Goal: Task Accomplishment & Management: Manage account settings

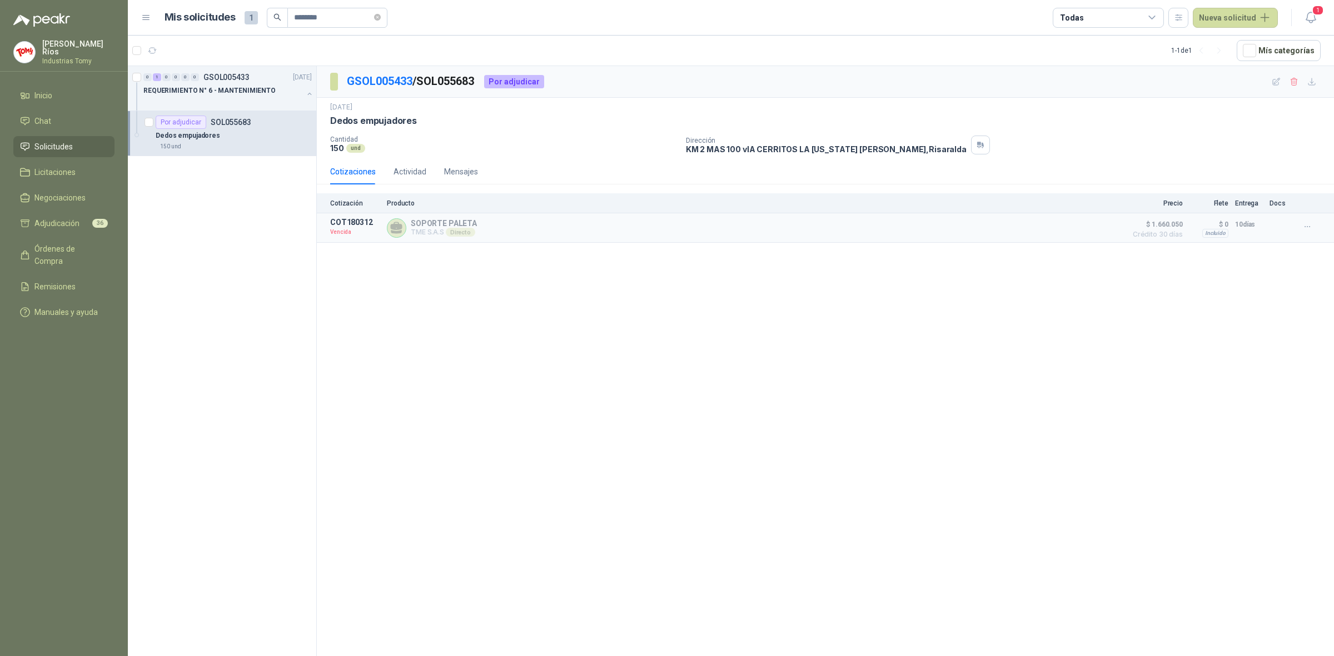
click at [68, 141] on span "Solicitudes" at bounding box center [53, 147] width 38 height 12
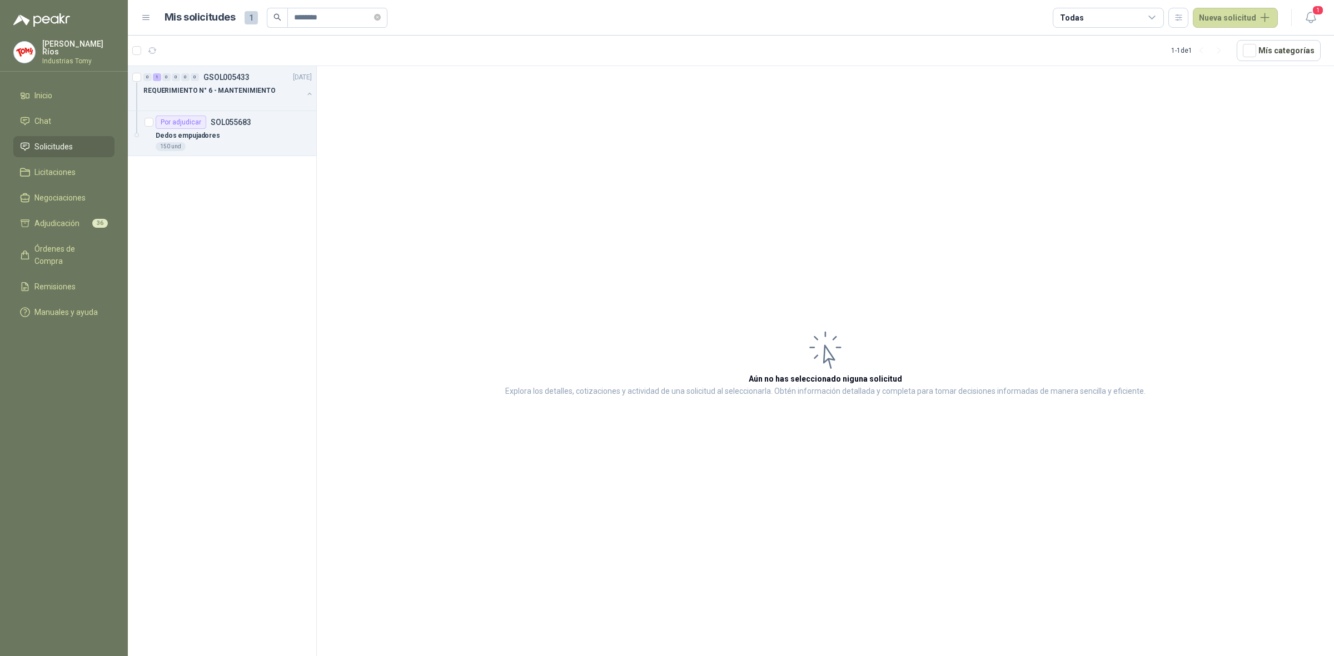
click at [62, 146] on span "Solicitudes" at bounding box center [53, 147] width 38 height 12
click at [62, 166] on span "Licitaciones" at bounding box center [54, 172] width 41 height 12
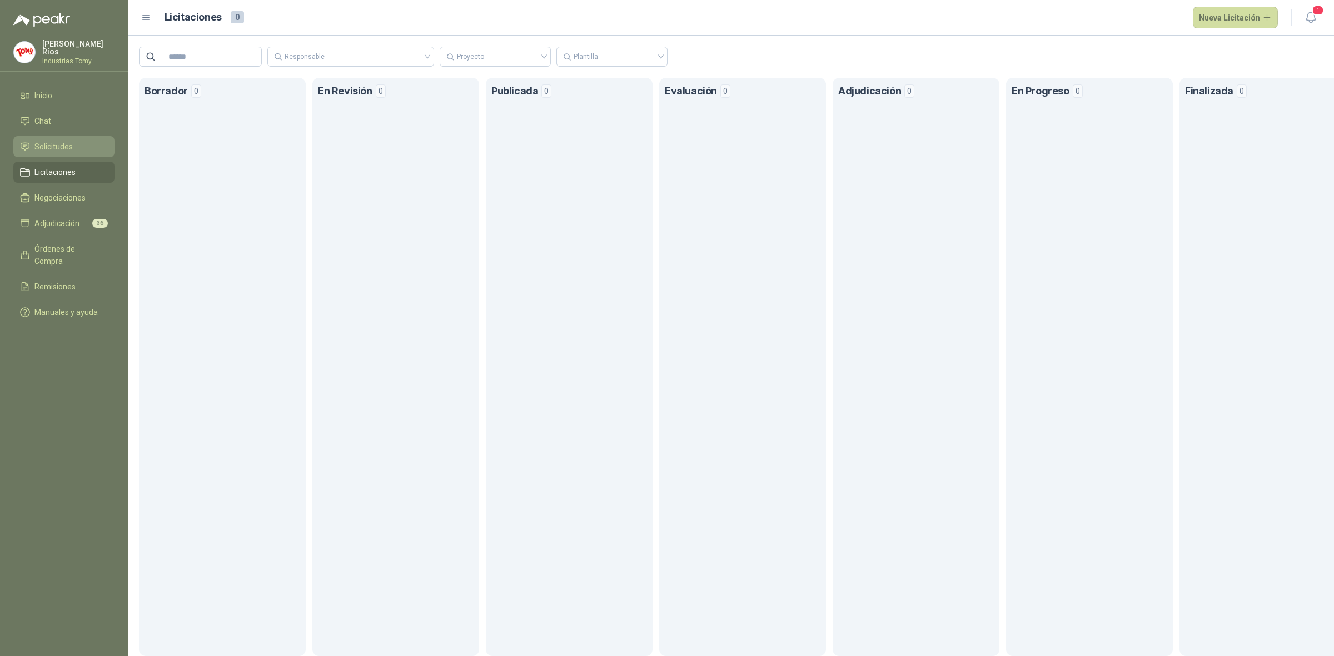
click at [69, 149] on span "Solicitudes" at bounding box center [53, 147] width 38 height 12
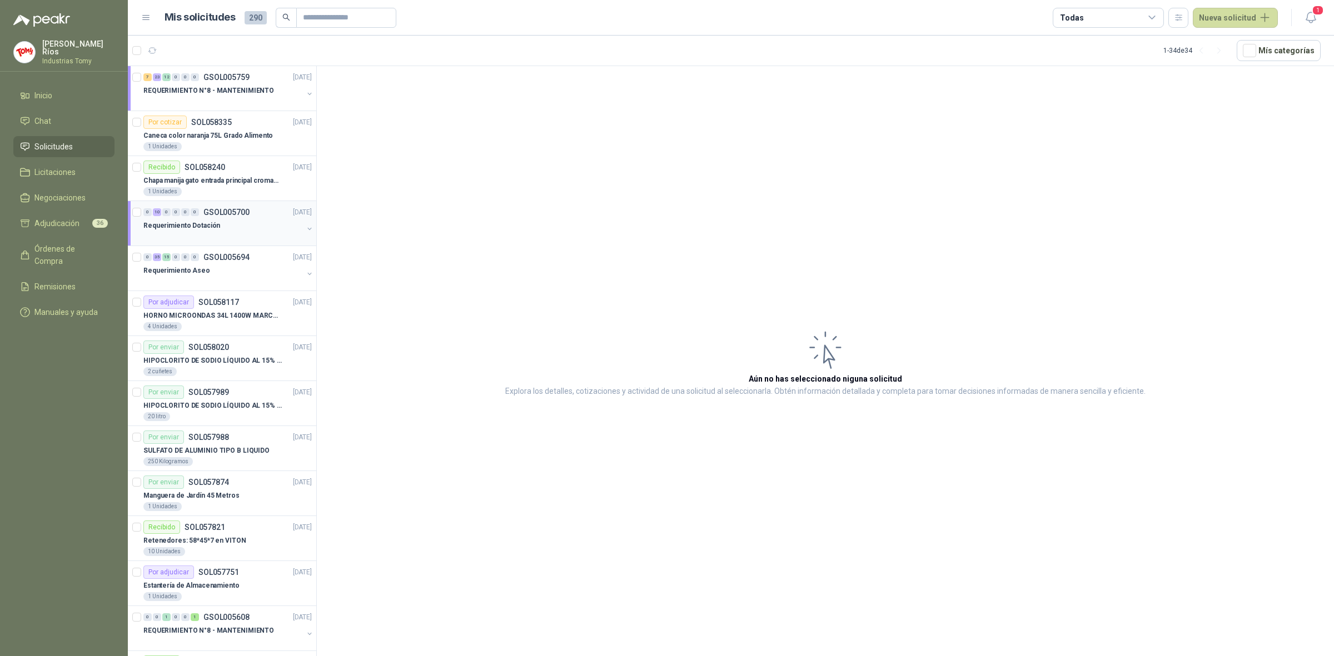
click at [227, 230] on div "Requerimiento Dotación" at bounding box center [222, 225] width 159 height 13
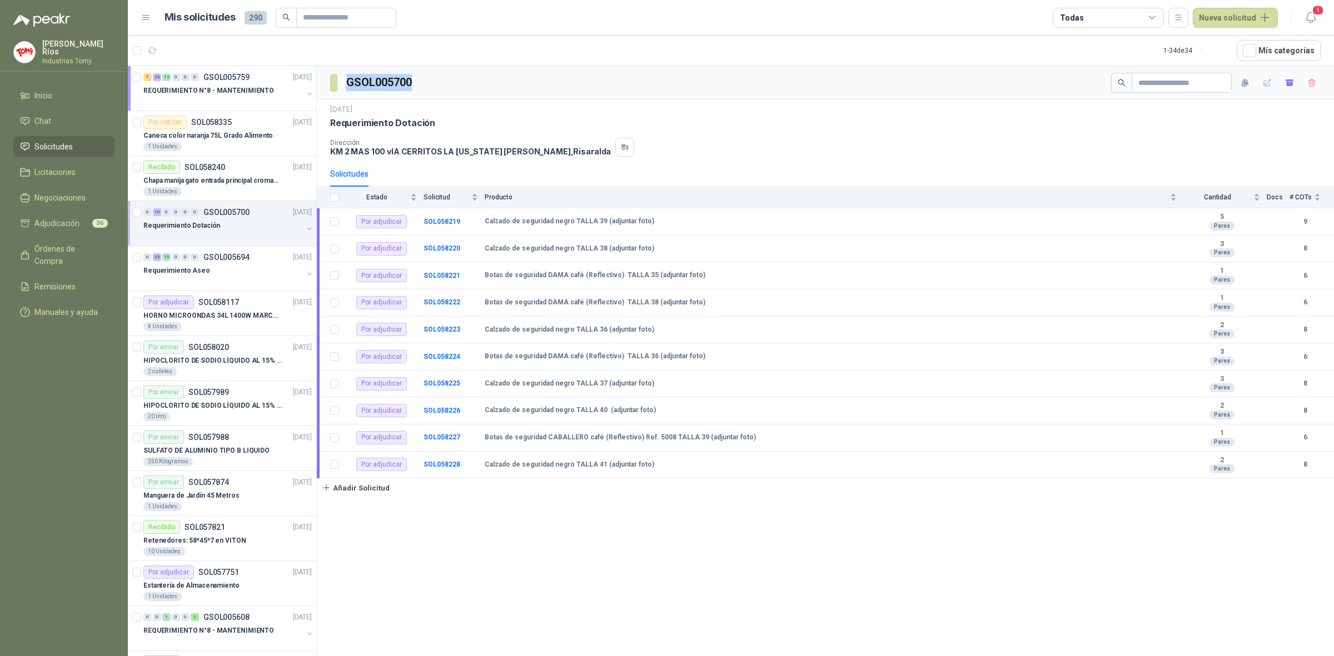
drag, startPoint x: 424, startPoint y: 82, endPoint x: 342, endPoint y: 81, distance: 82.3
click at [342, 81] on div "GSOL005700" at bounding box center [825, 83] width 1017 height 34
copy h3 "GSOL005700"
drag, startPoint x: 435, startPoint y: 122, endPoint x: 331, endPoint y: 122, distance: 104.5
click at [331, 122] on div "Requerimiento Dotación" at bounding box center [825, 123] width 990 height 12
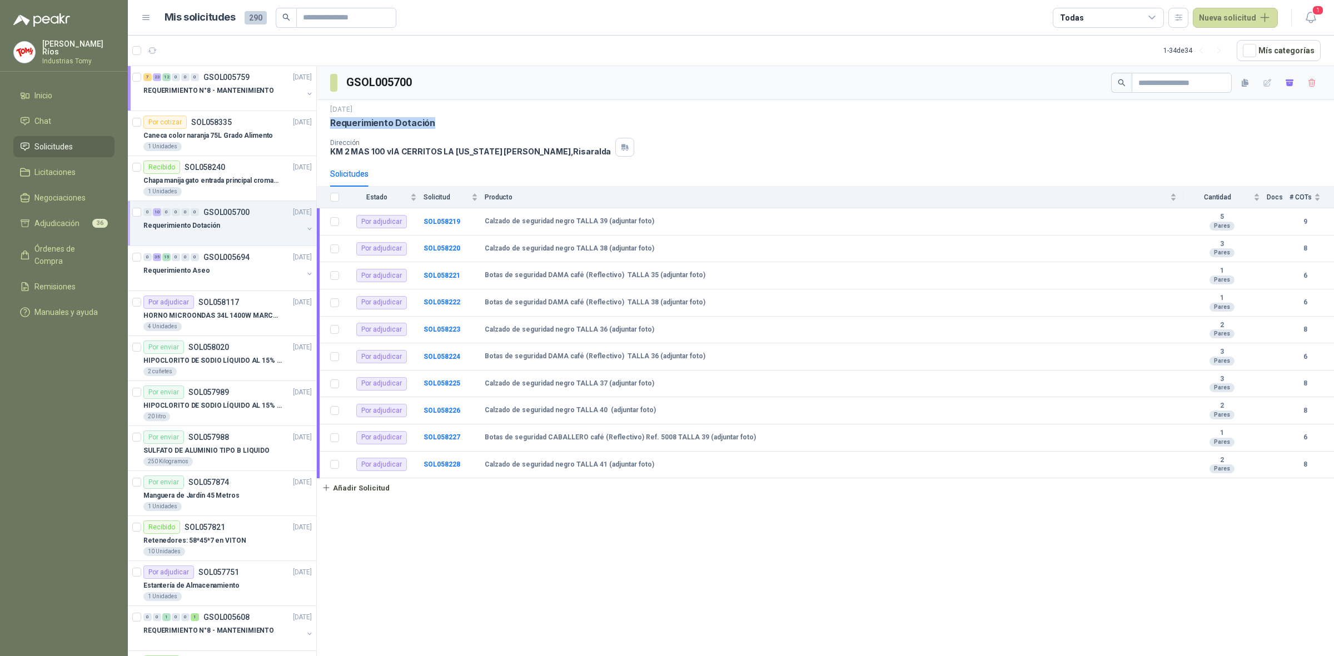
copy p "Requerimiento Dotación"
click at [562, 557] on div "GSOL005700 [DATE] Requerimiento Dotación Dirección KM 2 MAS 100 vIA CERRITOS LA…" at bounding box center [825, 363] width 1017 height 594
click at [71, 141] on span "Solicitudes" at bounding box center [53, 147] width 38 height 12
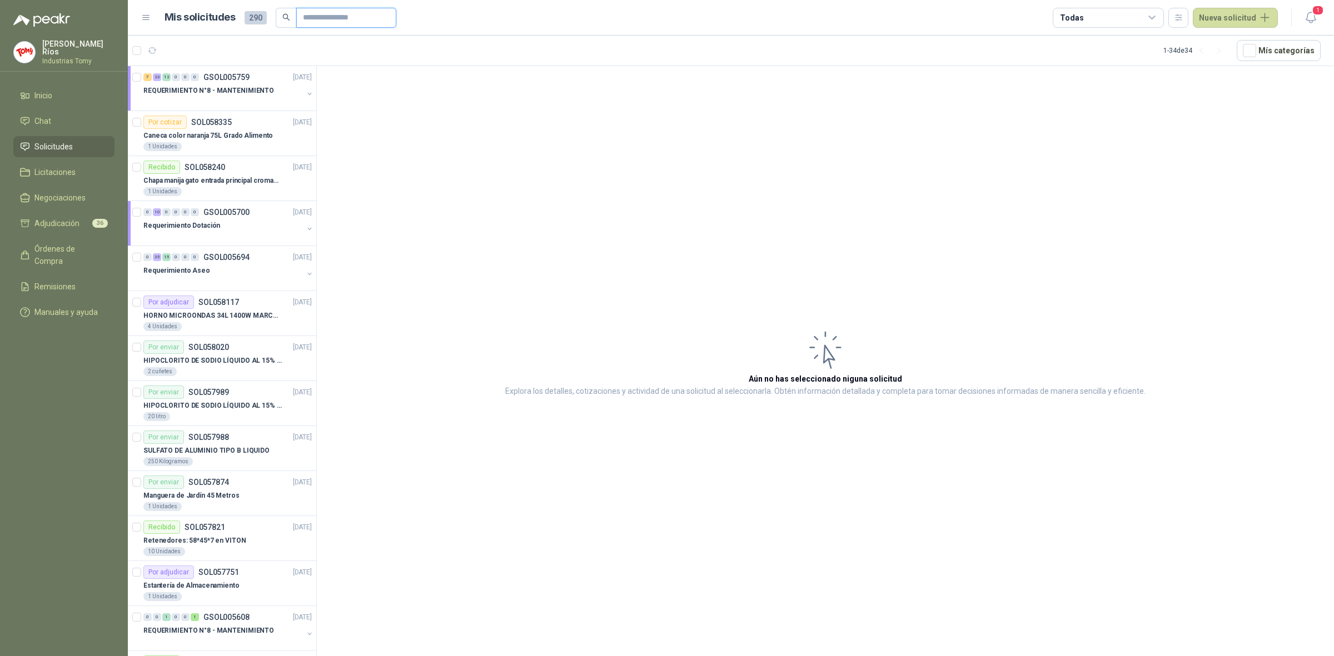
click at [343, 18] on input "text" at bounding box center [342, 17] width 78 height 19
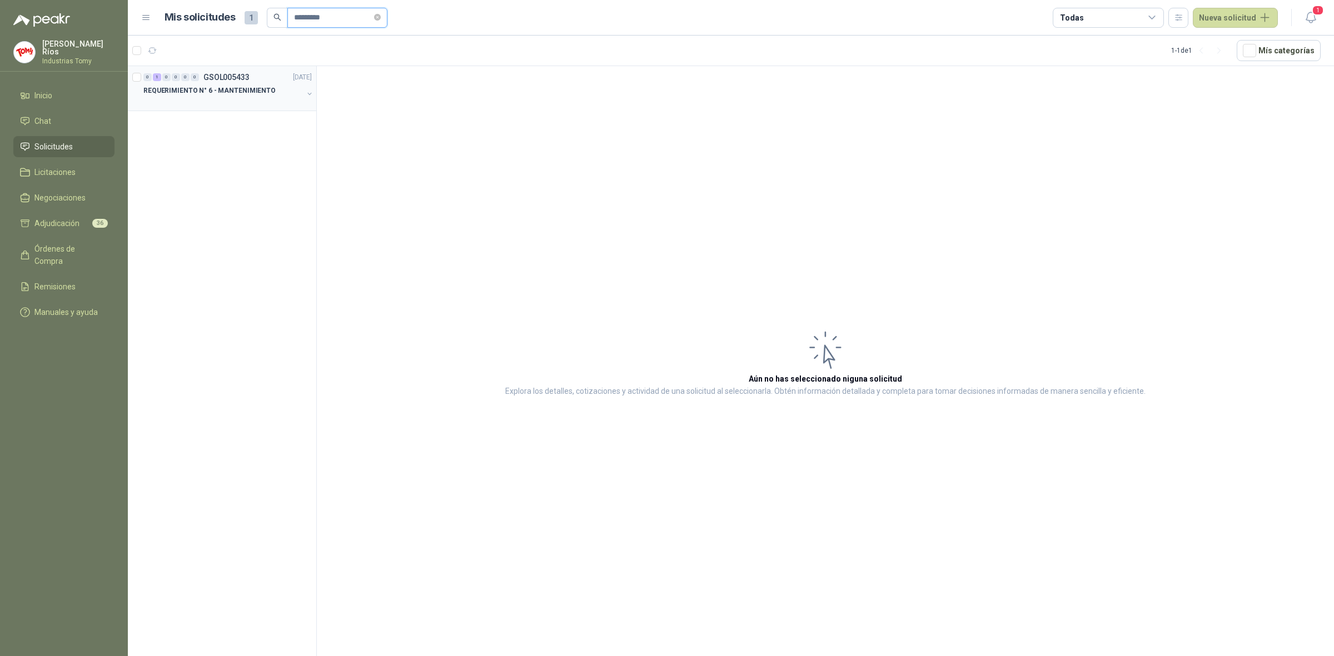
type input "*********"
click at [262, 96] on div "REQUERIMIENTO N° 6 - MANTENIMIENTO" at bounding box center [222, 90] width 159 height 13
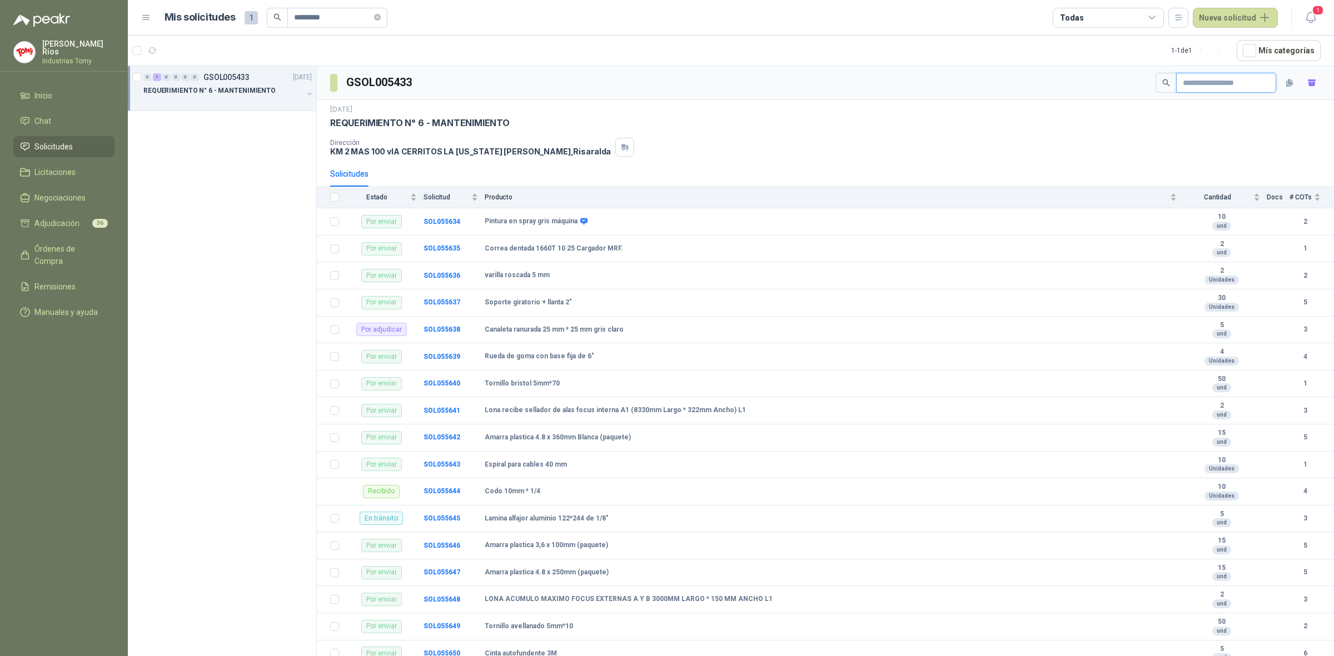
click at [1204, 79] on input "text" at bounding box center [1222, 82] width 78 height 19
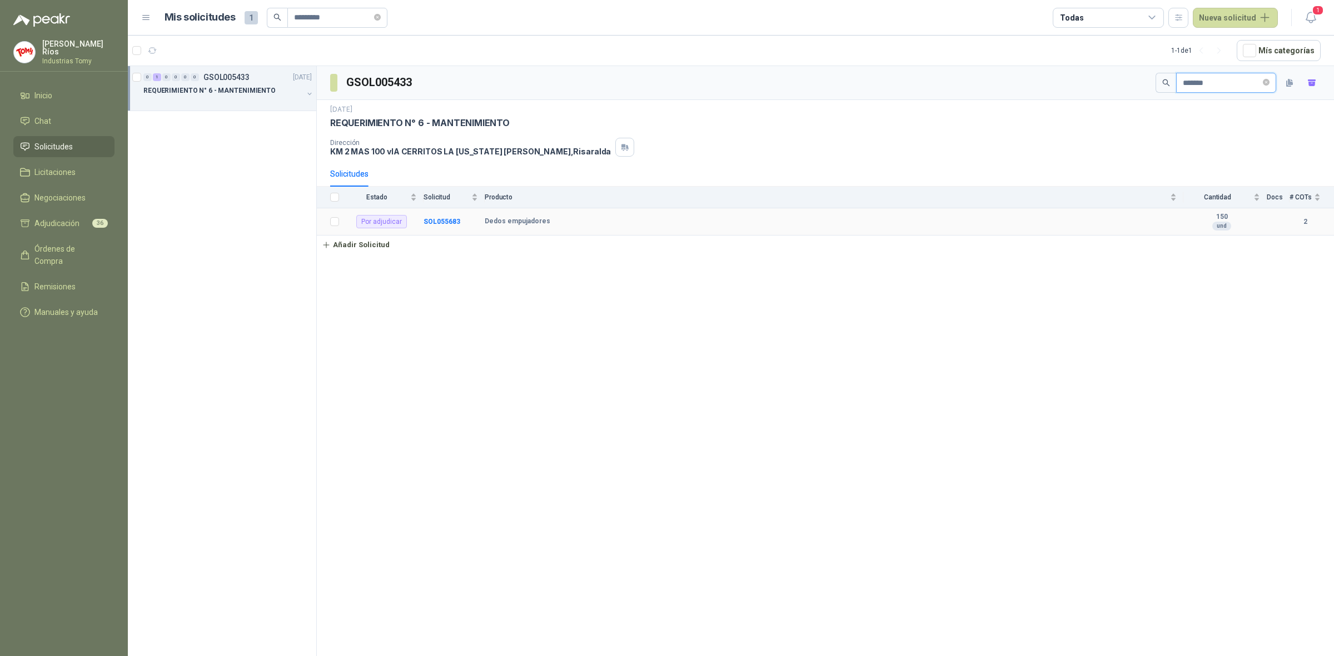
type input "*******"
click at [432, 217] on td "SOL055683" at bounding box center [453, 221] width 61 height 27
click at [443, 226] on b "SOL055683" at bounding box center [441, 222] width 37 height 8
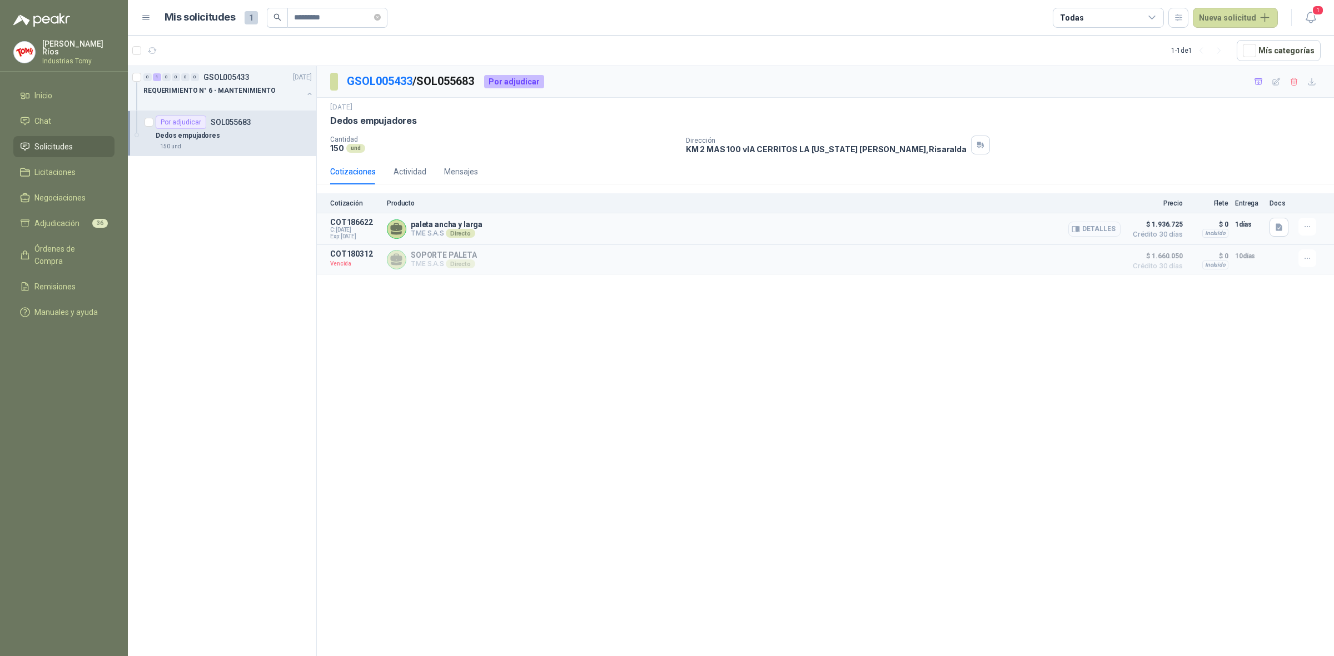
click at [1098, 227] on button "Detalles" at bounding box center [1094, 229] width 52 height 15
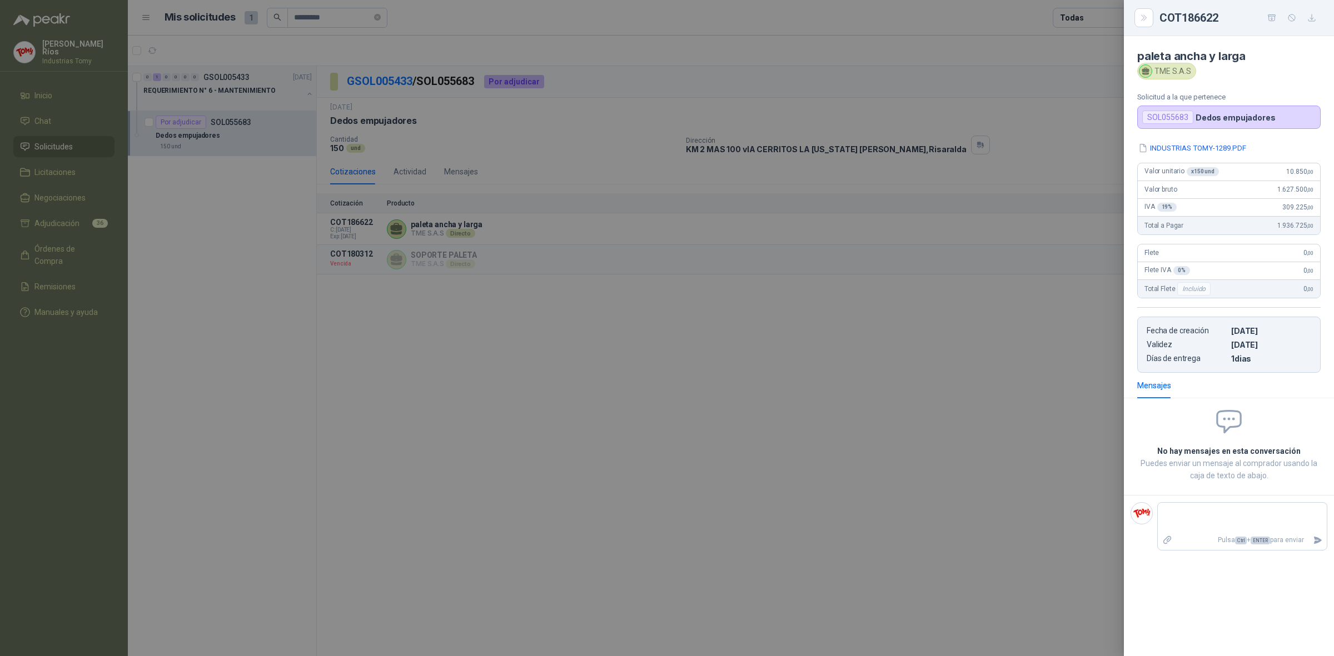
click at [771, 391] on div at bounding box center [667, 328] width 1334 height 656
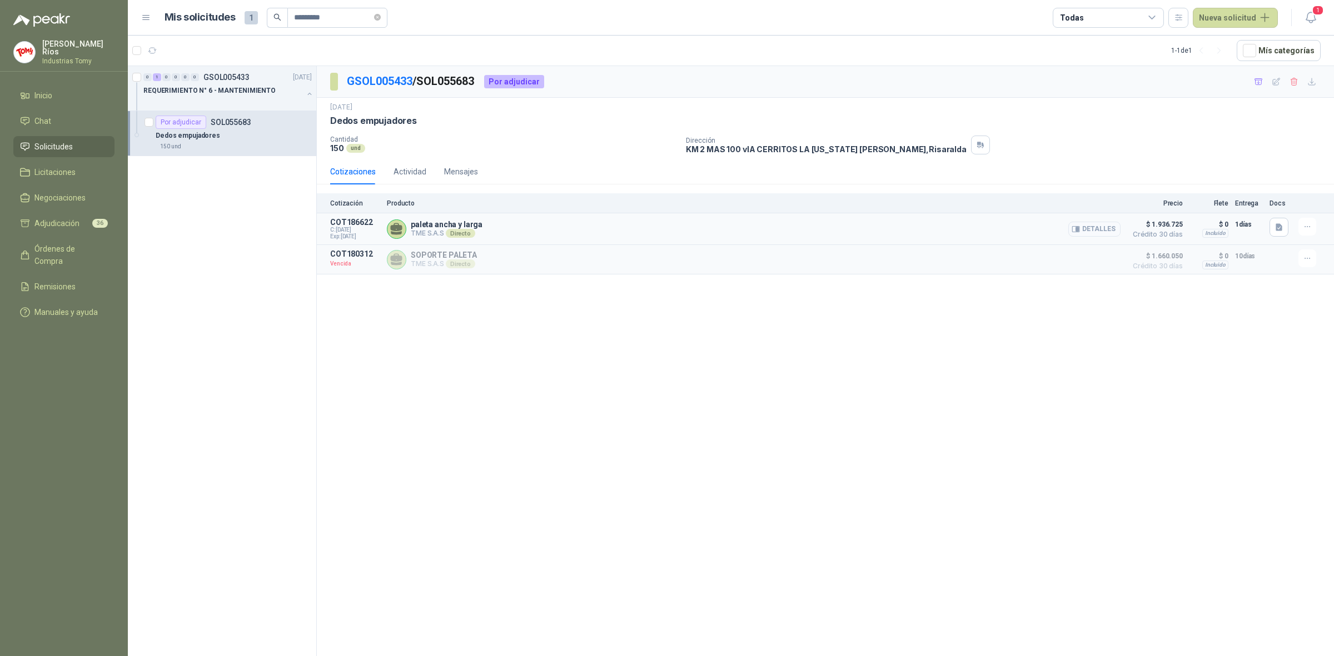
click at [1101, 231] on button "Detalles" at bounding box center [1094, 229] width 52 height 15
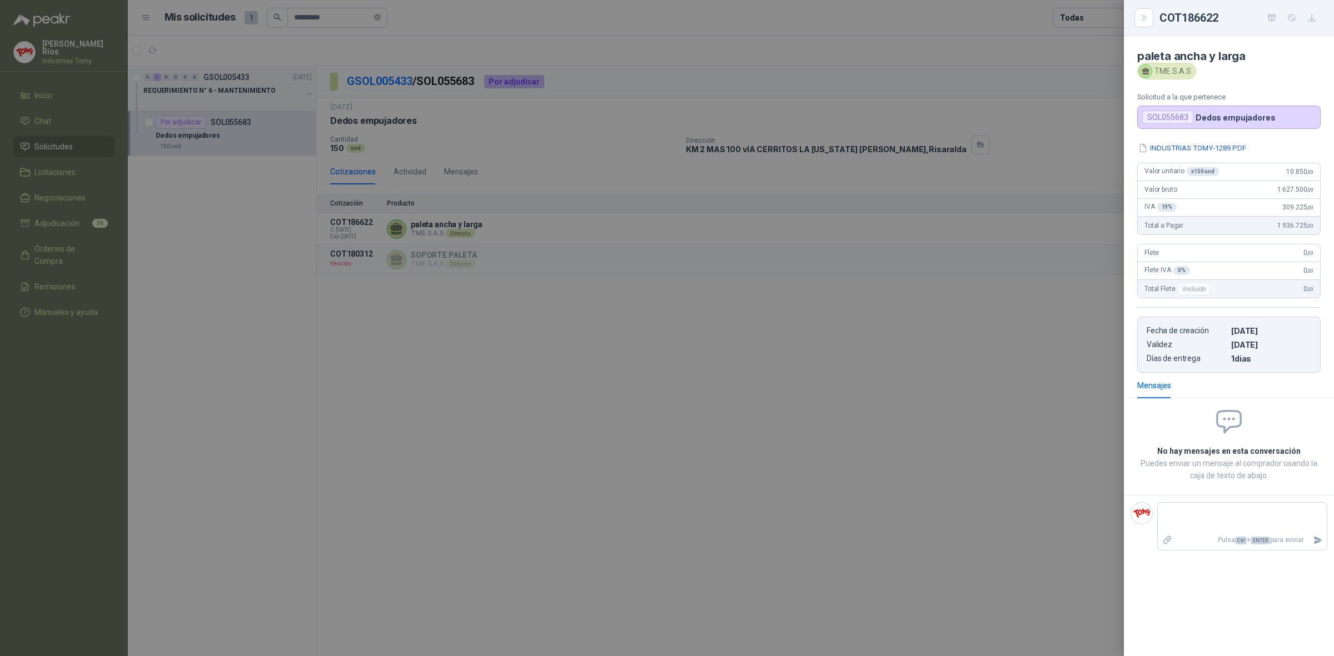
click at [1048, 417] on div at bounding box center [667, 328] width 1334 height 656
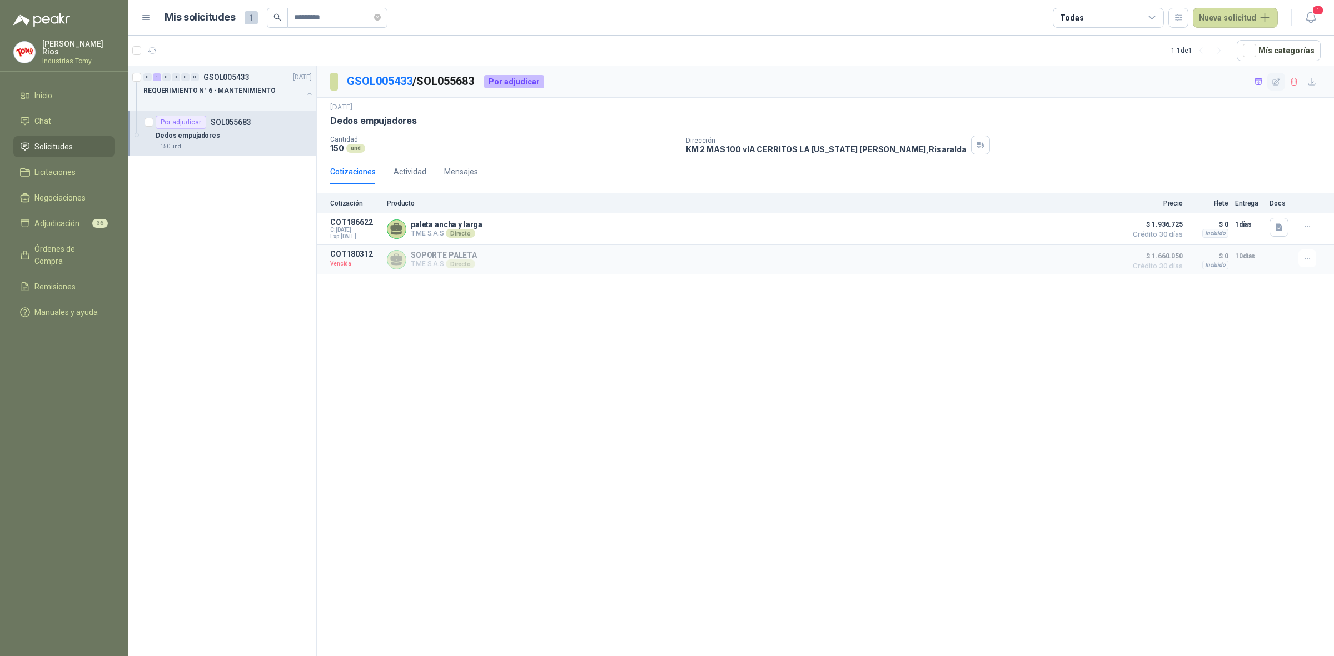
click at [1268, 74] on button "button" at bounding box center [1276, 82] width 18 height 18
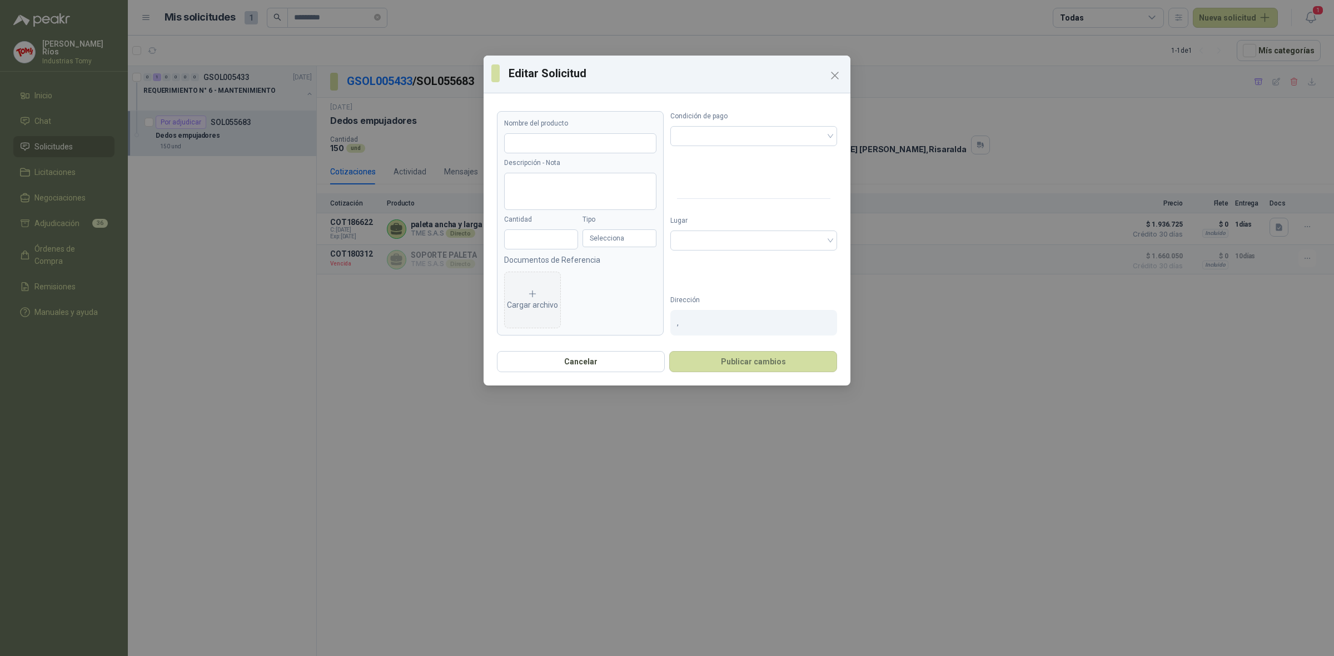
type input "**********"
type input "***"
type input "**********"
click at [840, 73] on icon "Close" at bounding box center [834, 75] width 13 height 13
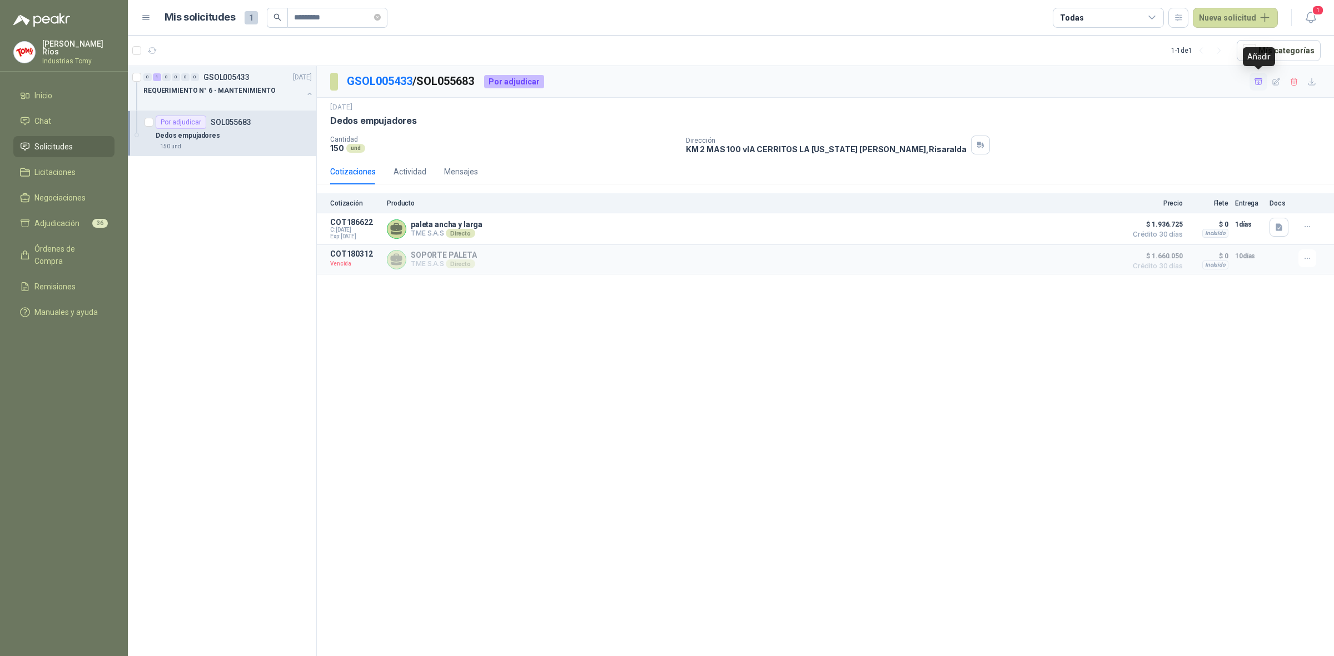
click at [1259, 84] on icon "button" at bounding box center [1258, 81] width 9 height 9
click at [81, 226] on li "Adjudicación 37" at bounding box center [64, 223] width 88 height 12
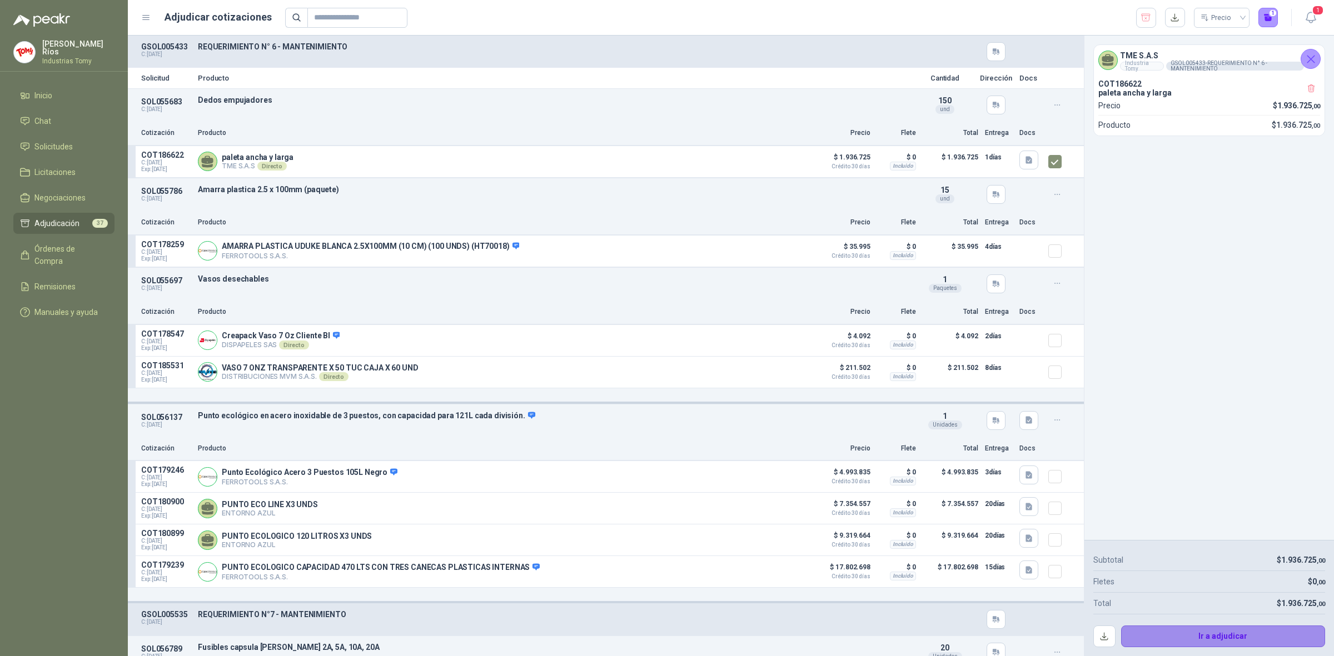
click at [1249, 635] on button "Ir a adjudicar" at bounding box center [1223, 637] width 205 height 22
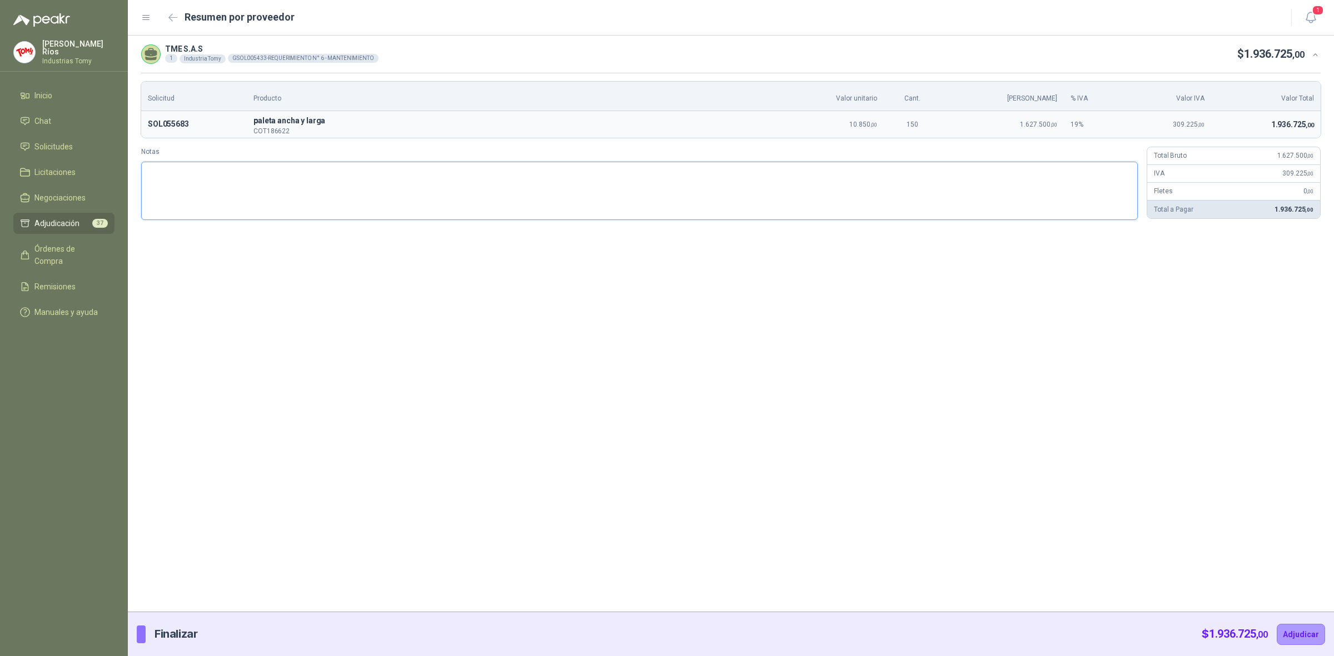
click at [367, 196] on textarea "Notas" at bounding box center [639, 191] width 996 height 59
type textarea "*"
type textarea "**"
type textarea "***"
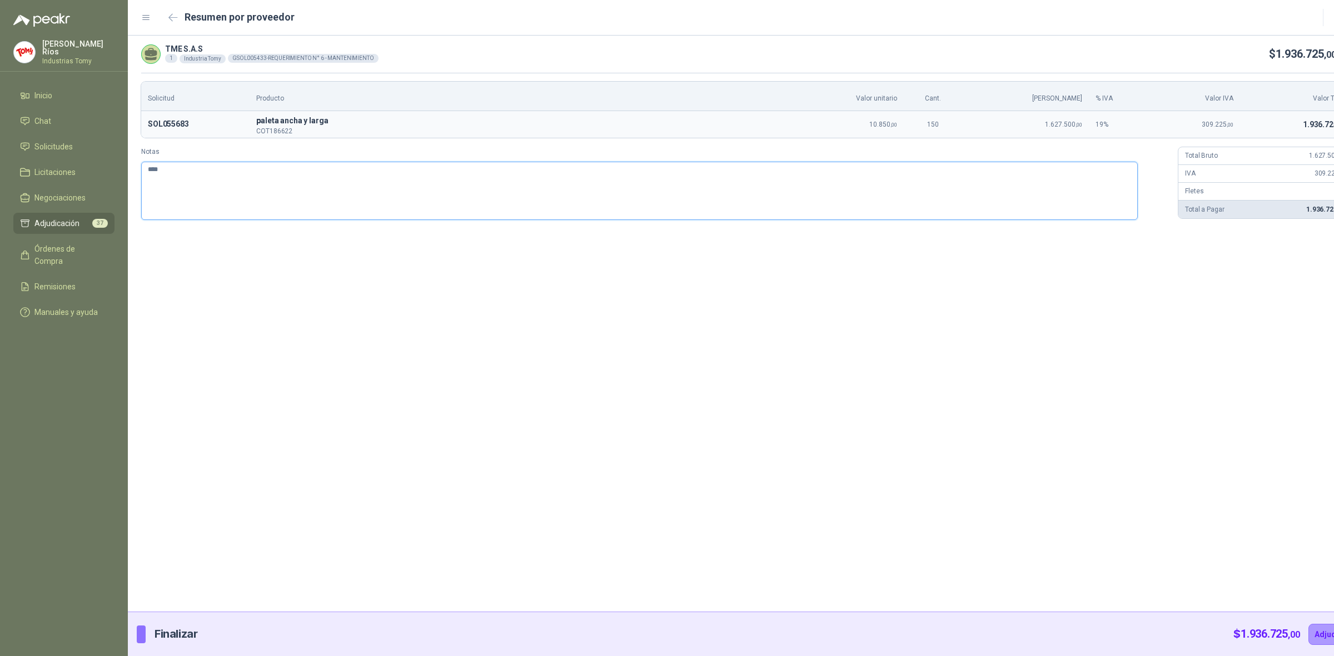
type textarea "*****"
type textarea "******"
type textarea "*******"
type textarea "********"
type textarea "*********"
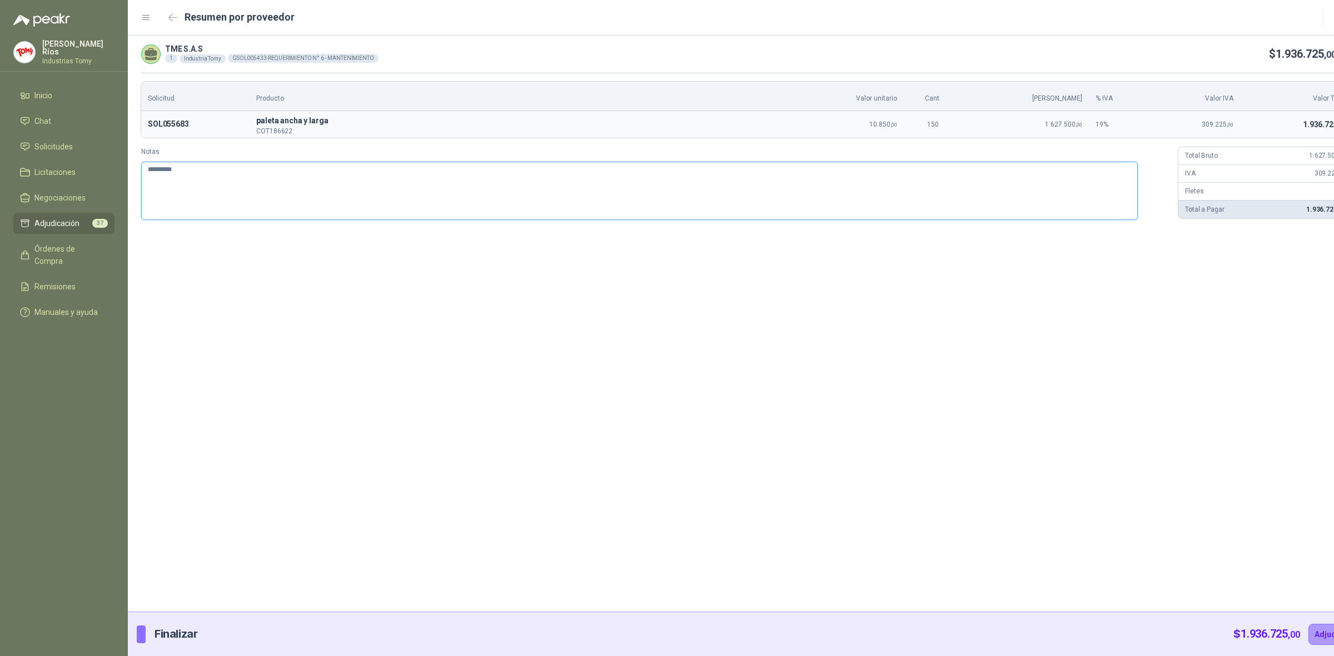
type textarea "**********"
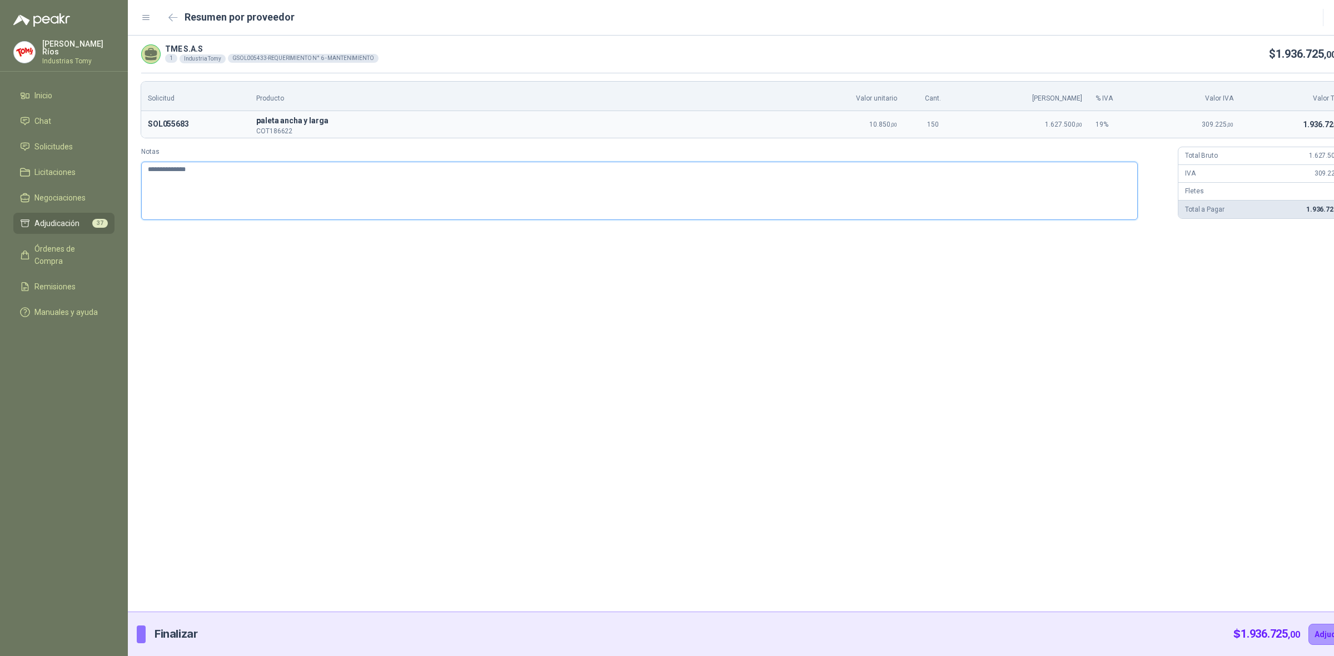
type textarea "**********"
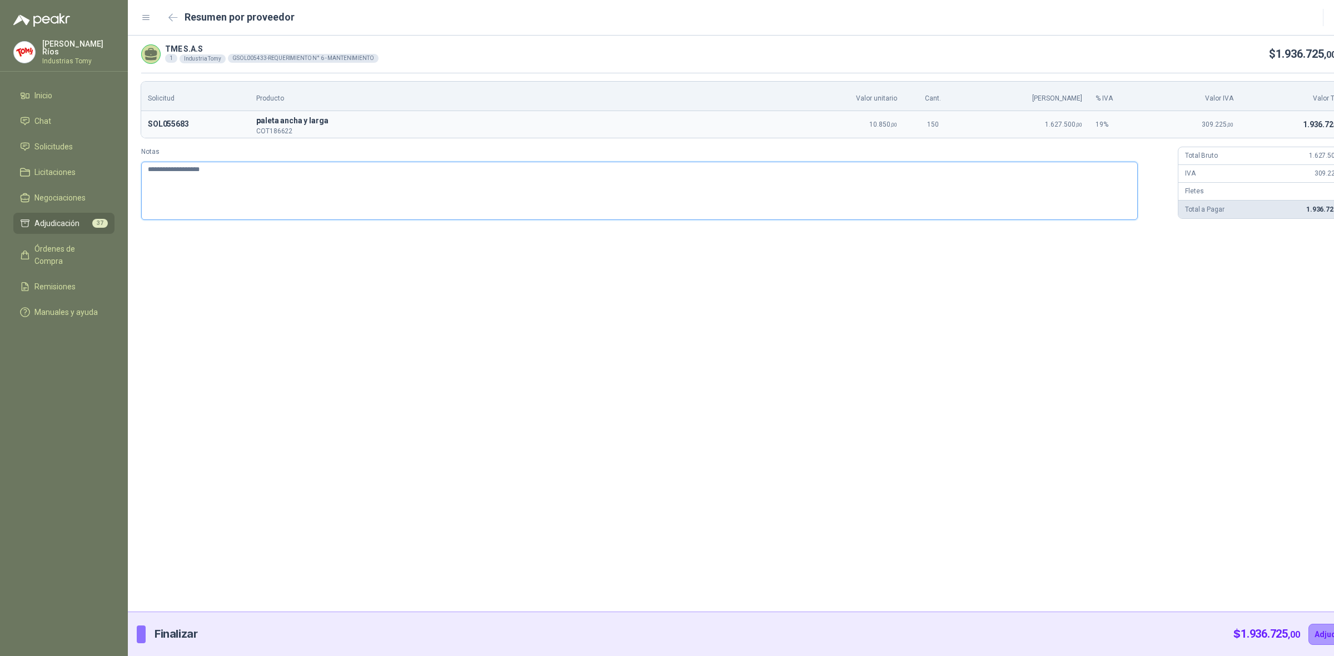
type textarea "**********"
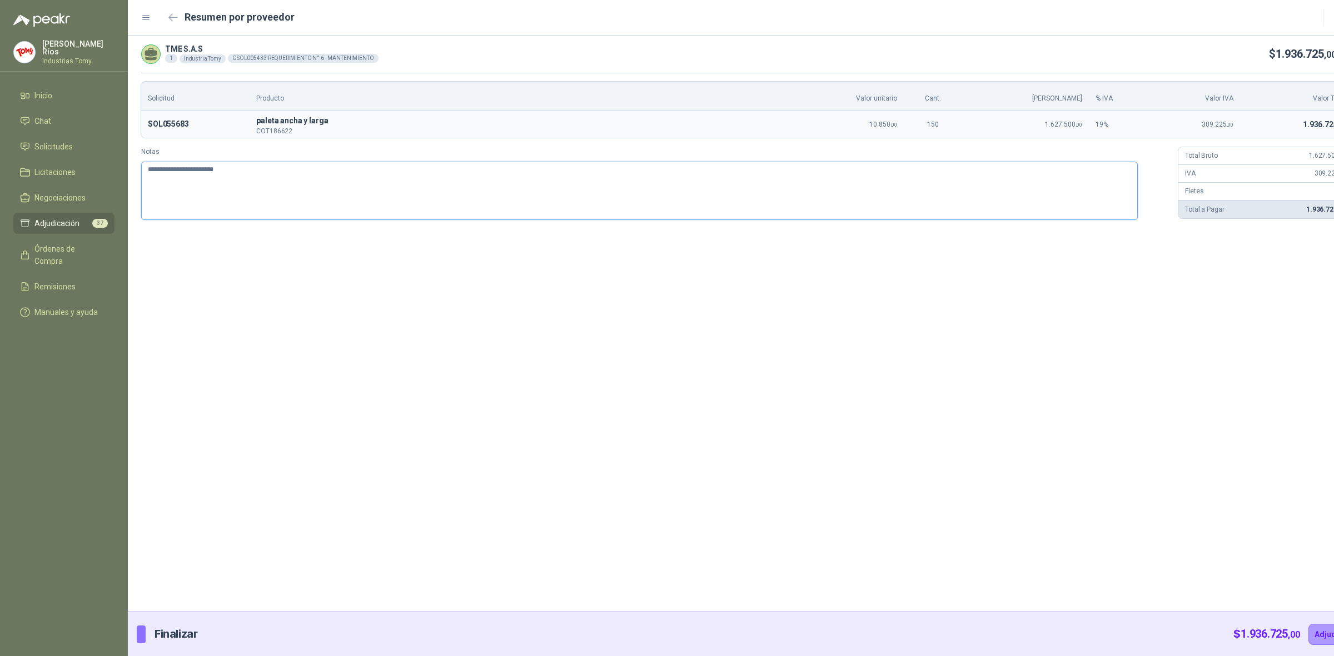
type textarea "**********"
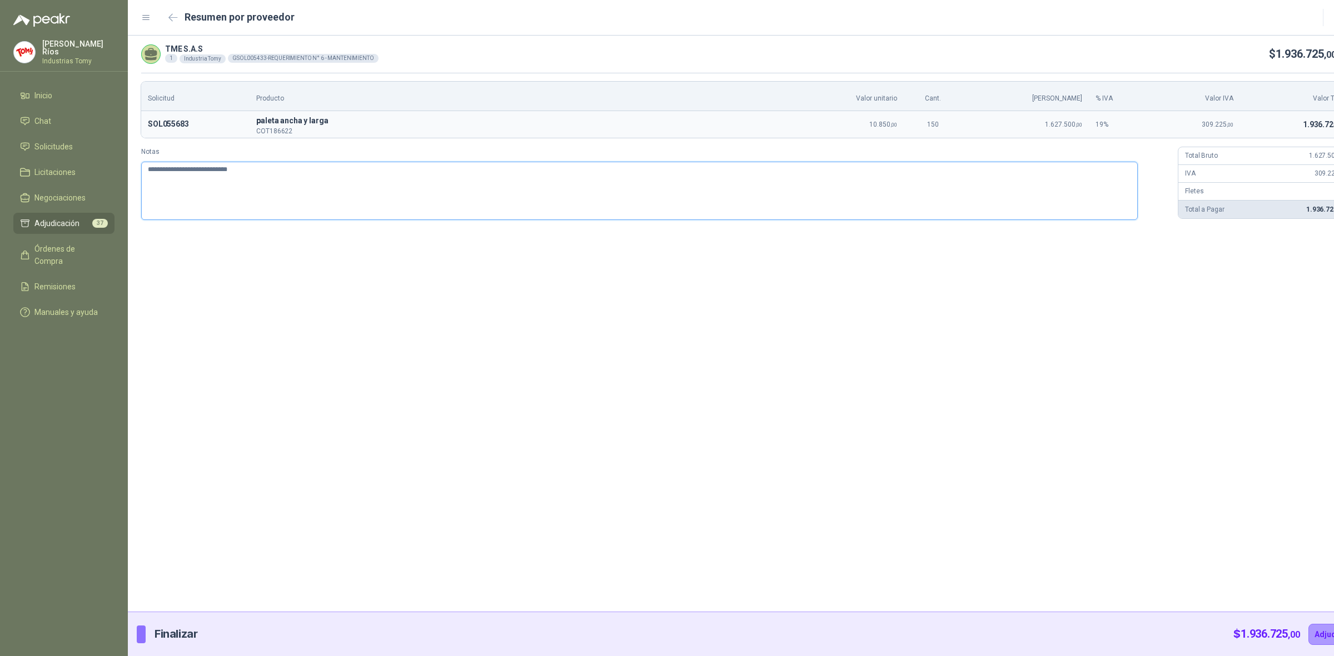
type textarea "**********"
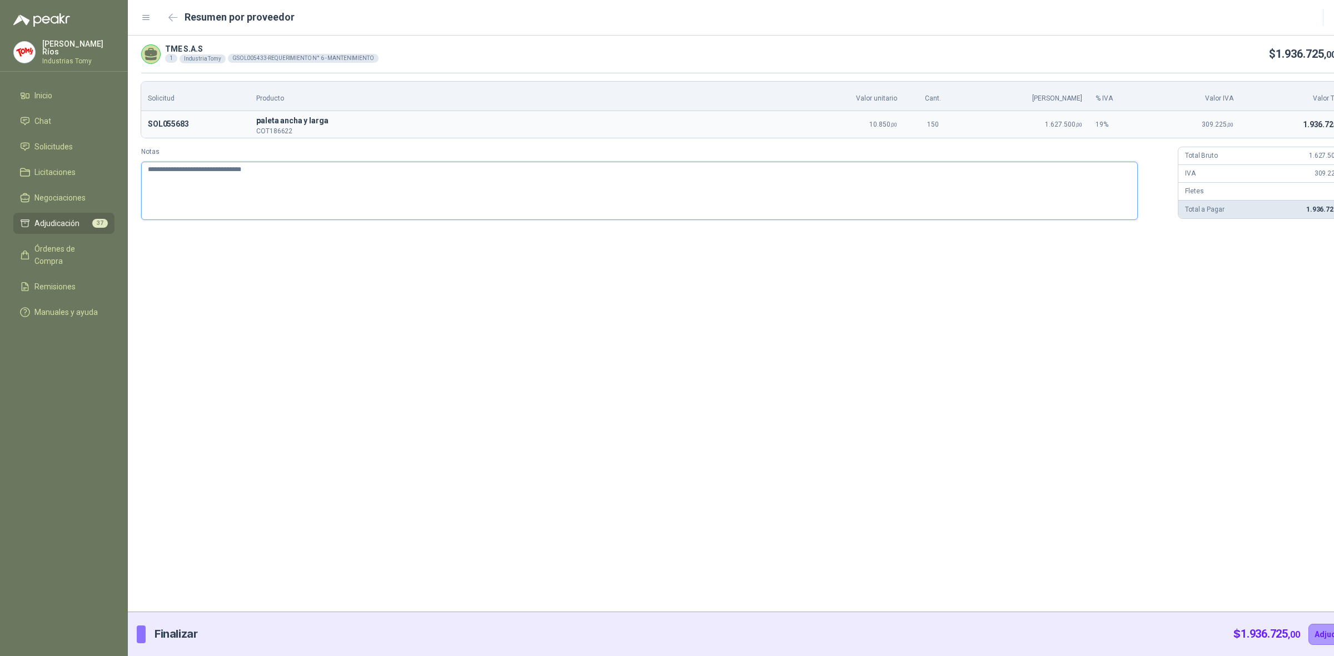
type textarea "**********"
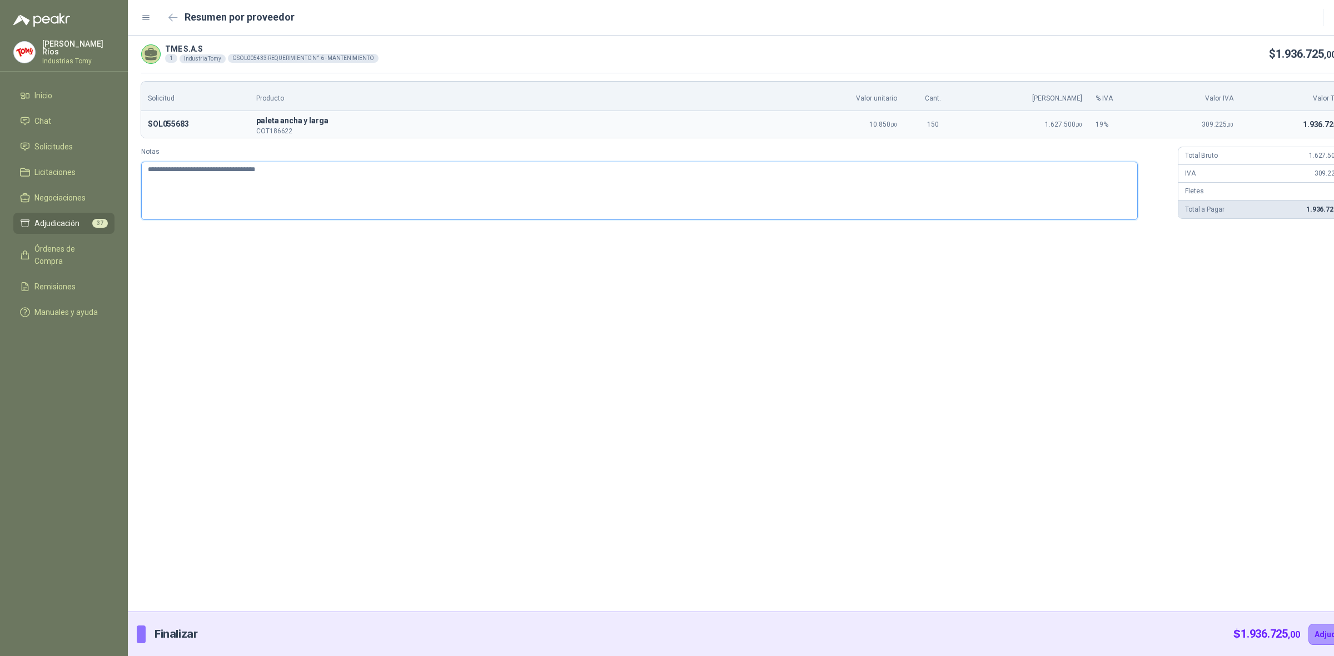
type textarea "**********"
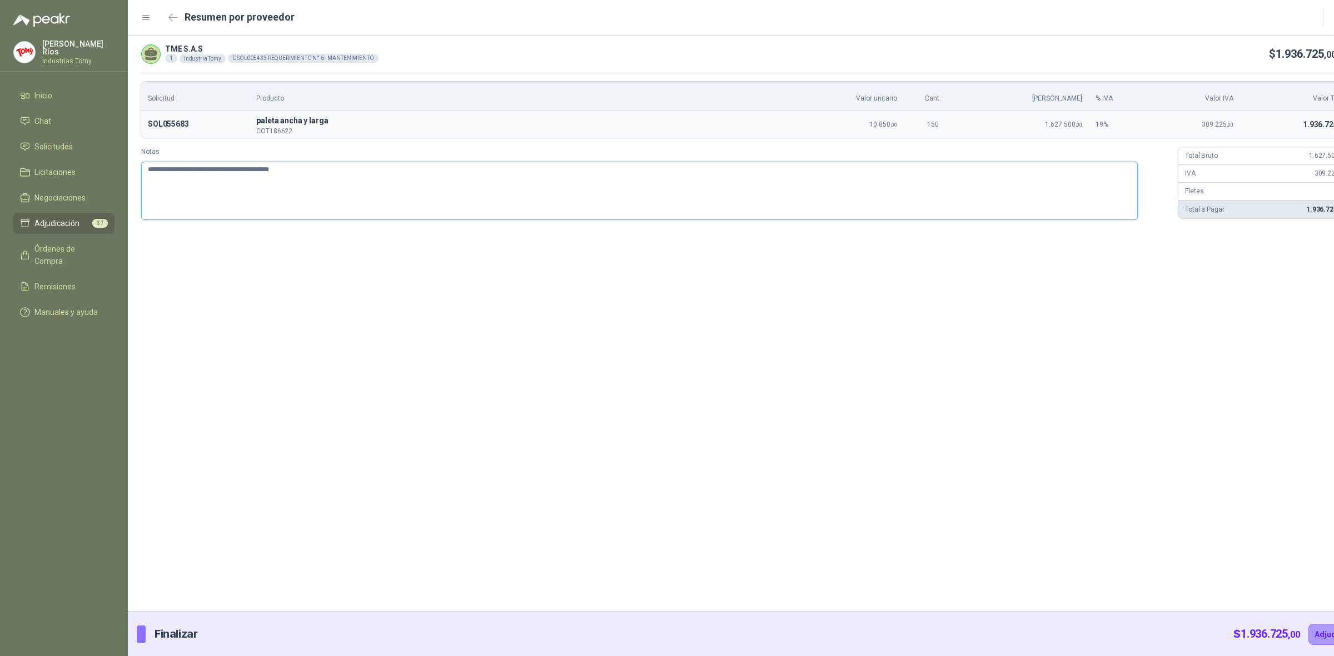
type textarea "**********"
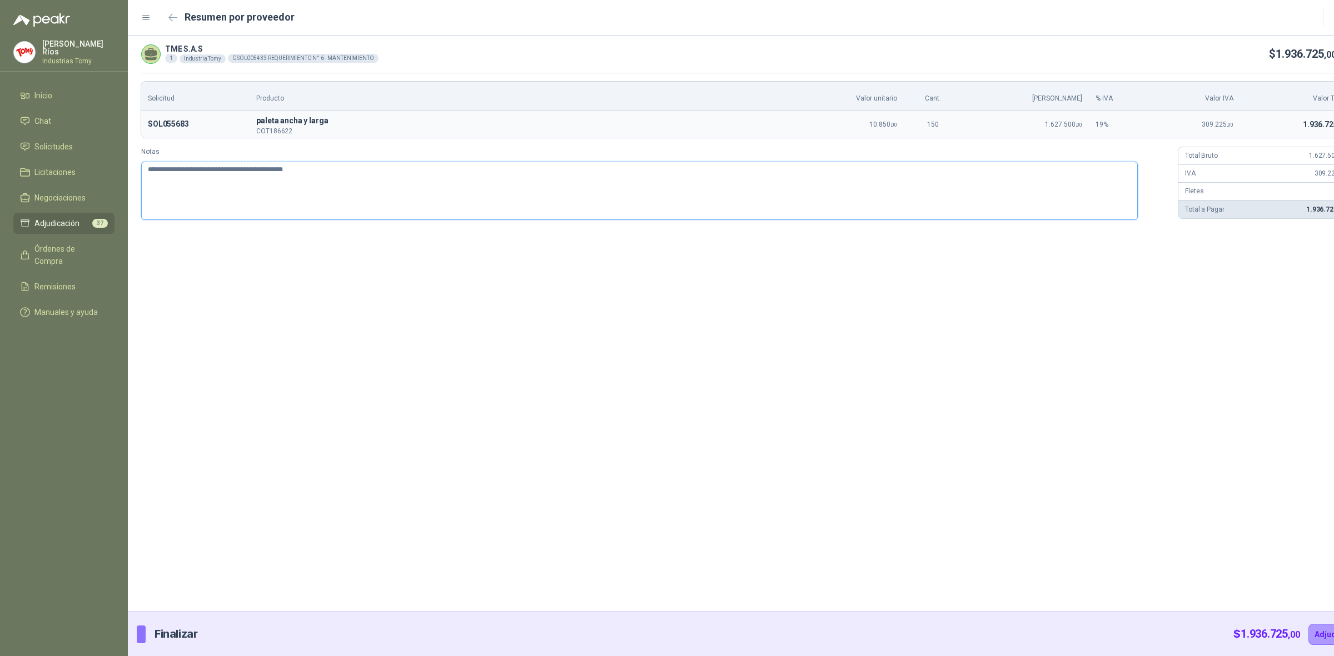
type textarea "**********"
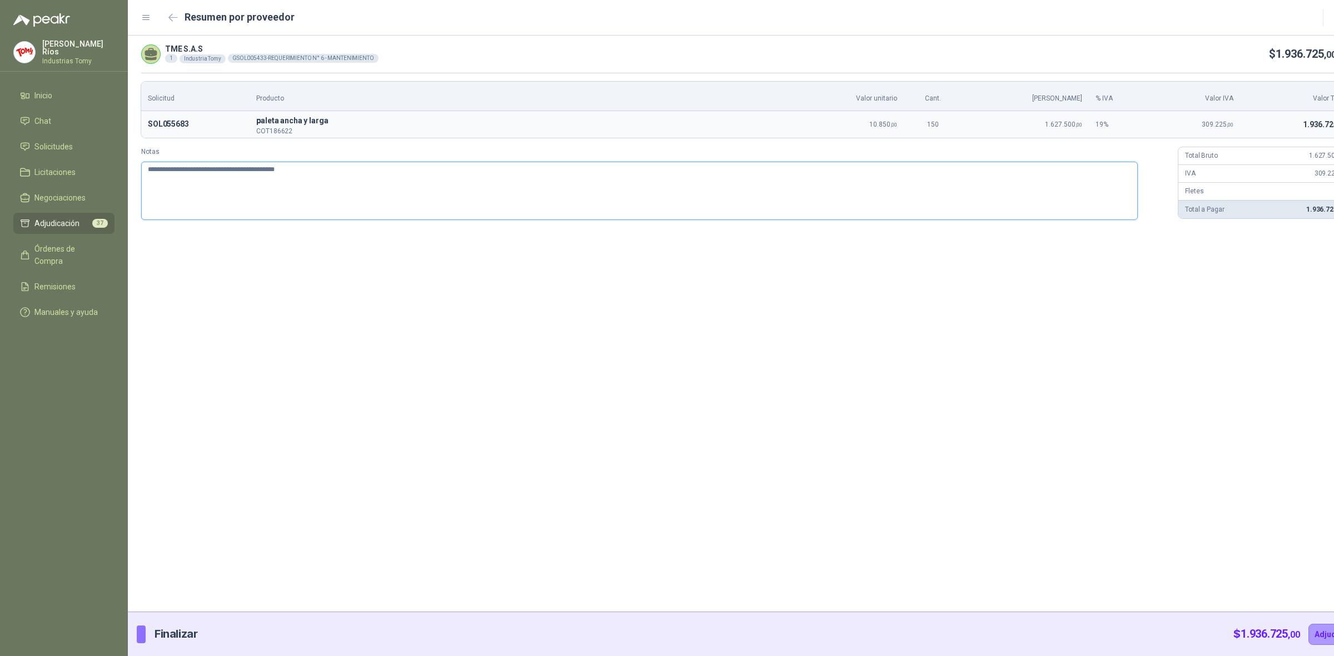
type textarea "**********"
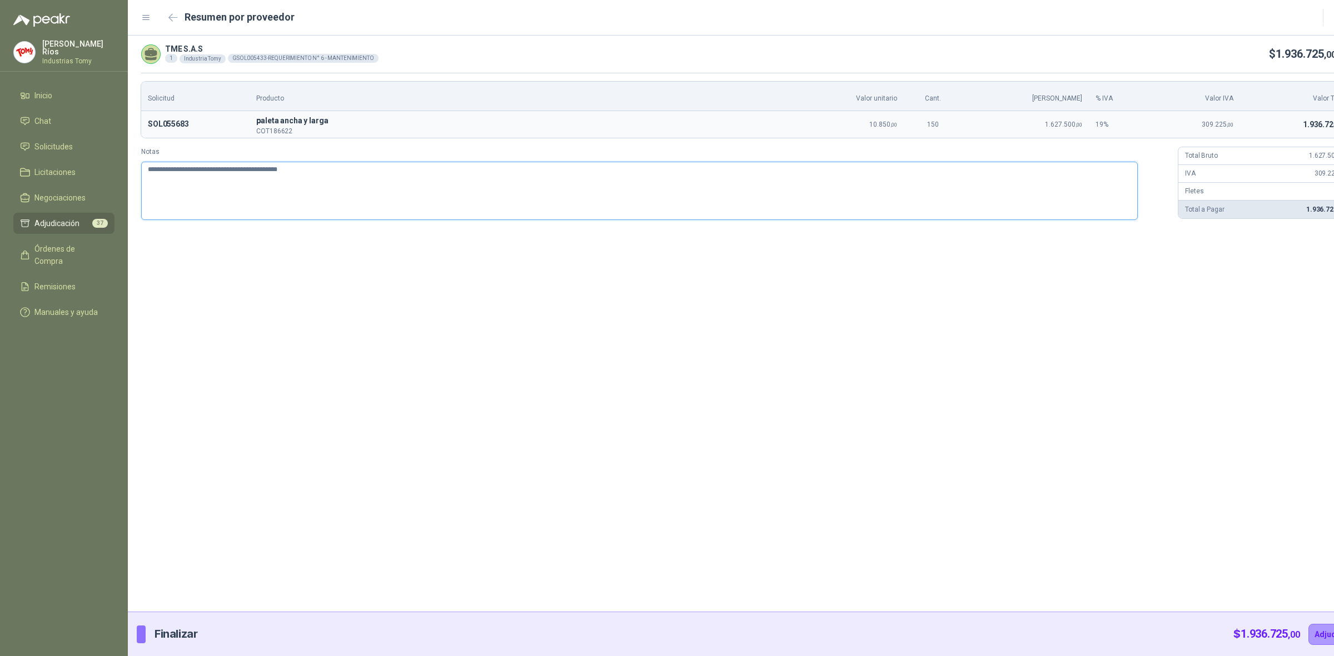
type textarea "**********"
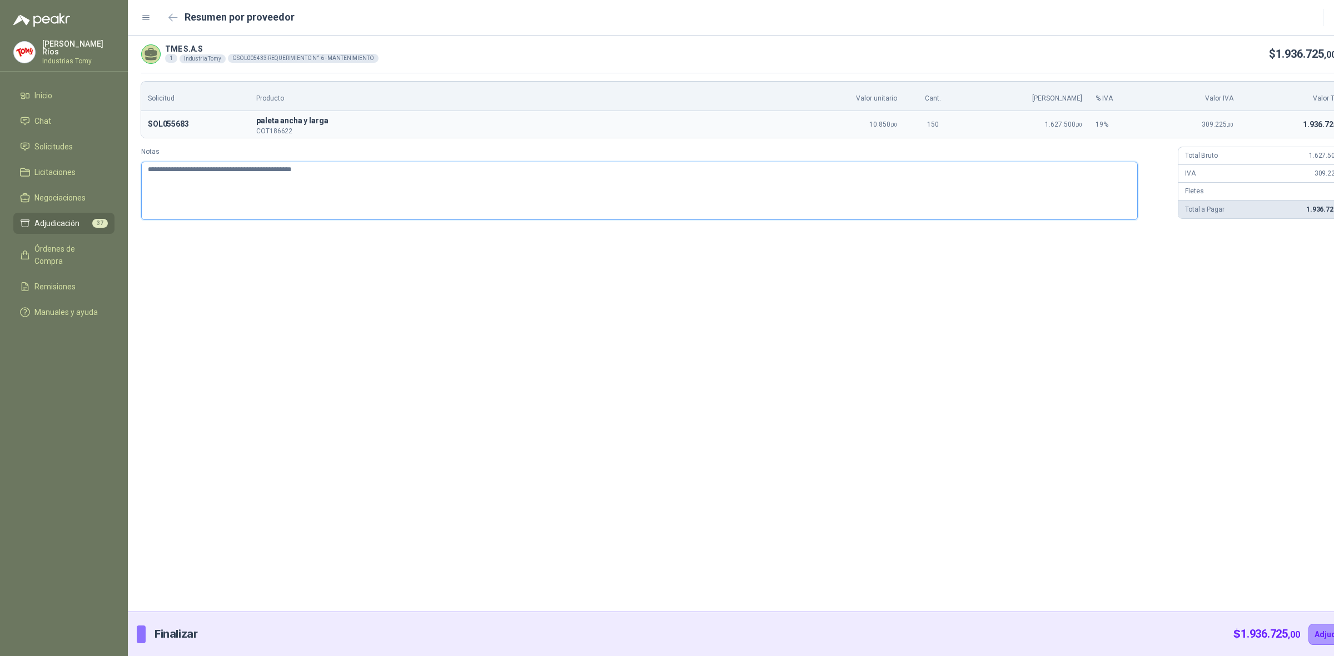
type textarea "**********"
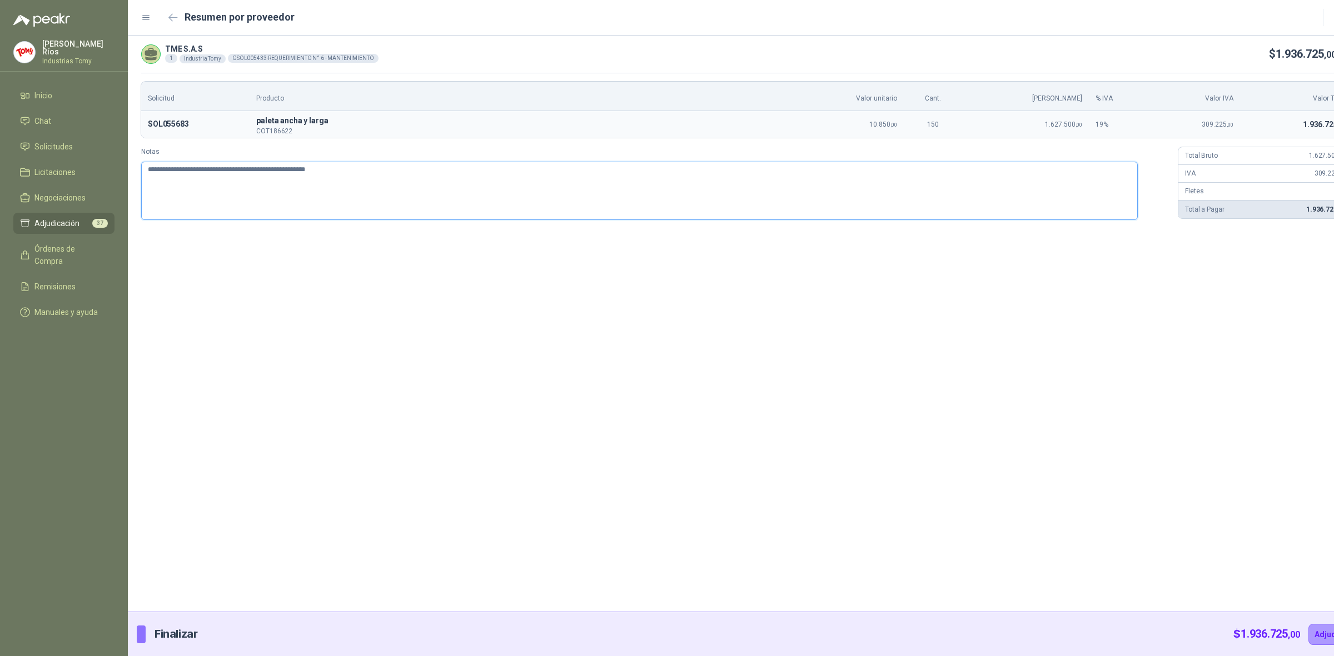
type textarea "**********"
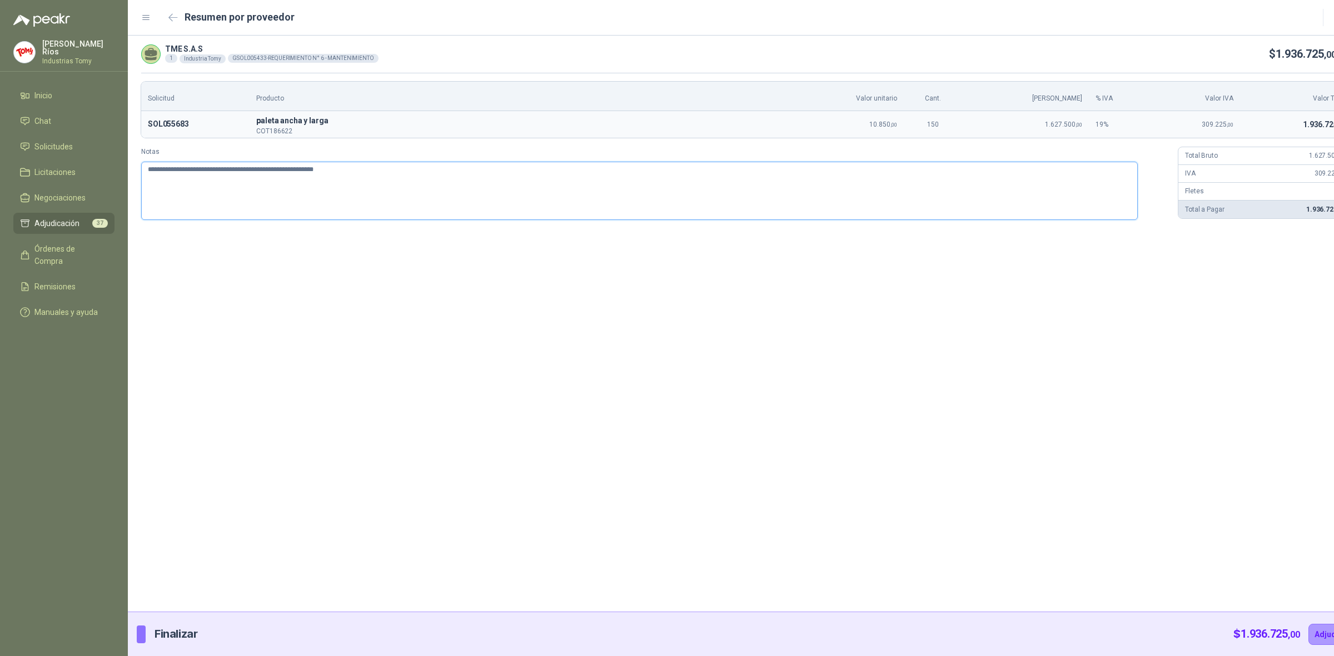
type textarea "**********"
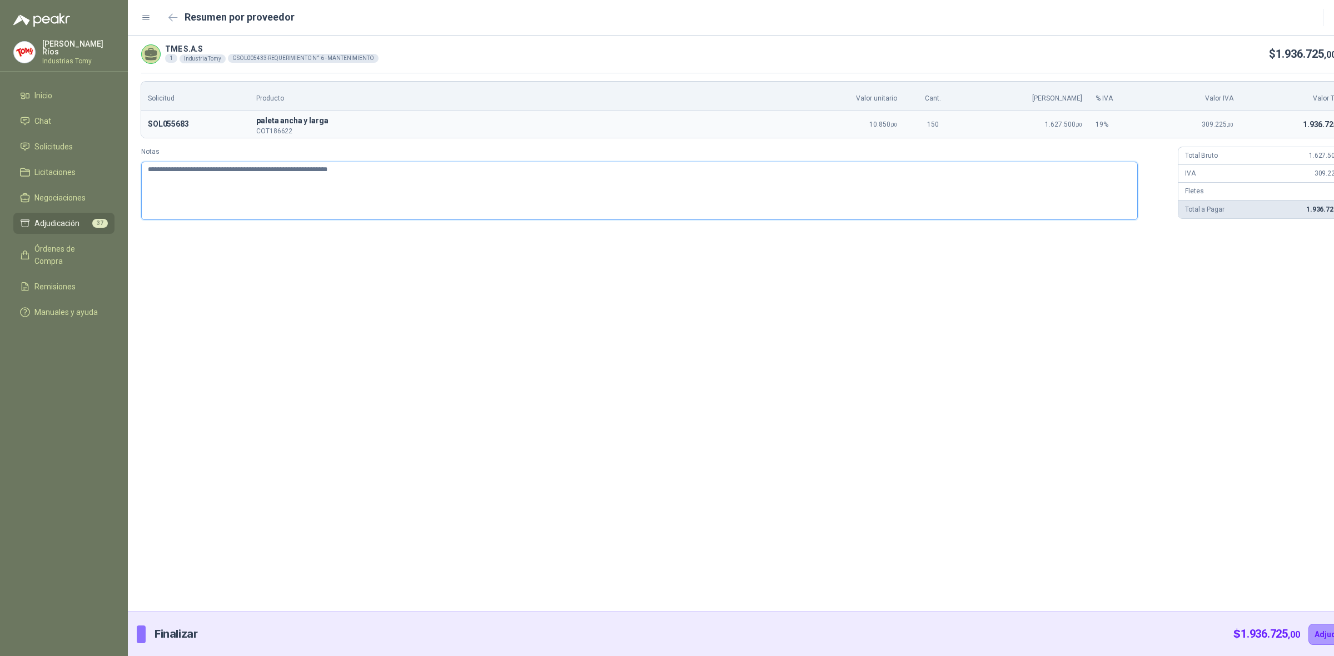
type textarea "**********"
click at [337, 167] on textarea "**********" at bounding box center [639, 191] width 996 height 58
type textarea "**********"
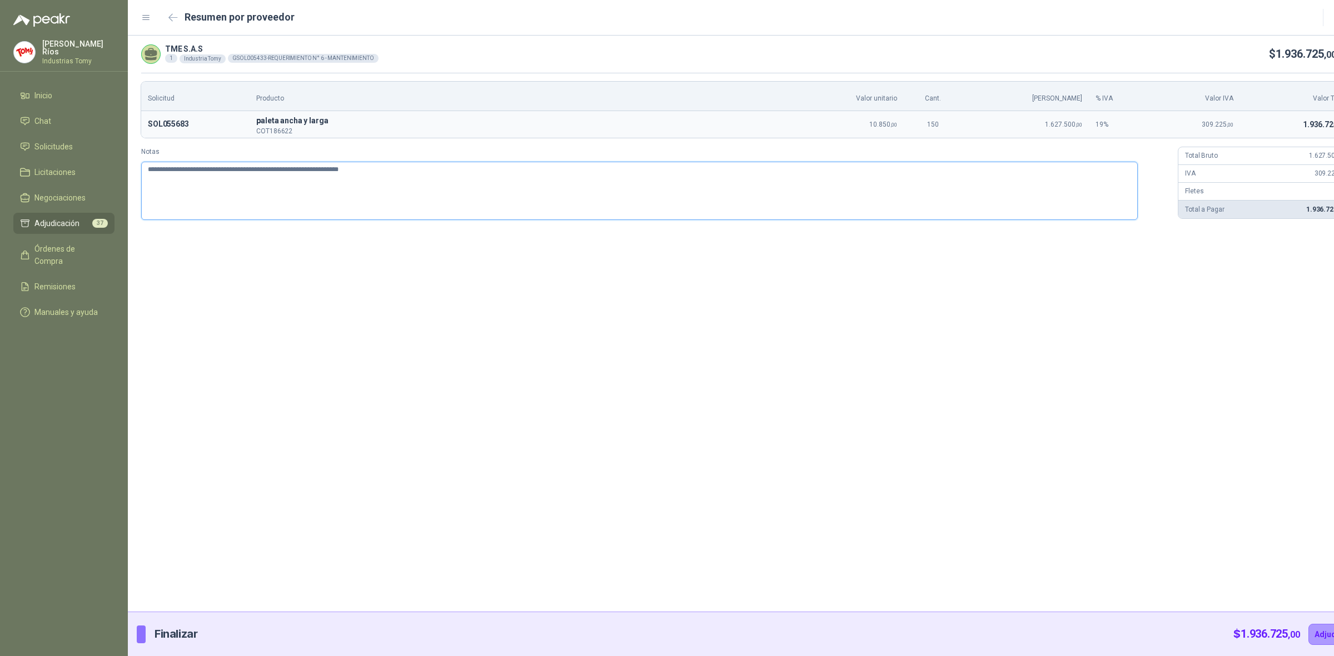
type textarea "**********"
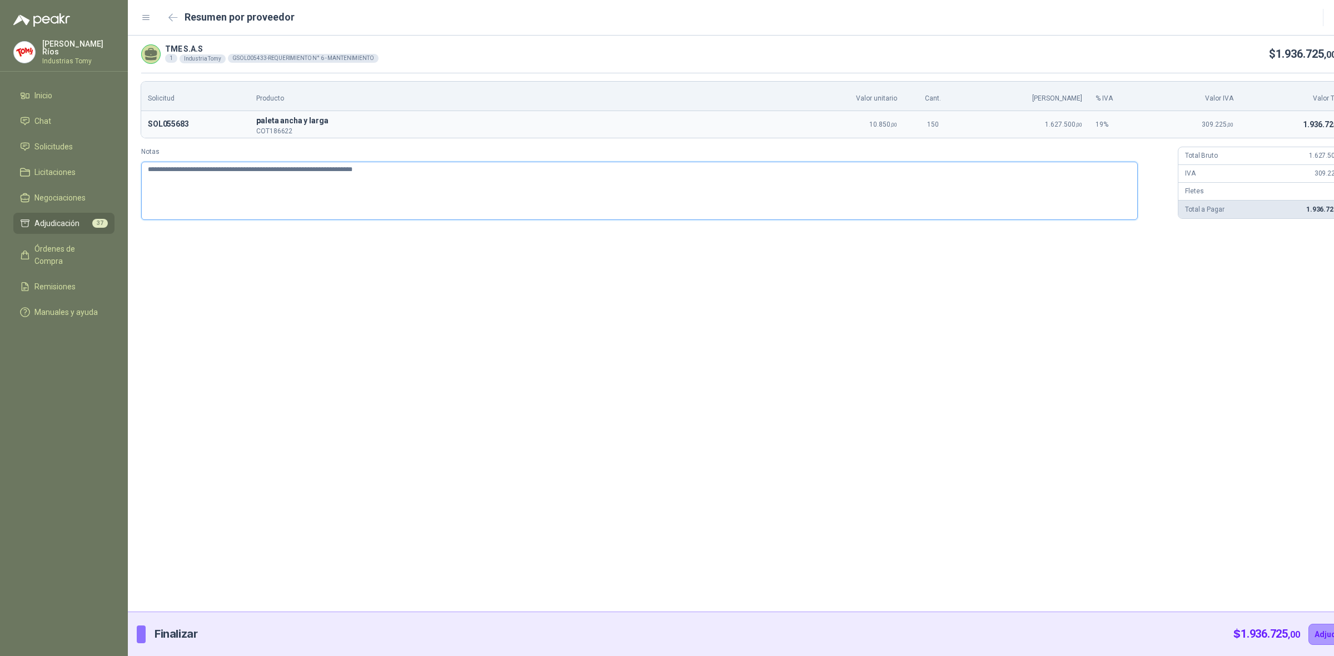
type textarea "**********"
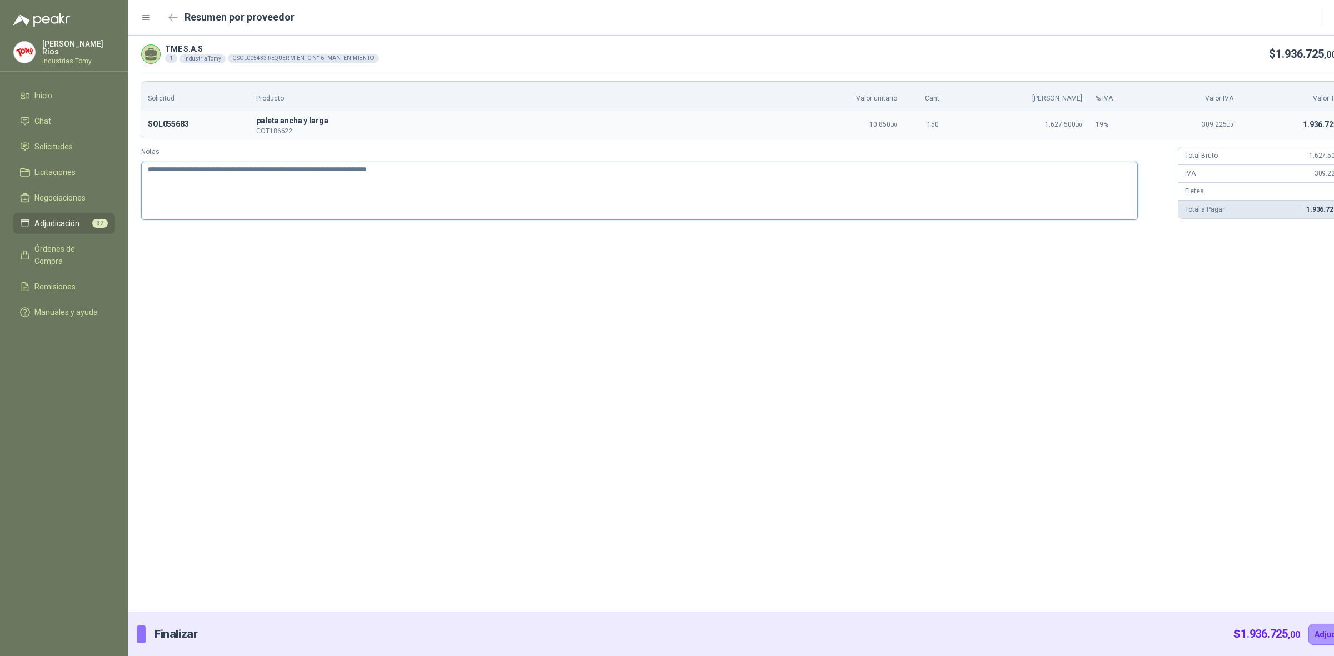
type textarea "**********"
click at [595, 171] on textarea "**********" at bounding box center [639, 191] width 996 height 58
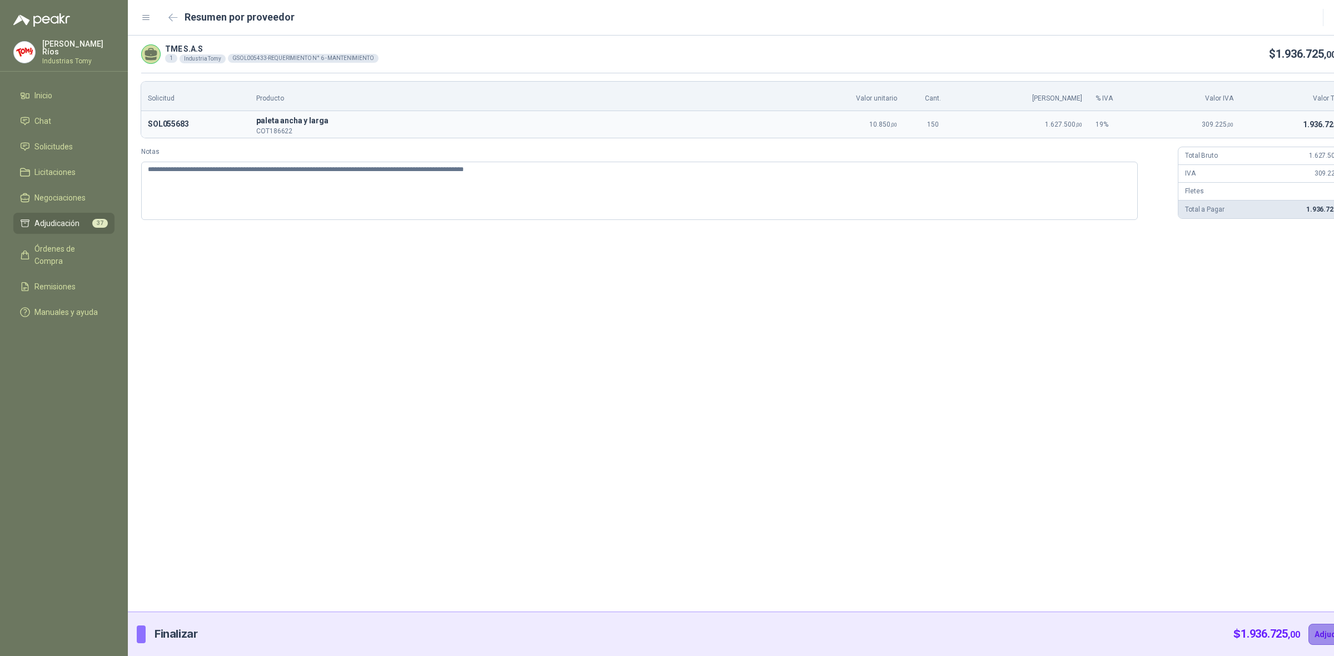
click at [1318, 637] on button "Adjudicar" at bounding box center [1332, 634] width 48 height 21
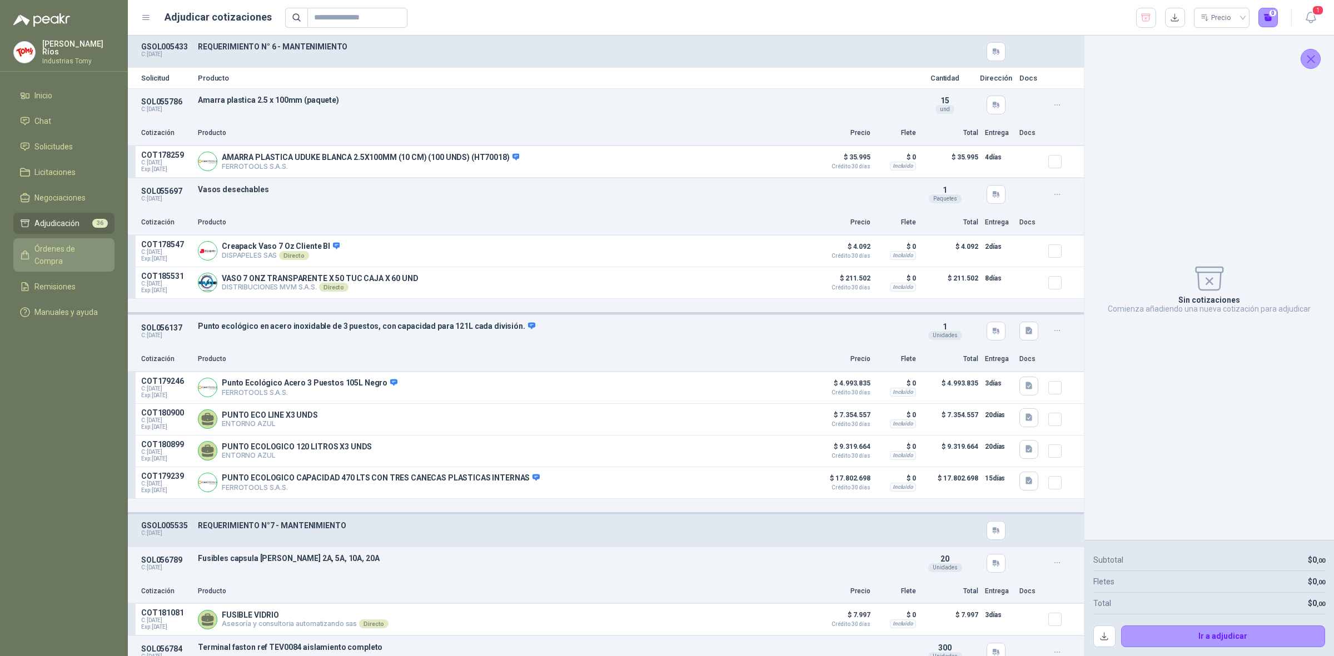
click at [64, 243] on span "Órdenes de Compra" at bounding box center [68, 255] width 69 height 24
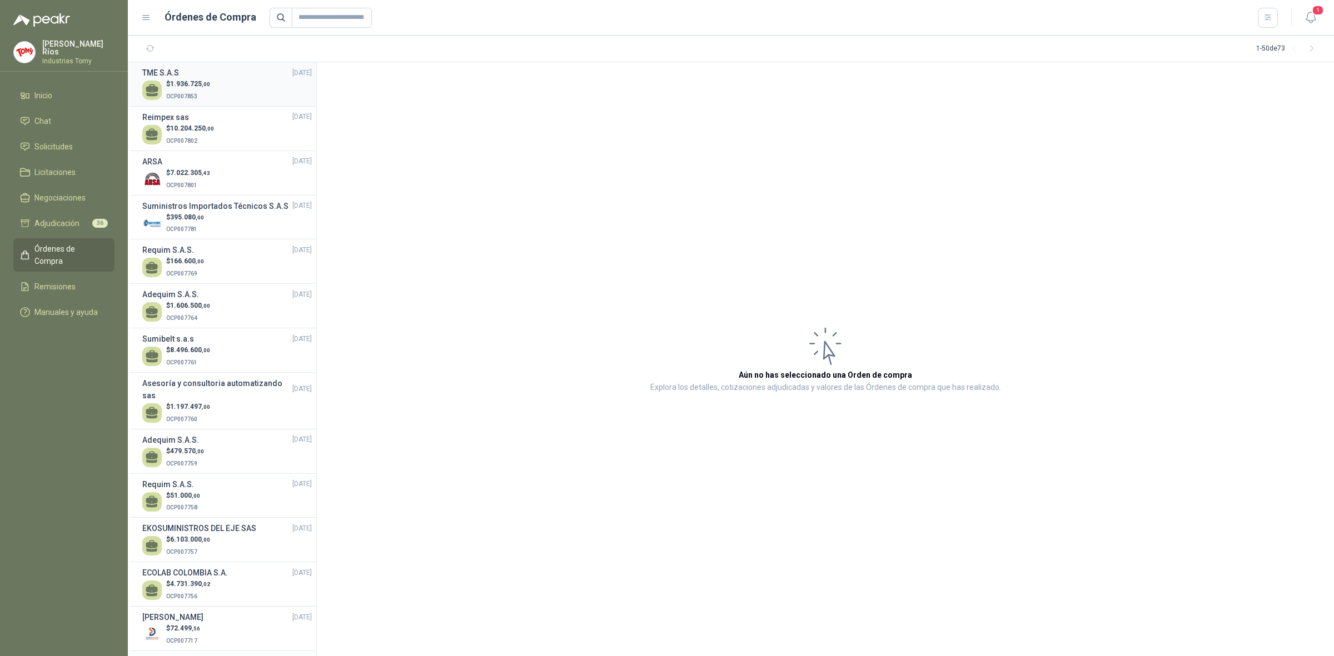
click at [231, 87] on div "$ 1.936.725 ,00 OCP007853" at bounding box center [226, 90] width 169 height 23
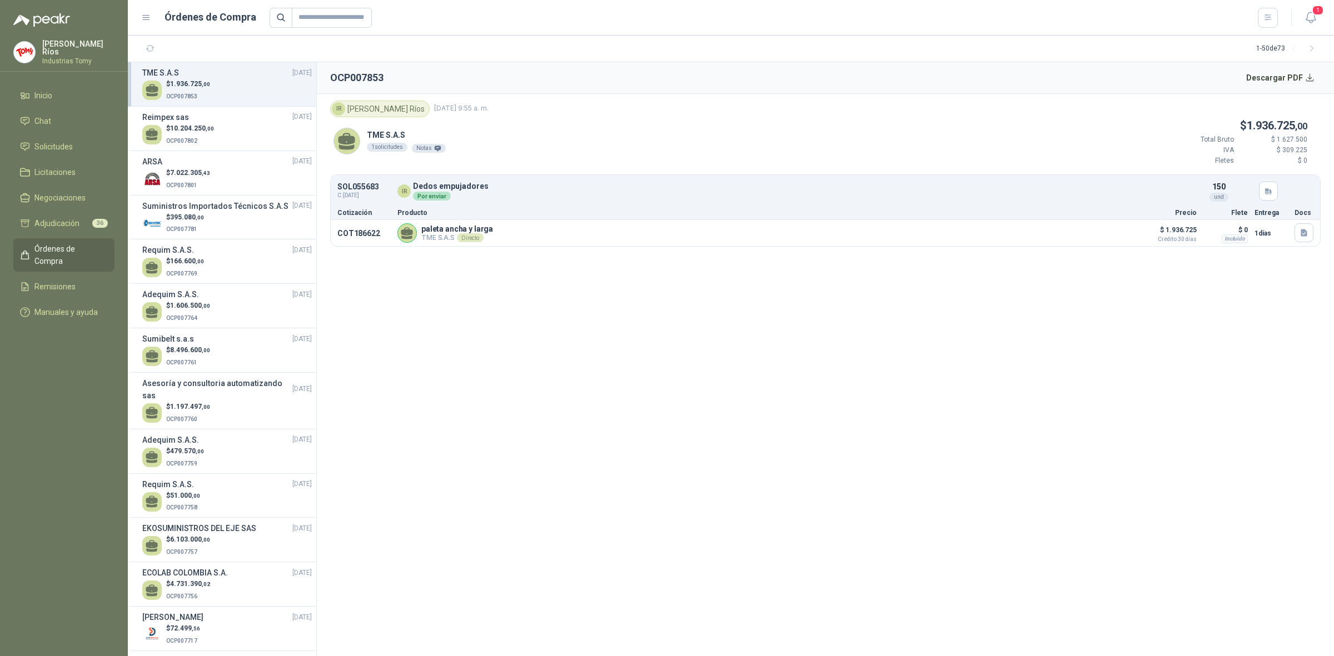
click at [1285, 65] on header "OCP007853 Descargar PDF" at bounding box center [825, 78] width 1017 height 32
click at [1285, 76] on button "Descargar PDF" at bounding box center [1280, 78] width 81 height 22
drag, startPoint x: 388, startPoint y: 79, endPoint x: 360, endPoint y: 73, distance: 28.6
click at [360, 73] on header "OCP007853 Descargar PDF" at bounding box center [825, 78] width 1017 height 32
copy h2 "7853"
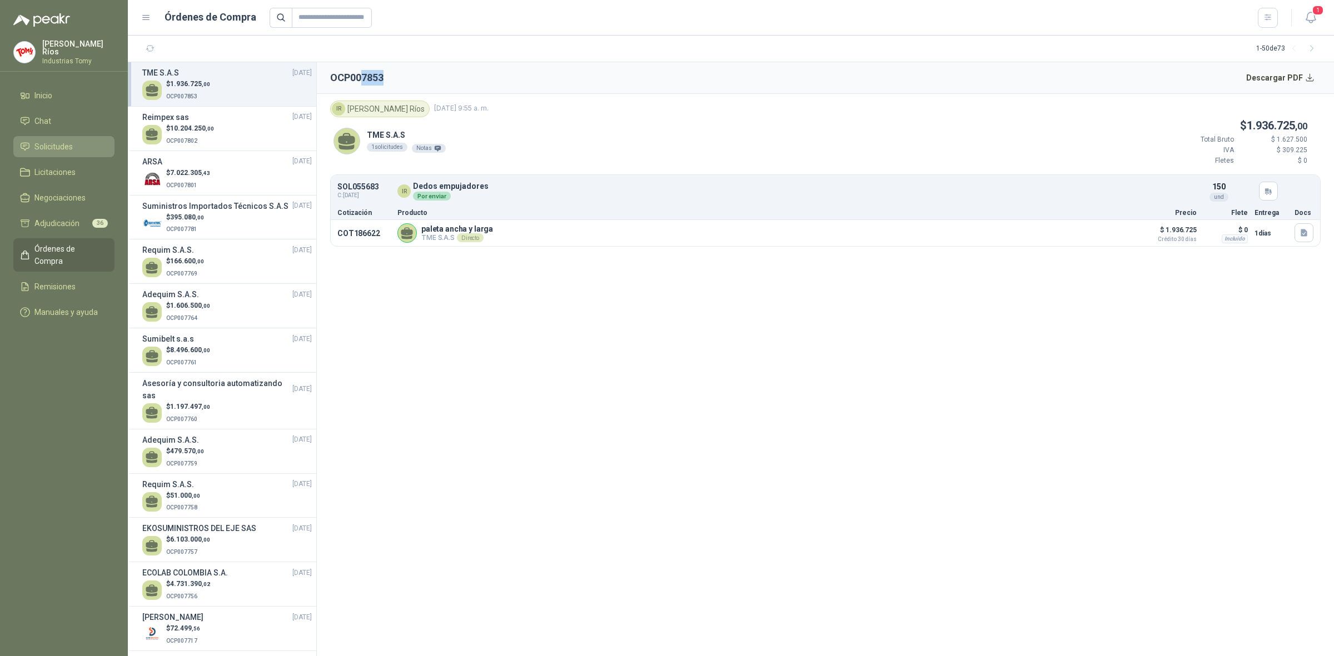
click at [87, 146] on li "Solicitudes" at bounding box center [64, 147] width 88 height 12
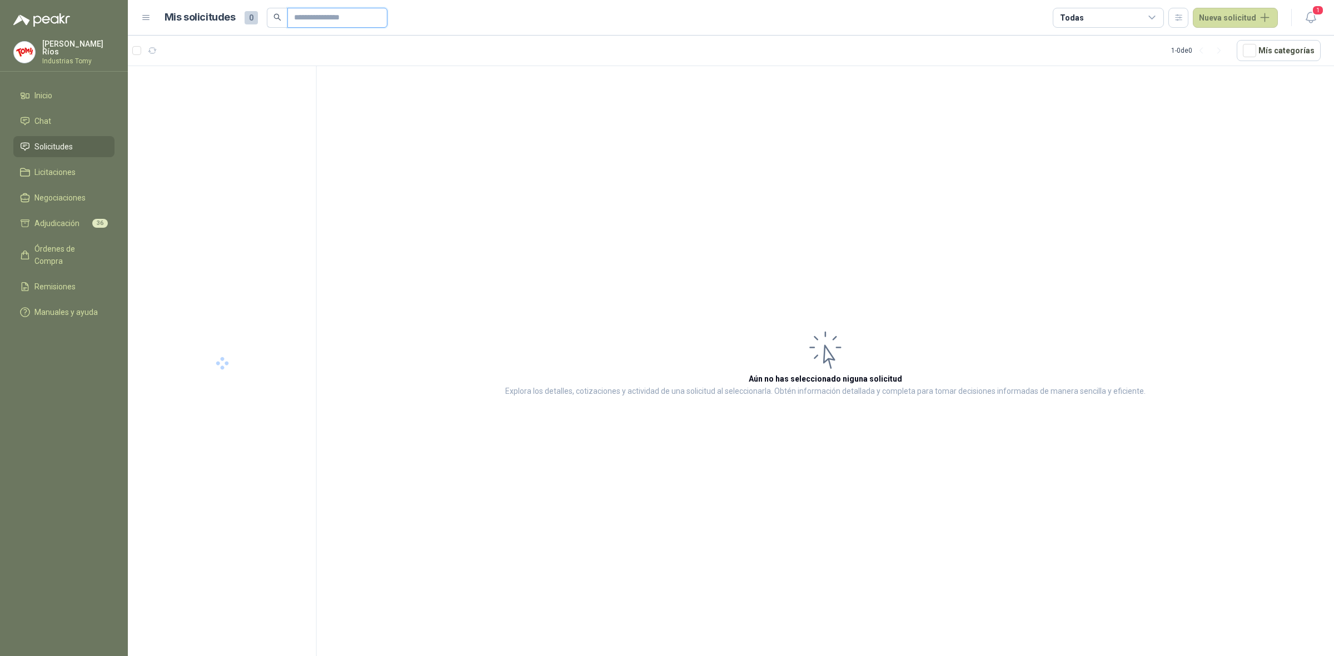
click at [367, 19] on input "text" at bounding box center [333, 17] width 78 height 19
click at [253, 99] on div at bounding box center [222, 101] width 159 height 9
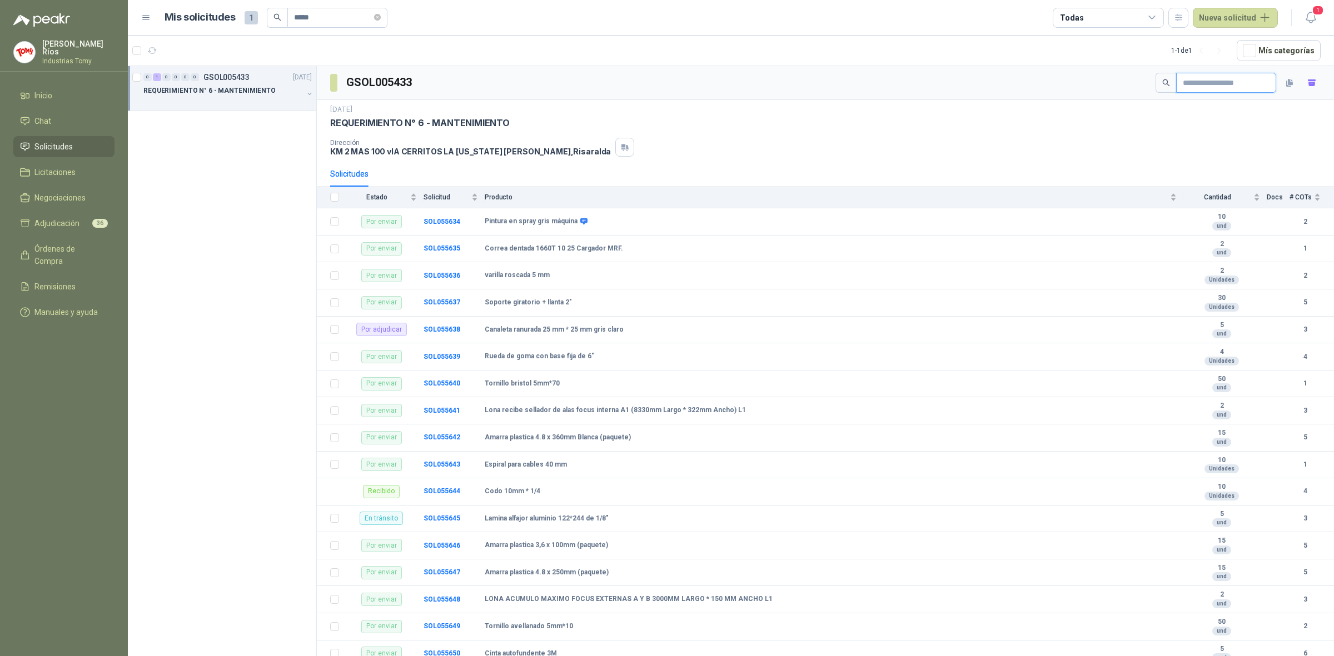
click at [1226, 82] on input "text" at bounding box center [1222, 82] width 78 height 19
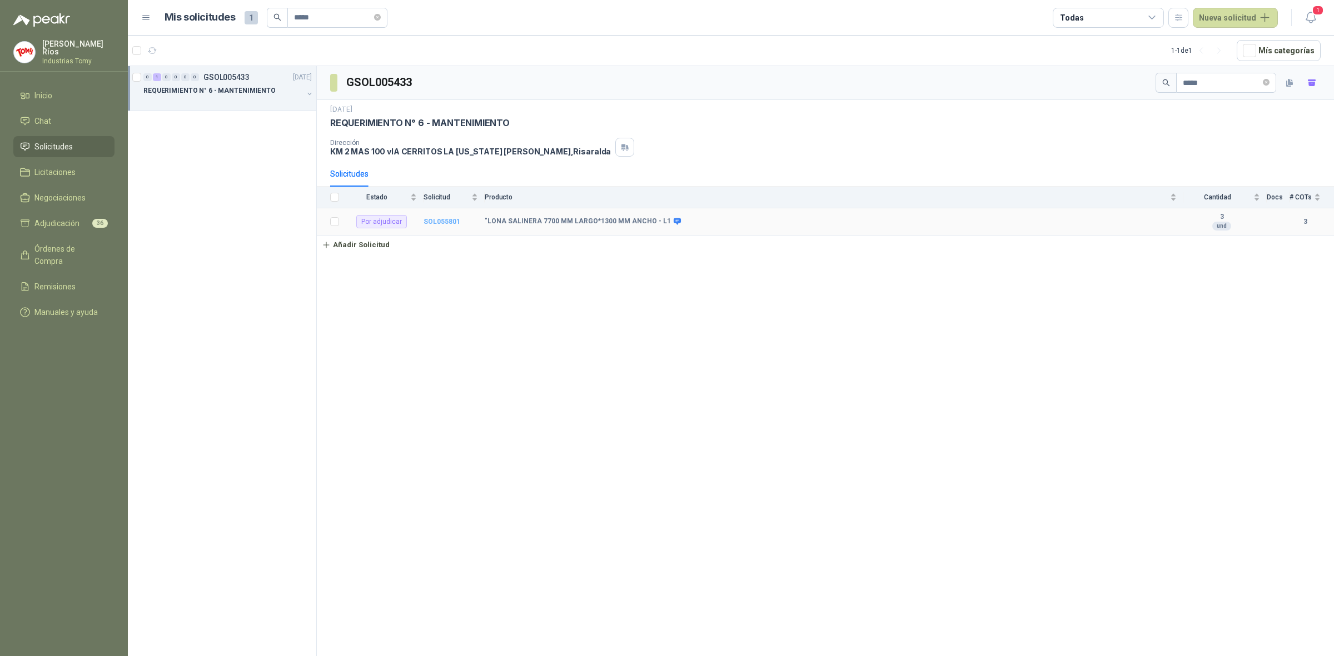
click at [445, 224] on b "SOL055801" at bounding box center [441, 222] width 37 height 8
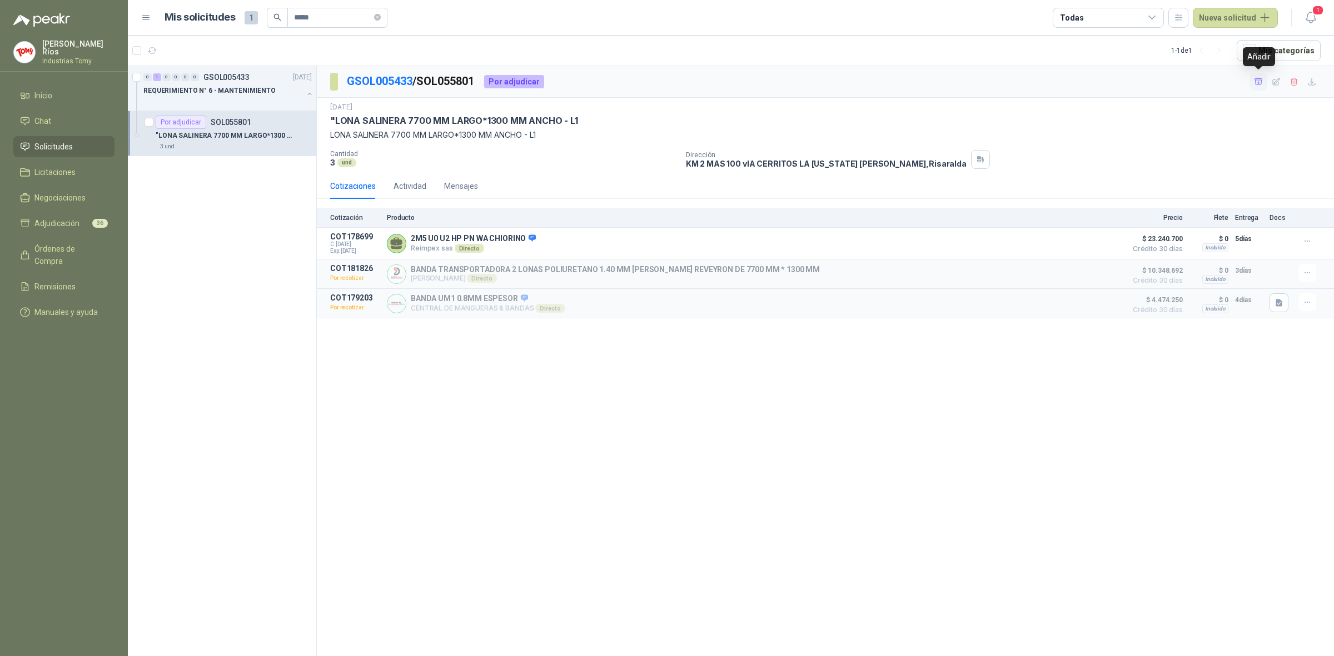
click at [1258, 83] on icon "button" at bounding box center [1258, 81] width 8 height 6
click at [1082, 243] on button "Detalles" at bounding box center [1094, 243] width 52 height 15
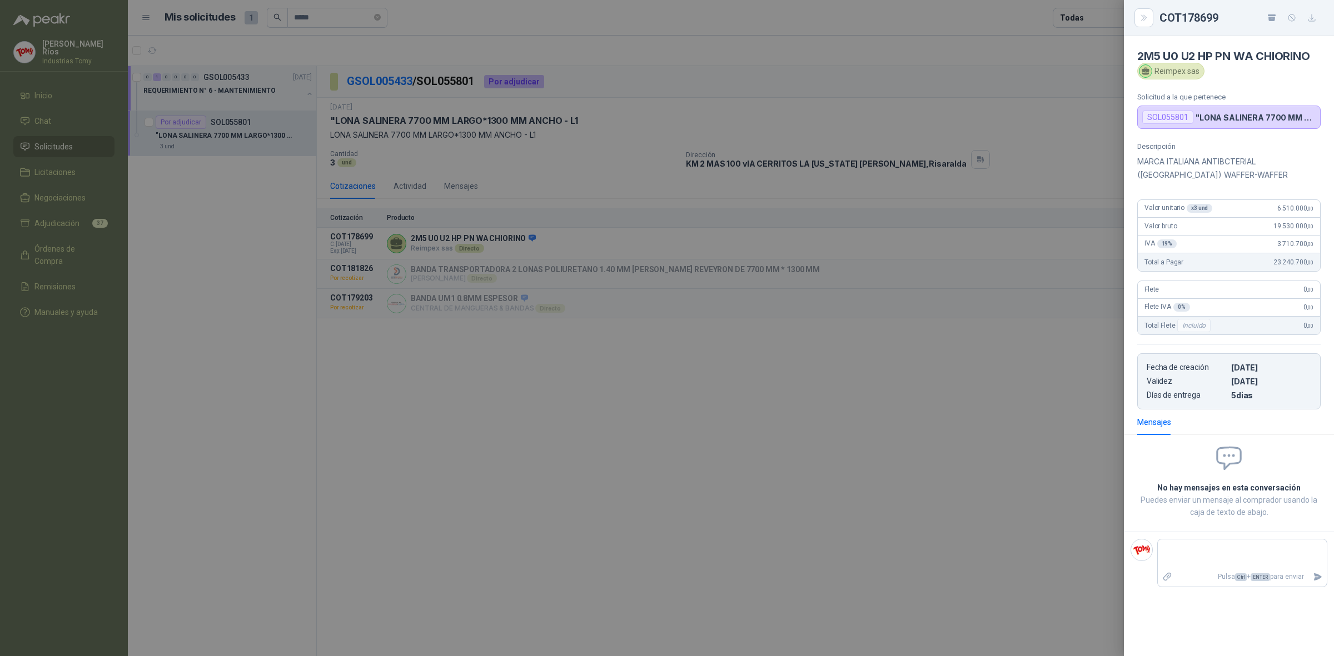
click at [713, 414] on div at bounding box center [667, 328] width 1334 height 656
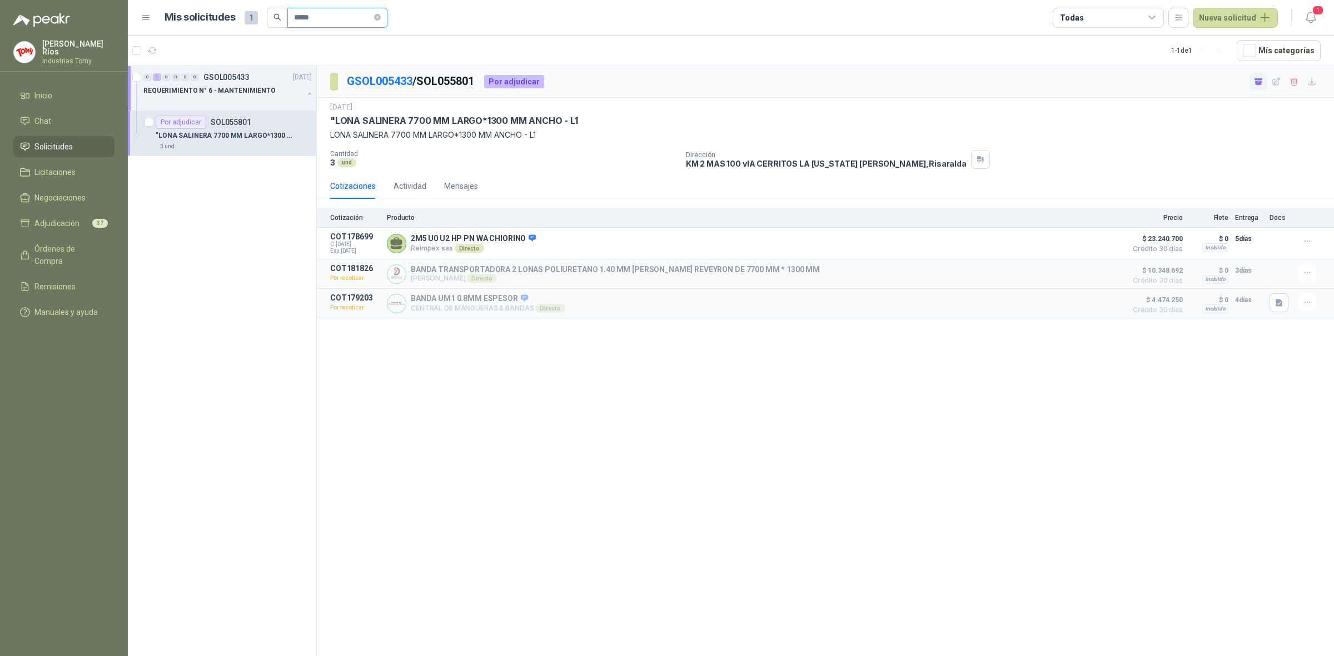
click at [339, 21] on input "*****" at bounding box center [333, 17] width 78 height 19
click at [248, 97] on div at bounding box center [222, 101] width 159 height 9
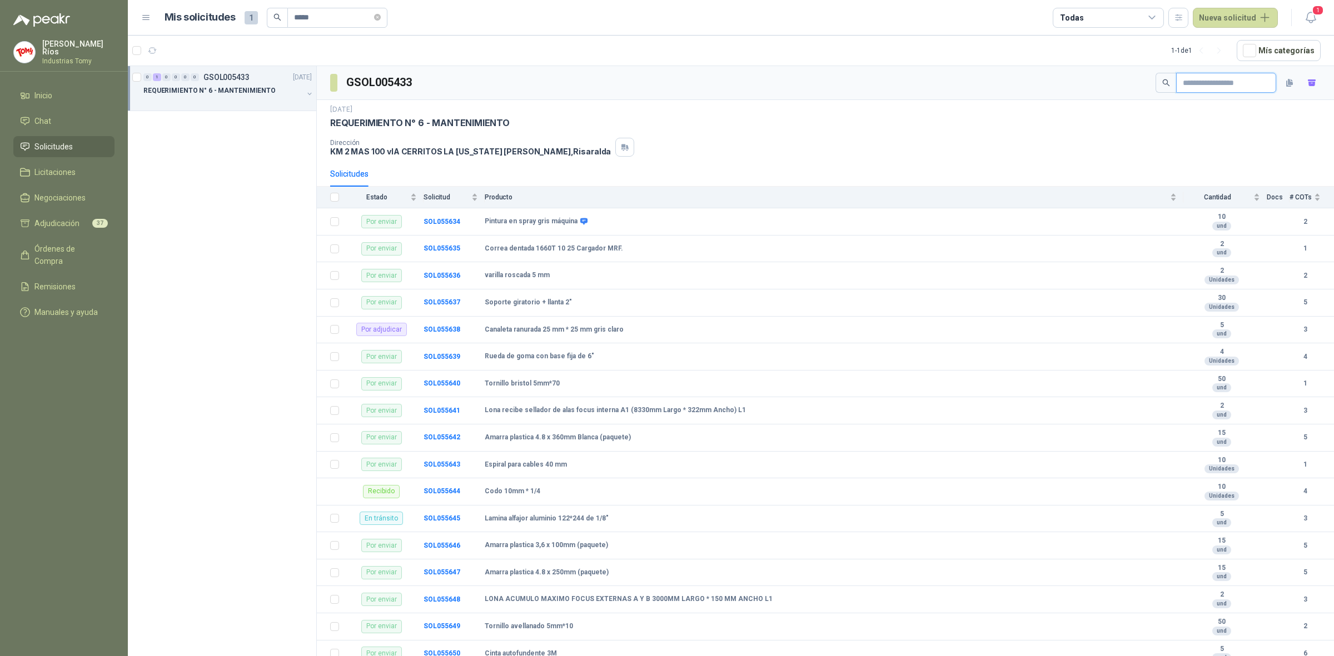
click at [1201, 84] on input "text" at bounding box center [1222, 82] width 78 height 19
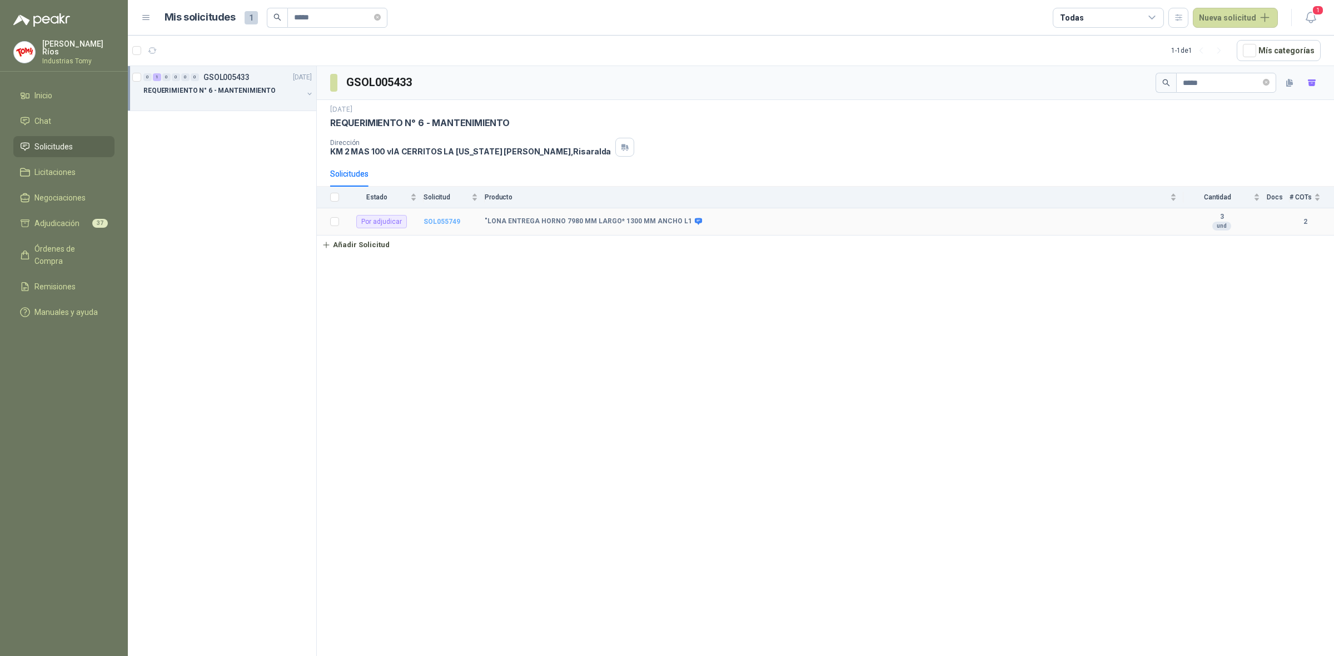
click at [432, 223] on b "SOL055749" at bounding box center [441, 222] width 37 height 8
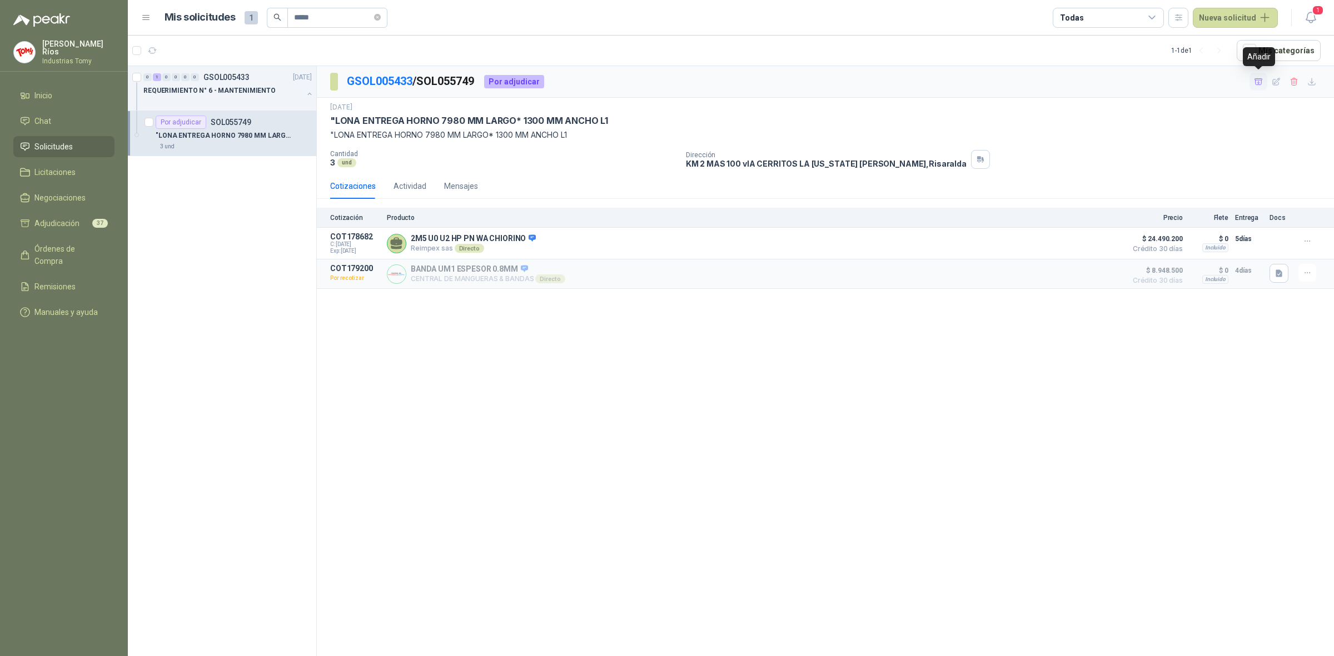
click at [1260, 81] on icon "button" at bounding box center [1258, 81] width 9 height 9
click at [82, 221] on li "Adjudicación 38" at bounding box center [64, 223] width 88 height 12
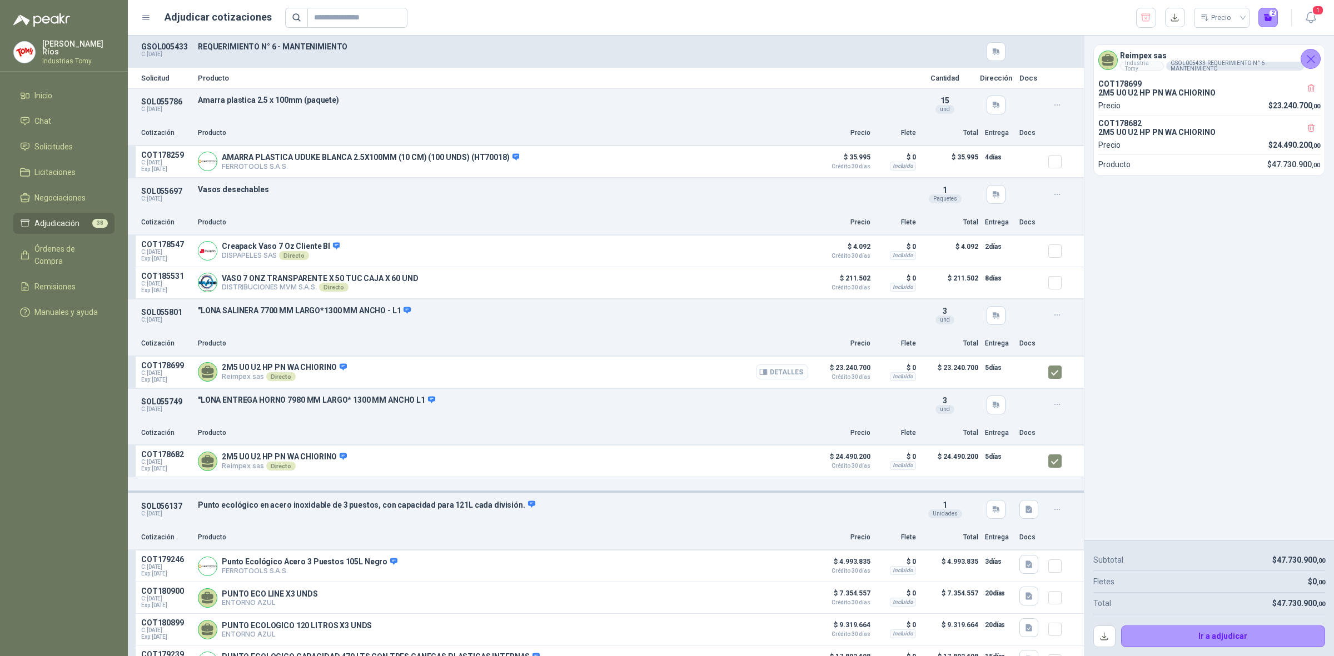
click at [782, 373] on button "Detalles" at bounding box center [782, 372] width 52 height 15
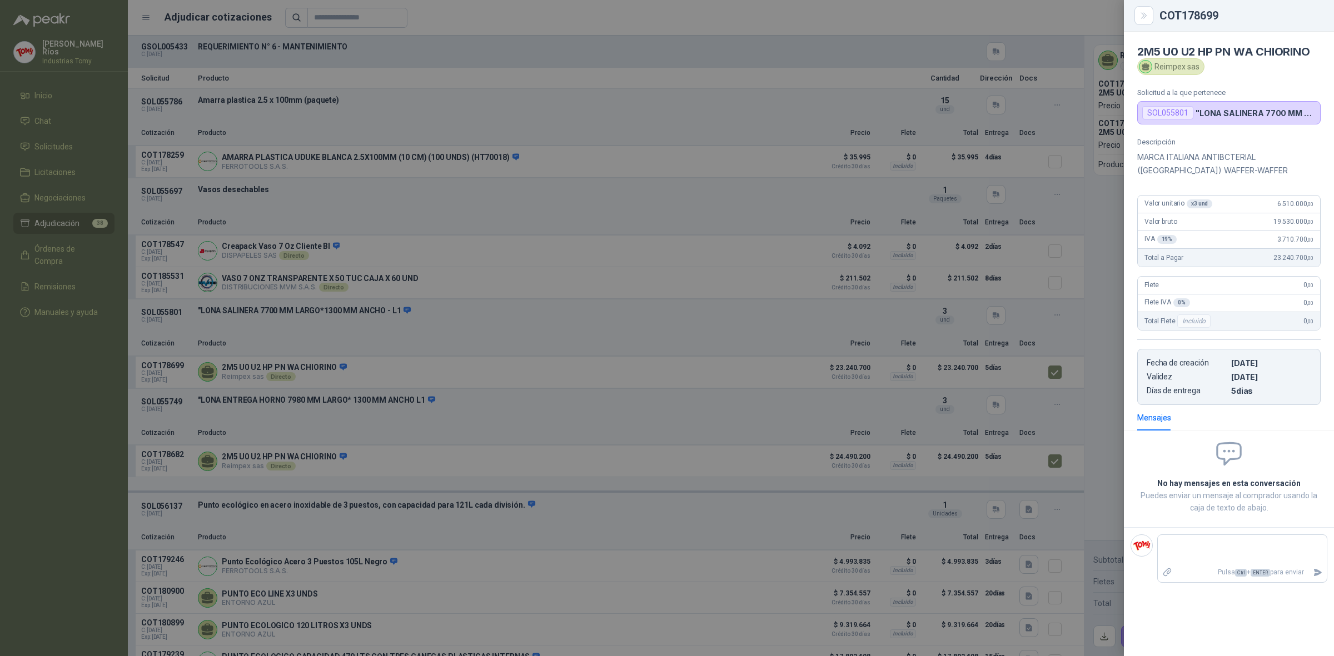
click at [577, 348] on div at bounding box center [667, 328] width 1334 height 656
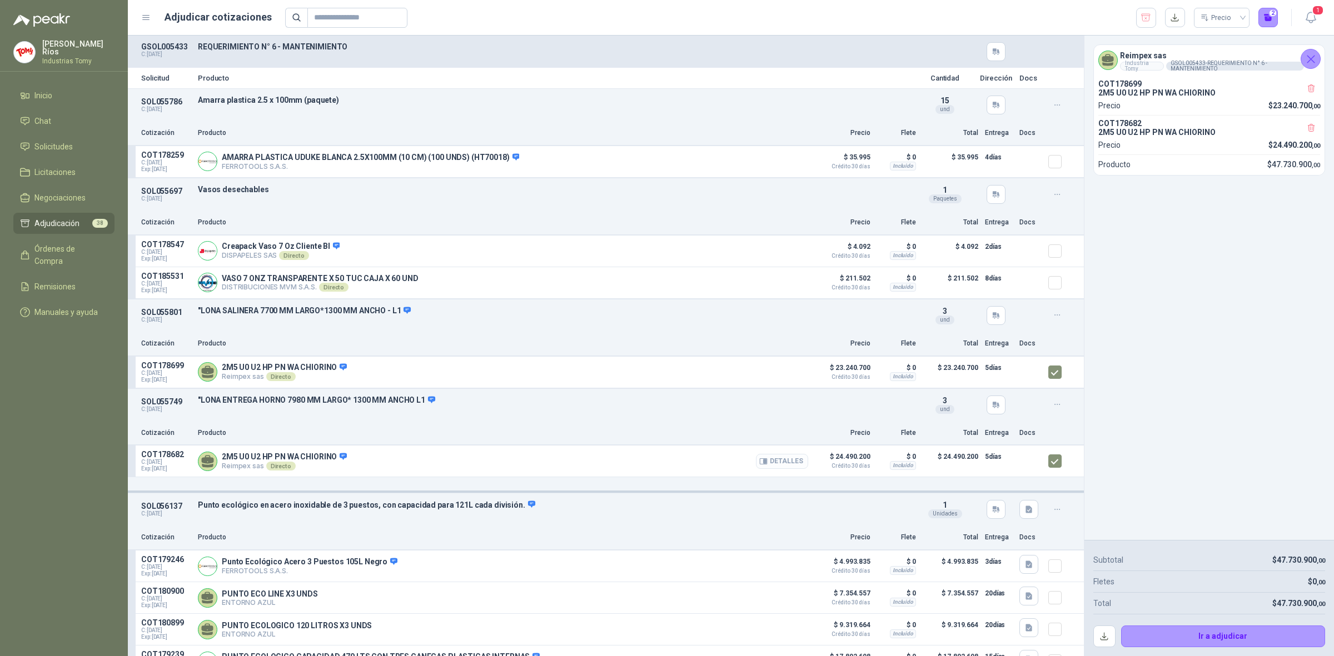
click at [781, 468] on button "Detalles" at bounding box center [782, 461] width 52 height 15
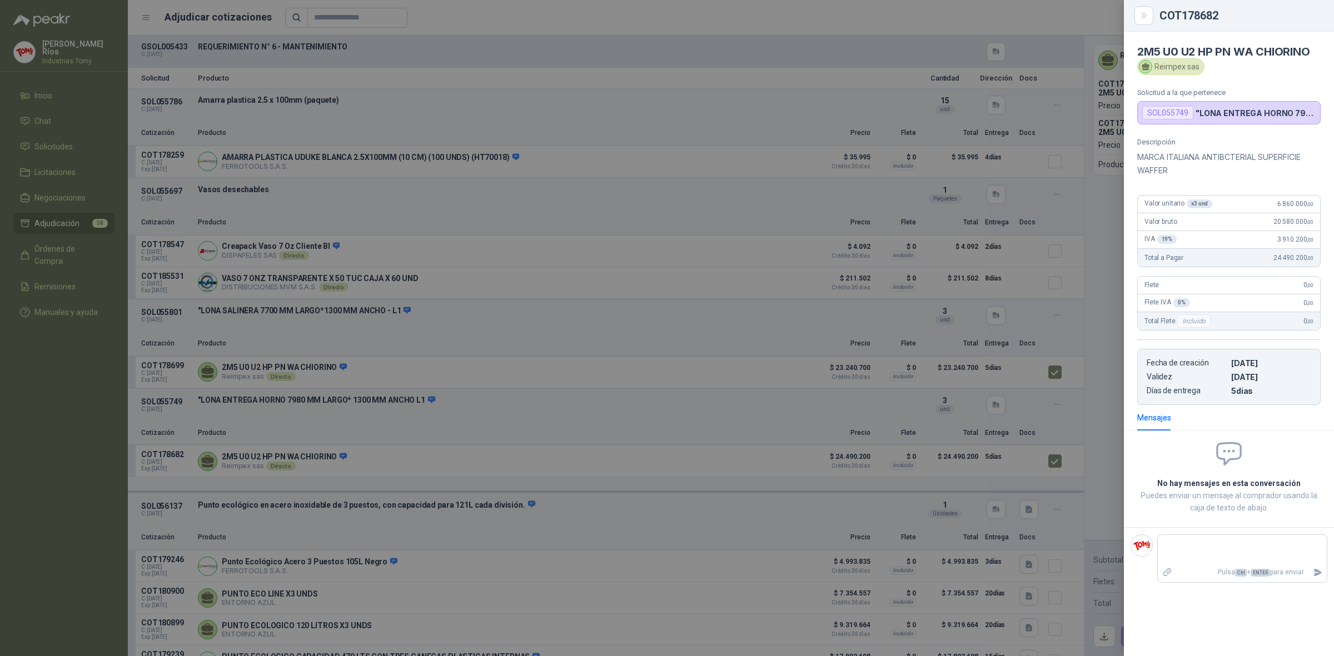
click at [597, 345] on div at bounding box center [667, 328] width 1334 height 656
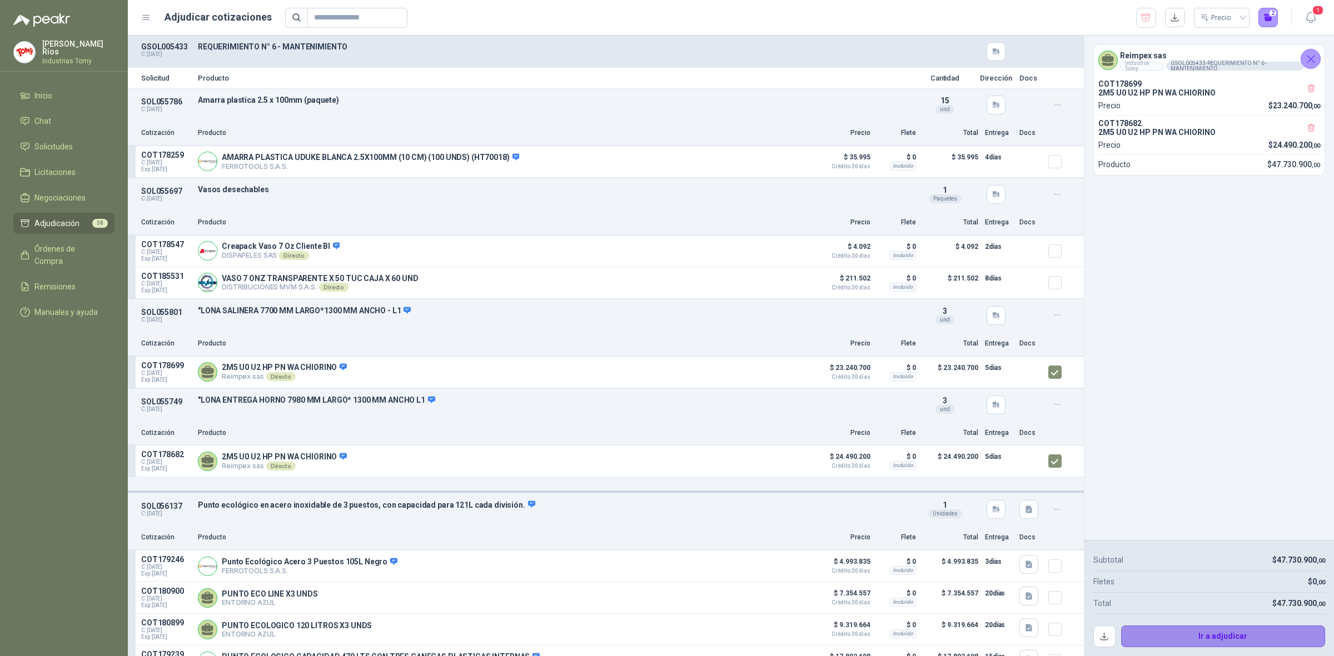
click at [1229, 634] on button "Ir a adjudicar" at bounding box center [1223, 637] width 205 height 22
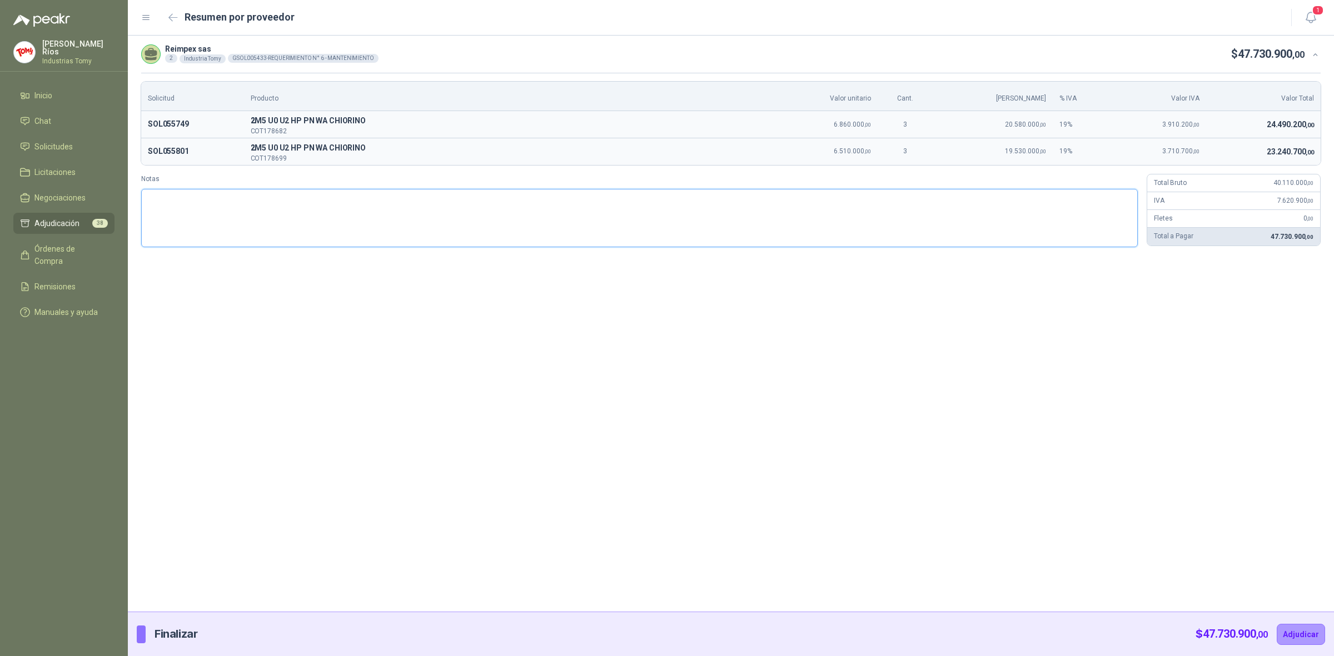
click at [351, 204] on textarea "Notas" at bounding box center [639, 218] width 996 height 59
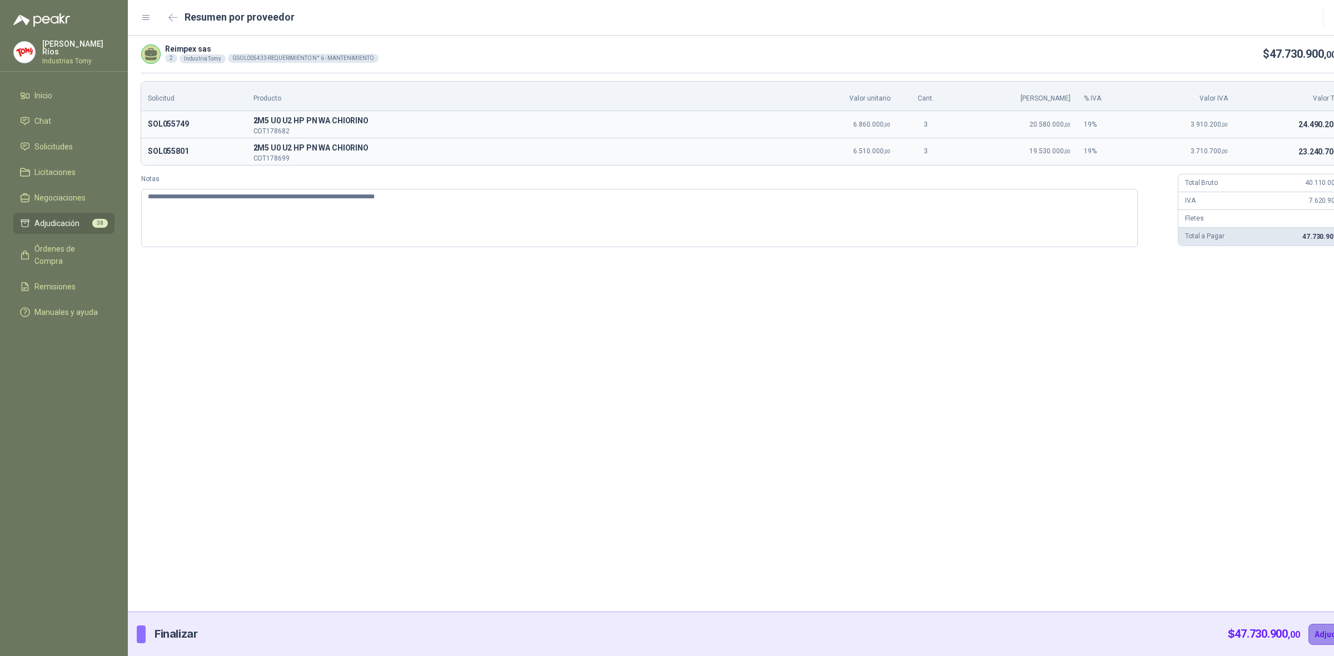
click at [1308, 635] on button "Adjudicar" at bounding box center [1332, 634] width 48 height 21
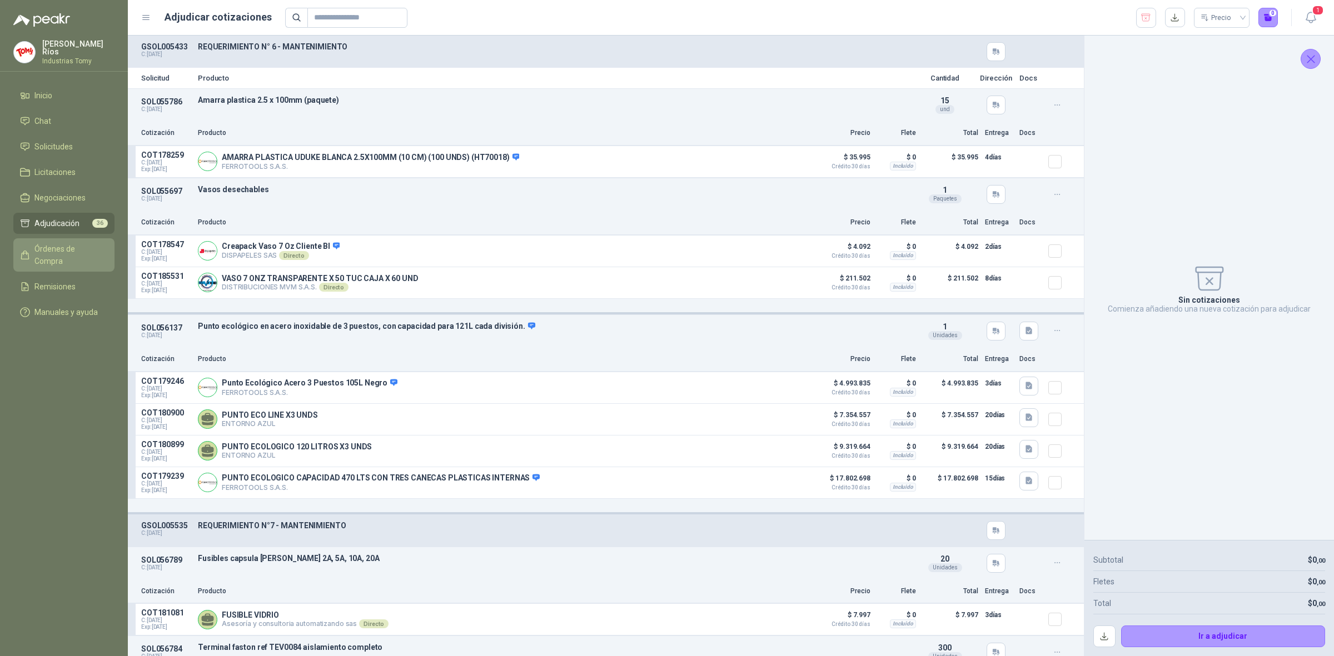
click at [98, 243] on span "Órdenes de Compra" at bounding box center [68, 255] width 69 height 24
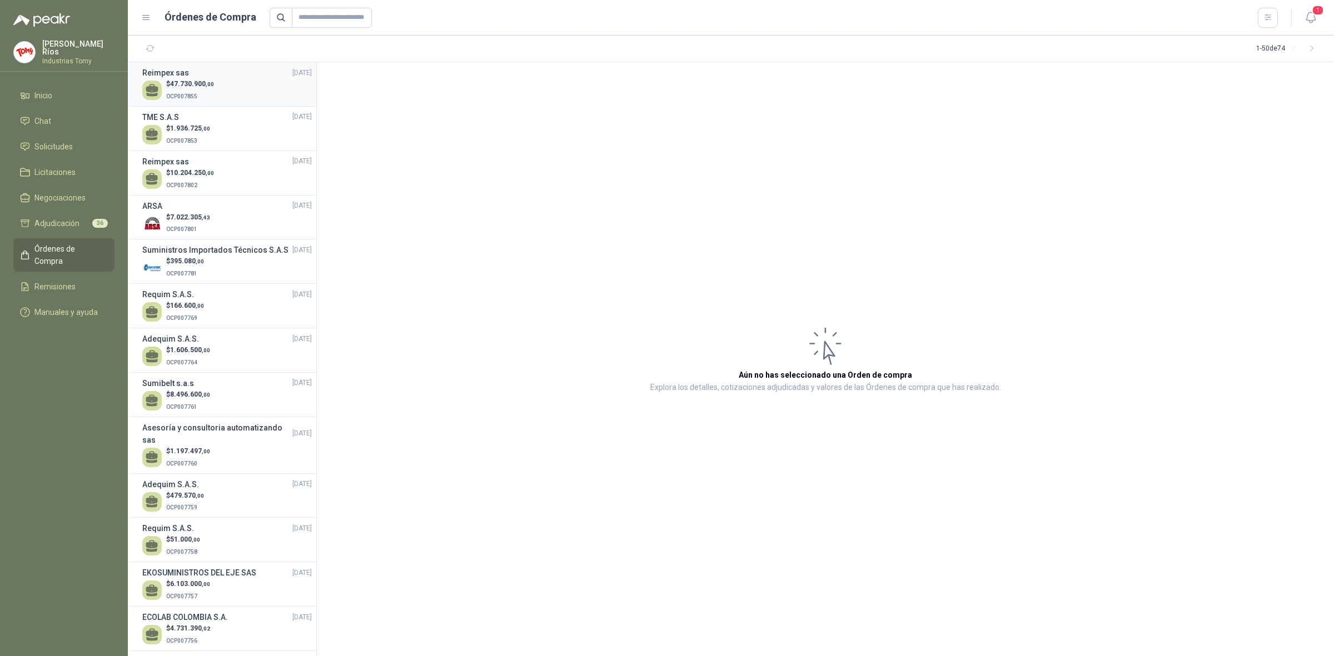
click at [217, 78] on div "Reimpex sas [DATE]" at bounding box center [226, 73] width 169 height 12
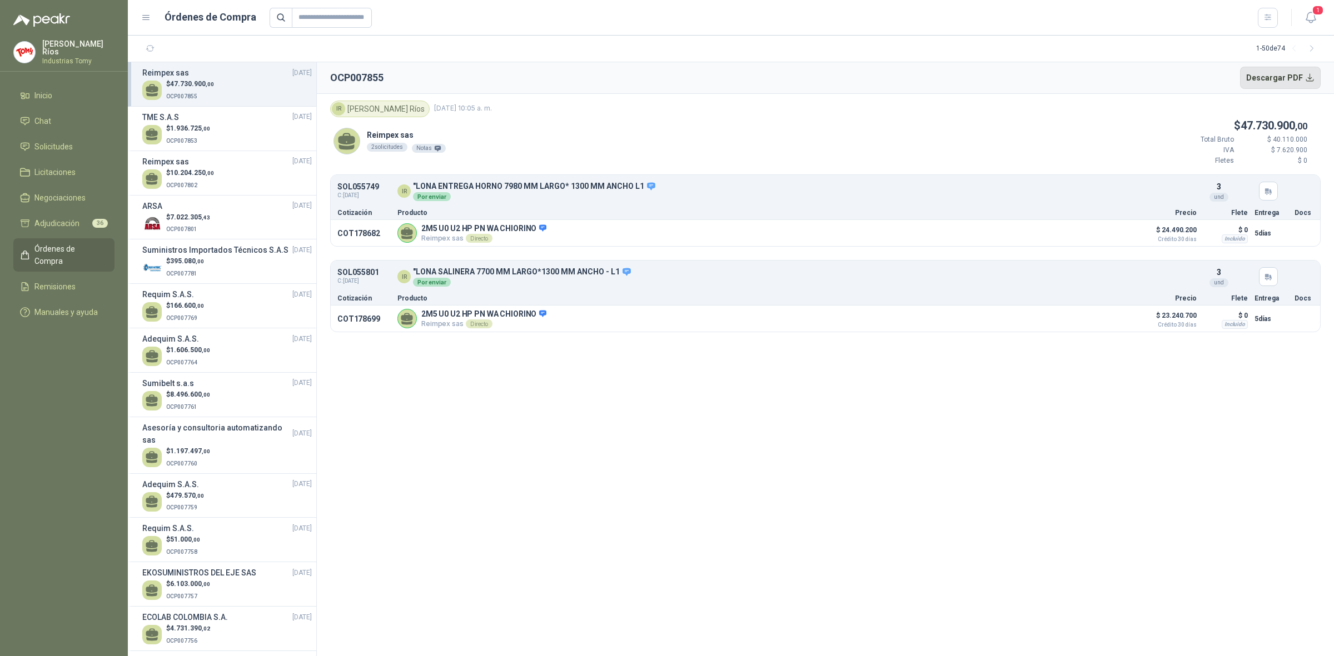
click at [1298, 76] on button "Descargar PDF" at bounding box center [1280, 78] width 81 height 22
click at [68, 142] on span "Solicitudes" at bounding box center [53, 147] width 38 height 12
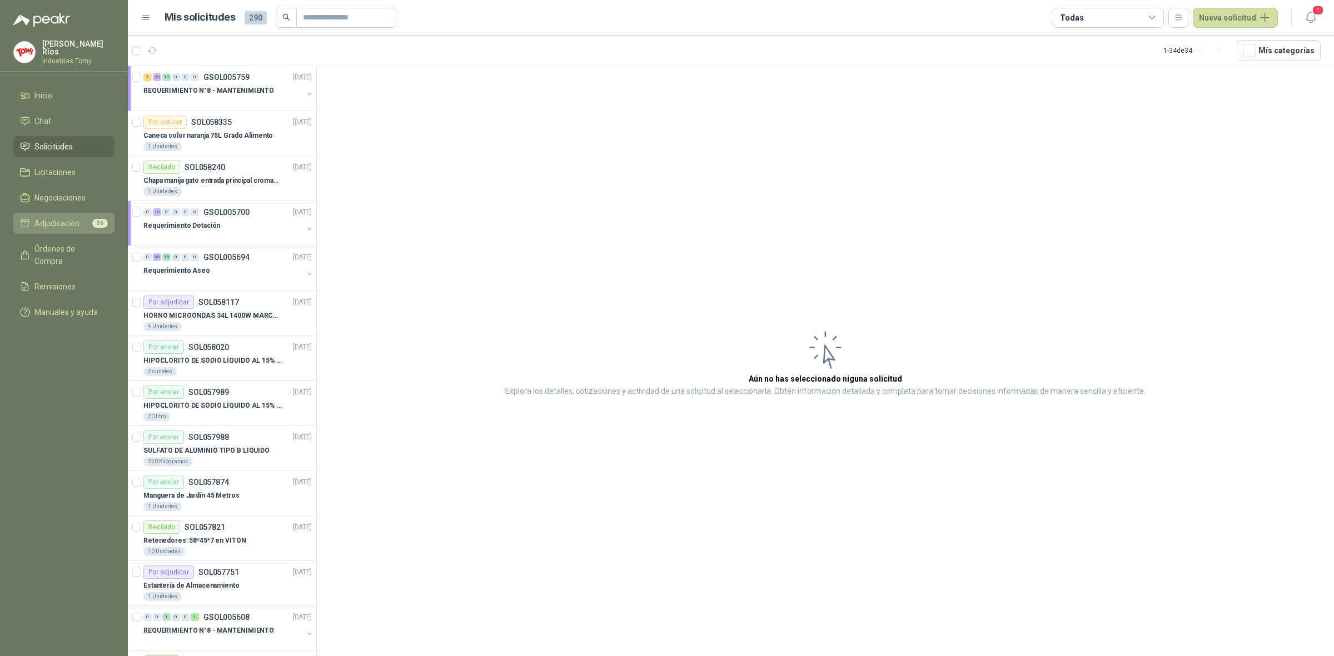
click at [79, 223] on li "Adjudicación 36" at bounding box center [64, 223] width 88 height 12
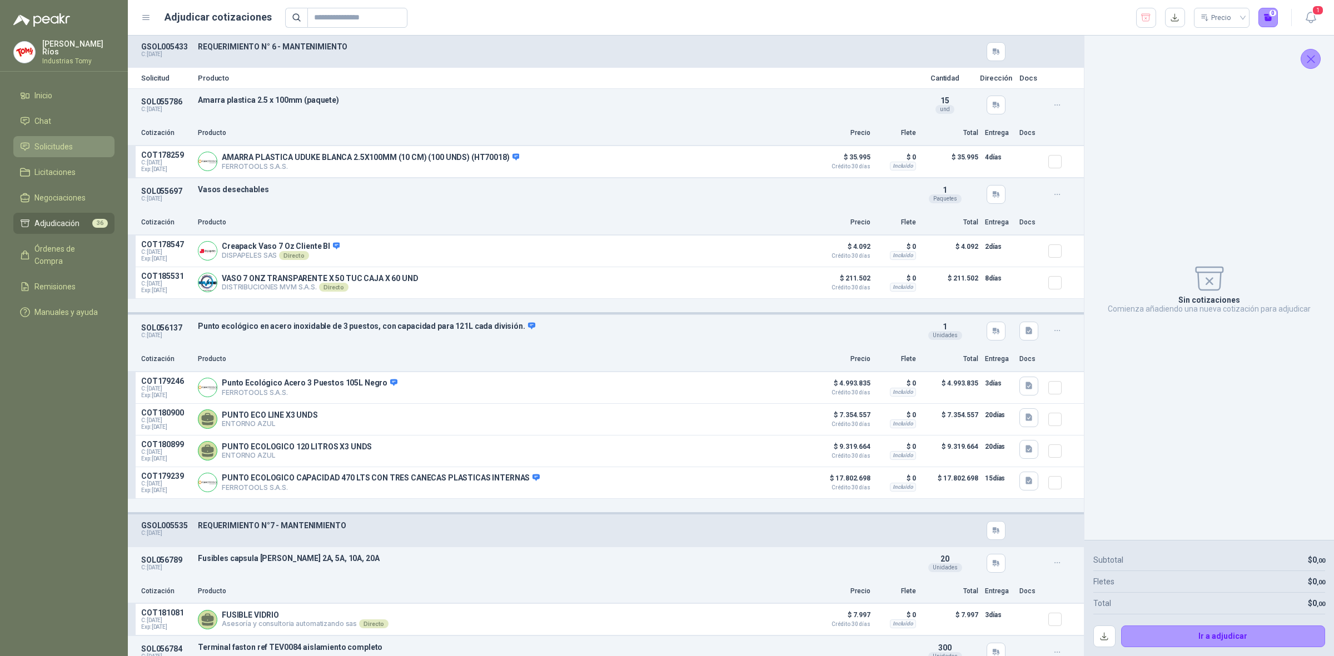
click at [74, 141] on li "Solicitudes" at bounding box center [64, 147] width 88 height 12
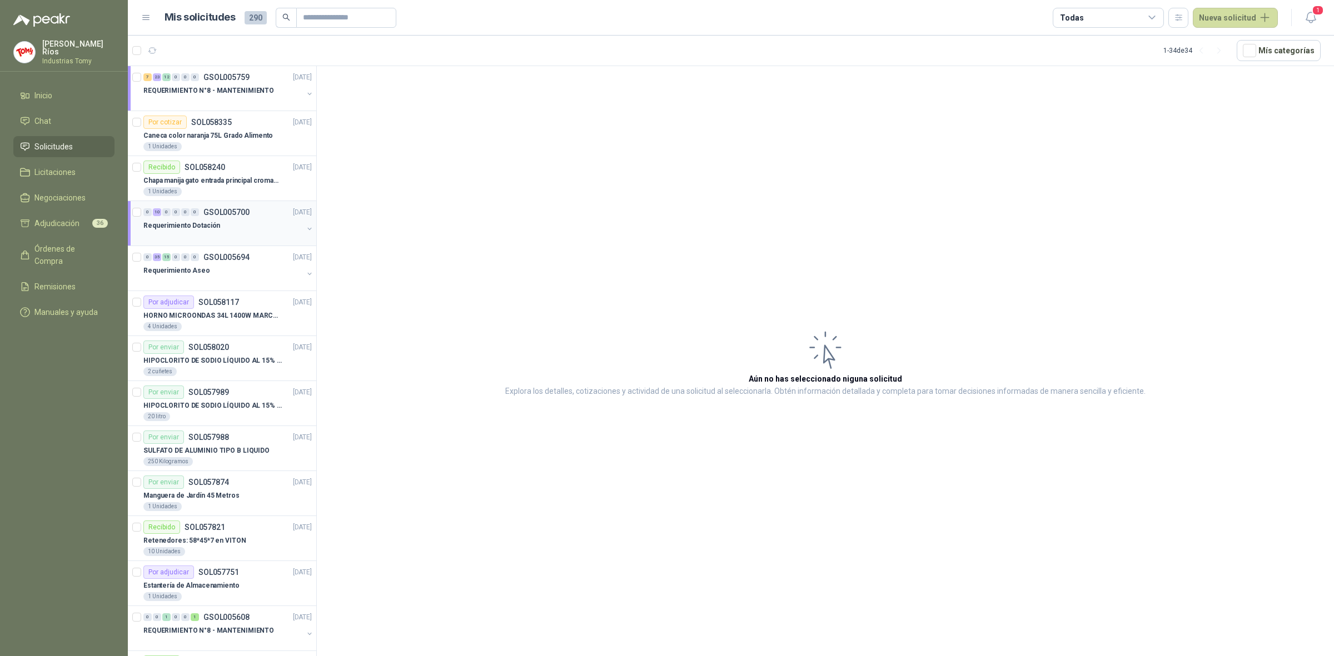
click at [217, 218] on div "0 10 0 0 0 0 GSOL005700 [DATE]" at bounding box center [228, 212] width 171 height 13
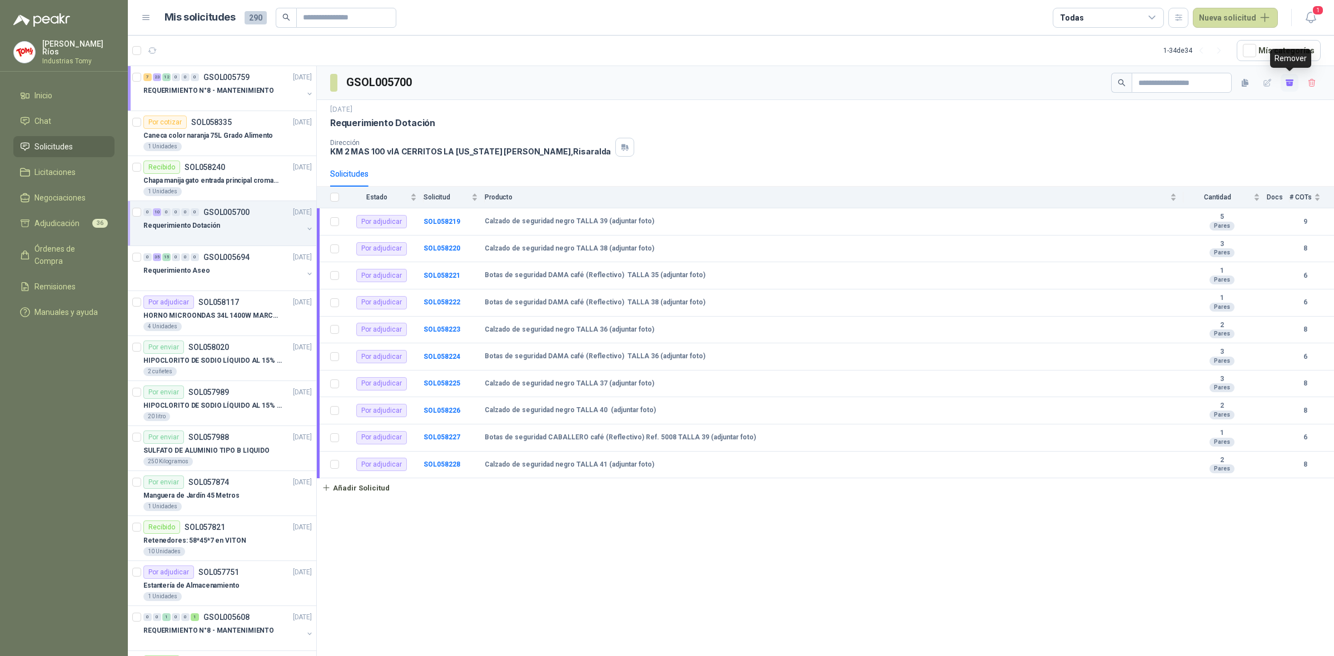
click at [1288, 81] on icon "button" at bounding box center [1289, 80] width 8 height 2
click at [67, 221] on span "Adjudicación" at bounding box center [56, 223] width 45 height 12
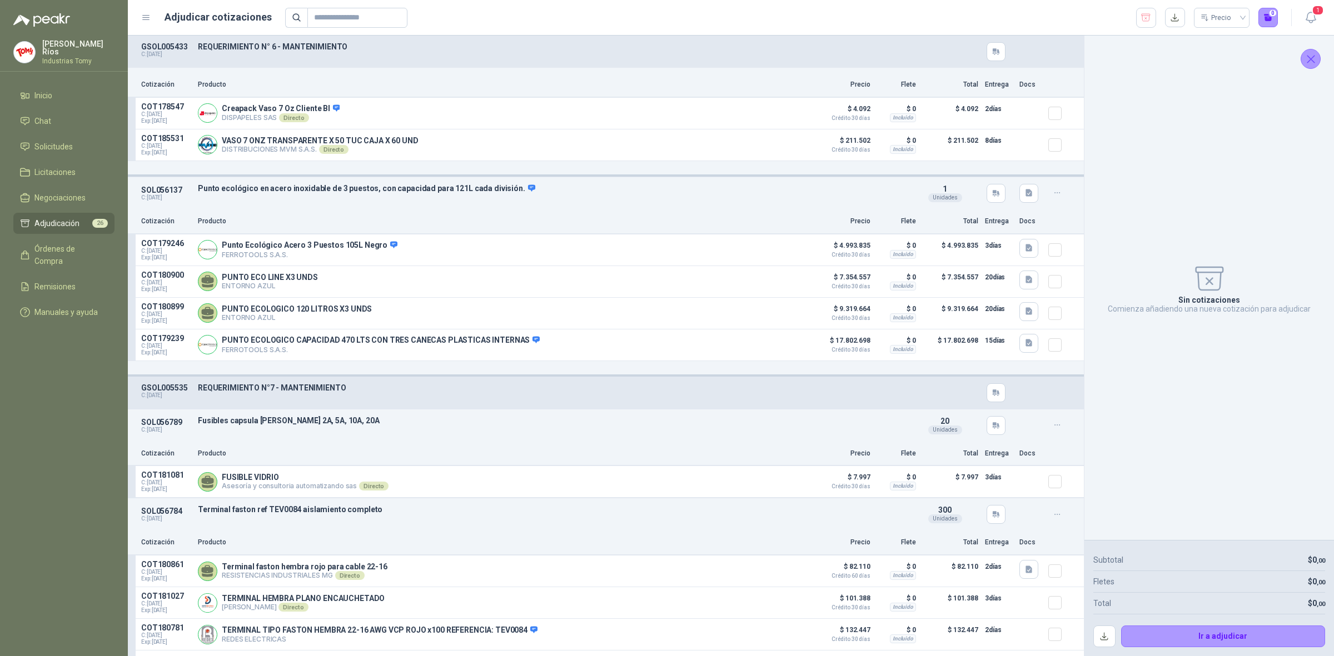
scroll to position [139, 0]
drag, startPoint x: 439, startPoint y: 193, endPoint x: 501, endPoint y: 183, distance: 63.0
click at [501, 183] on div "SOL056137 C: [DATE] Punto ecológico en acero inoxidable de 3 puestos, con capac…" at bounding box center [606, 192] width 956 height 32
click at [495, 190] on p "Punto ecológico en acero inoxidable de 3 puestos, con capacidad para 121L cada …" at bounding box center [554, 188] width 712 height 10
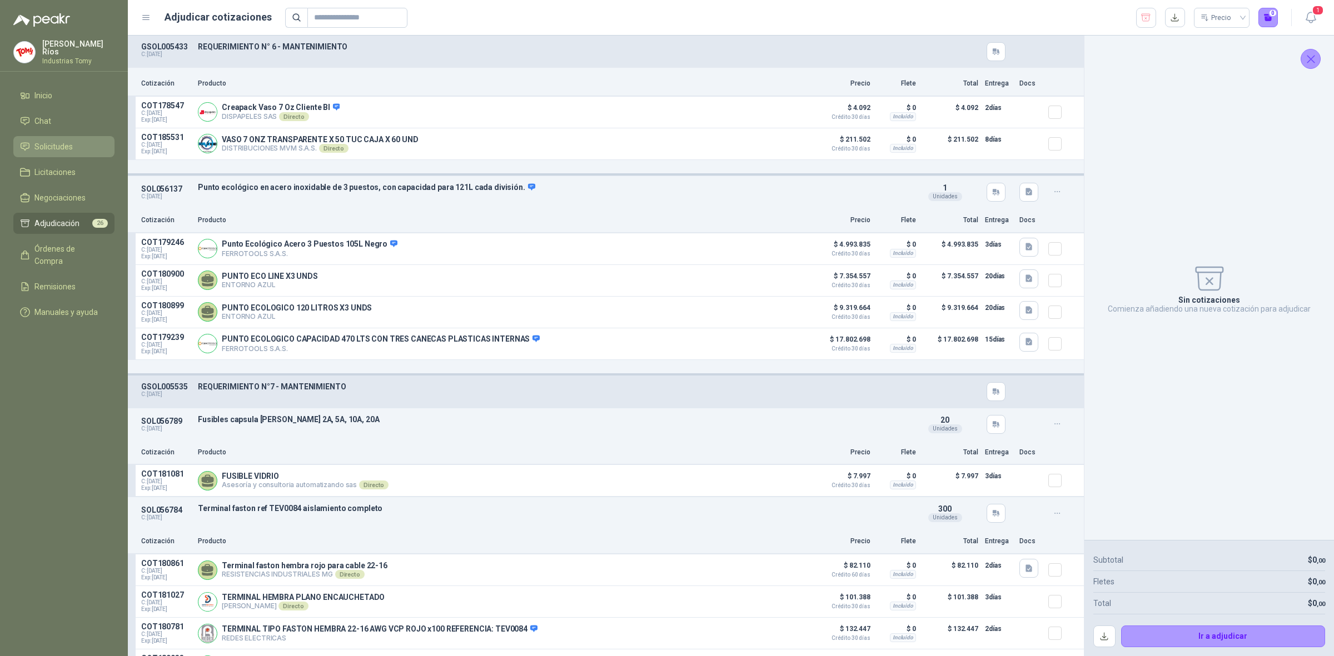
click at [73, 144] on li "Solicitudes" at bounding box center [64, 147] width 88 height 12
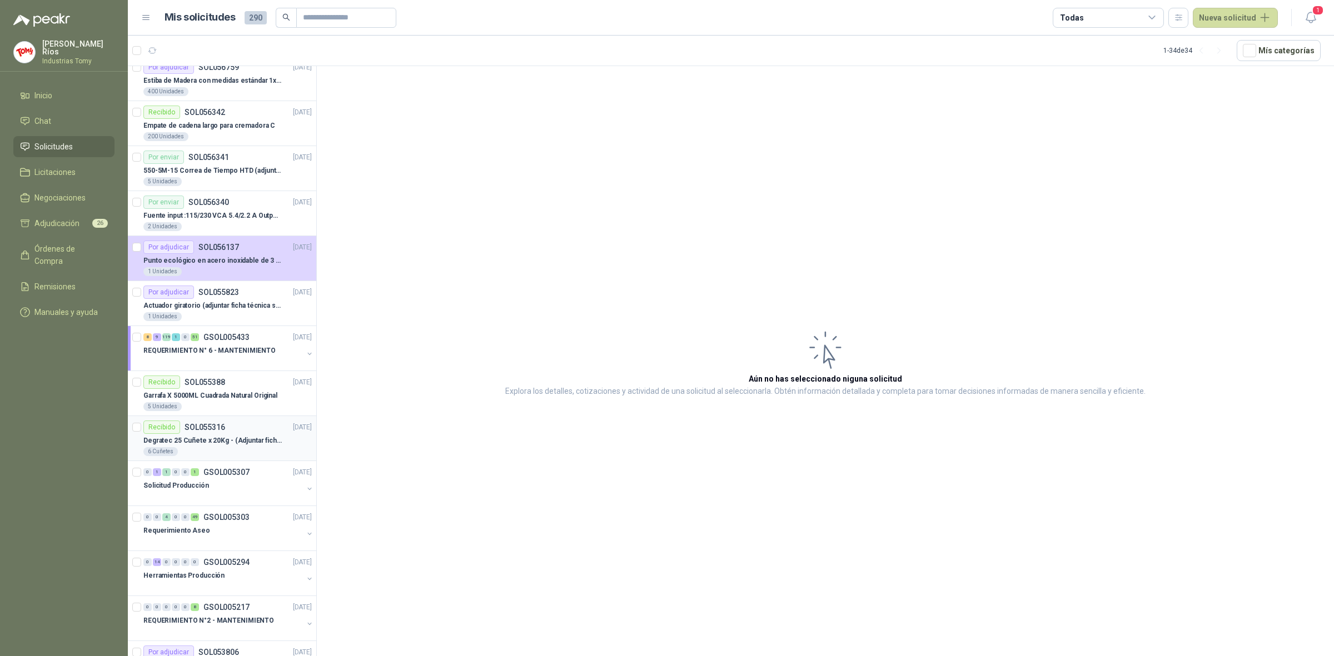
scroll to position [886, 0]
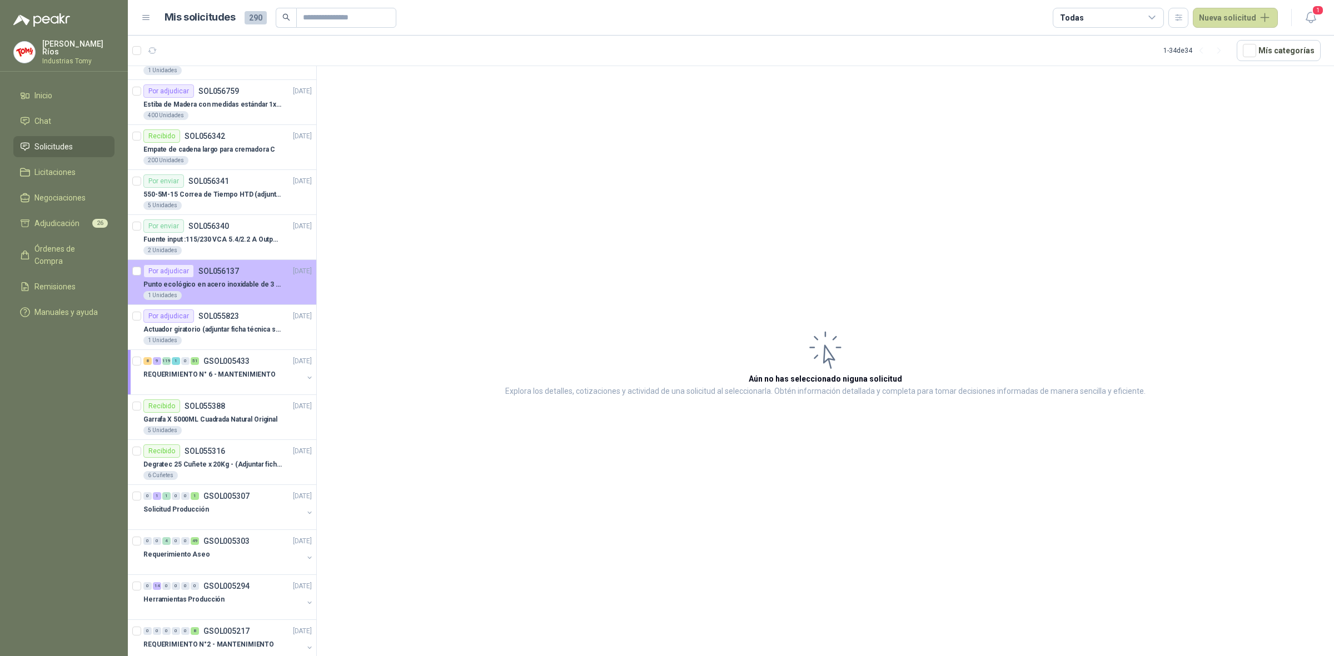
click at [227, 290] on p "Punto ecológico en acero inoxidable de 3 puestos, con capacidad para 121L cada …" at bounding box center [212, 285] width 138 height 11
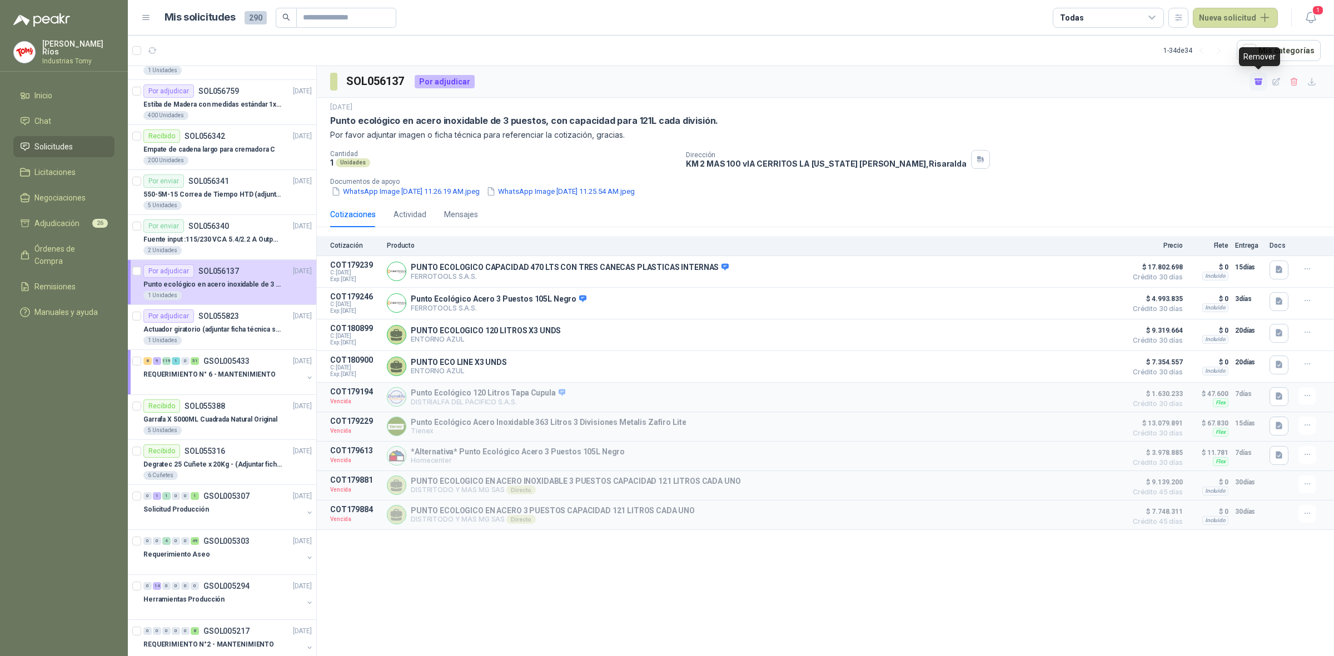
click at [1256, 83] on icon "button" at bounding box center [1258, 83] width 7 height 4
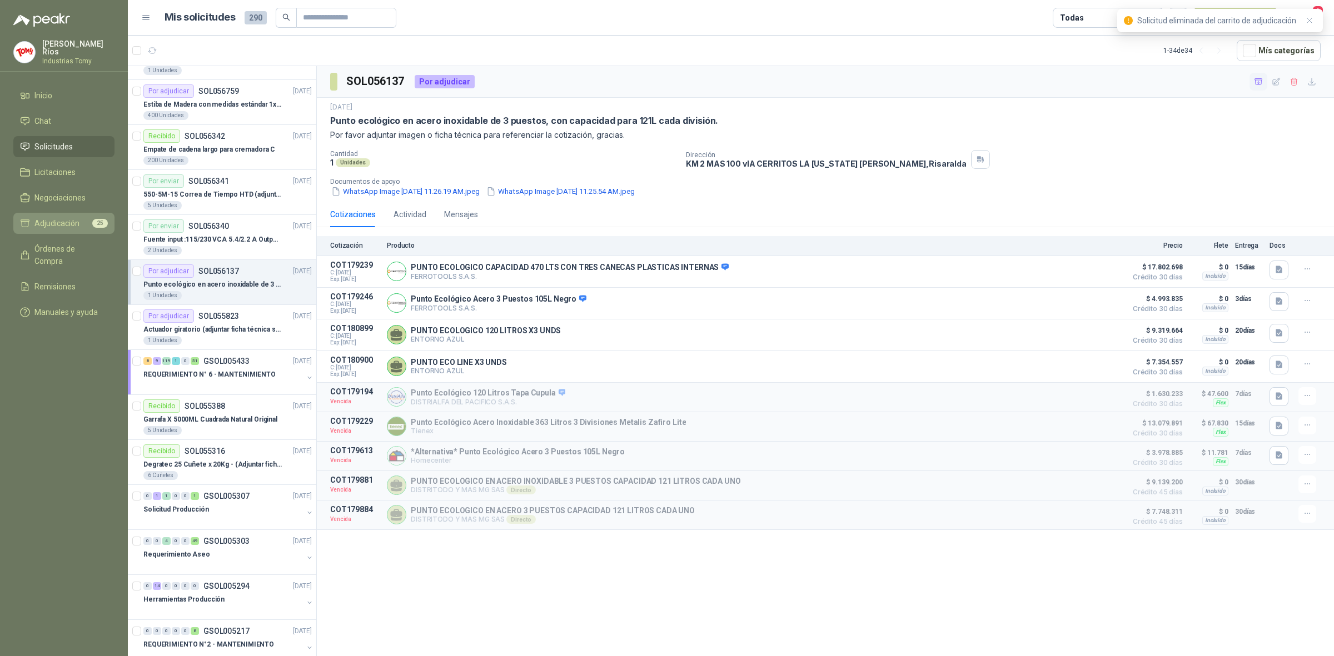
click at [68, 223] on span "Adjudicación" at bounding box center [56, 223] width 45 height 12
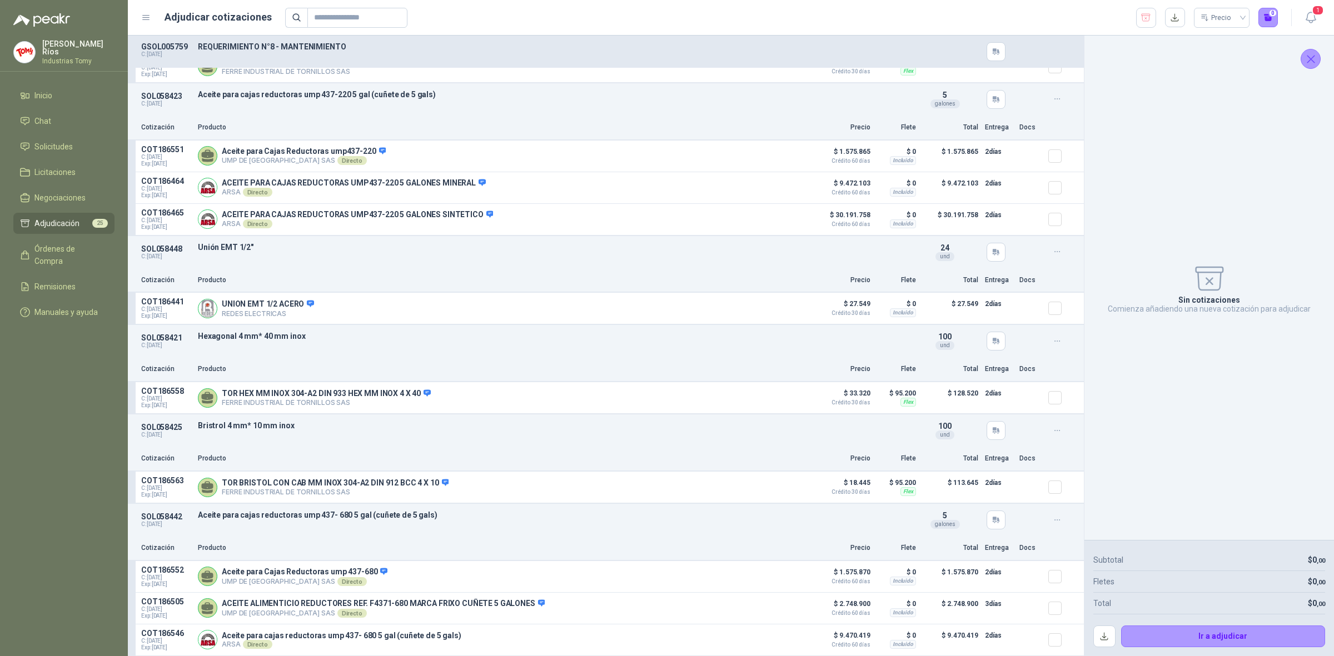
scroll to position [2066, 0]
click at [73, 142] on li "Solicitudes" at bounding box center [64, 147] width 88 height 12
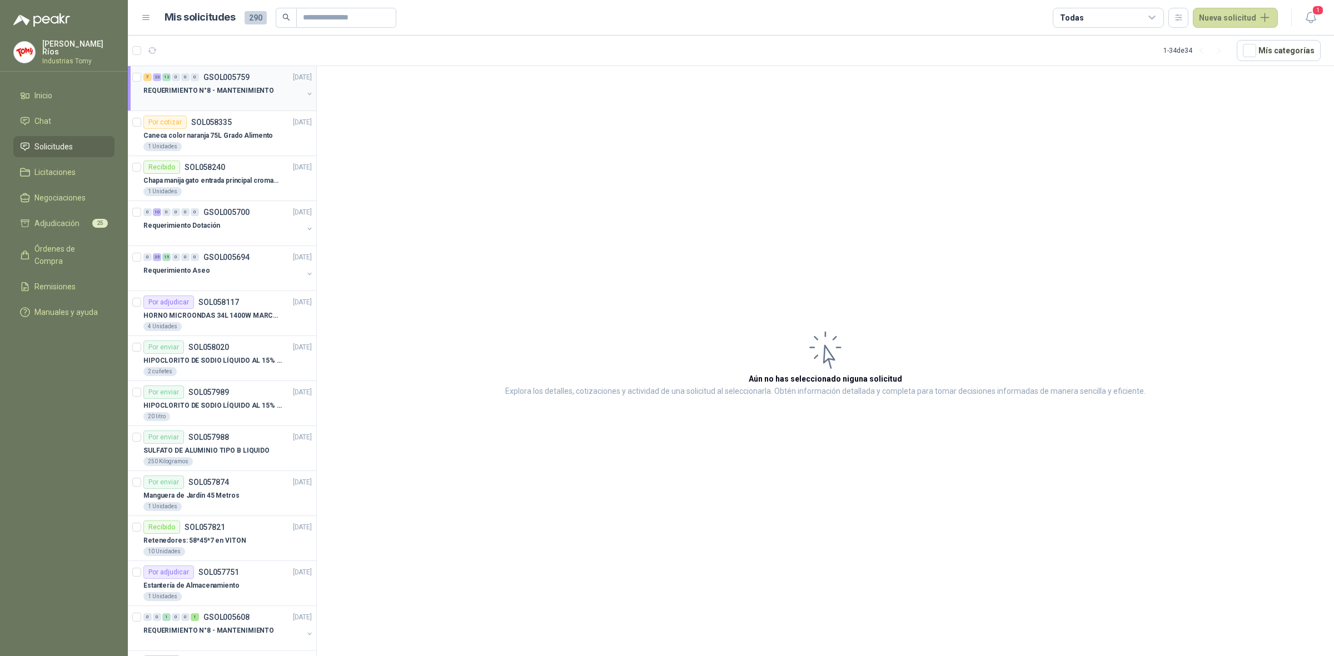
click at [214, 92] on p "REQUERIMIENTO N°8 - MANTENIMIENTO" at bounding box center [208, 91] width 131 height 11
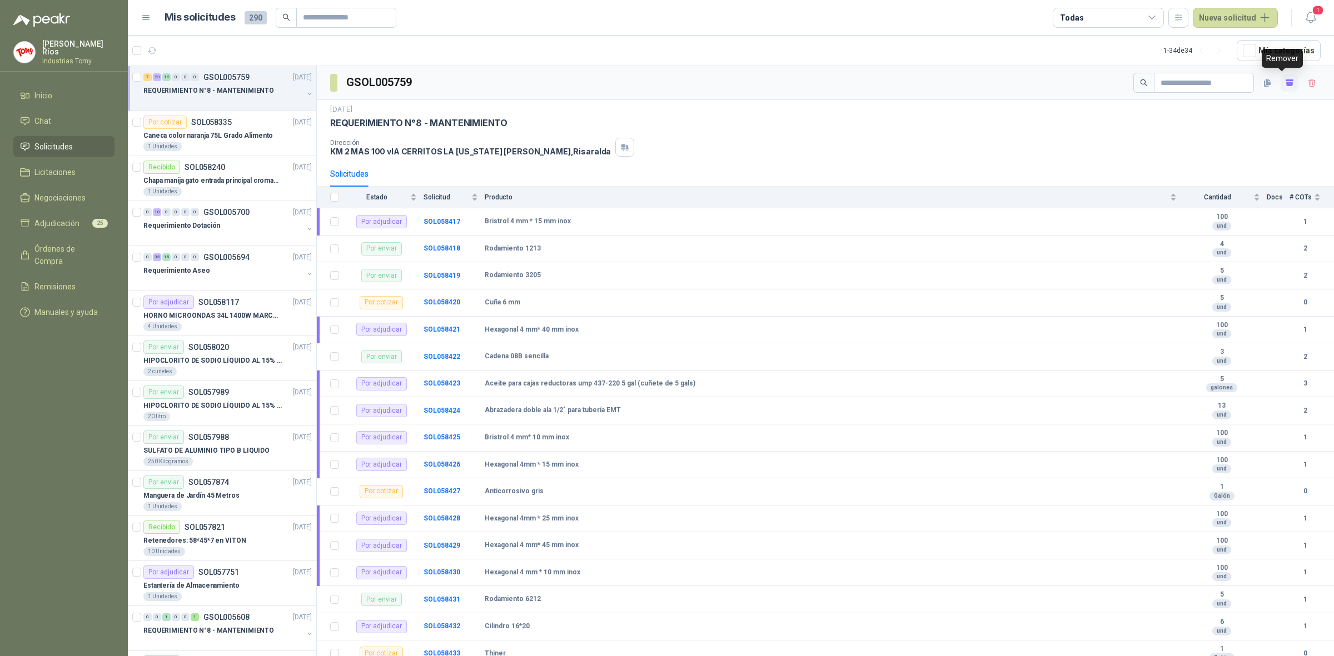
click at [1286, 82] on icon "button" at bounding box center [1289, 84] width 7 height 4
click at [64, 142] on span "Solicitudes" at bounding box center [53, 147] width 38 height 12
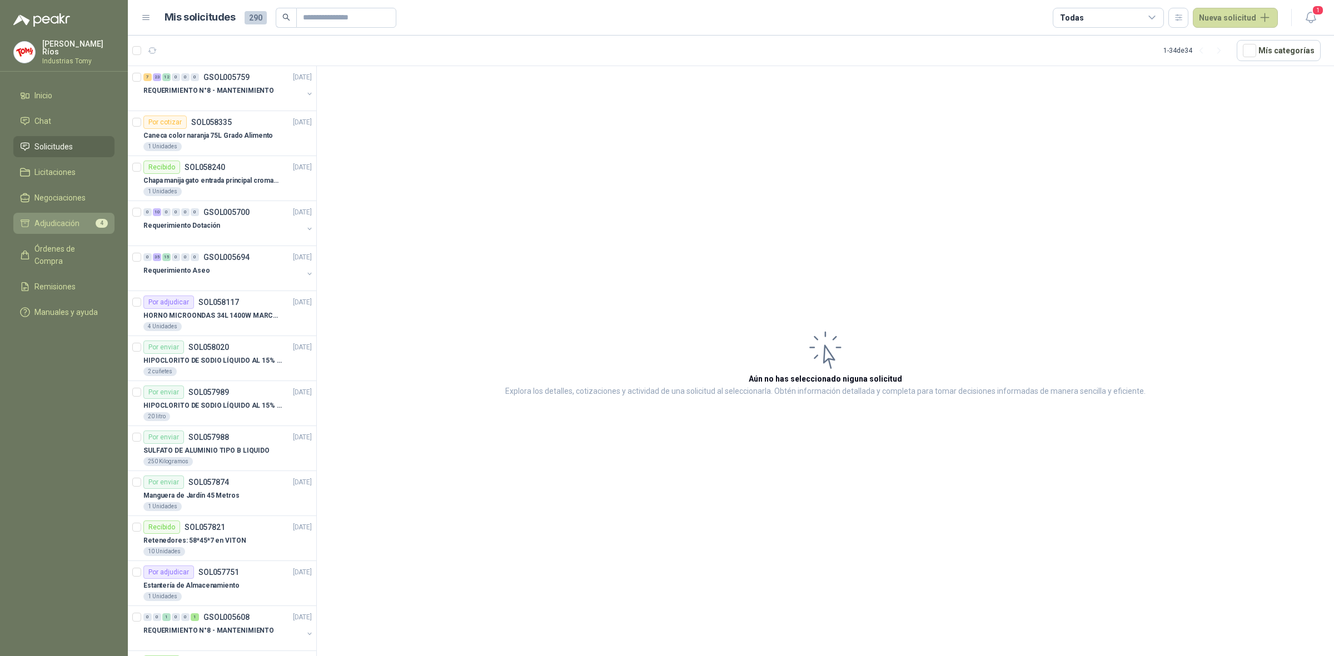
click at [70, 225] on span "Adjudicación" at bounding box center [56, 223] width 45 height 12
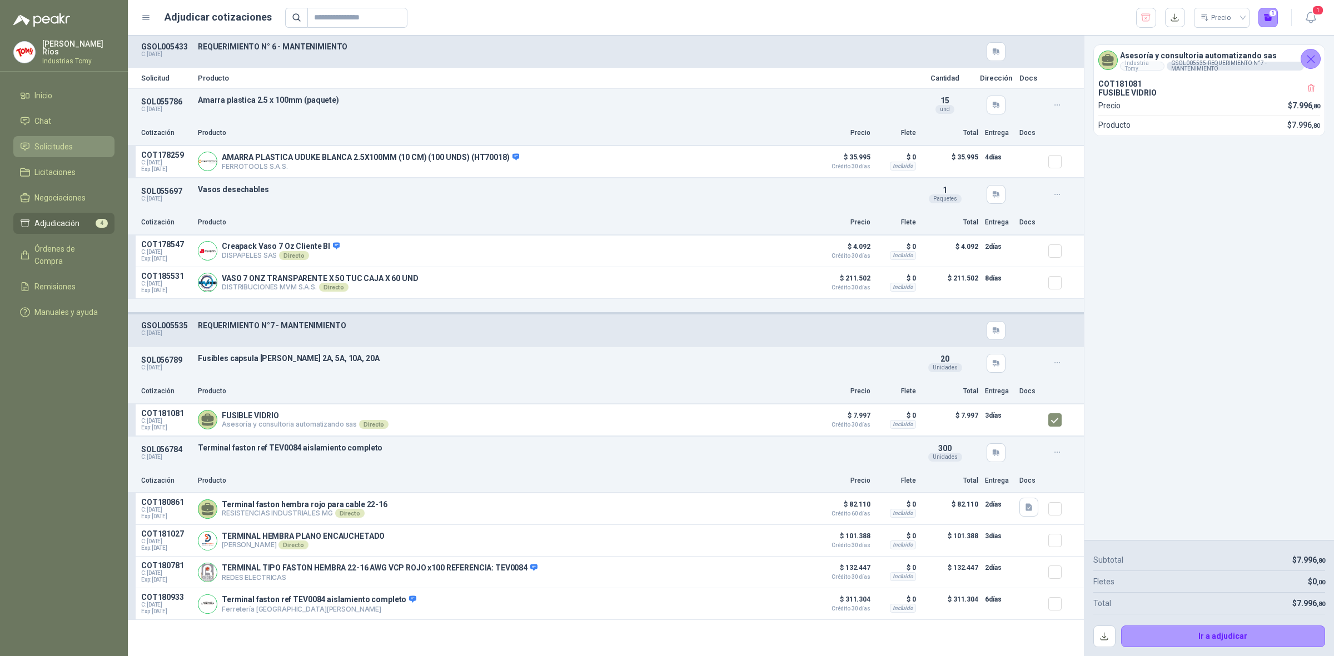
click at [76, 145] on li "Solicitudes" at bounding box center [64, 147] width 88 height 12
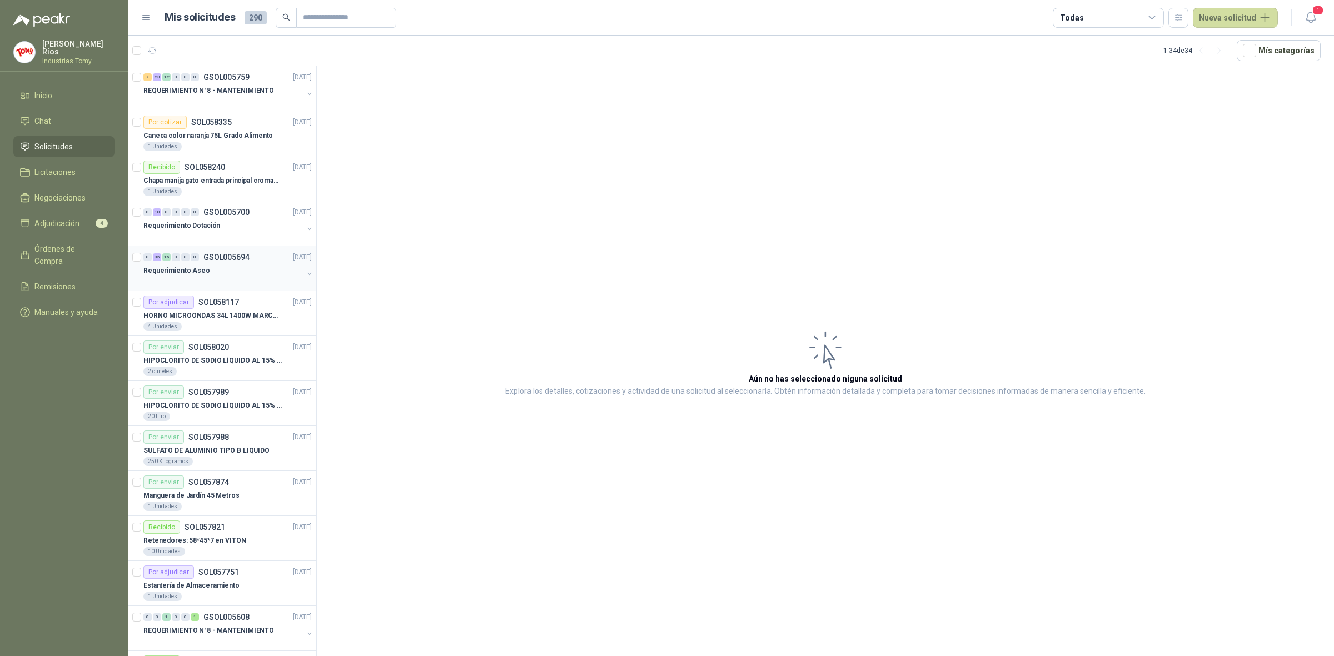
click at [270, 267] on div "Requerimiento Aseo" at bounding box center [222, 270] width 159 height 13
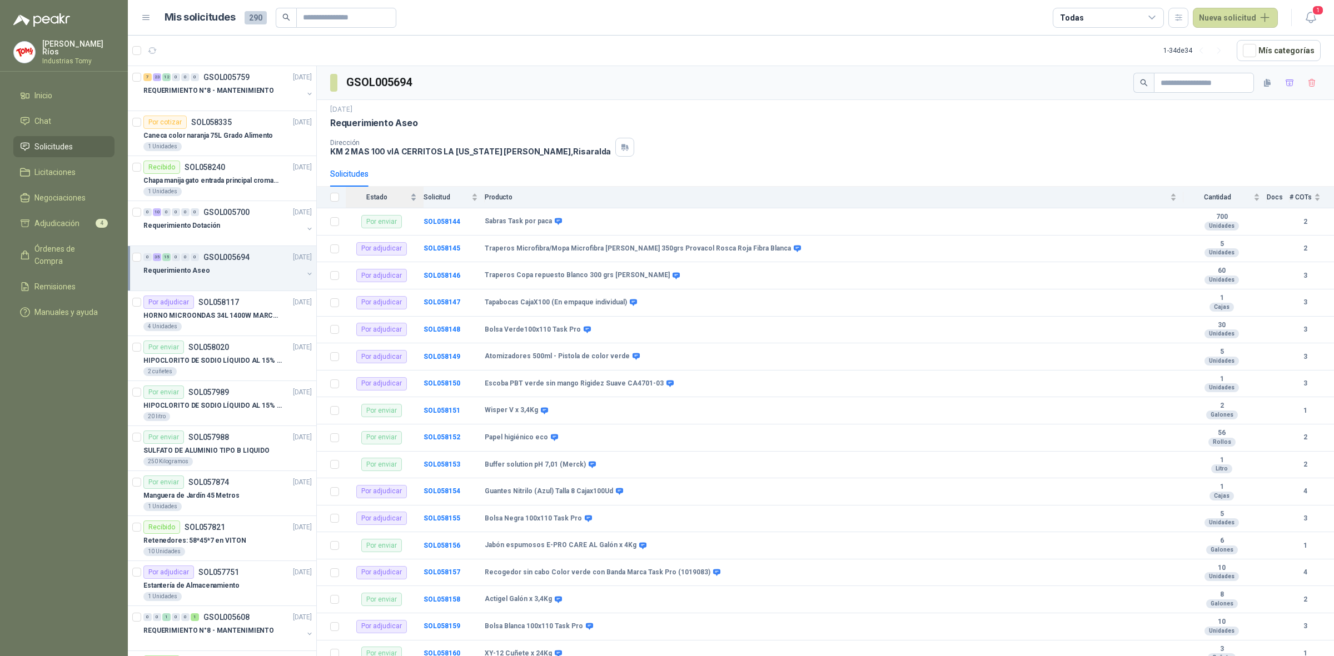
click at [410, 196] on div "Estado" at bounding box center [381, 197] width 71 height 11
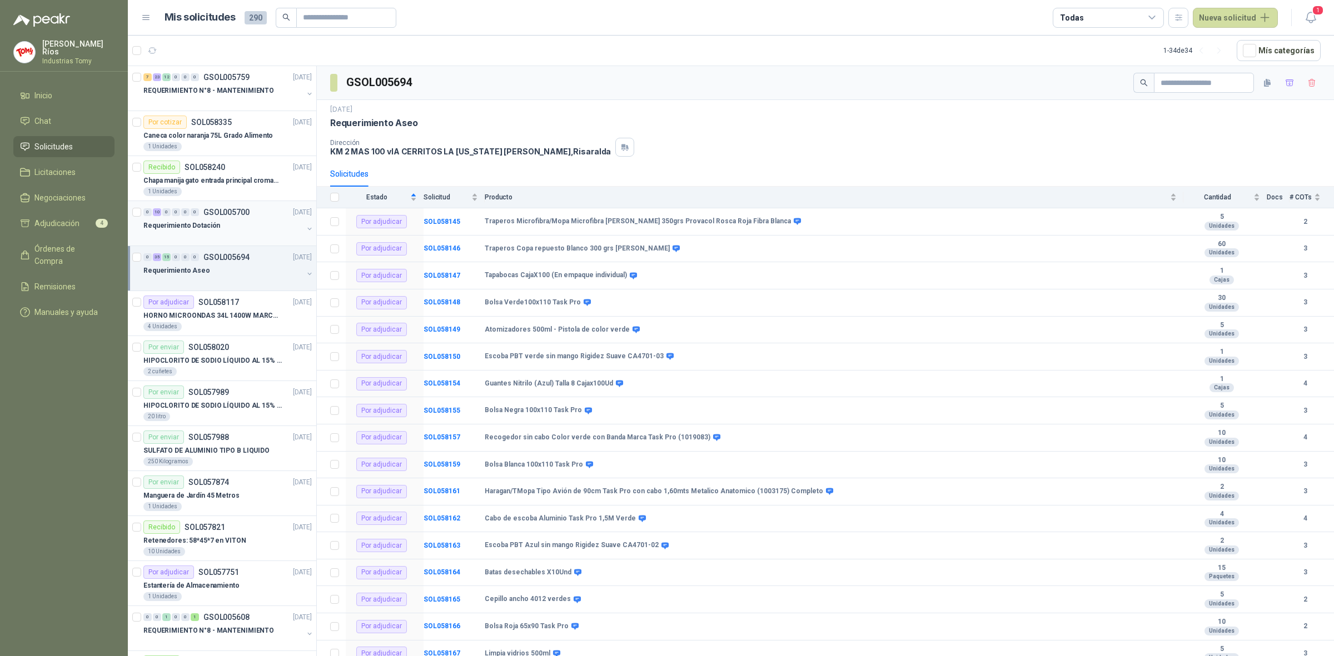
click at [237, 226] on div "Requerimiento Dotación" at bounding box center [222, 225] width 159 height 13
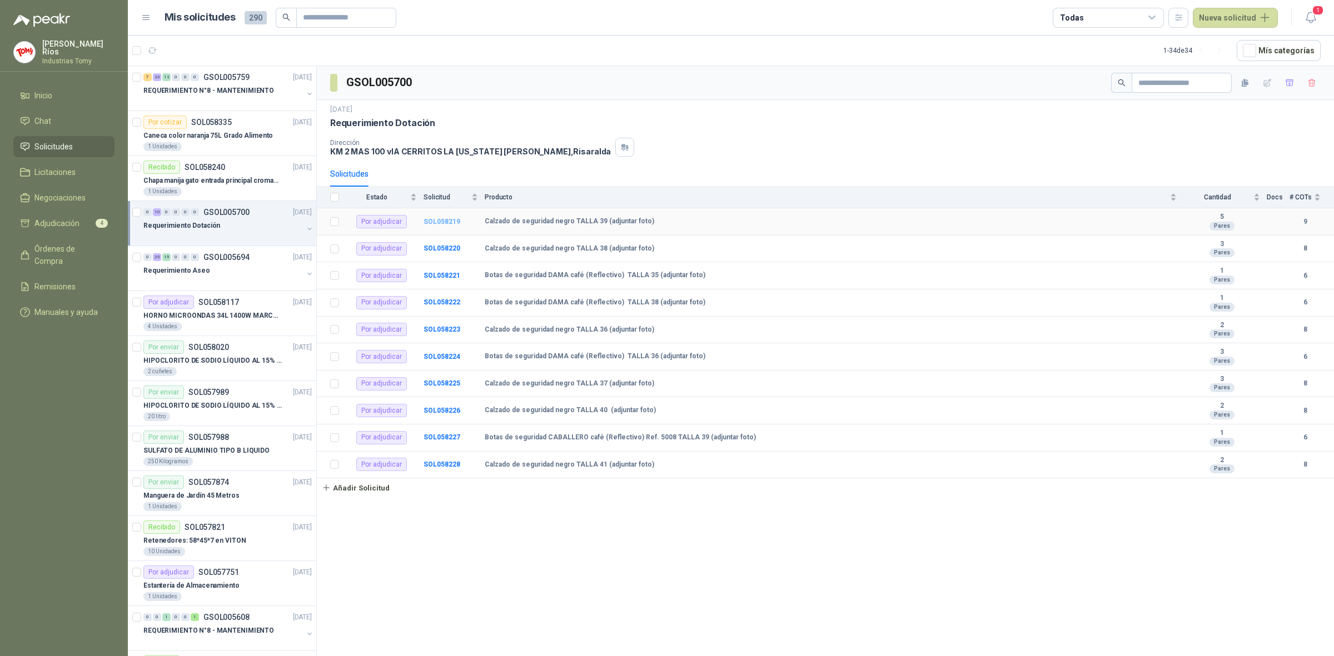
click at [448, 221] on b "SOL058219" at bounding box center [441, 222] width 37 height 8
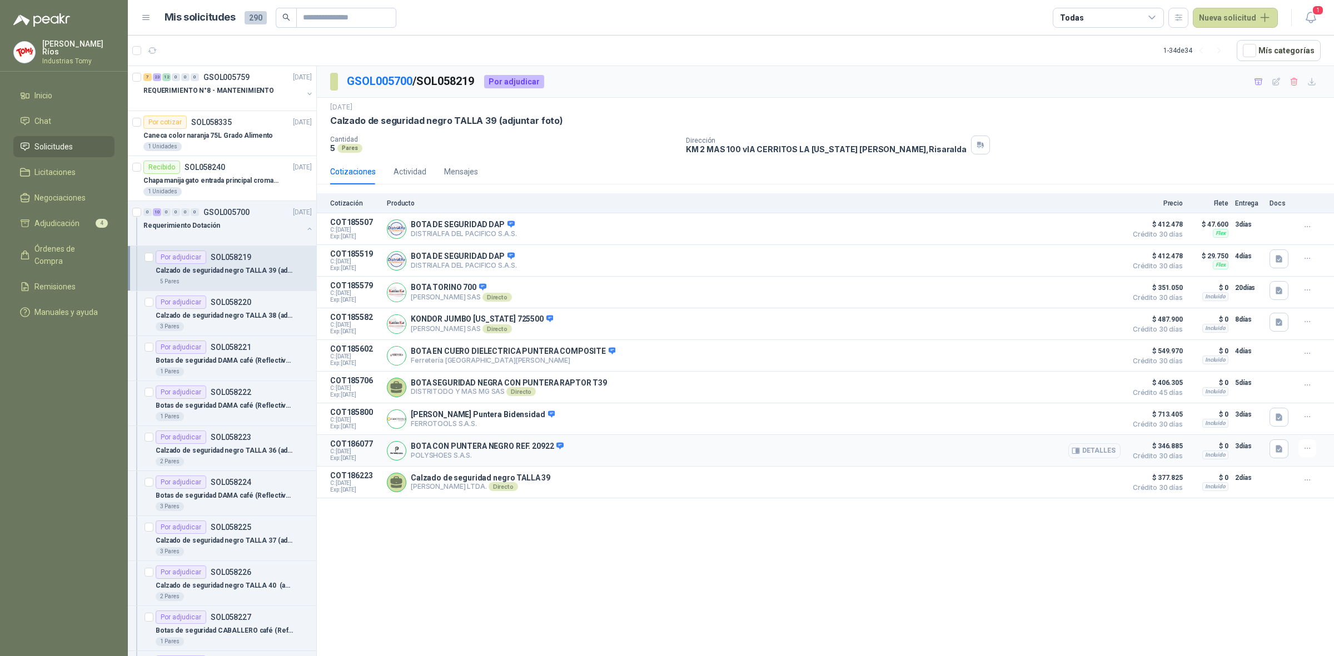
click at [1099, 455] on button "Detalles" at bounding box center [1094, 450] width 52 height 15
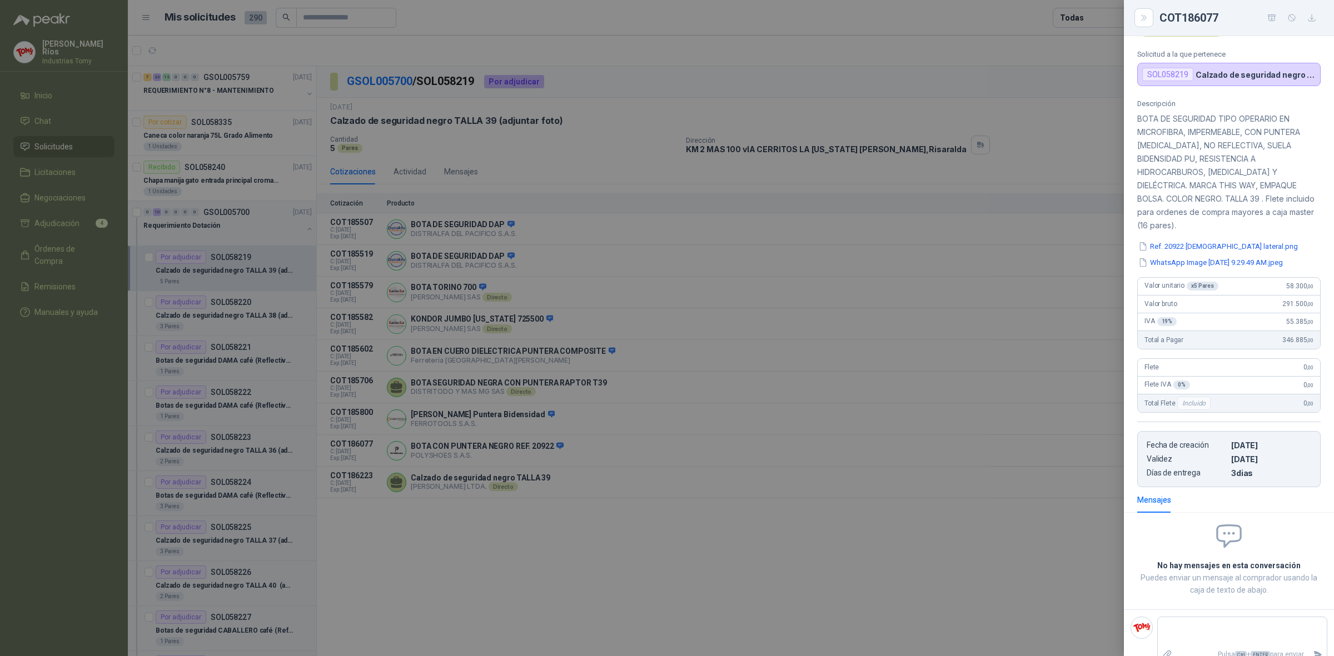
scroll to position [62, 0]
click at [1218, 235] on button "Ref. 20922 [DEMOGRAPHIC_DATA] lateral.png" at bounding box center [1218, 241] width 162 height 12
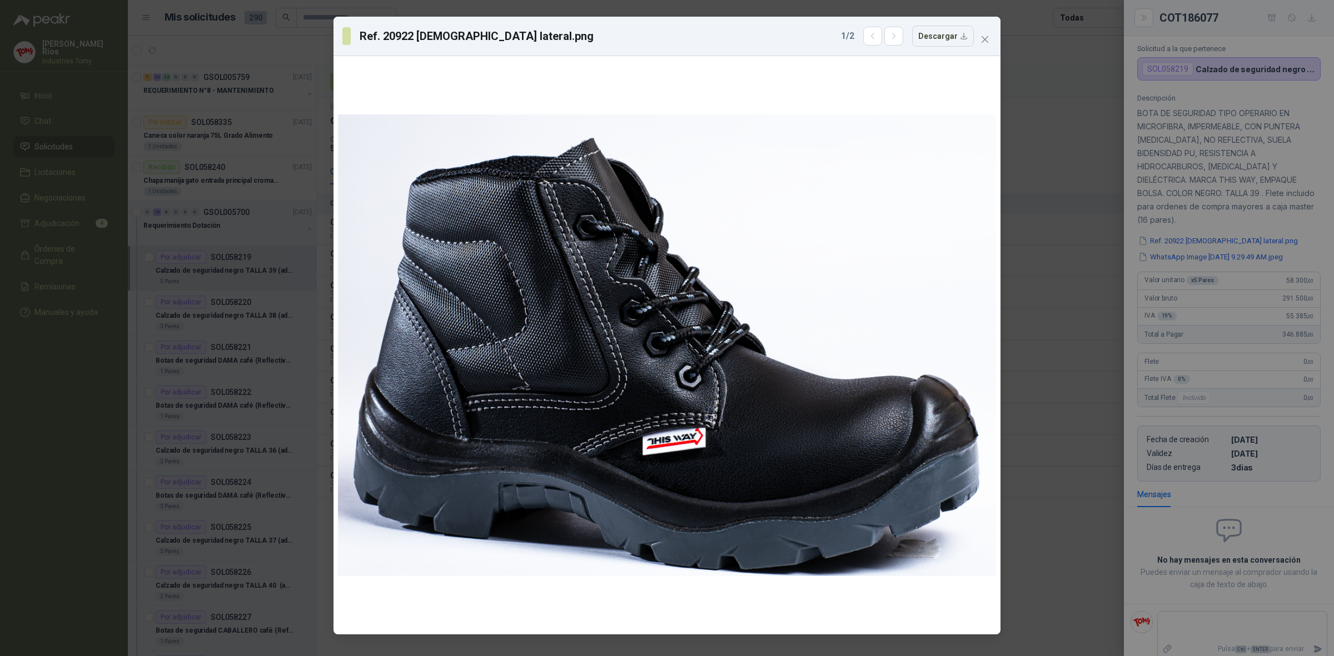
click at [1248, 222] on div "Ref. 20922 [DEMOGRAPHIC_DATA] lateral.png 1 / 2 Descargar" at bounding box center [667, 328] width 1334 height 656
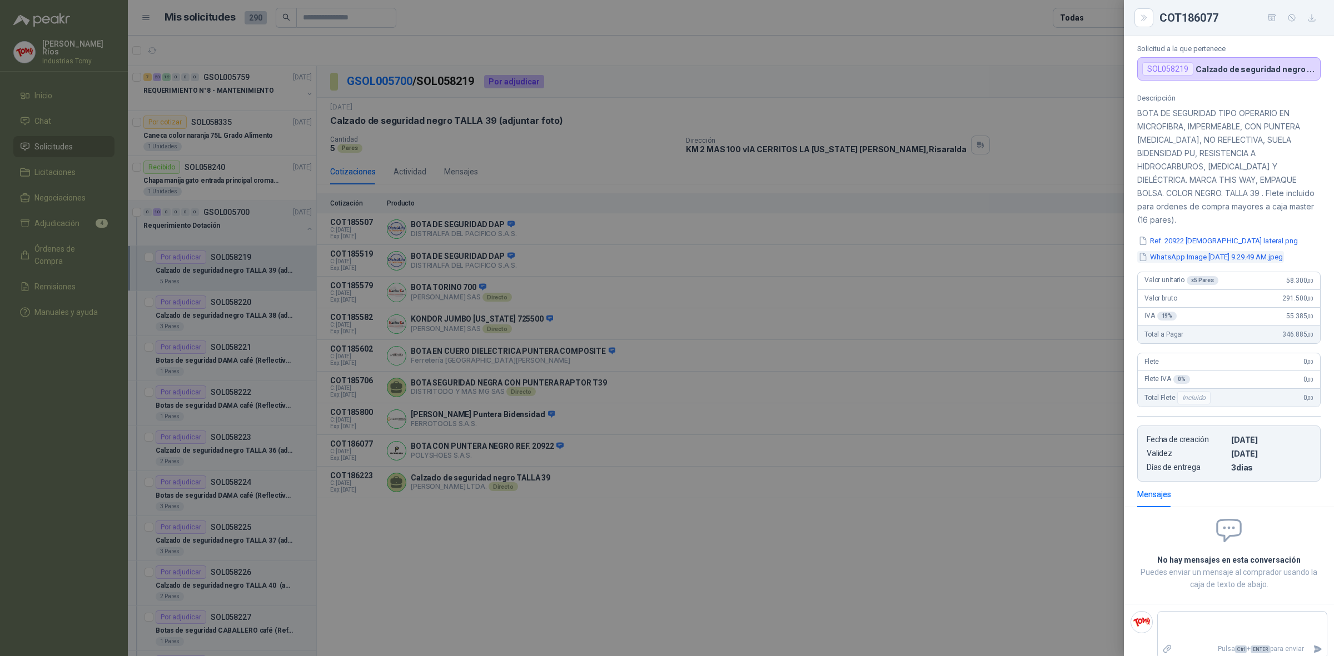
click at [1262, 251] on button "WhatsApp Image [DATE] 9.29.49 AM.jpeg" at bounding box center [1210, 257] width 147 height 12
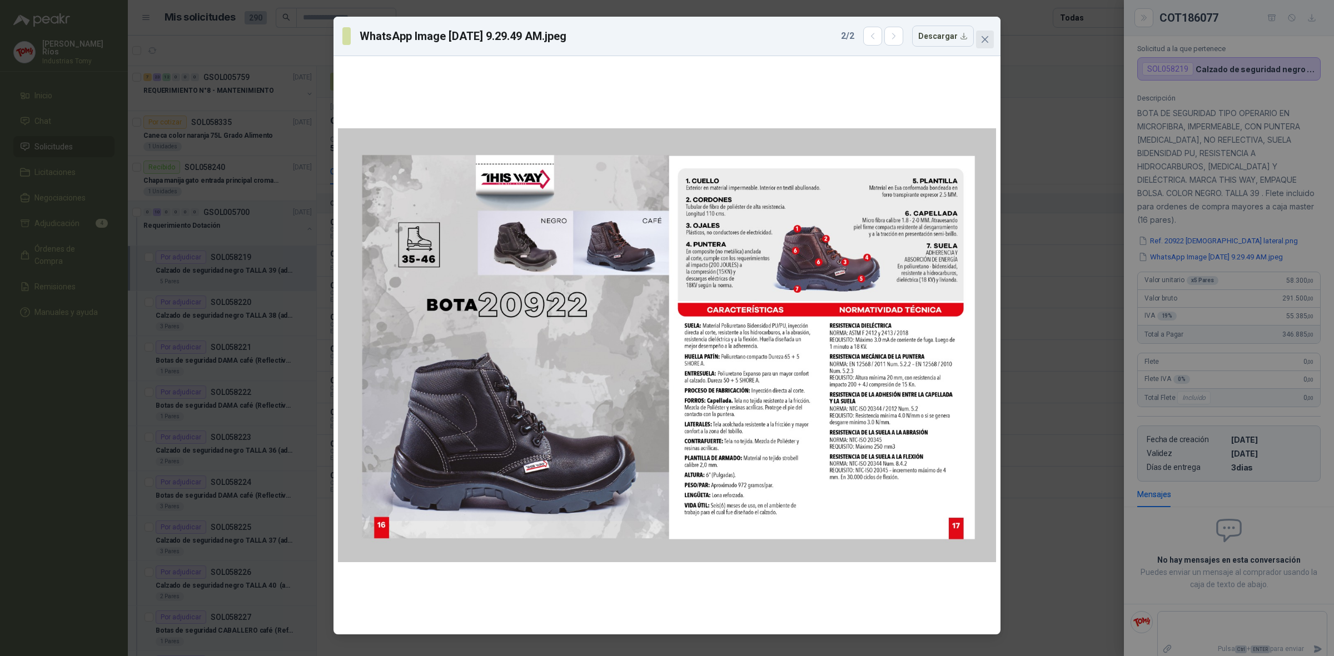
click at [981, 41] on icon "close" at bounding box center [984, 39] width 9 height 9
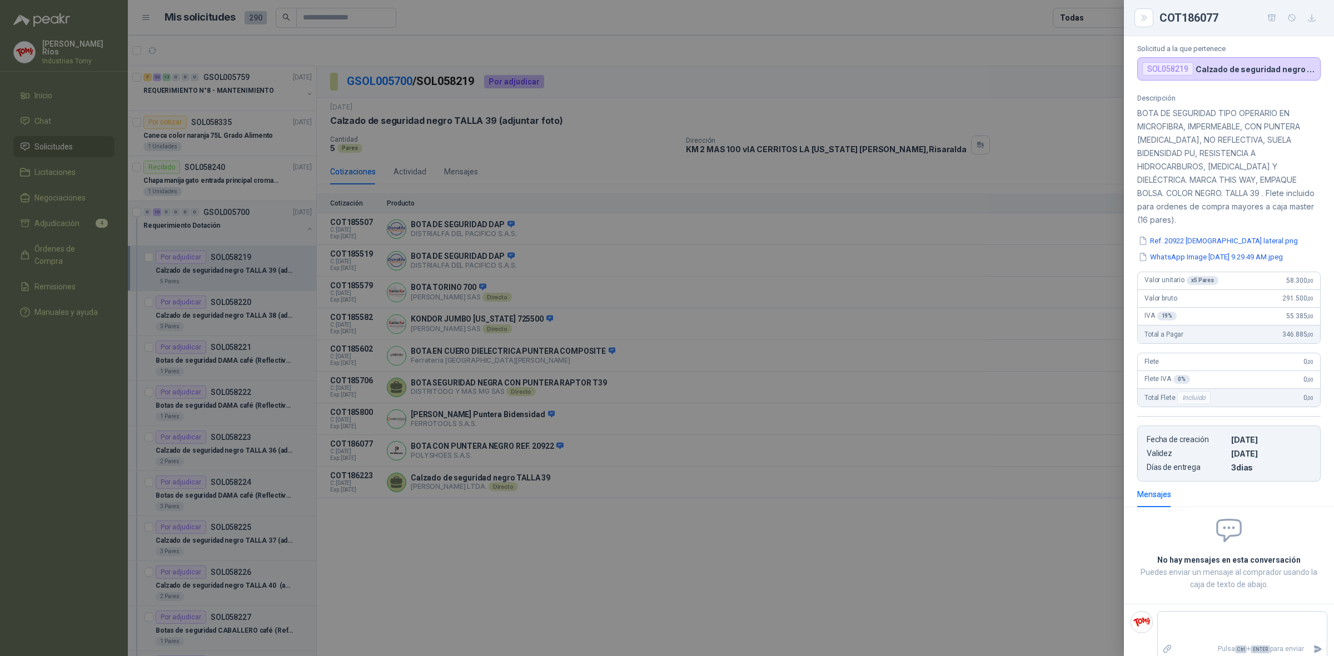
drag, startPoint x: 689, startPoint y: 575, endPoint x: 524, endPoint y: 233, distance: 379.5
click at [689, 574] on div at bounding box center [667, 328] width 1334 height 656
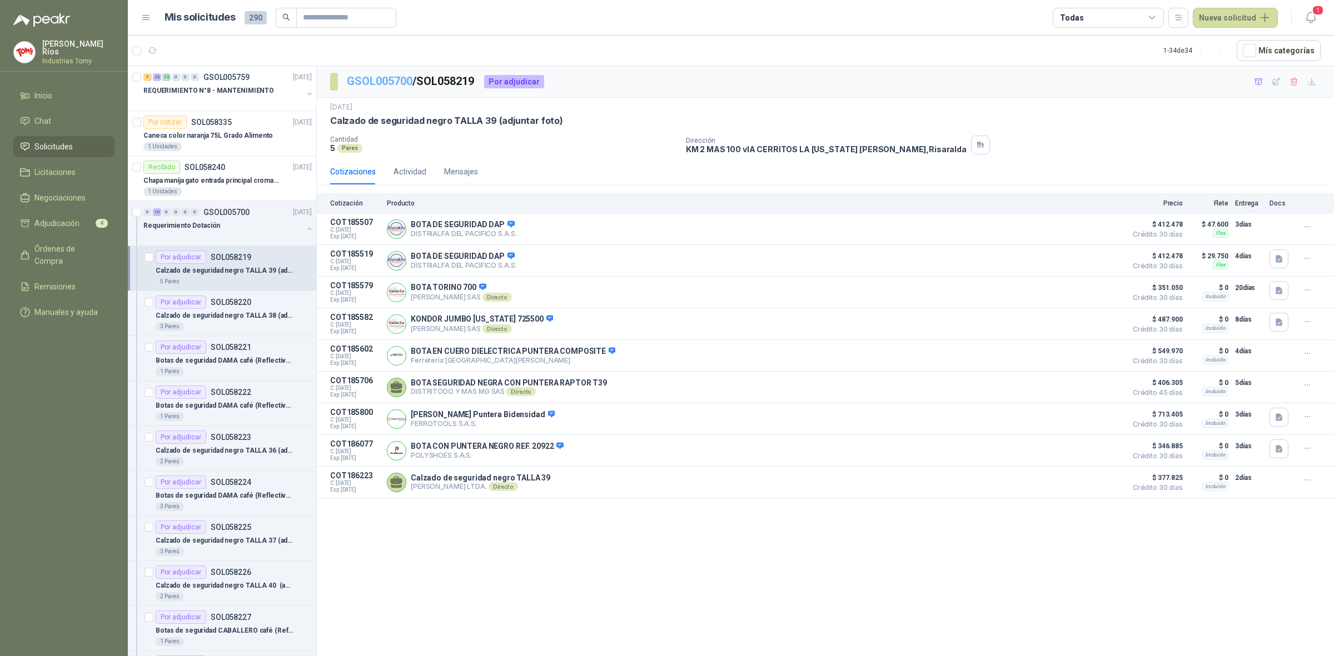
click at [385, 77] on link "GSOL005700" at bounding box center [380, 80] width 66 height 13
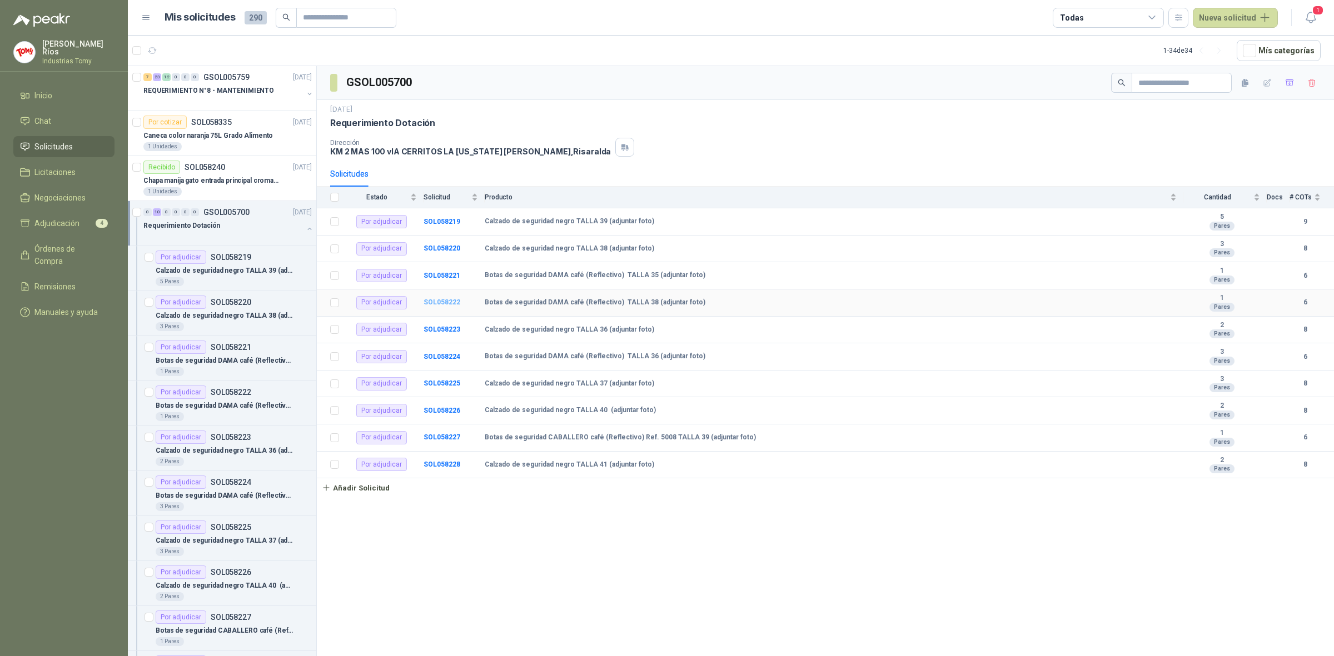
click at [448, 305] on b "SOL058222" at bounding box center [441, 302] width 37 height 8
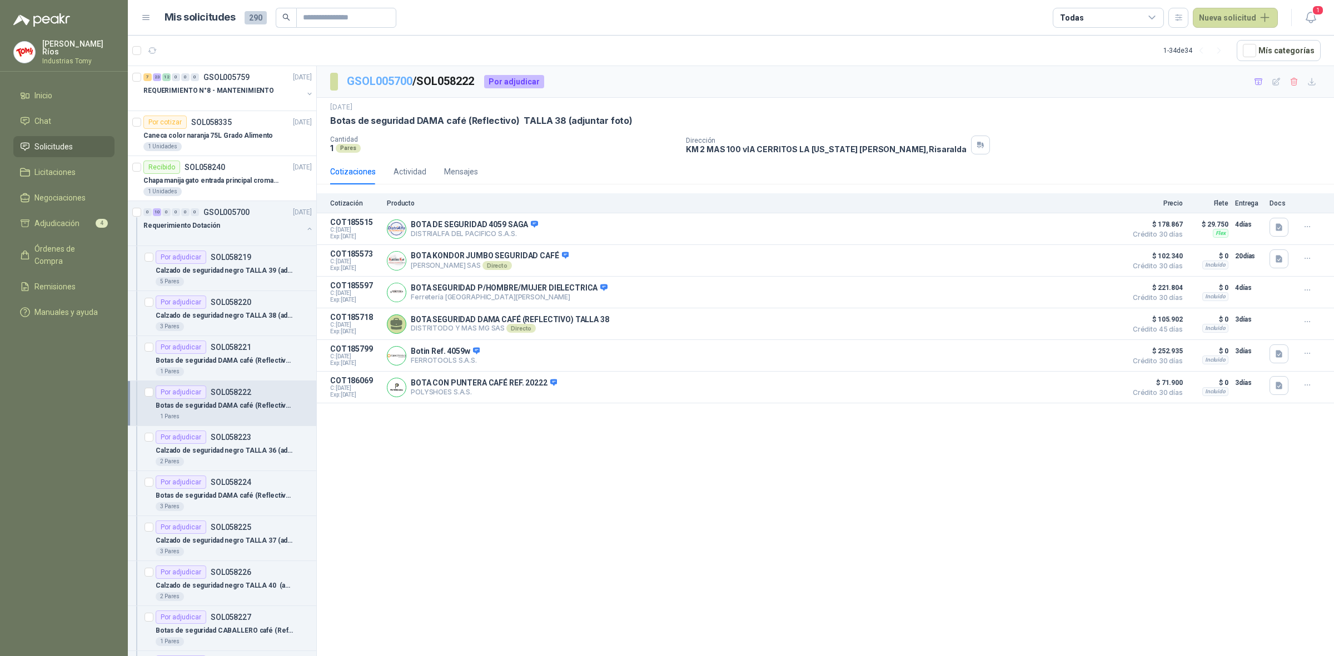
click at [393, 84] on link "GSOL005700" at bounding box center [380, 80] width 66 height 13
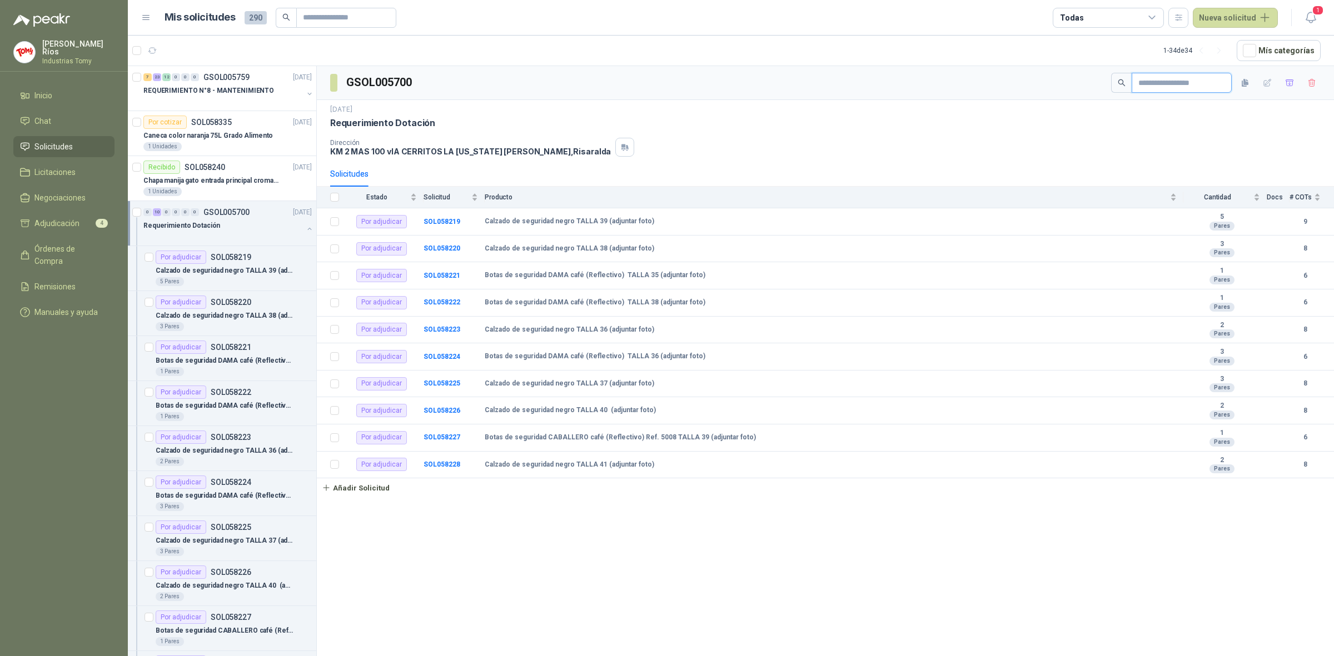
click at [1148, 84] on input "text" at bounding box center [1177, 82] width 78 height 19
paste input "**********"
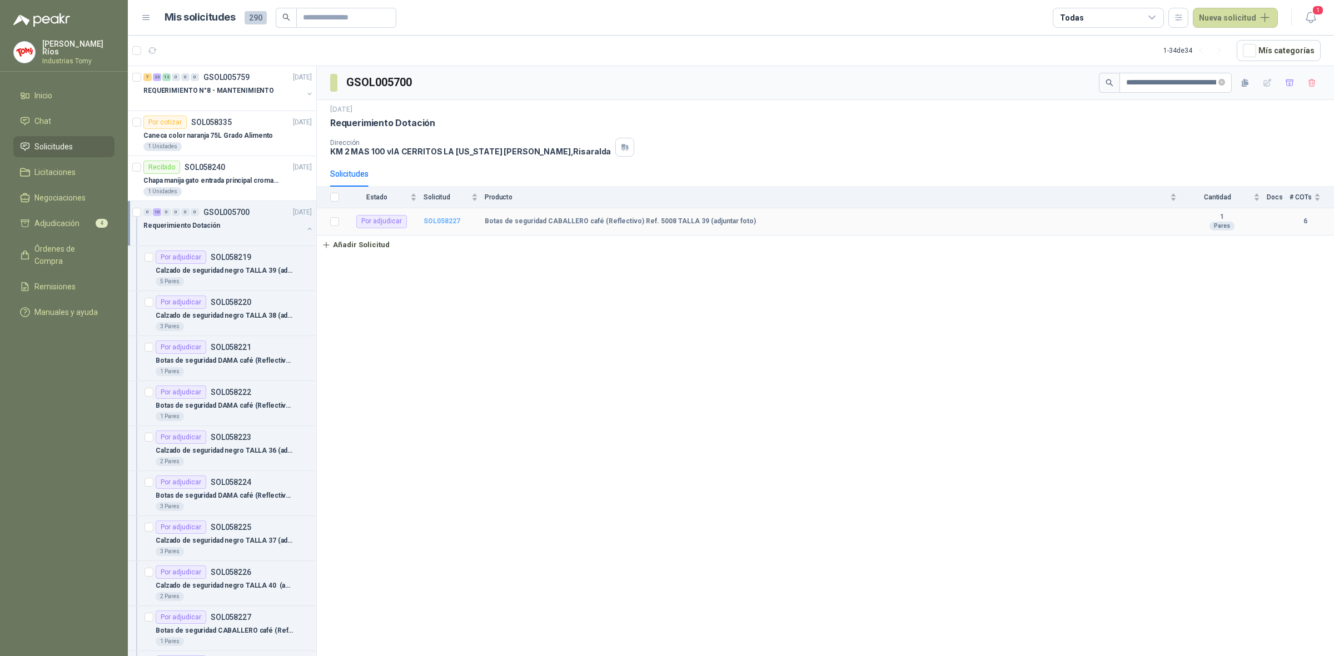
click at [450, 221] on b "SOL058227" at bounding box center [441, 221] width 37 height 8
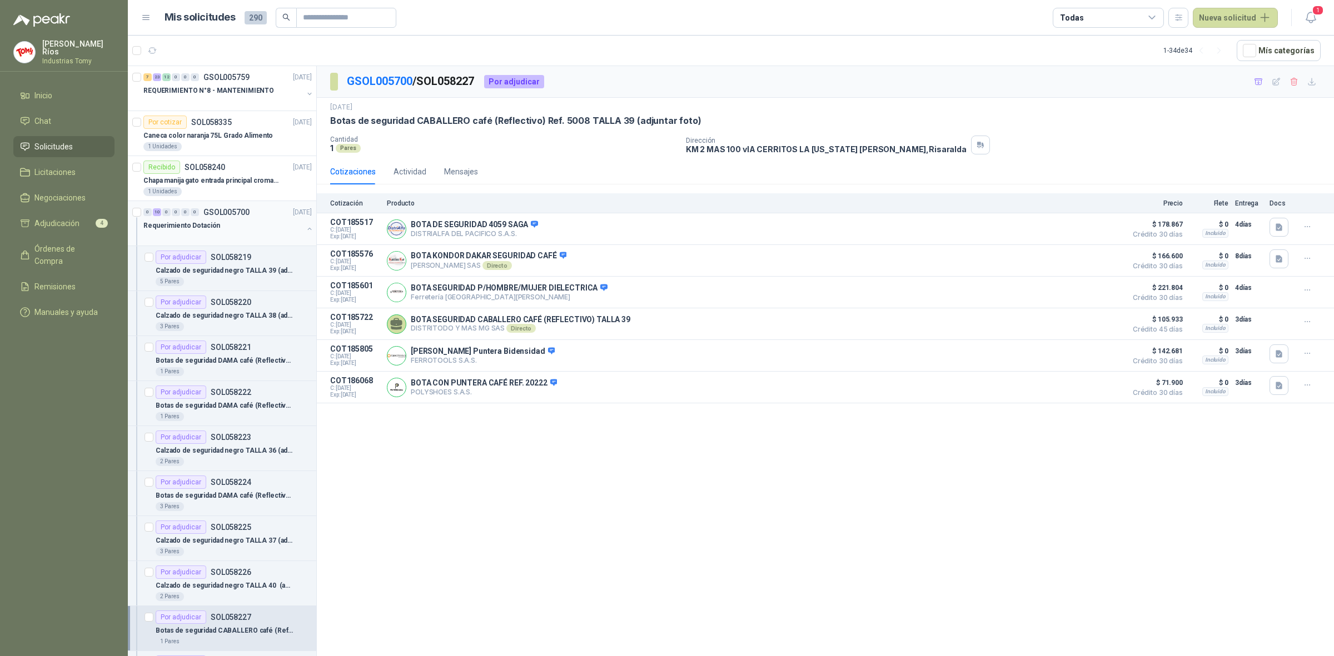
click at [235, 222] on div "Requerimiento Dotación" at bounding box center [222, 225] width 159 height 13
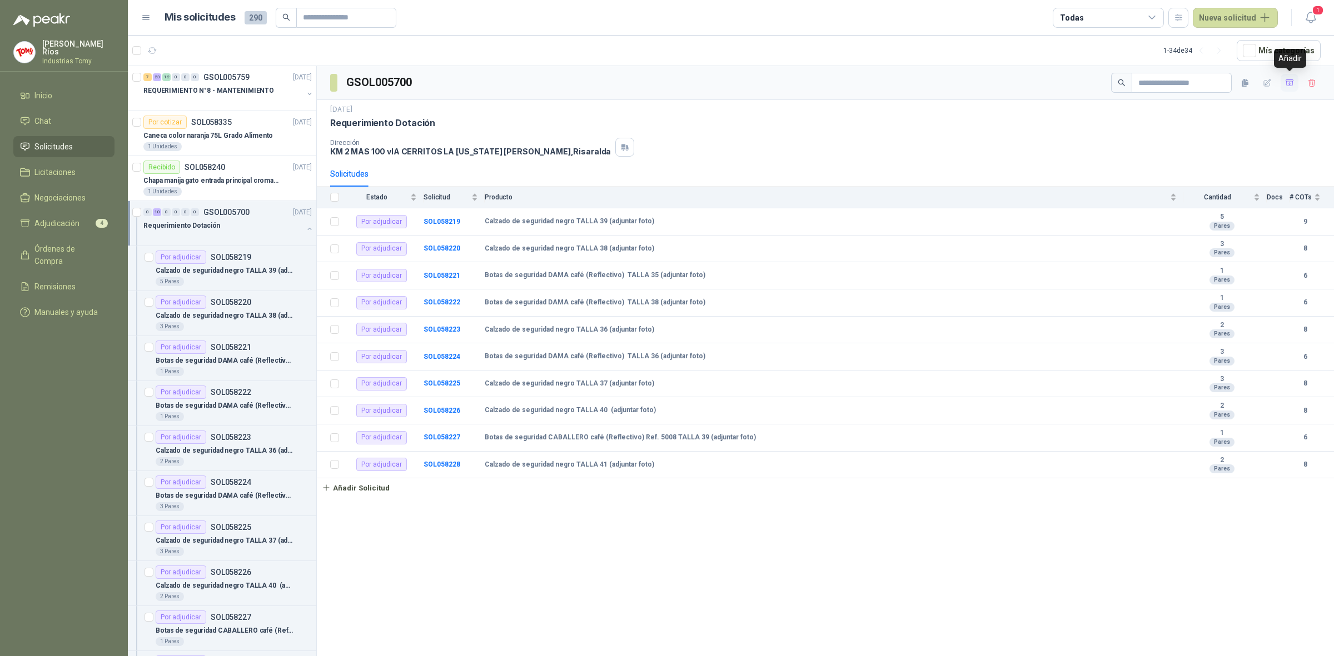
click at [1290, 81] on icon "button" at bounding box center [1289, 82] width 9 height 9
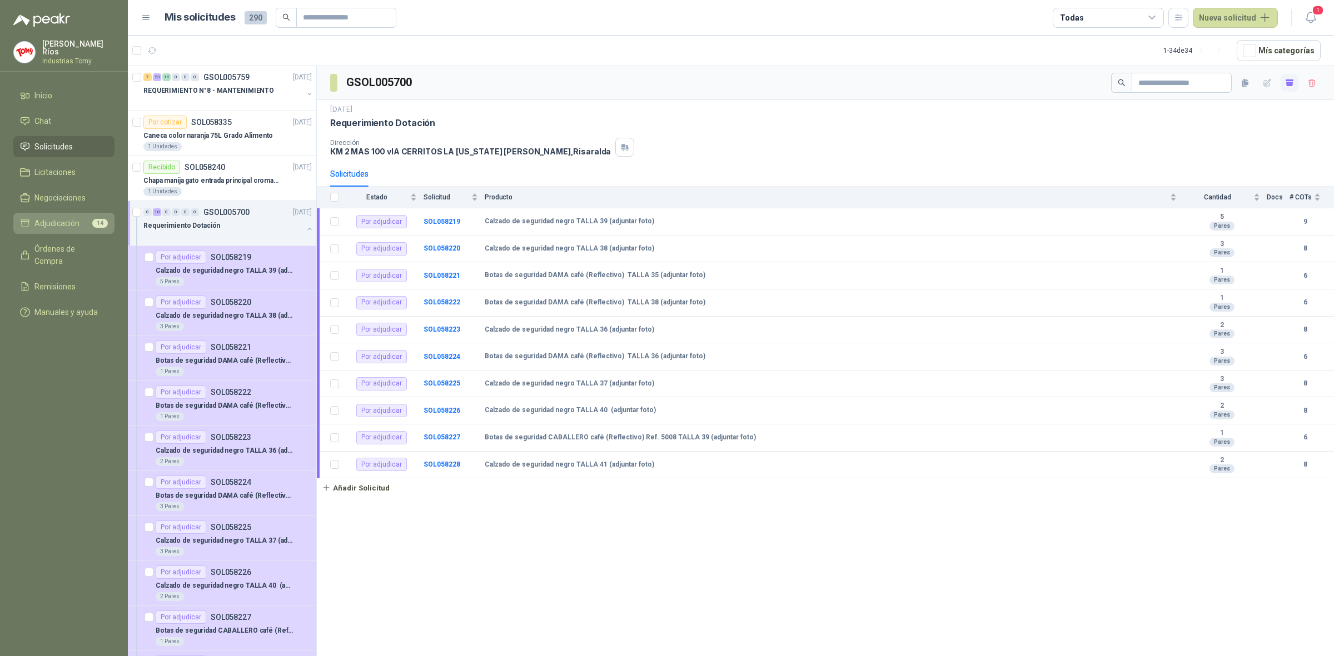
click at [92, 219] on span "14" at bounding box center [100, 223] width 16 height 9
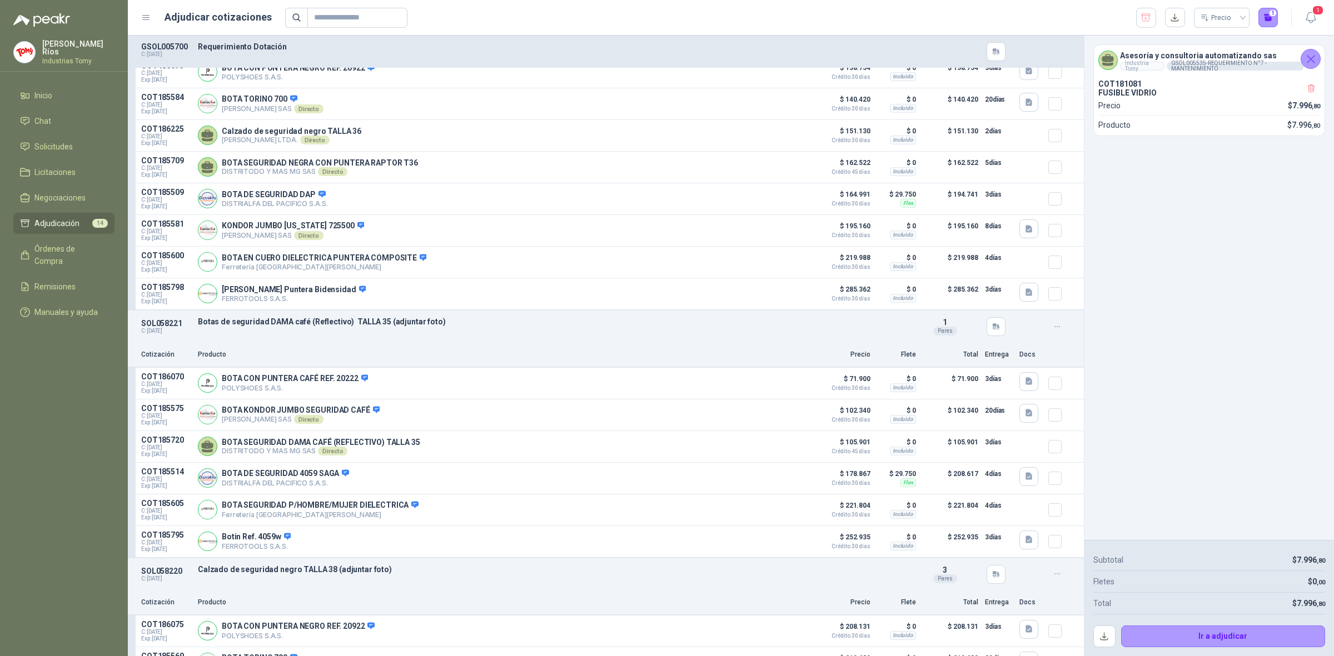
scroll to position [695, 0]
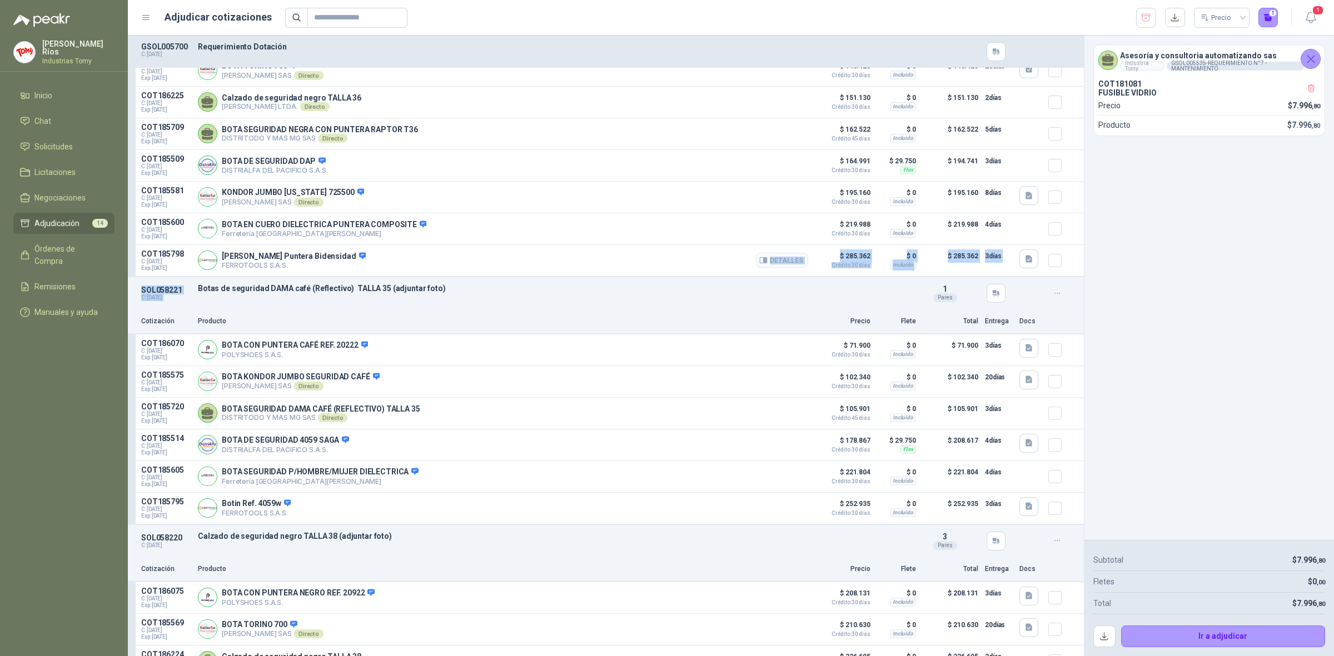
drag, startPoint x: 196, startPoint y: 295, endPoint x: 458, endPoint y: 283, distance: 263.1
click at [454, 282] on div "SOL058223 C: [DATE] Calzado de seguridad negro TALLA 36 (adjuntar foto) Detall…" at bounding box center [606, 651] width 956 height 2620
click at [467, 305] on div "SOL058221 C: [DATE] Botas de seguridad DAMA café (Reflectivo) TALLA 35 (adjunta…" at bounding box center [606, 293] width 956 height 32
click at [784, 357] on button "Detalles" at bounding box center [782, 349] width 52 height 15
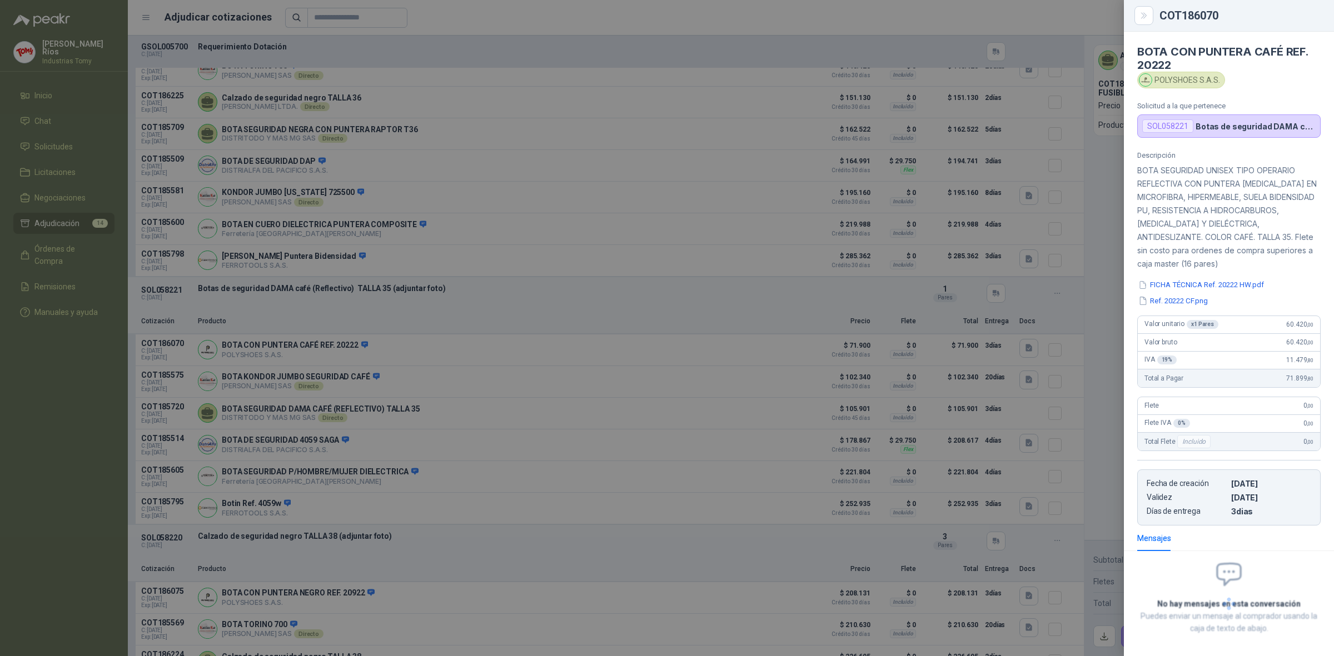
scroll to position [52, 0]
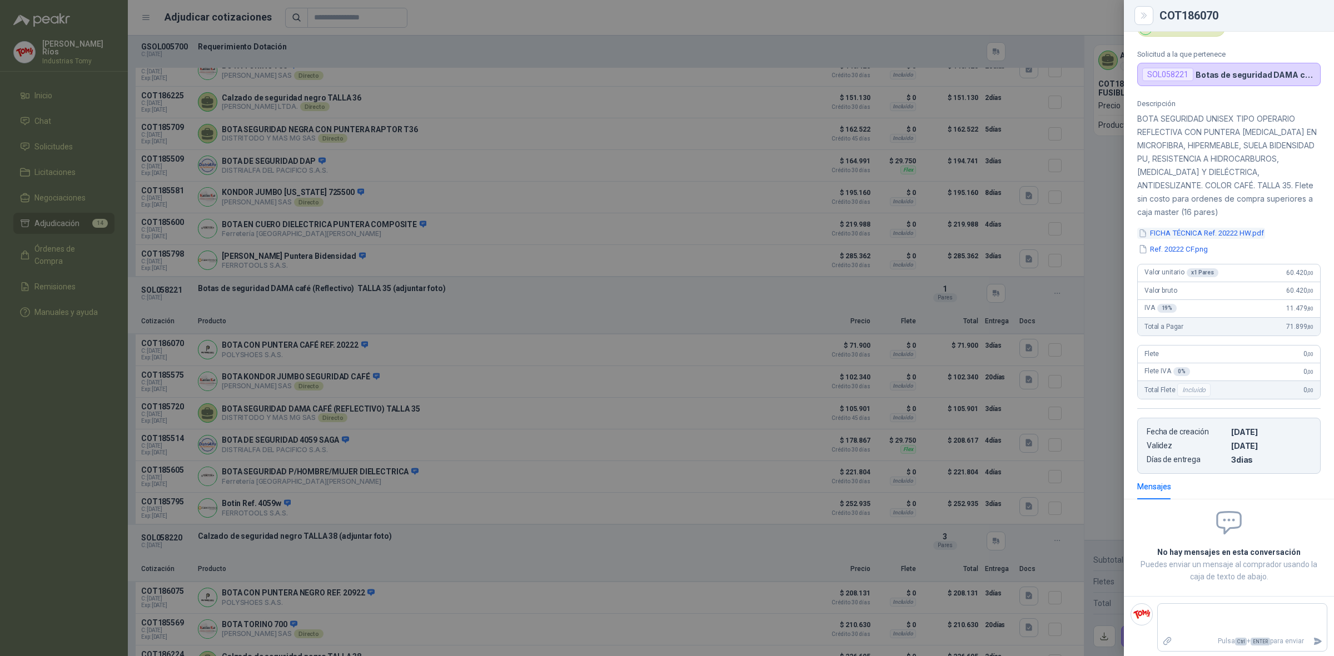
click at [1259, 232] on button "FICHA TÉCNICA Ref. 20222 HW.pdf" at bounding box center [1201, 234] width 128 height 12
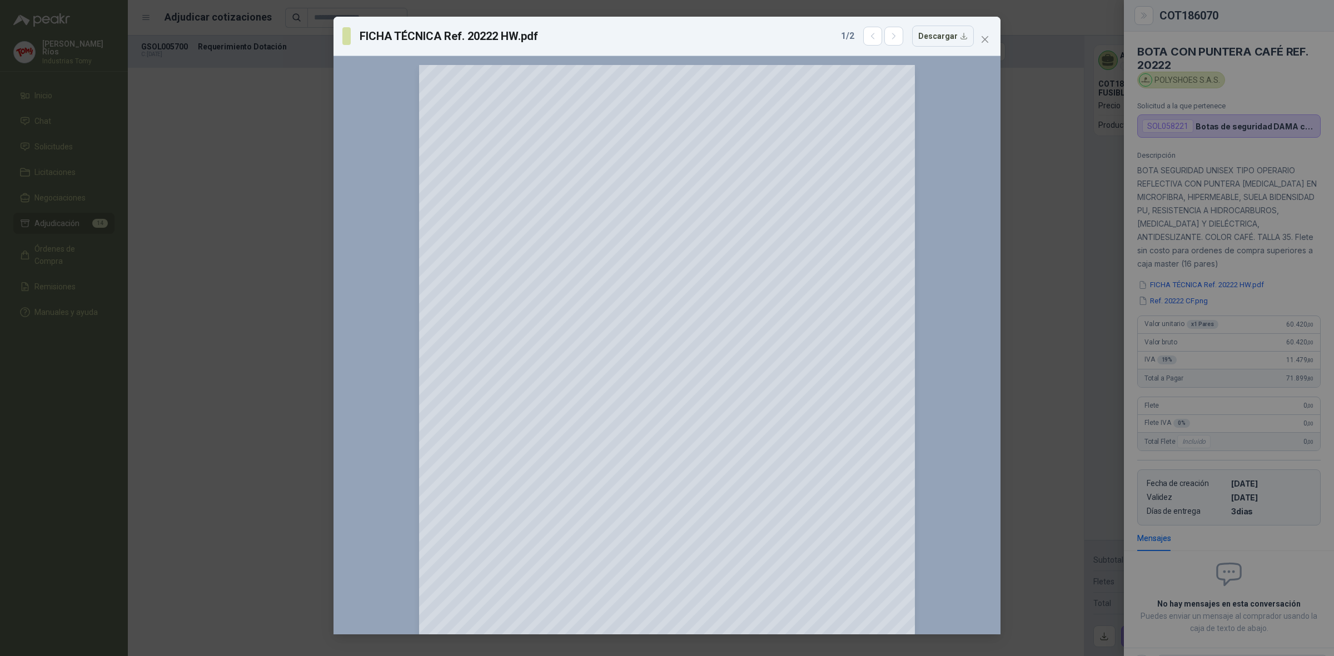
scroll to position [52, 0]
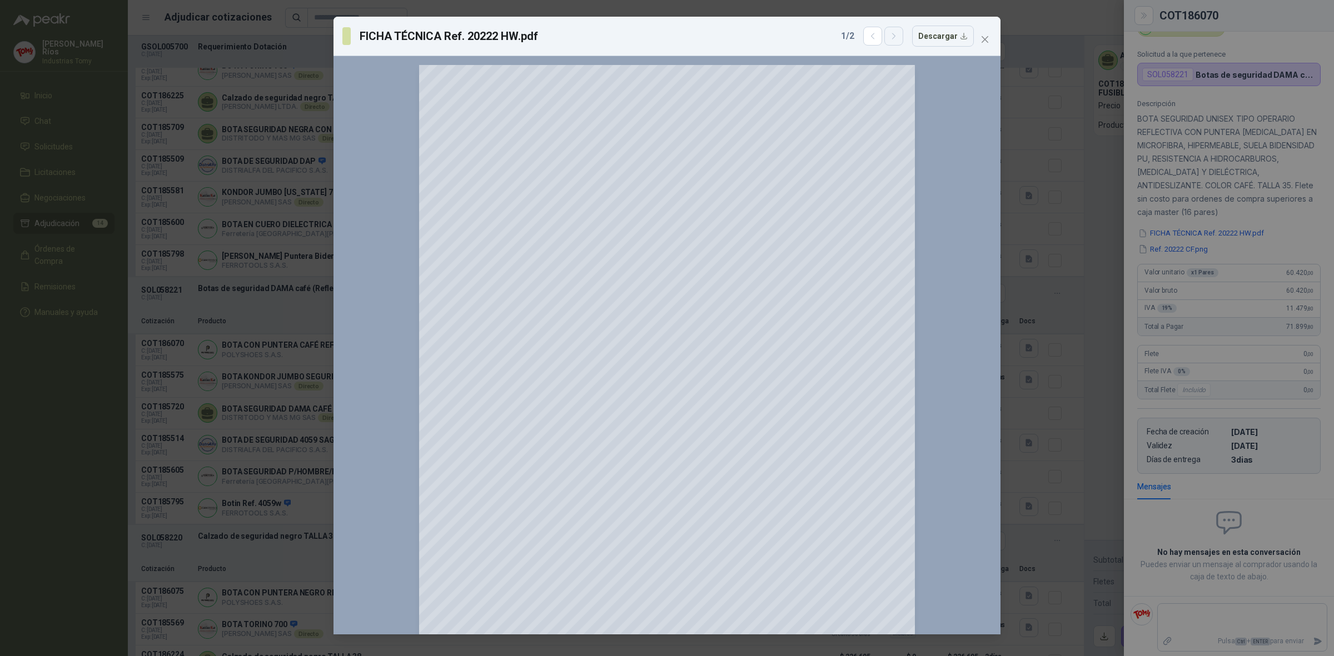
click at [899, 33] on icon "button" at bounding box center [893, 36] width 9 height 9
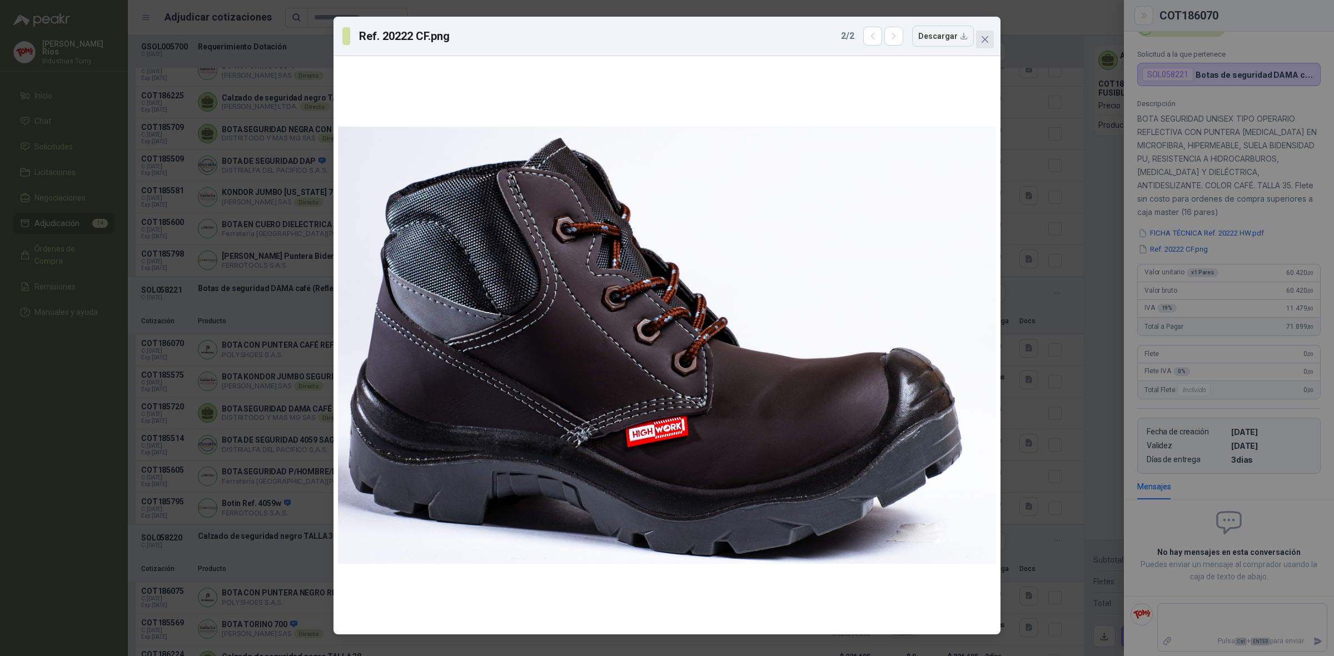
click at [984, 33] on button "Close" at bounding box center [985, 40] width 18 height 18
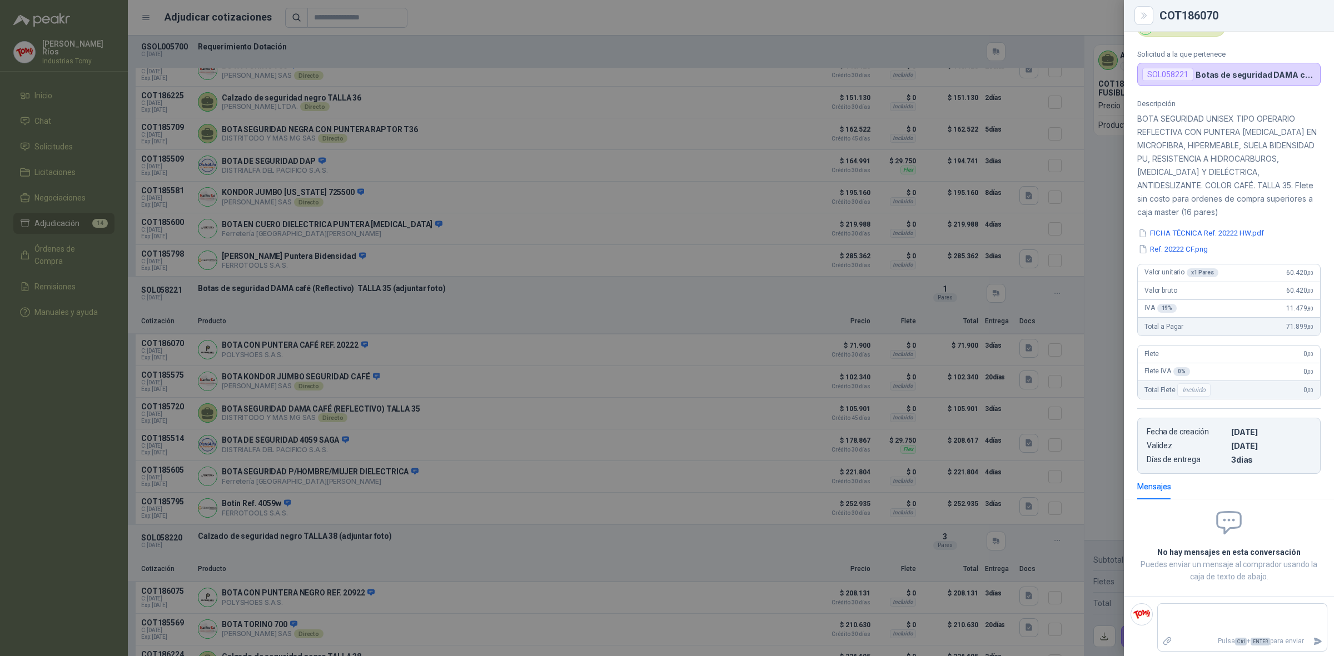
click at [383, 310] on div at bounding box center [667, 328] width 1334 height 656
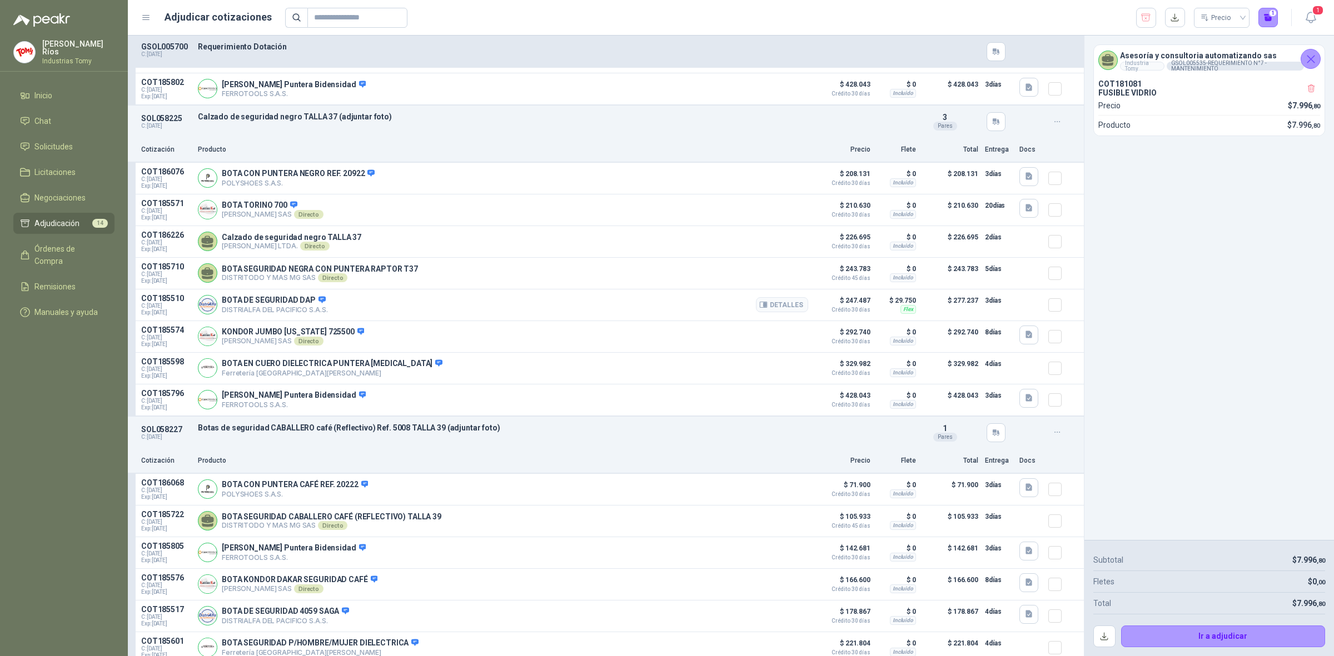
scroll to position [1459, 0]
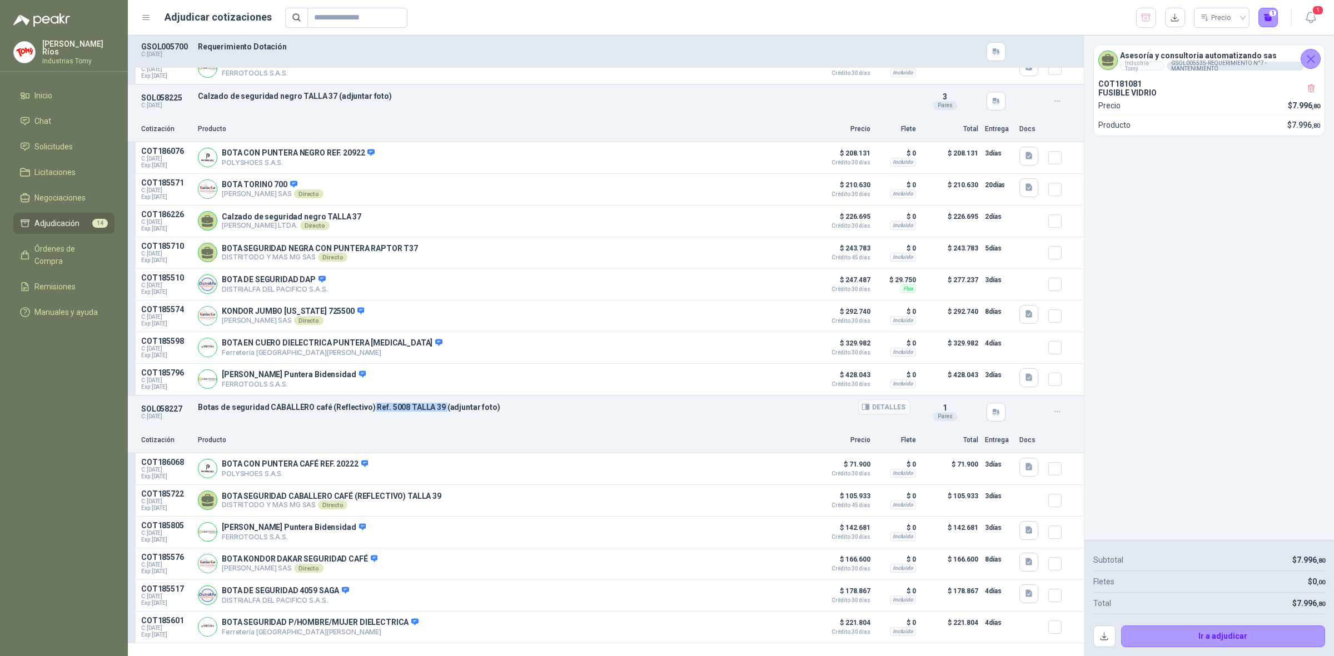
drag, startPoint x: 371, startPoint y: 423, endPoint x: 439, endPoint y: 424, distance: 67.8
click at [439, 412] on p "Botas de seguridad CABALLERO café (Reflectivo) Ref. 5008 TALLA 39 (adjuntar fot…" at bounding box center [554, 407] width 712 height 9
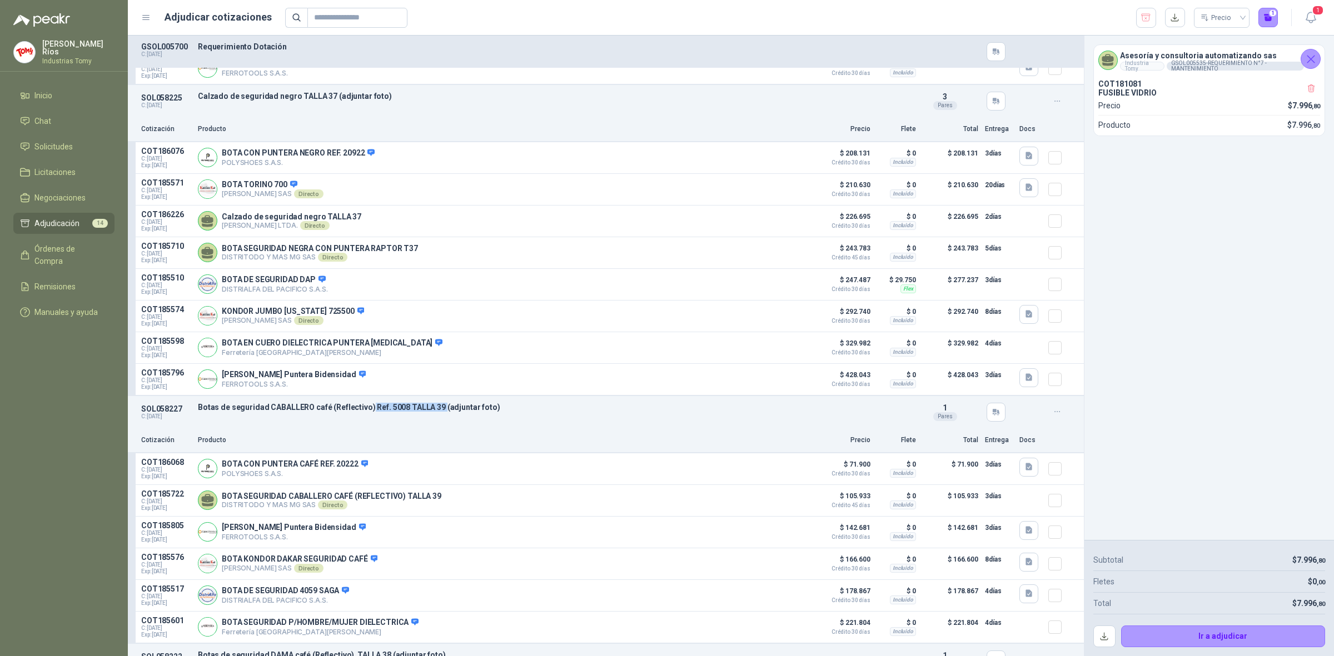
scroll to position [1528, 0]
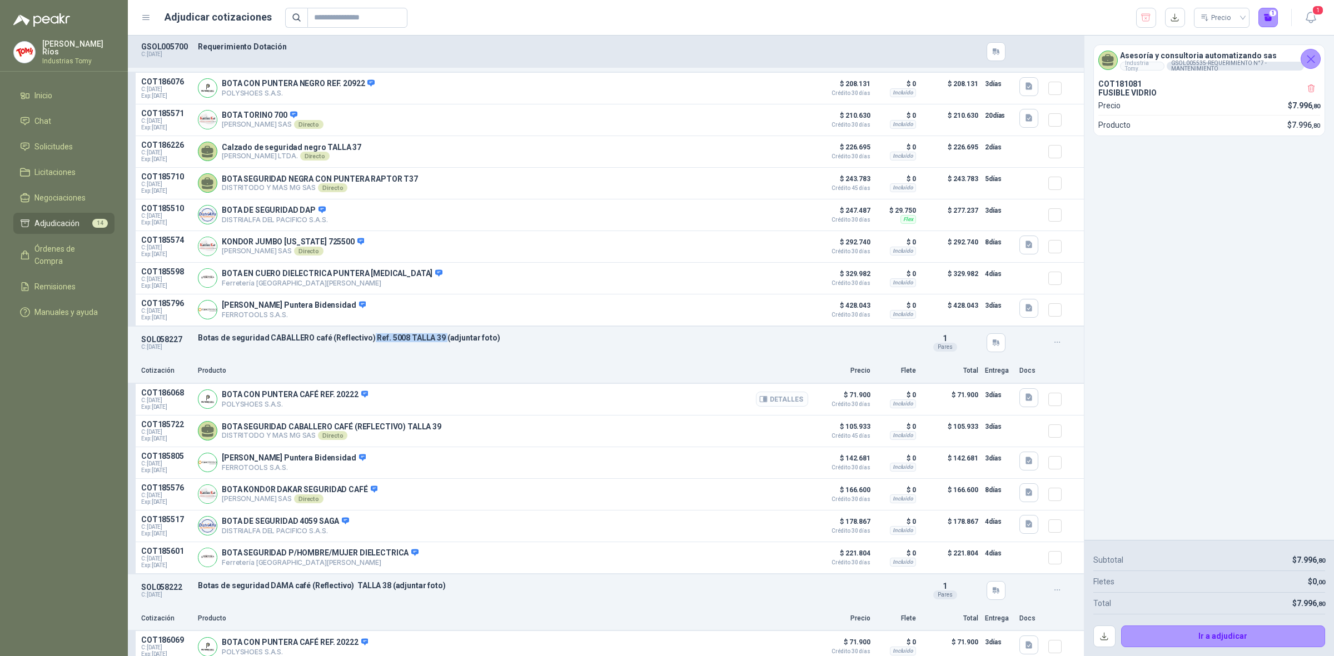
click at [769, 407] on button "Detalles" at bounding box center [782, 399] width 52 height 15
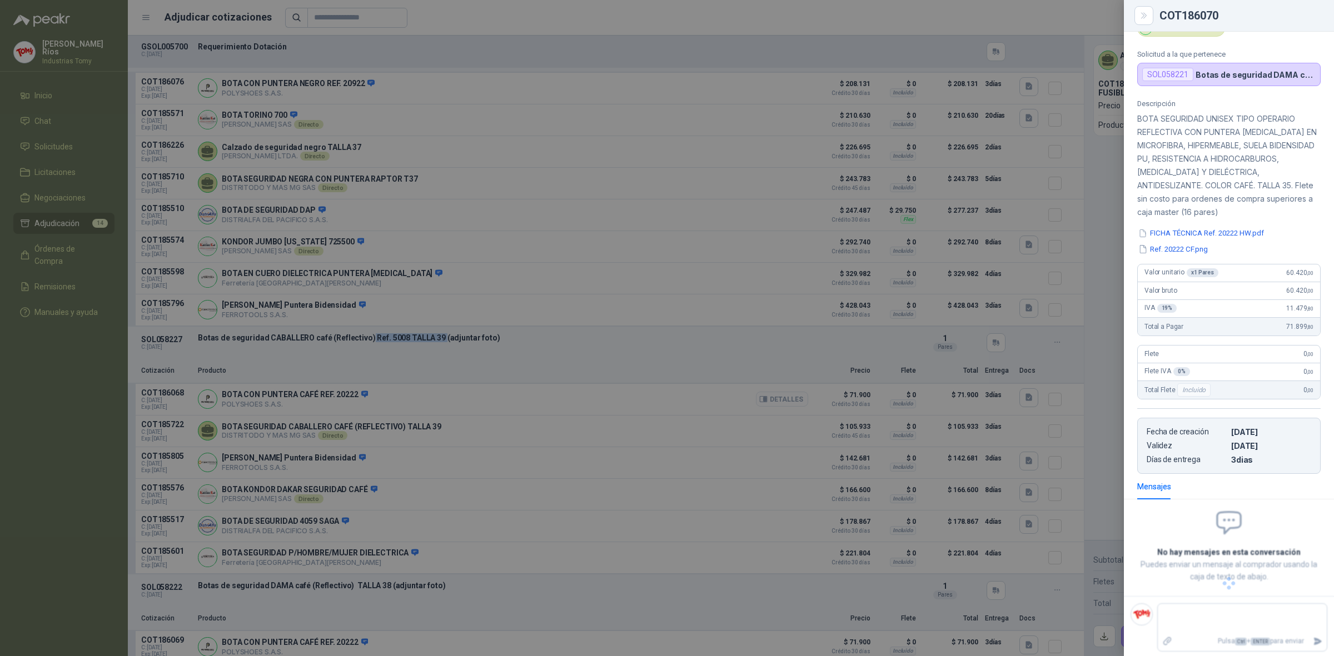
scroll to position [42, 0]
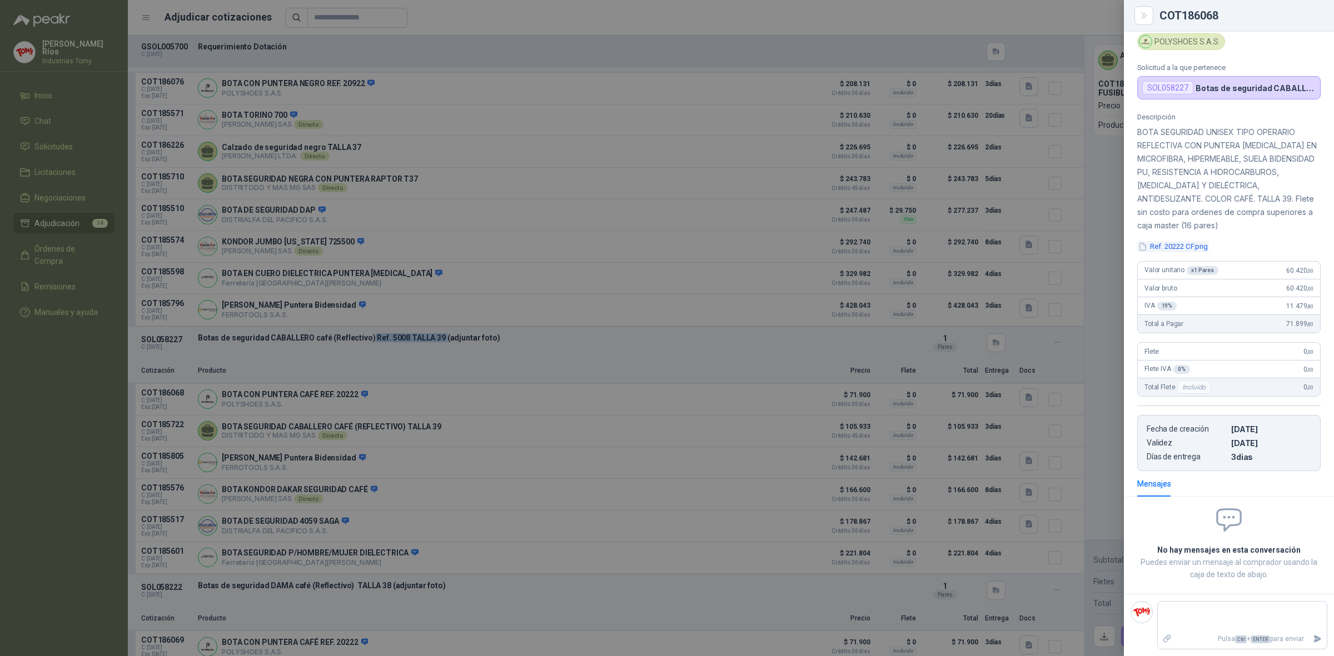
click at [1185, 246] on button "Ref. 20222 CF.png" at bounding box center [1173, 247] width 72 height 12
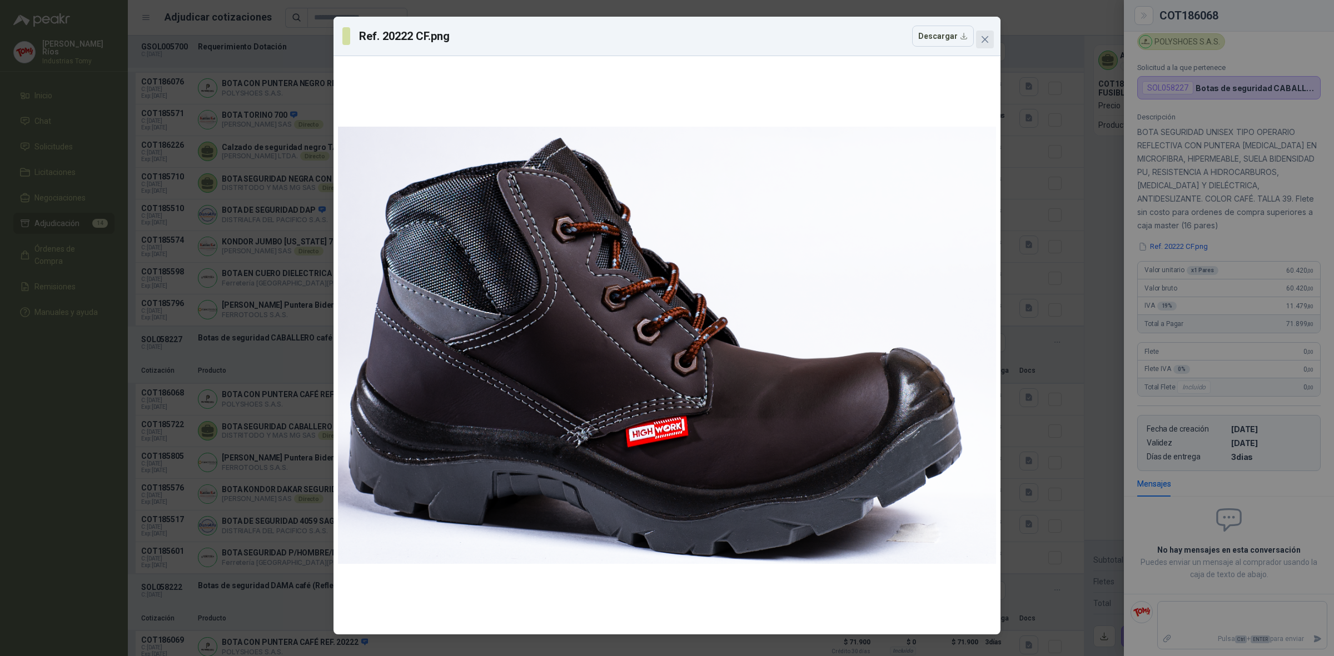
click at [990, 44] on button "Close" at bounding box center [985, 40] width 18 height 18
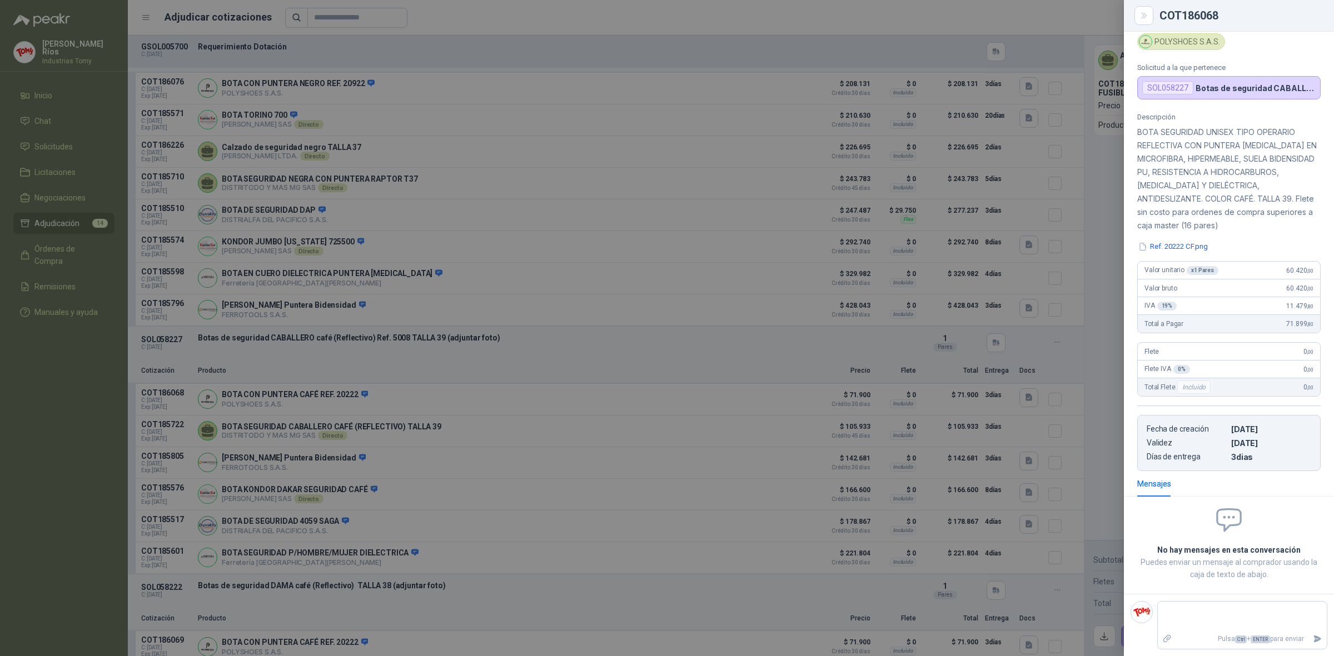
click at [355, 367] on div at bounding box center [667, 328] width 1334 height 656
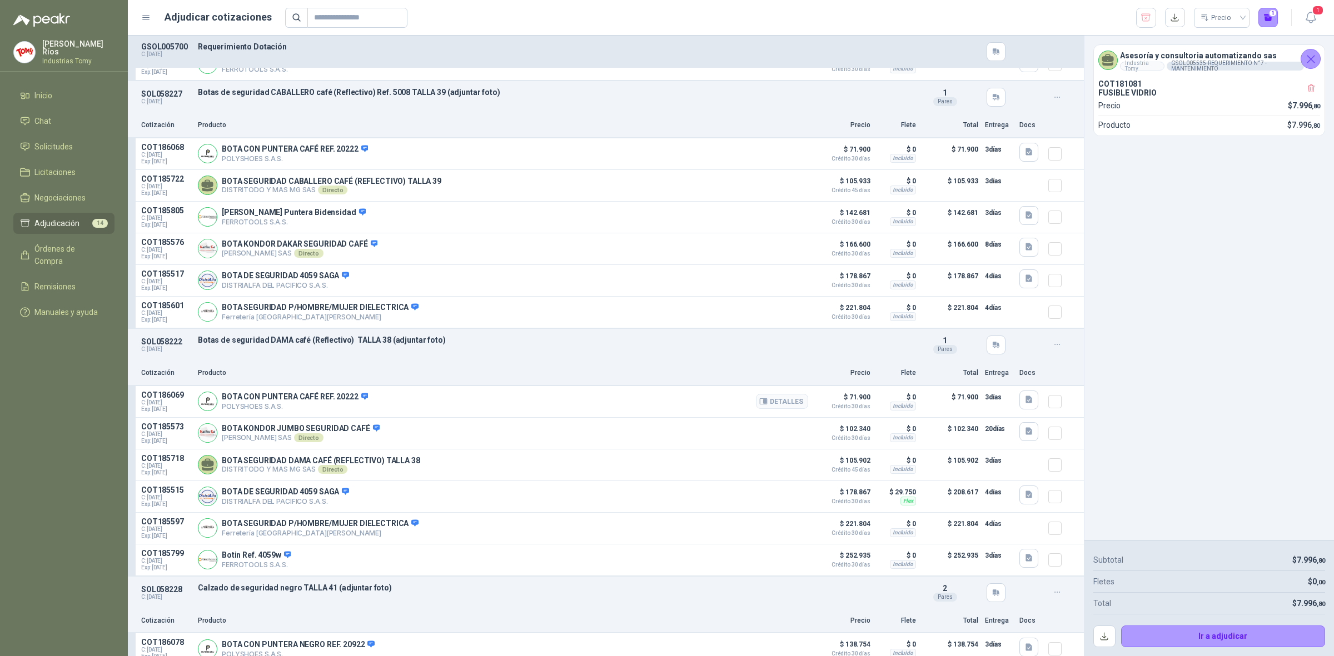
scroll to position [1806, 0]
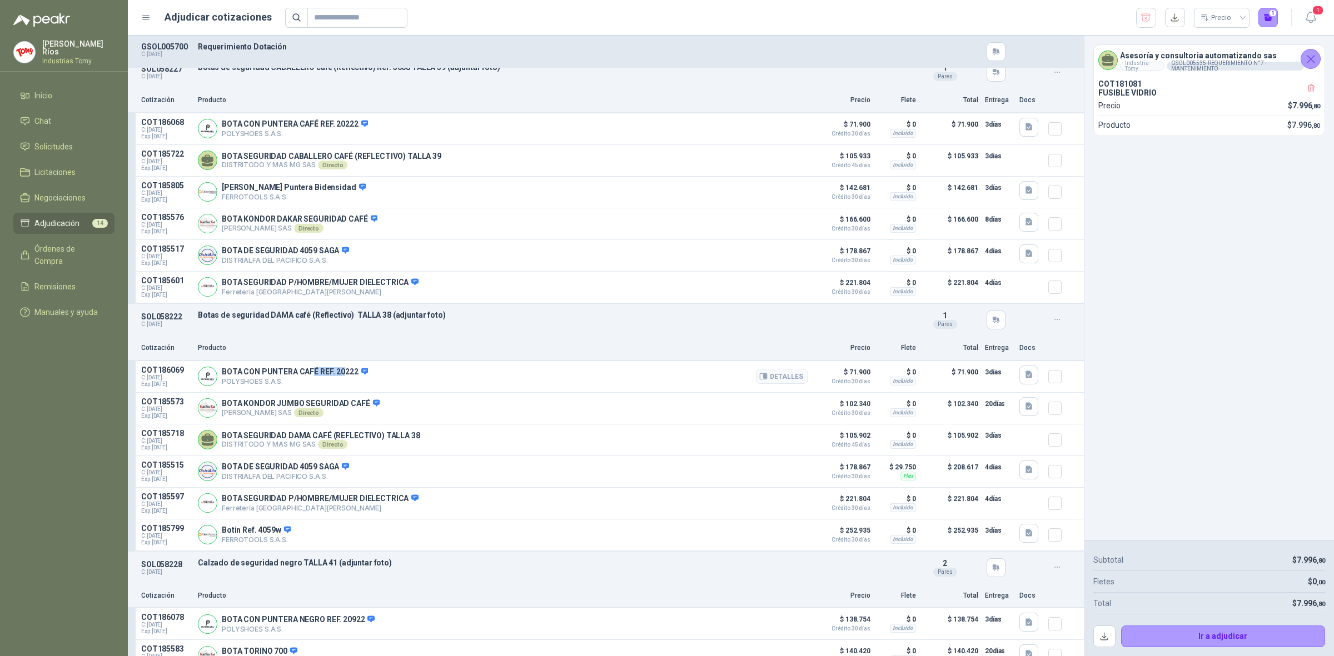
drag, startPoint x: 313, startPoint y: 390, endPoint x: 342, endPoint y: 387, distance: 29.0
click at [341, 377] on p "BOTA CON PUNTERA CAFÉ REF. 20222" at bounding box center [295, 372] width 146 height 10
click at [767, 384] on button "Detalles" at bounding box center [782, 376] width 52 height 15
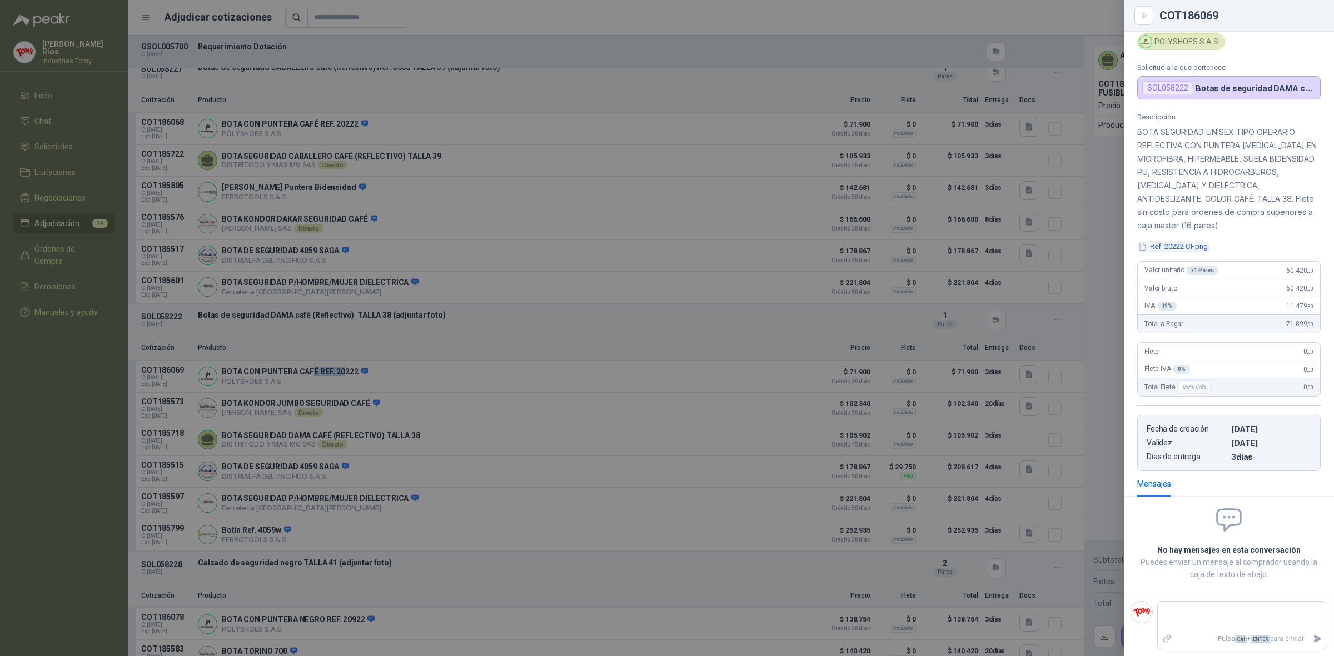
click at [1170, 246] on button "Ref. 20222 CF.png" at bounding box center [1173, 247] width 72 height 12
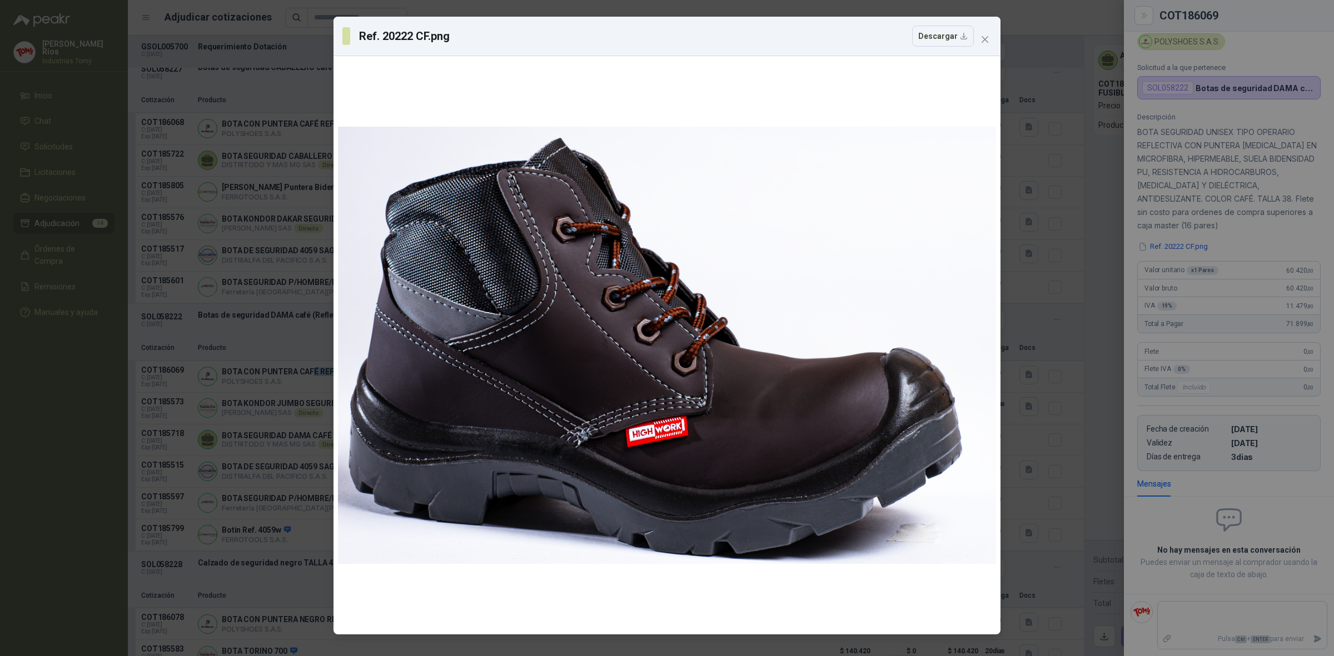
click at [980, 40] on icon "close" at bounding box center [984, 39] width 9 height 9
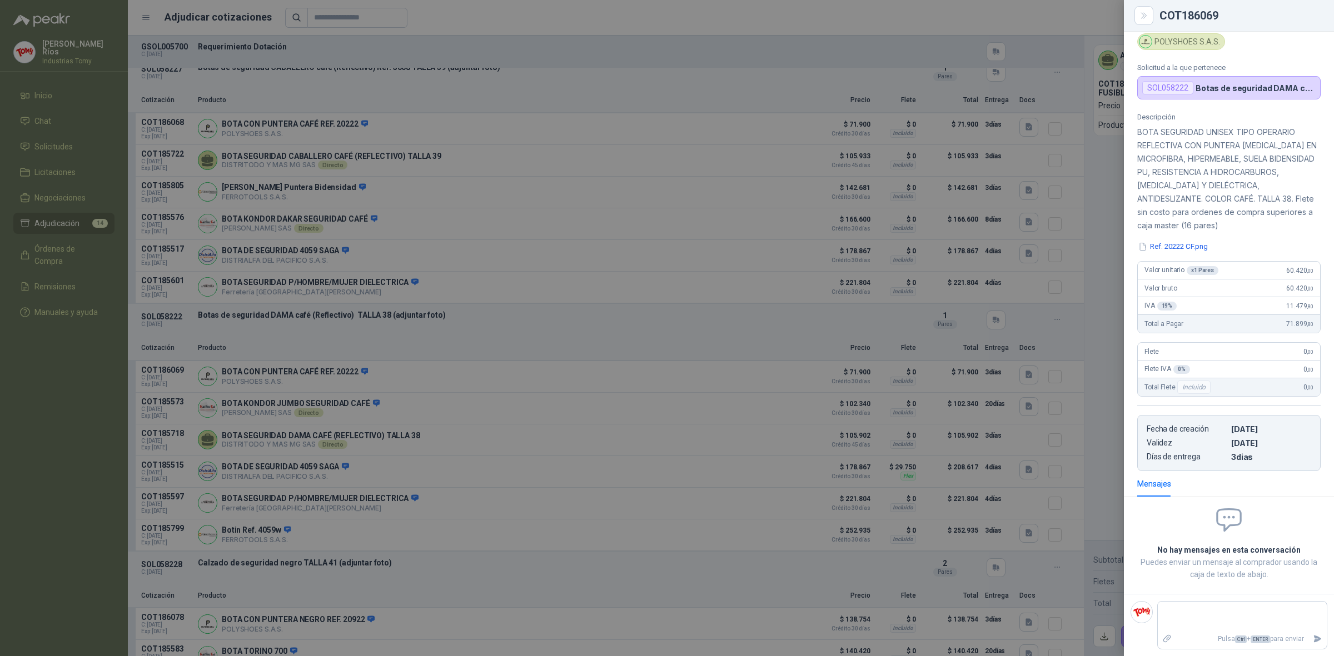
click at [473, 339] on div at bounding box center [667, 328] width 1334 height 656
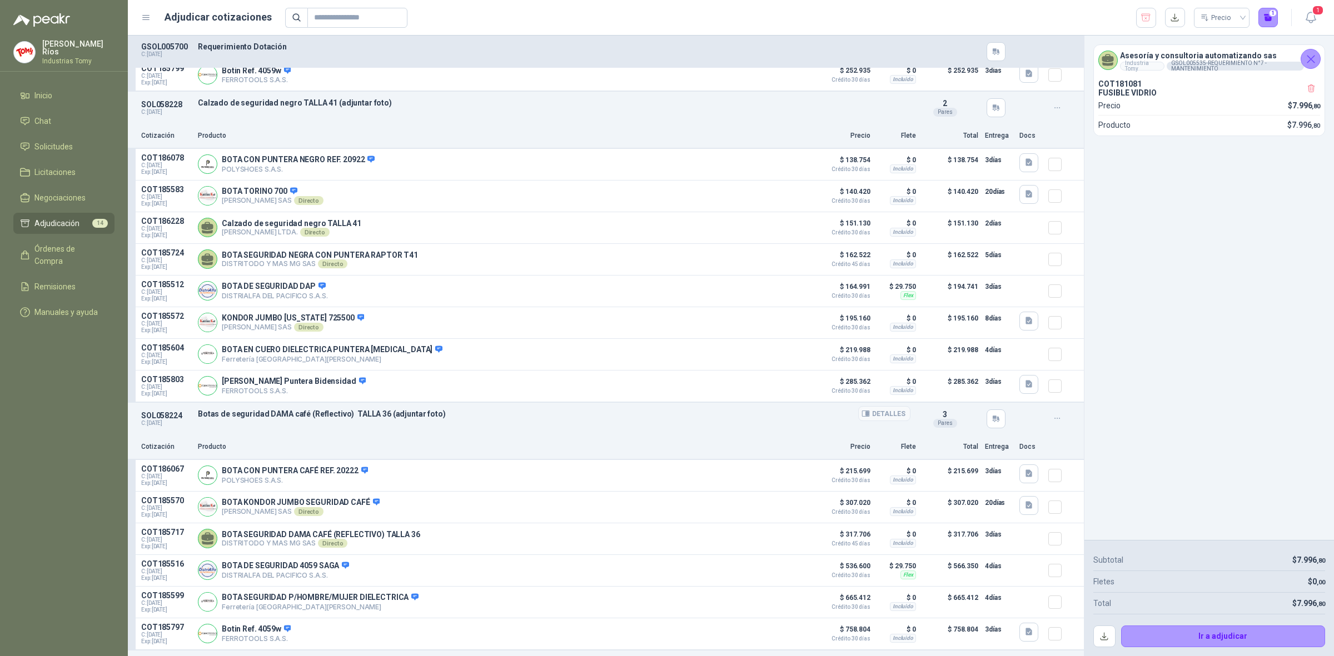
scroll to position [2292, 0]
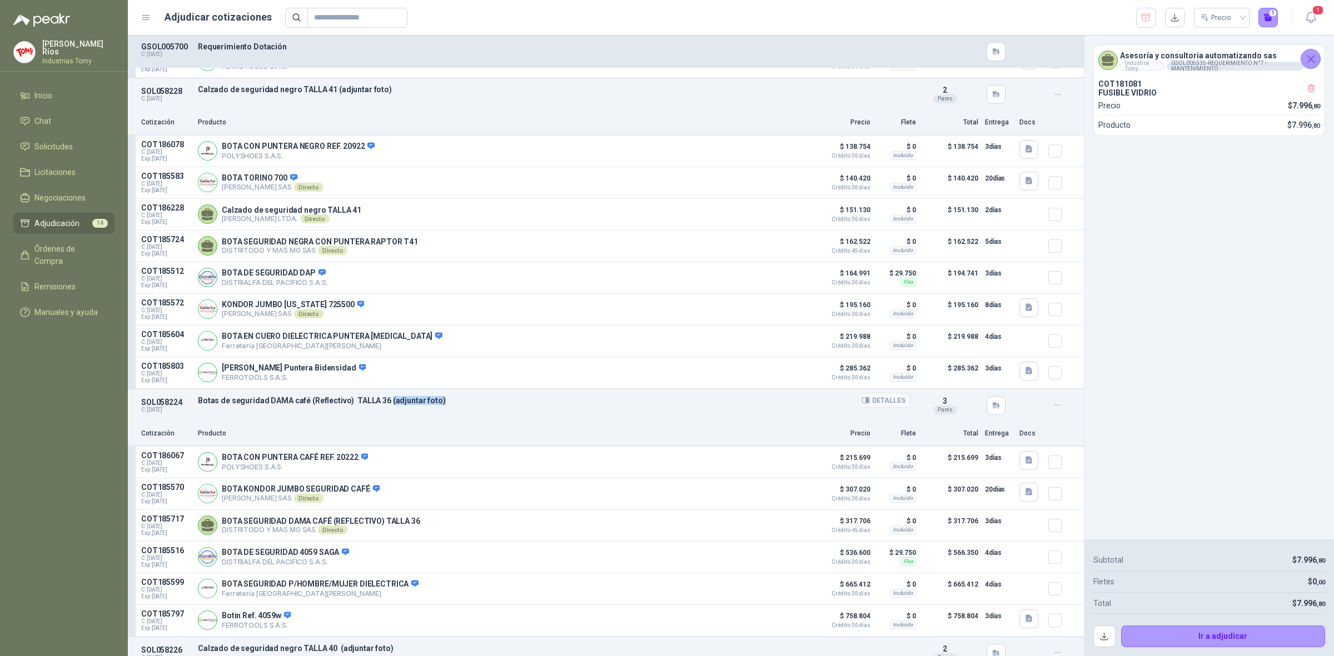
drag, startPoint x: 434, startPoint y: 414, endPoint x: 386, endPoint y: 414, distance: 47.8
click at [386, 405] on p "Botas de seguridad DAMA café (Reflectivo) TALLA 36 (adjuntar foto)" at bounding box center [554, 400] width 712 height 9
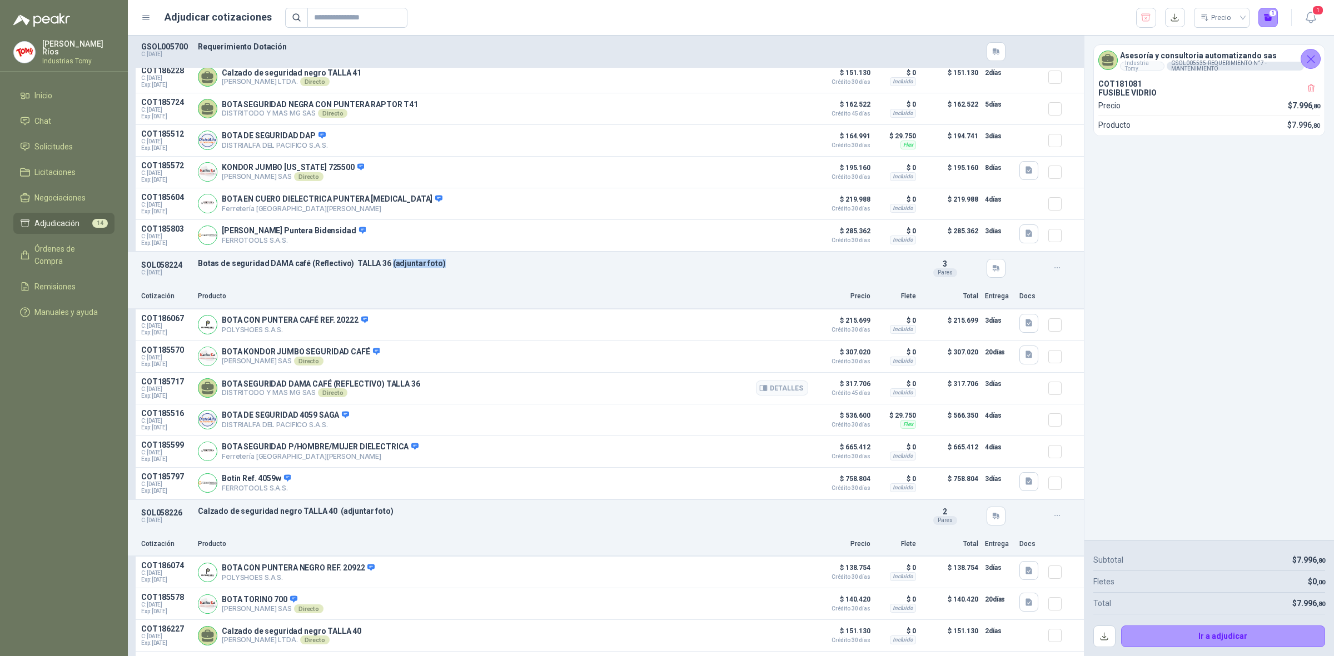
scroll to position [2431, 0]
click at [787, 331] on button "Detalles" at bounding box center [782, 323] width 52 height 15
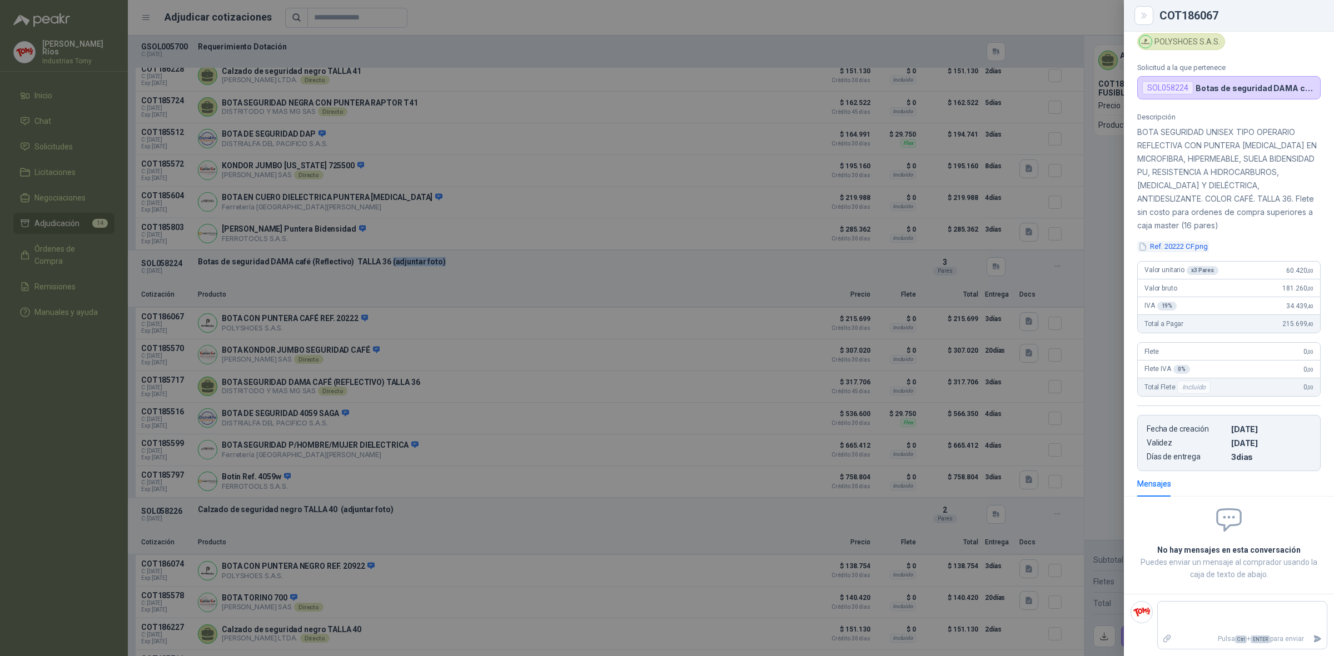
click at [1184, 242] on button "Ref. 20222 CF.png" at bounding box center [1173, 247] width 72 height 12
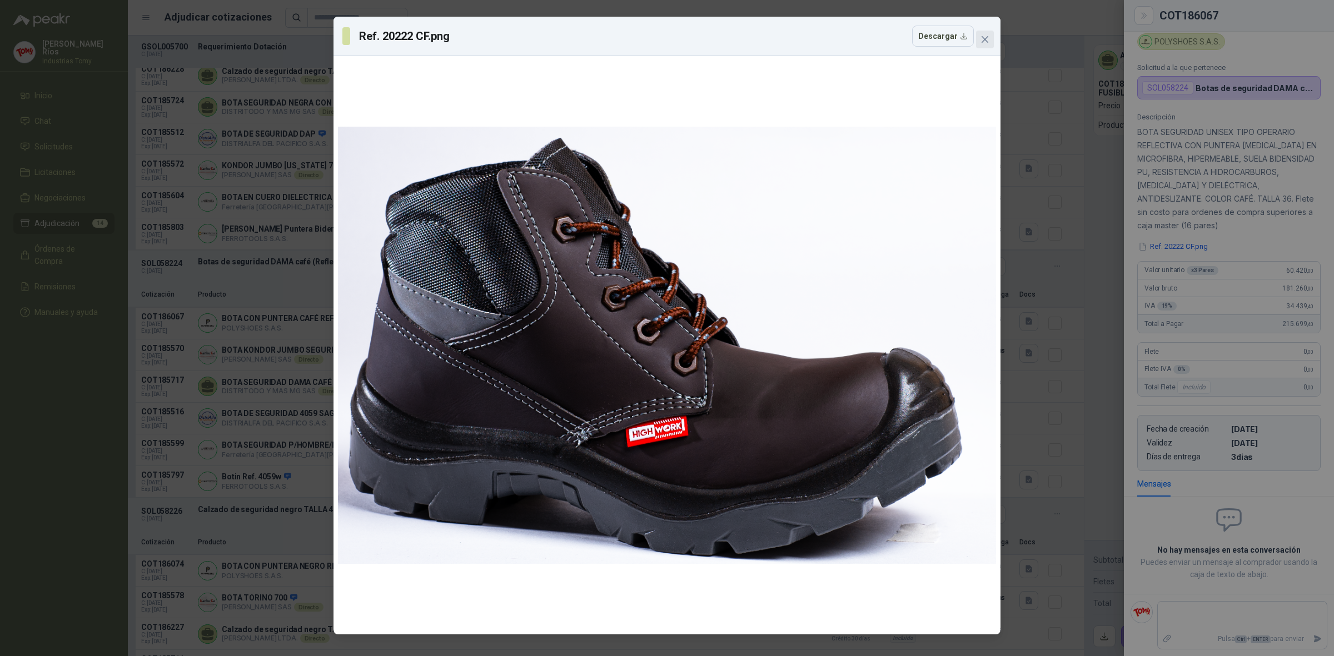
click at [984, 37] on icon "close" at bounding box center [984, 39] width 9 height 9
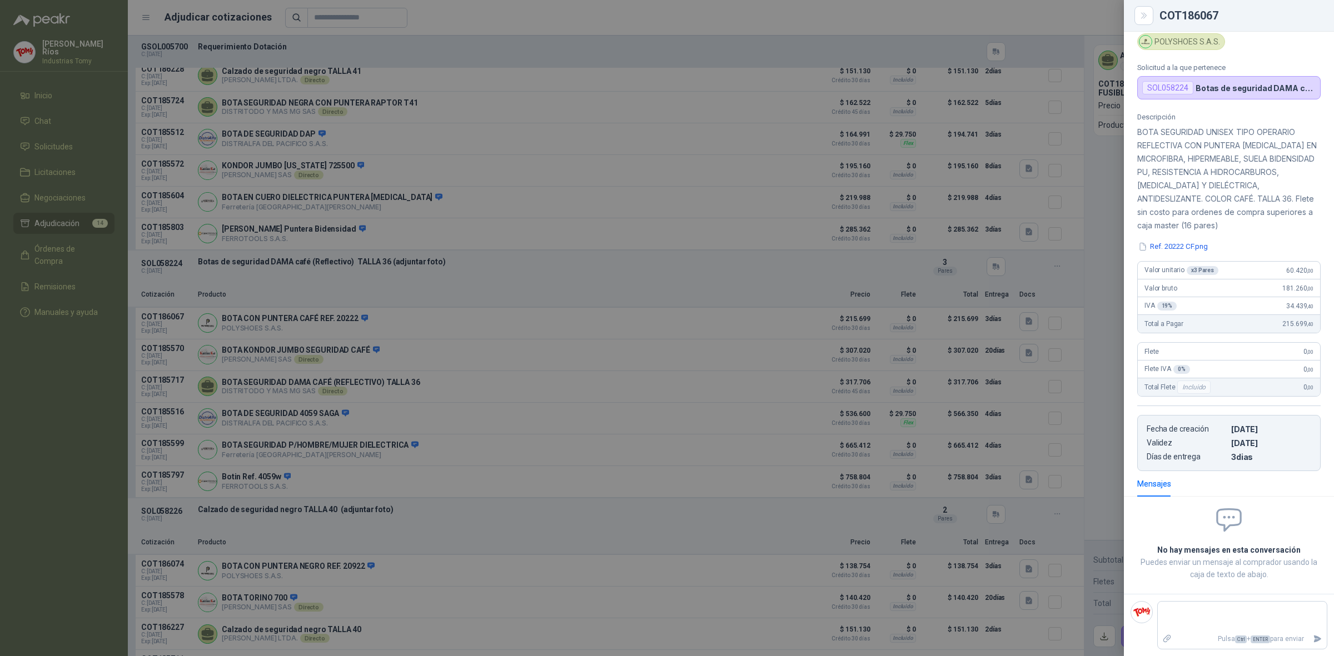
click at [427, 518] on div at bounding box center [667, 328] width 1334 height 656
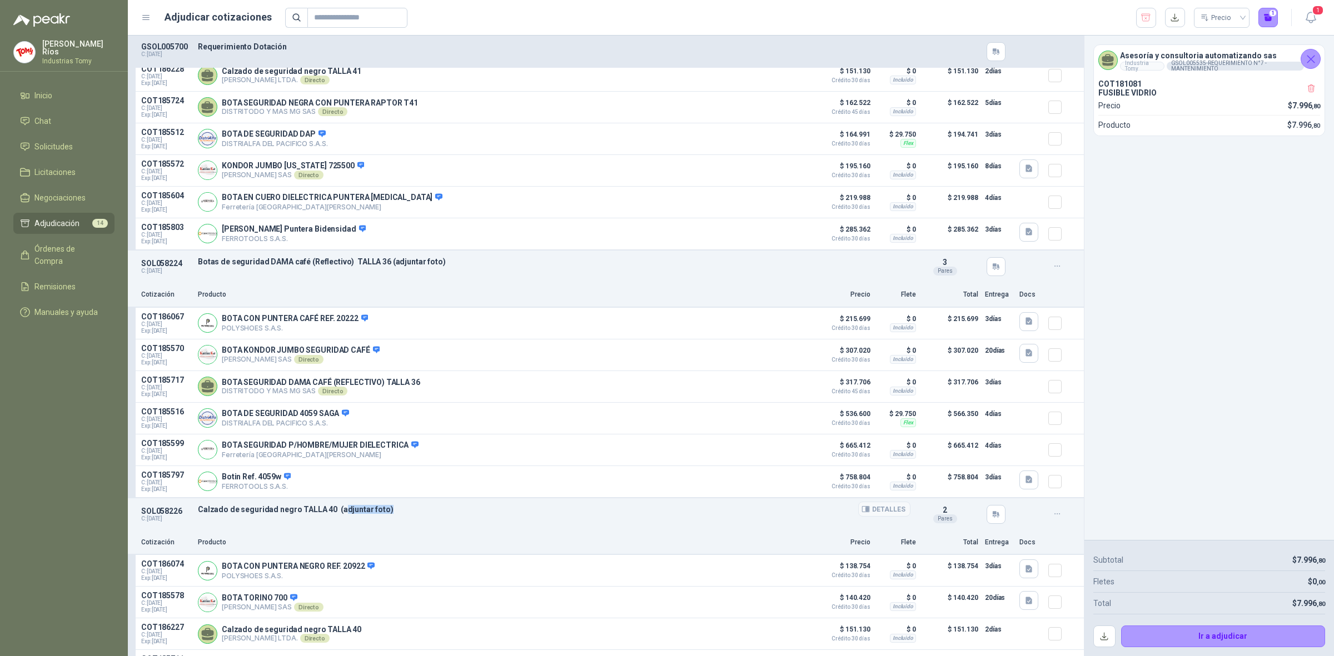
drag, startPoint x: 351, startPoint y: 527, endPoint x: 335, endPoint y: 526, distance: 15.6
click at [337, 514] on p "Calzado de seguridad negro TALLA 40 (adjuntar foto)" at bounding box center [554, 509] width 712 height 9
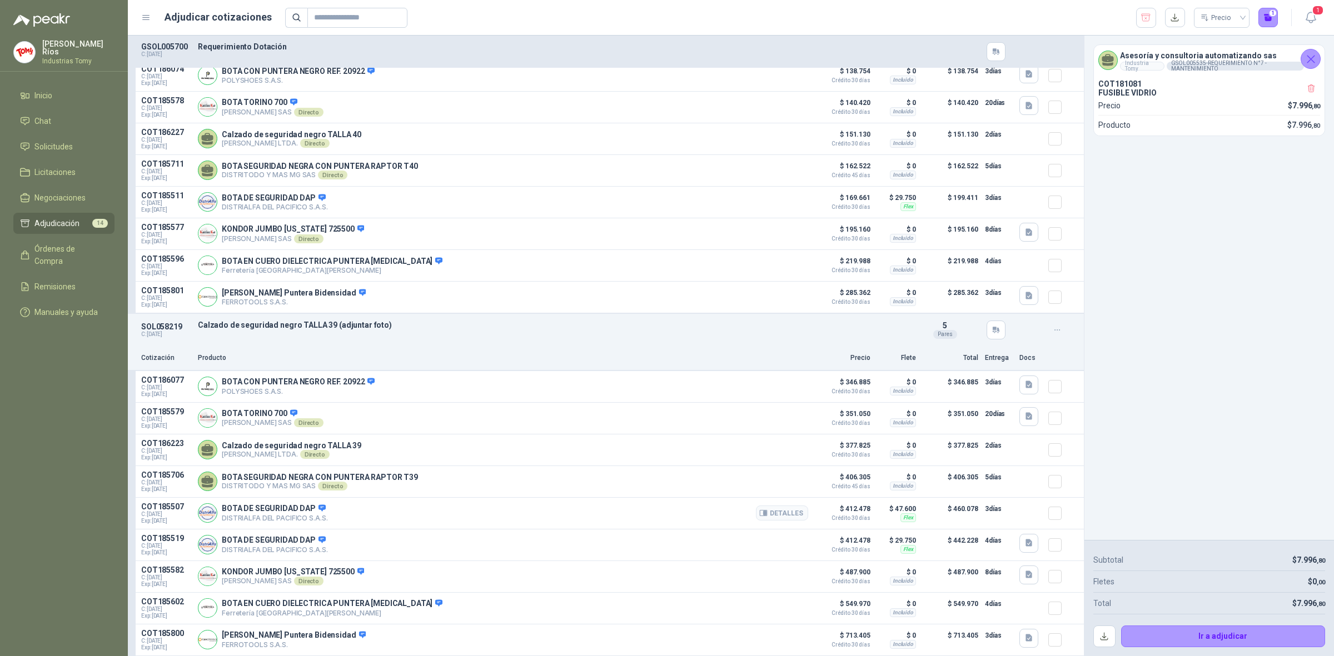
scroll to position [2961, 0]
click at [498, 321] on p "Calzado de seguridad negro TALLA 39 (adjuntar foto)" at bounding box center [554, 325] width 712 height 9
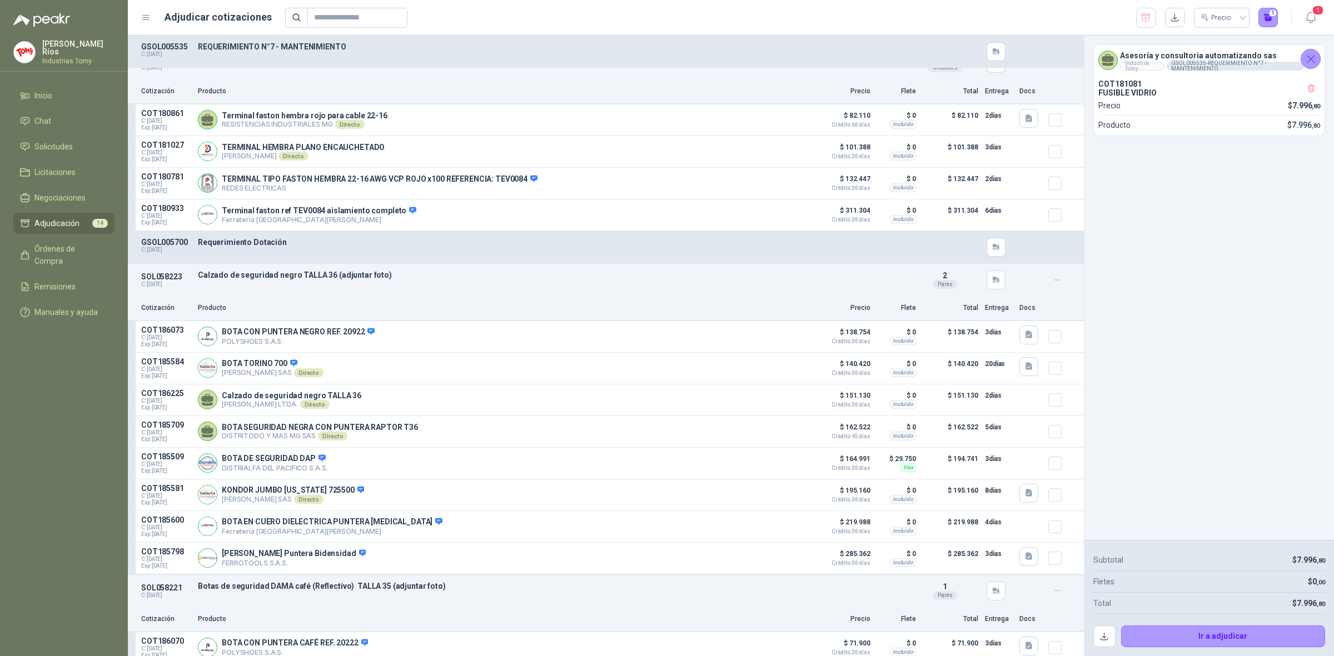
scroll to position [391, 0]
drag, startPoint x: 243, startPoint y: 282, endPoint x: 320, endPoint y: 290, distance: 76.5
click at [300, 287] on div "SOL058223 C: 30/09/2025 Calzado de seguridad negro TALLA 36 (adjuntar foto) De…" at bounding box center [606, 282] width 956 height 32
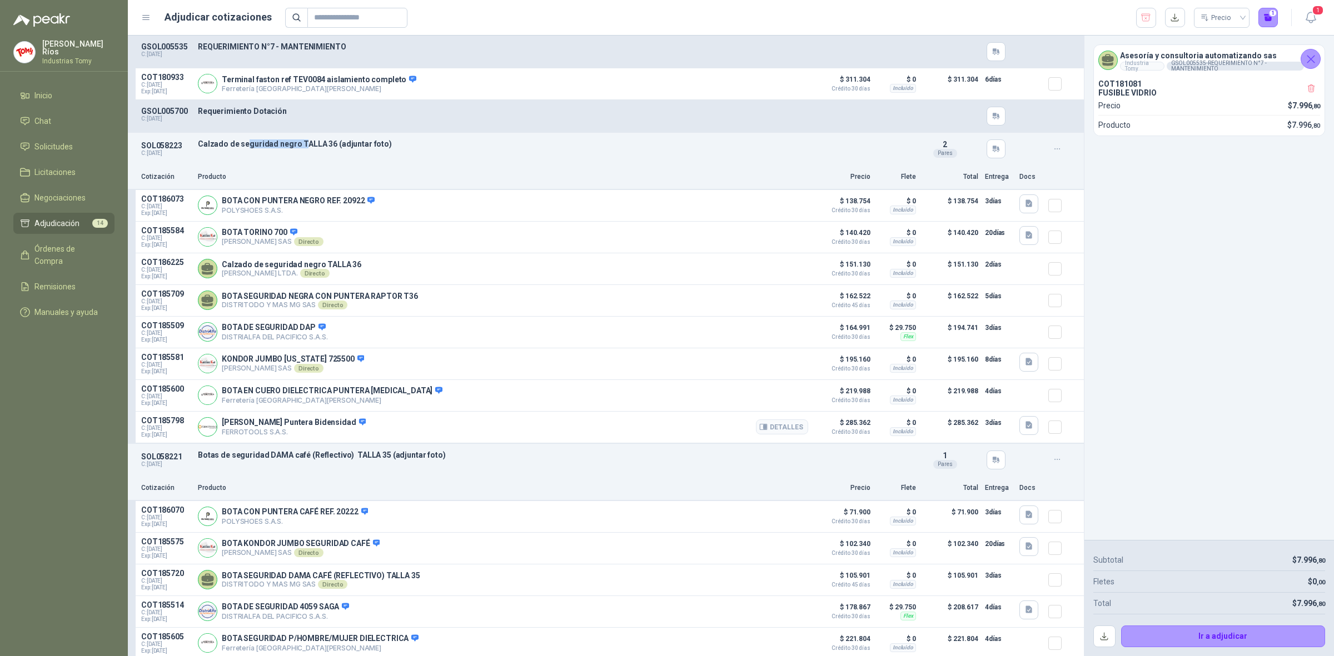
scroll to position [599, 0]
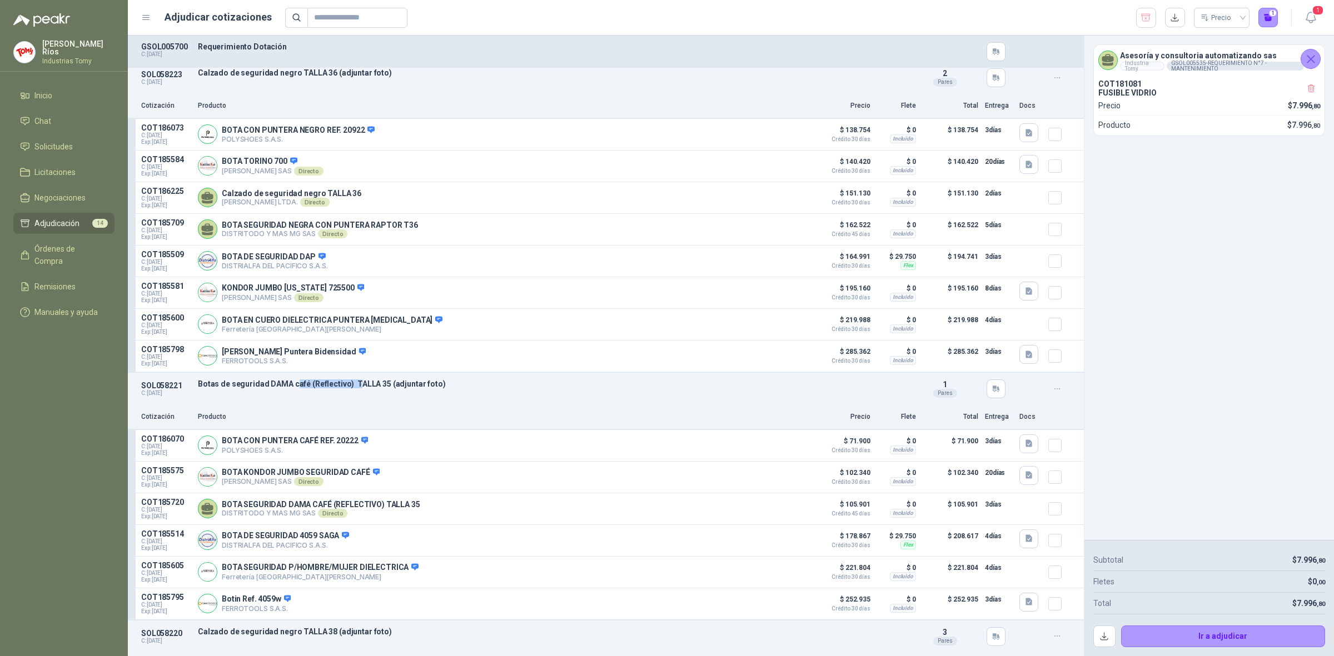
drag, startPoint x: 293, startPoint y: 393, endPoint x: 353, endPoint y: 396, distance: 59.6
click at [353, 396] on div "SOL058221 C: [DATE] Botas de seguridad DAMA café (Reflectivo) TALLA 35 (adjunta…" at bounding box center [606, 389] width 956 height 32
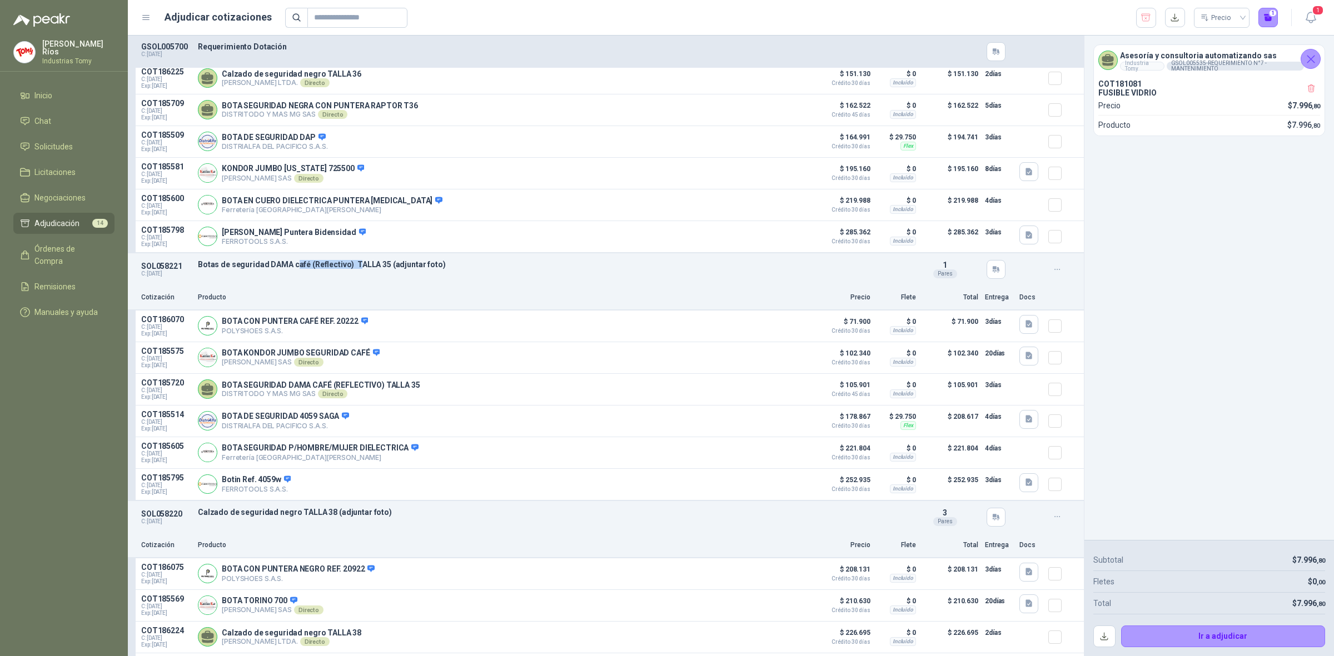
scroll to position [738, 0]
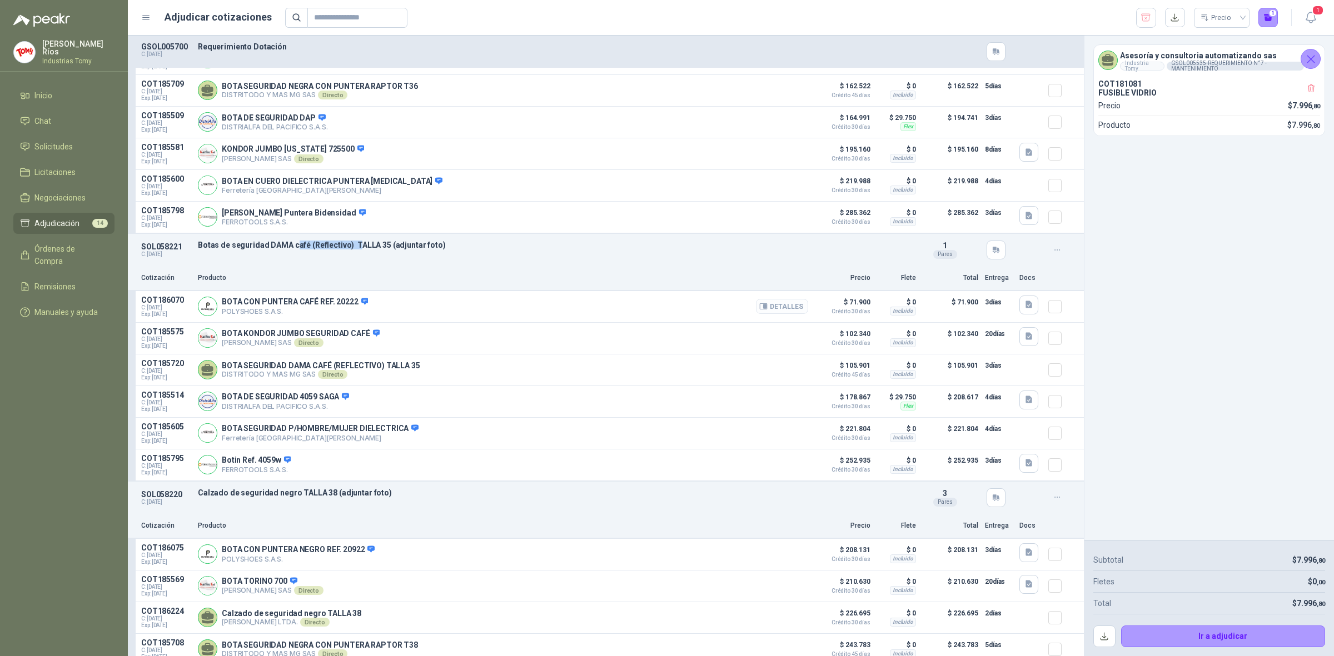
click at [782, 314] on button "Detalles" at bounding box center [782, 306] width 52 height 15
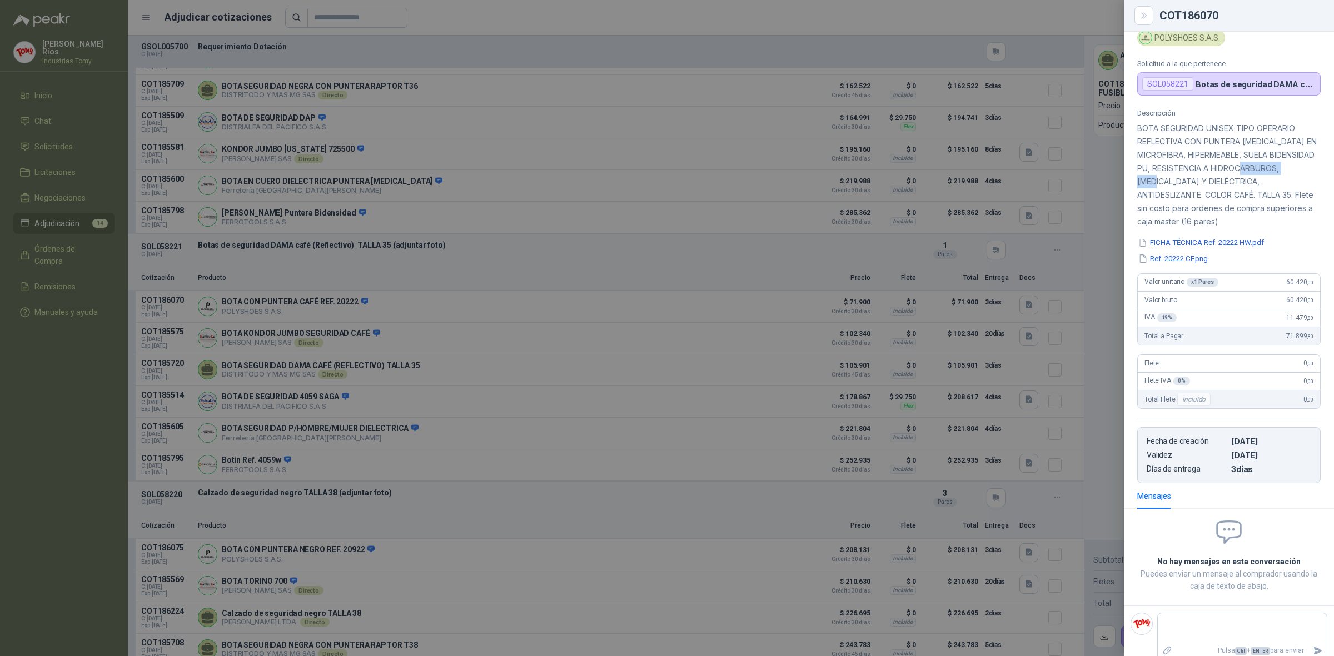
drag, startPoint x: 1193, startPoint y: 184, endPoint x: 1250, endPoint y: 182, distance: 57.8
click at [1250, 182] on p "BOTA SEGURIDAD UNISEX TIPO OPERARIO REFLECTIVA CON PUNTERA [MEDICAL_DATA] EN MI…" at bounding box center [1228, 175] width 183 height 107
drag, startPoint x: 1196, startPoint y: 200, endPoint x: 1258, endPoint y: 203, distance: 61.7
click at [1257, 203] on p "BOTA SEGURIDAD UNISEX TIPO OPERARIO REFLECTIVA CON PUNTERA [MEDICAL_DATA] EN MI…" at bounding box center [1228, 175] width 183 height 107
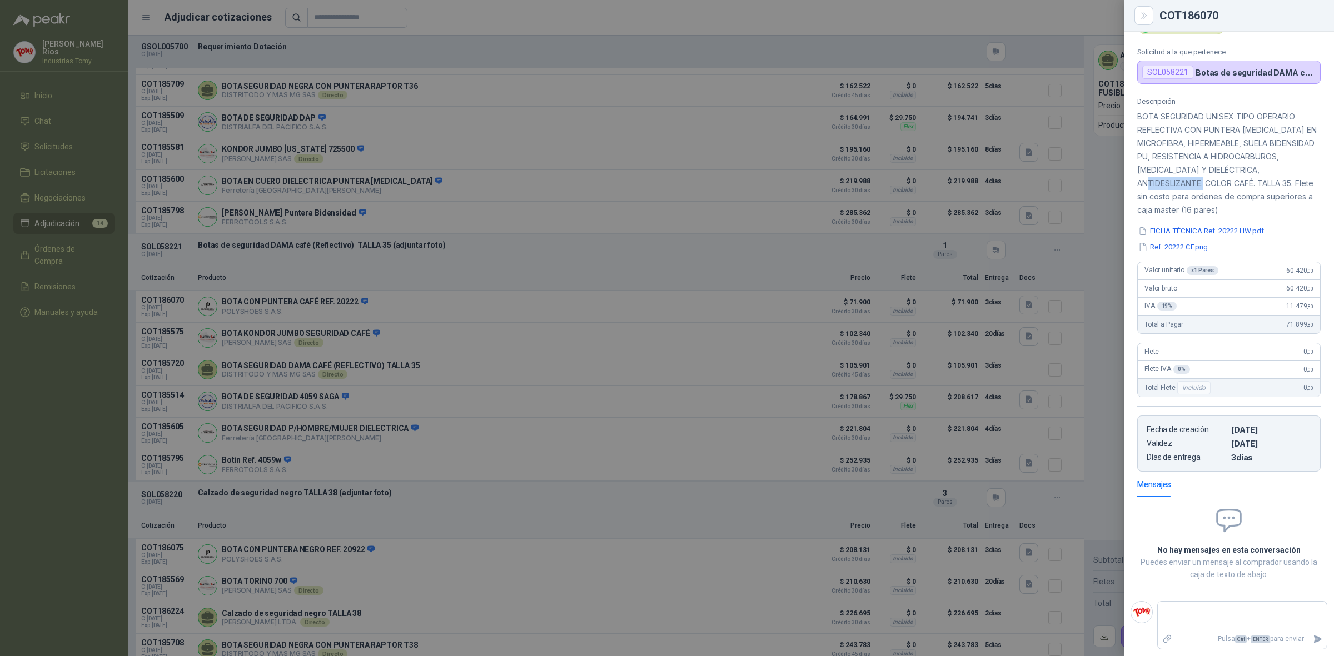
click at [1256, 184] on p "BOTA SEGURIDAD UNISEX TIPO OPERARIO REFLECTIVA CON PUNTERA [MEDICAL_DATA] EN MI…" at bounding box center [1228, 163] width 183 height 107
click at [1265, 182] on p "BOTA SEGURIDAD UNISEX TIPO OPERARIO REFLECTIVA CON PUNTERA [MEDICAL_DATA] EN MI…" at bounding box center [1228, 163] width 183 height 107
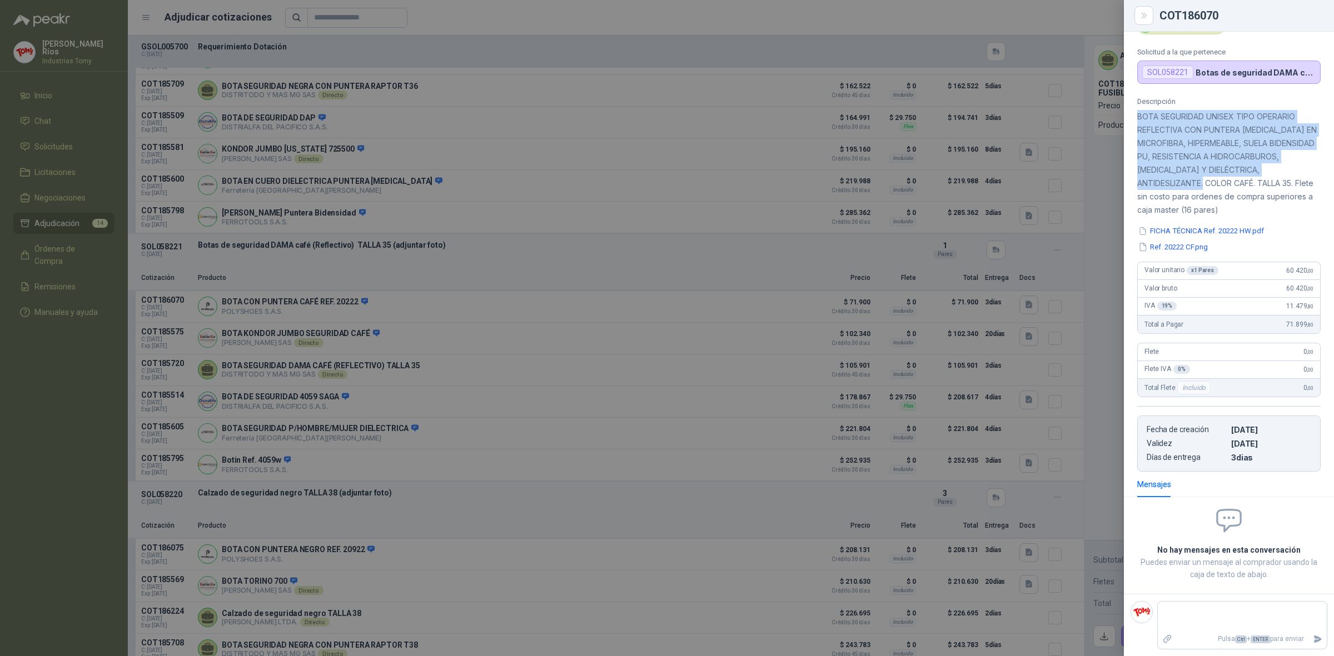
drag, startPoint x: 1257, startPoint y: 179, endPoint x: 1131, endPoint y: 110, distance: 143.7
click at [1131, 110] on div "Descripción BOTA SEGURIDAD UNISEX TIPO OPERARIO REFLECTIVA CON PUNTERA COMPOSIT…" at bounding box center [1229, 284] width 210 height 375
copy p "BOTA SEGURIDAD UNISEX TIPO OPERARIO REFLECTIVA CON PUNTERA COMPOSITE EN MICROFI…"
click at [1196, 231] on button "FICHA TÉCNICA Ref. 20222 HW.pdf" at bounding box center [1201, 232] width 128 height 12
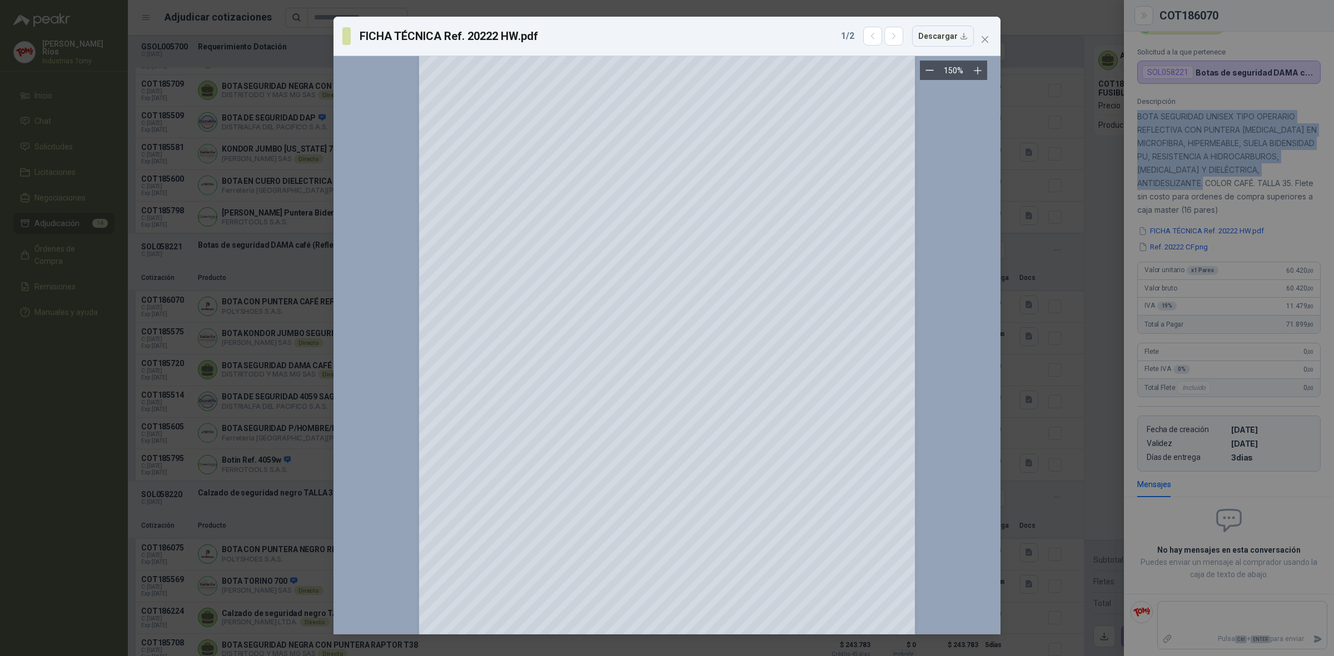
scroll to position [1, 0]
click at [941, 43] on button "Descargar" at bounding box center [943, 36] width 62 height 21
click at [899, 40] on icon "button" at bounding box center [893, 36] width 9 height 9
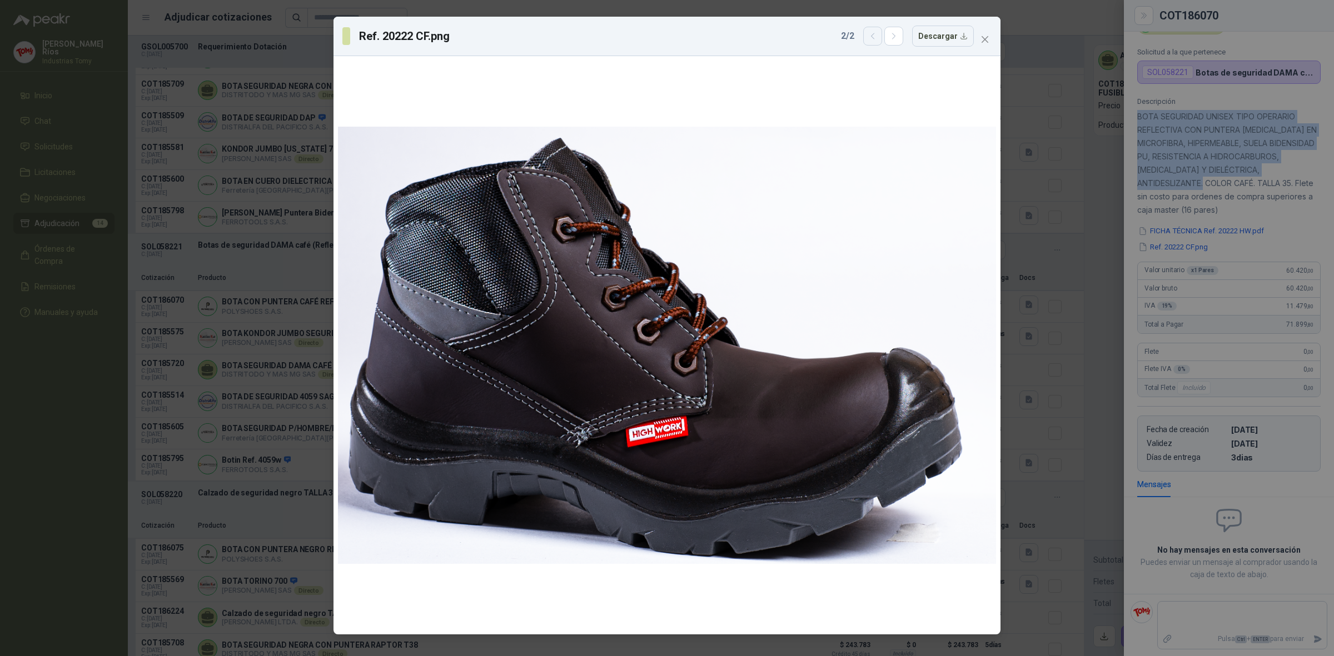
click at [871, 39] on icon "button" at bounding box center [872, 36] width 9 height 9
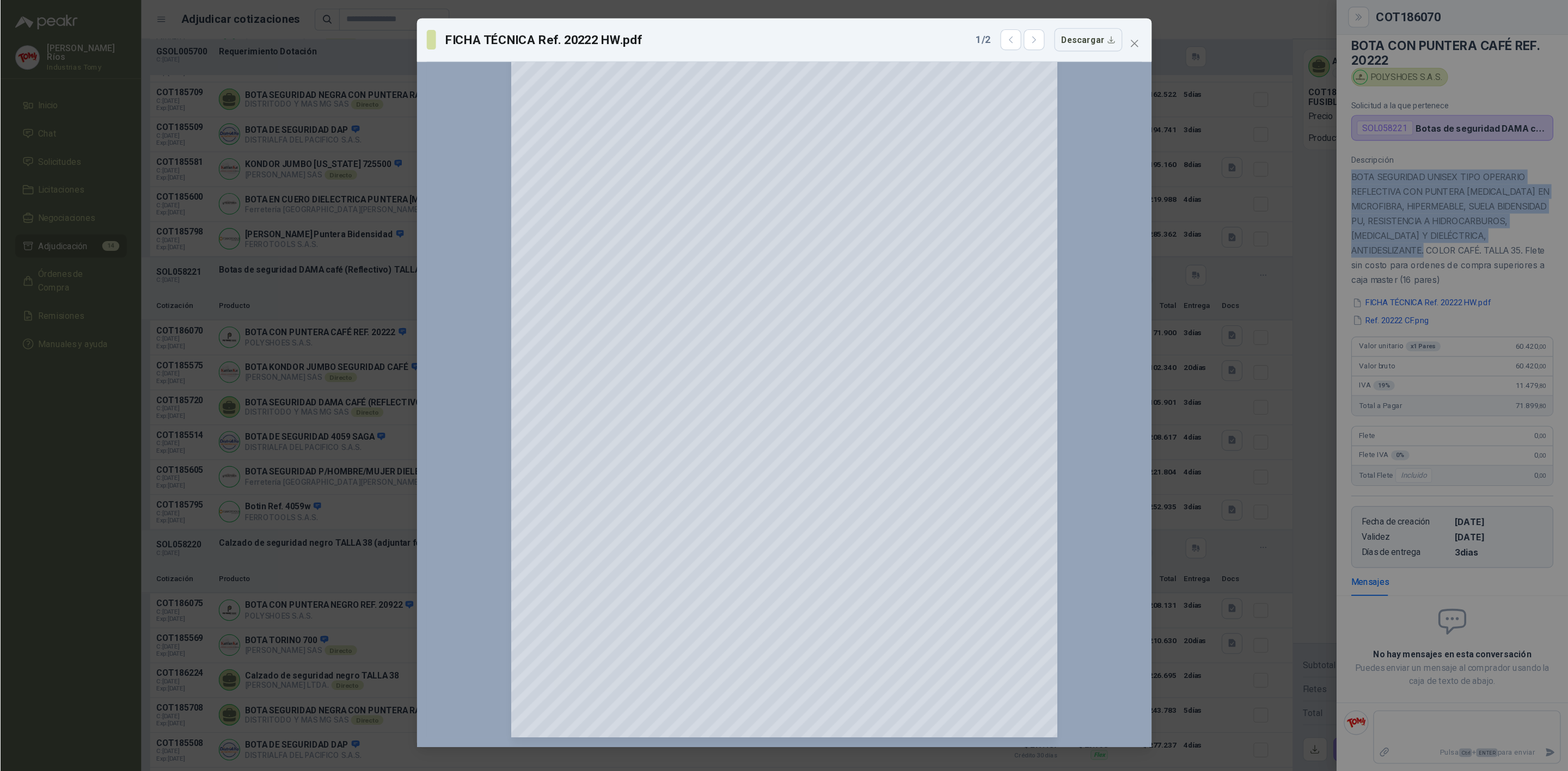
scroll to position [716, 0]
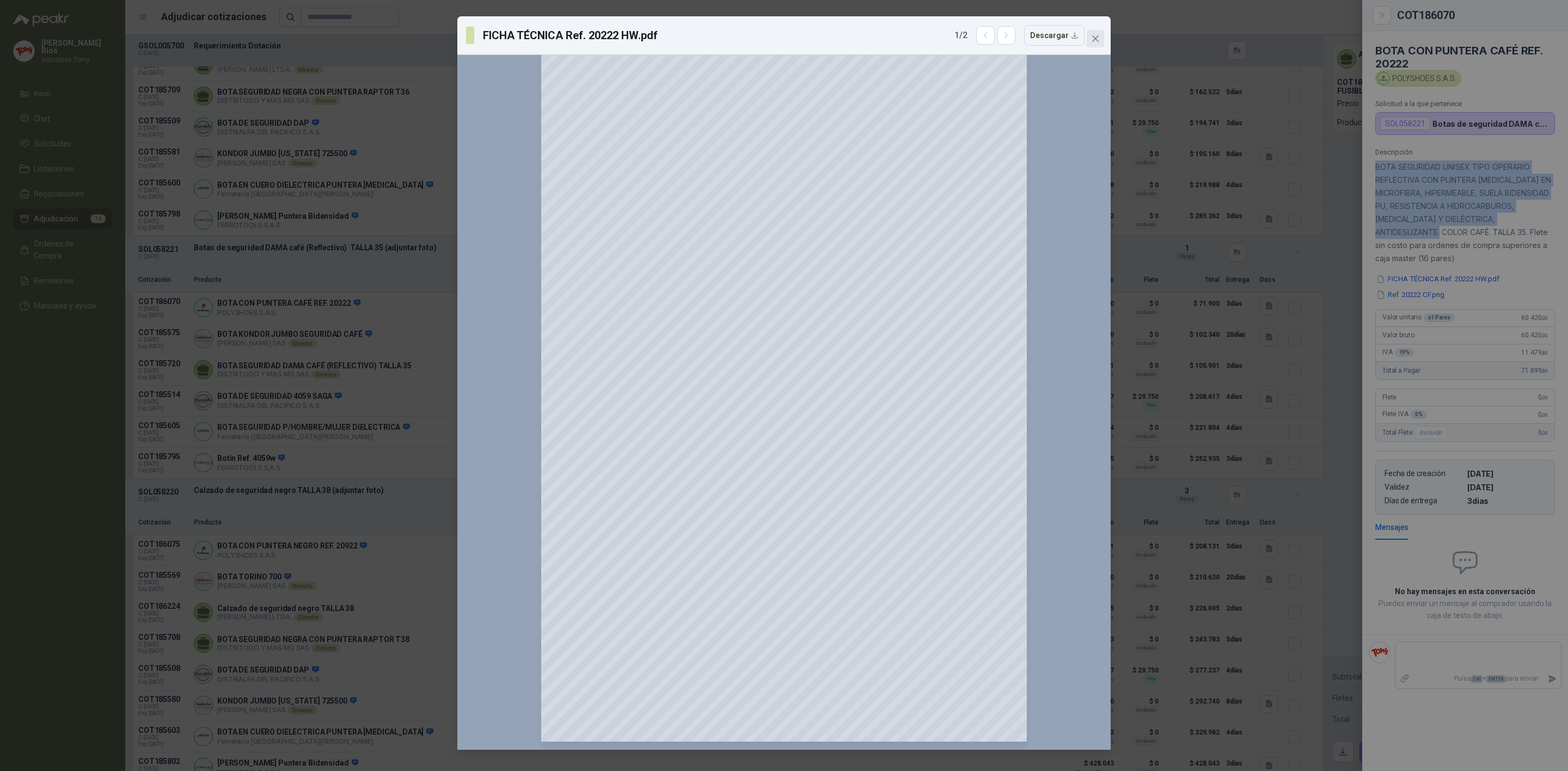
click at [1093, 36] on icon "close" at bounding box center [1096, 38] width 9 height 9
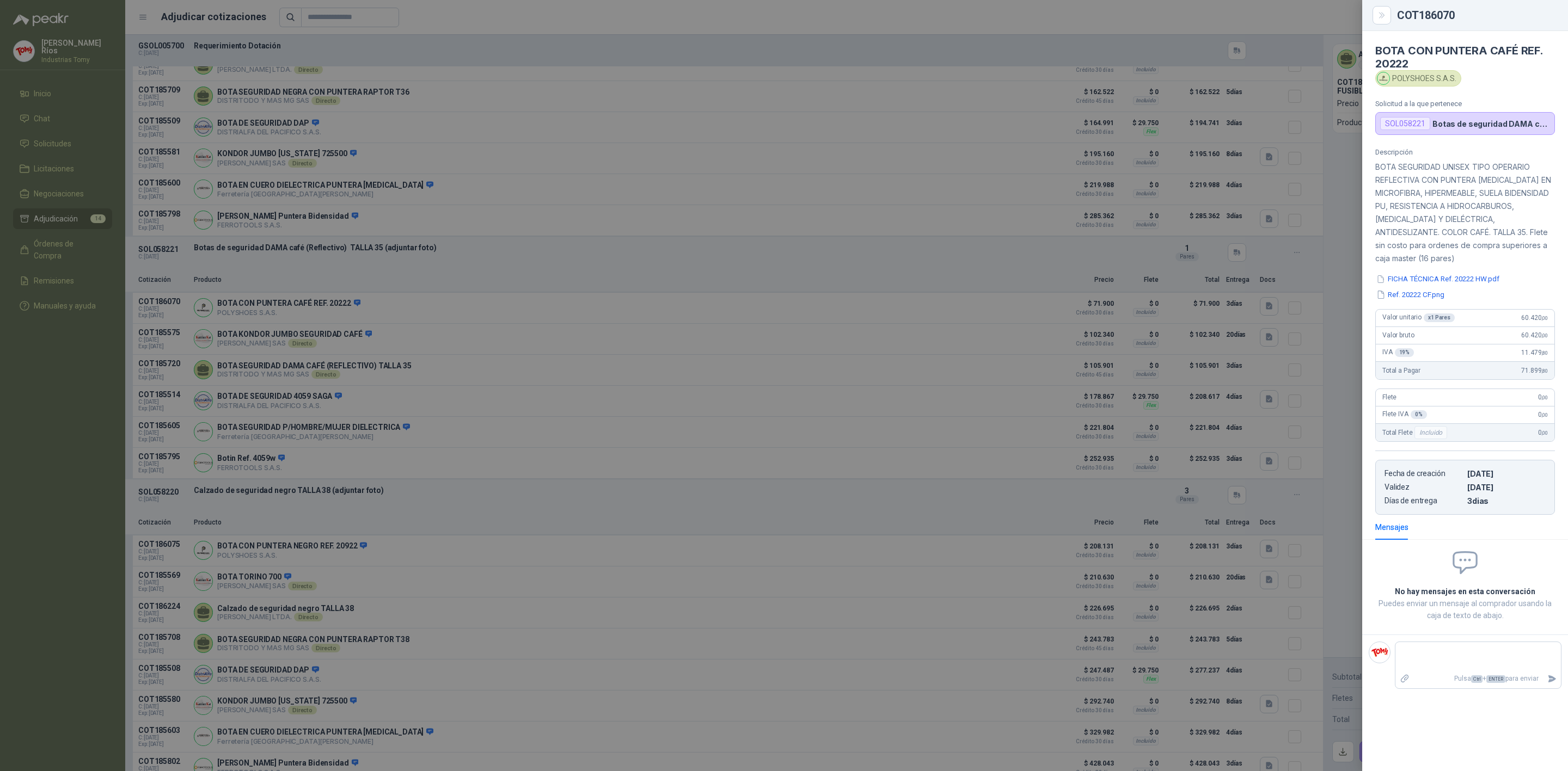
click at [691, 504] on div at bounding box center [784, 385] width 1568 height 771
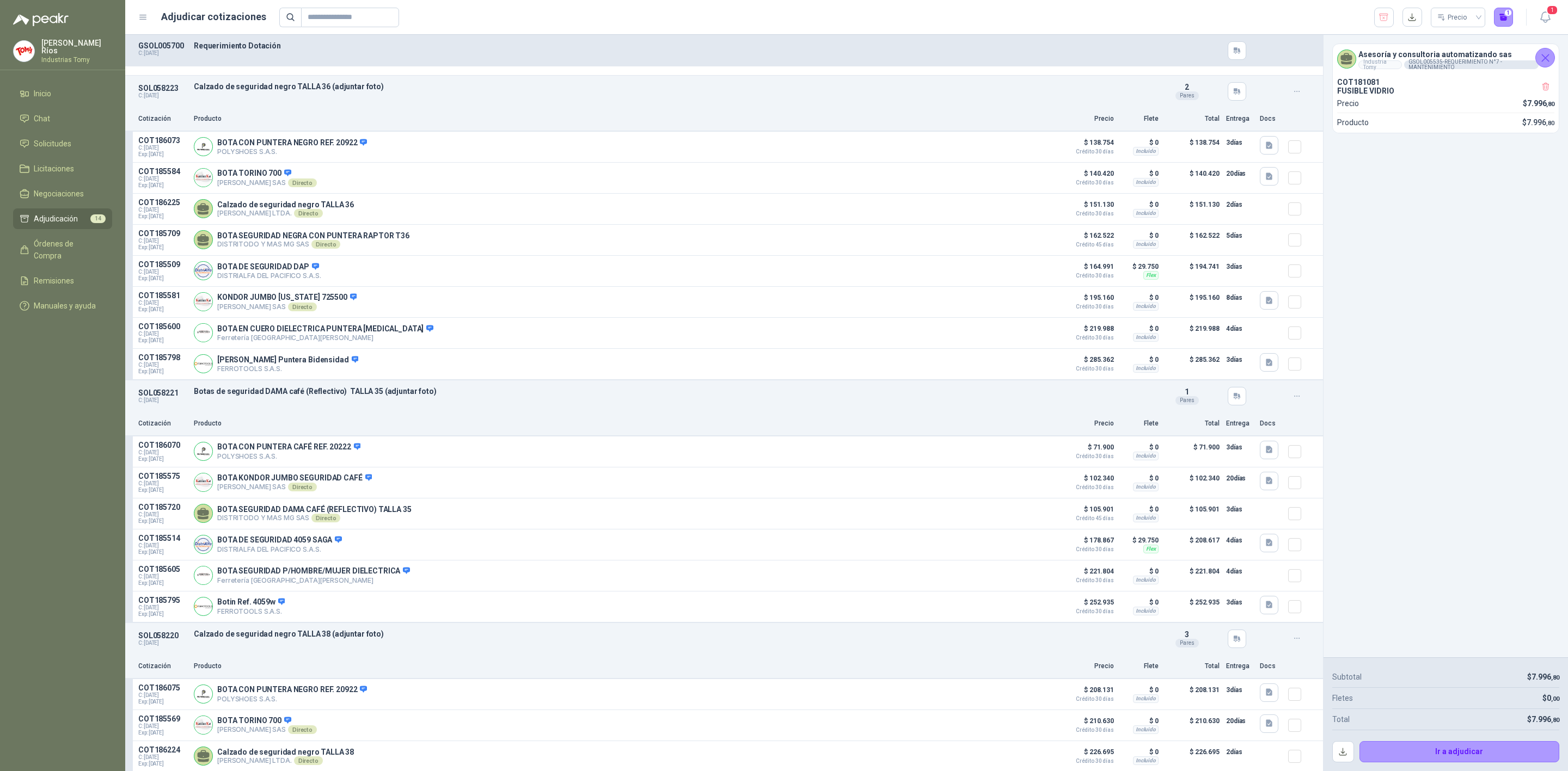
scroll to position [653, 0]
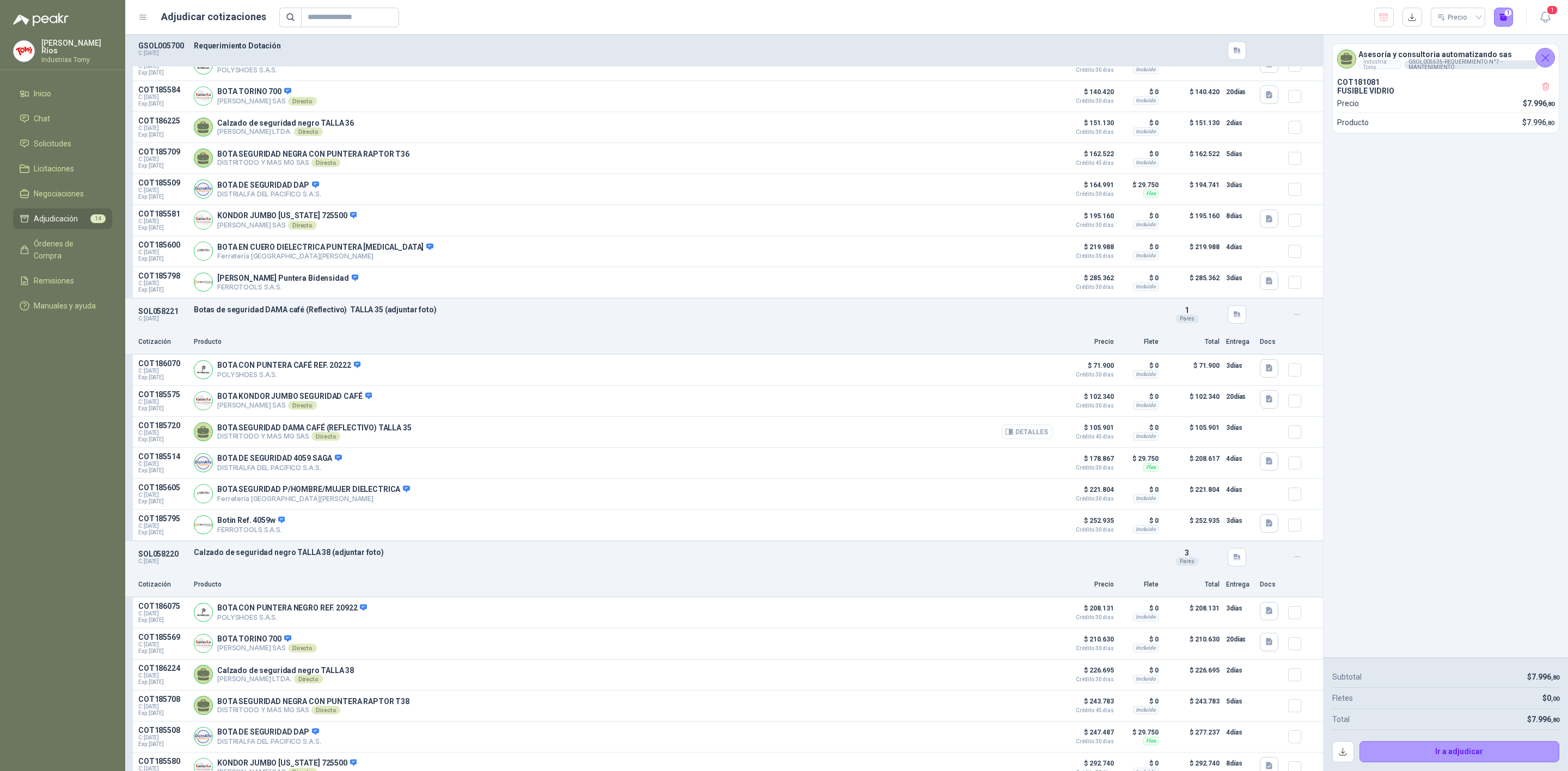
click at [1013, 433] on button "Detalles" at bounding box center [1028, 431] width 51 height 15
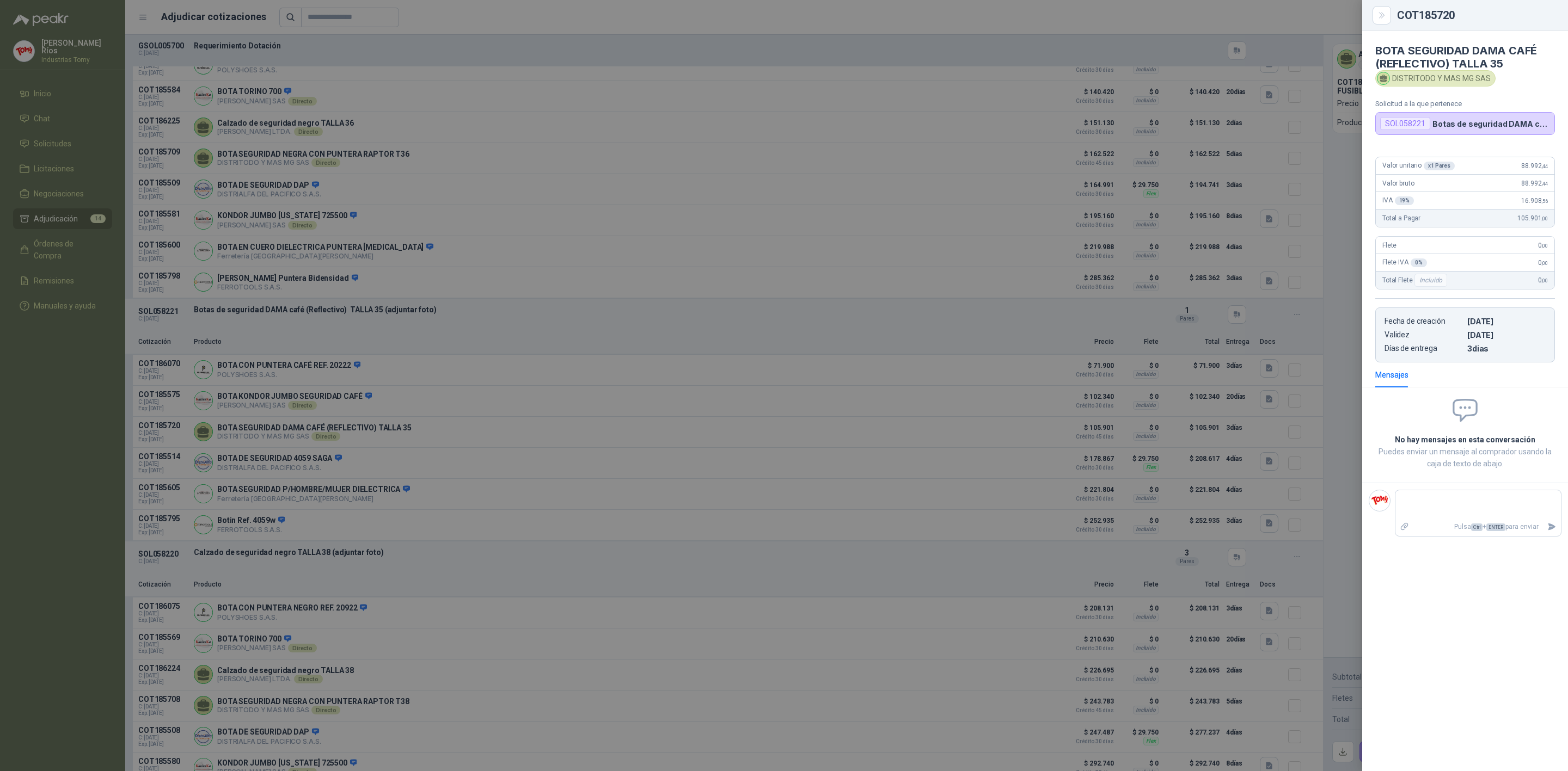
click at [590, 330] on div at bounding box center [784, 385] width 1568 height 771
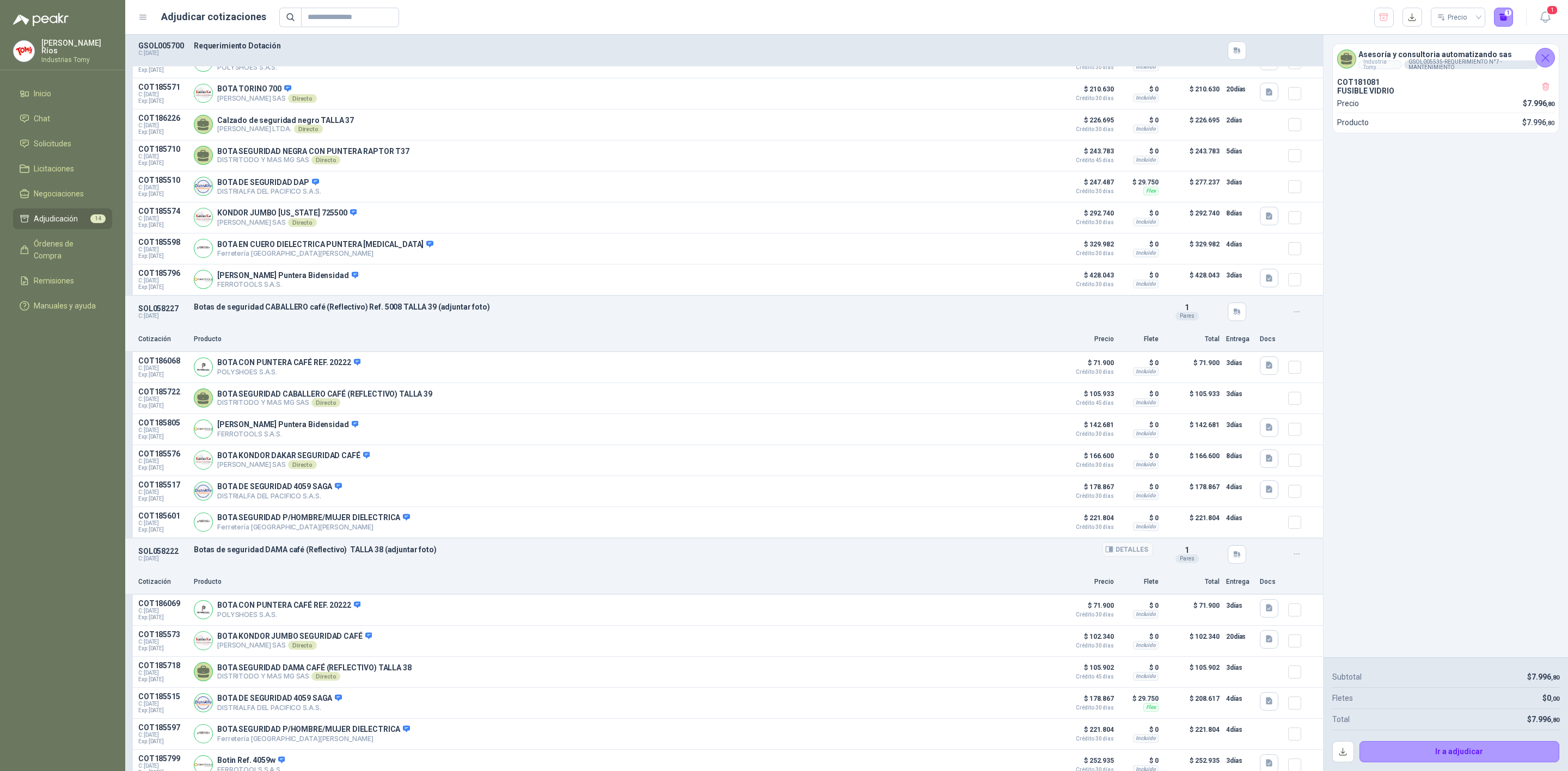
scroll to position [1634, 0]
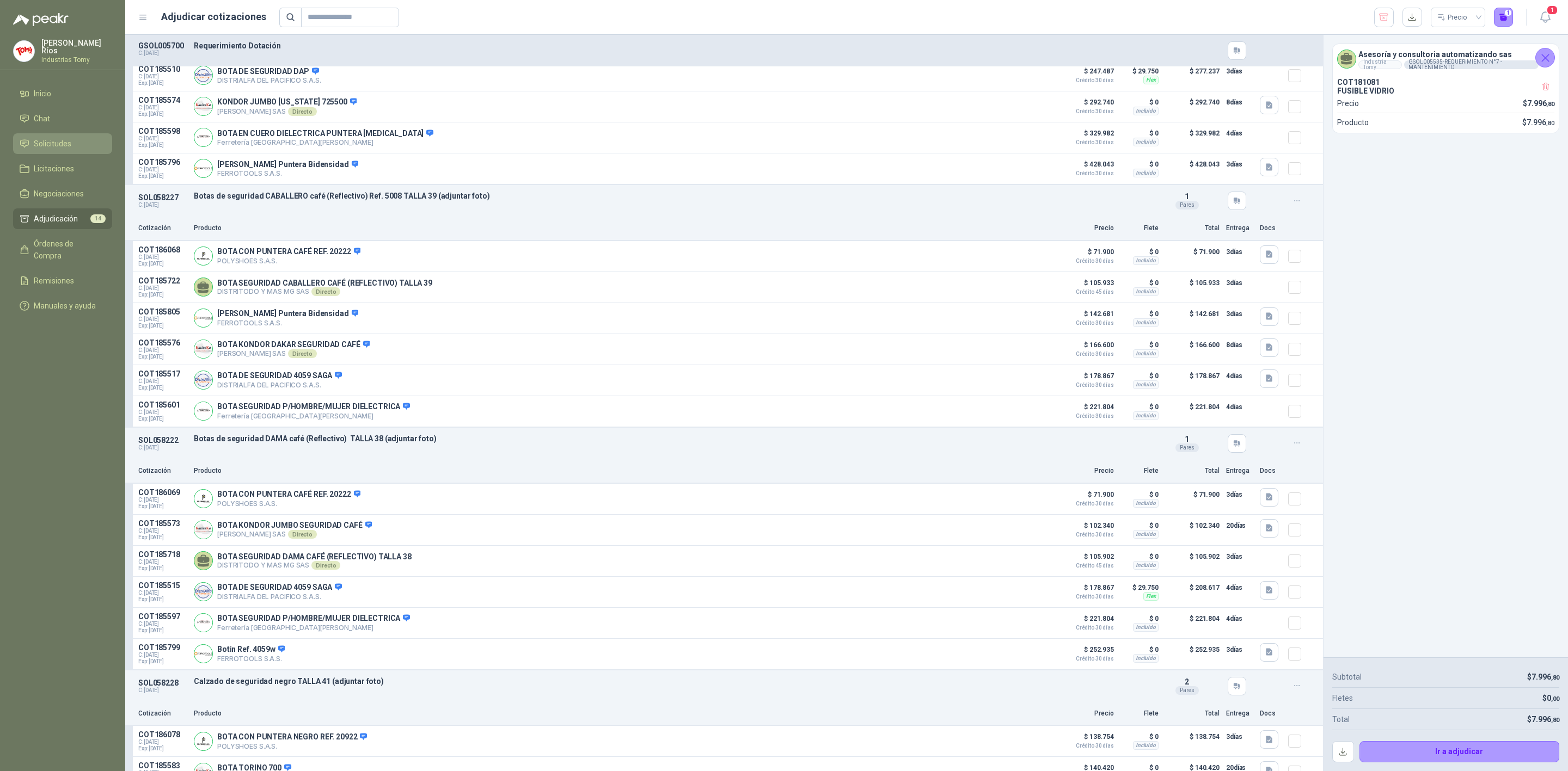
click at [85, 145] on li "Solicitudes" at bounding box center [63, 144] width 86 height 12
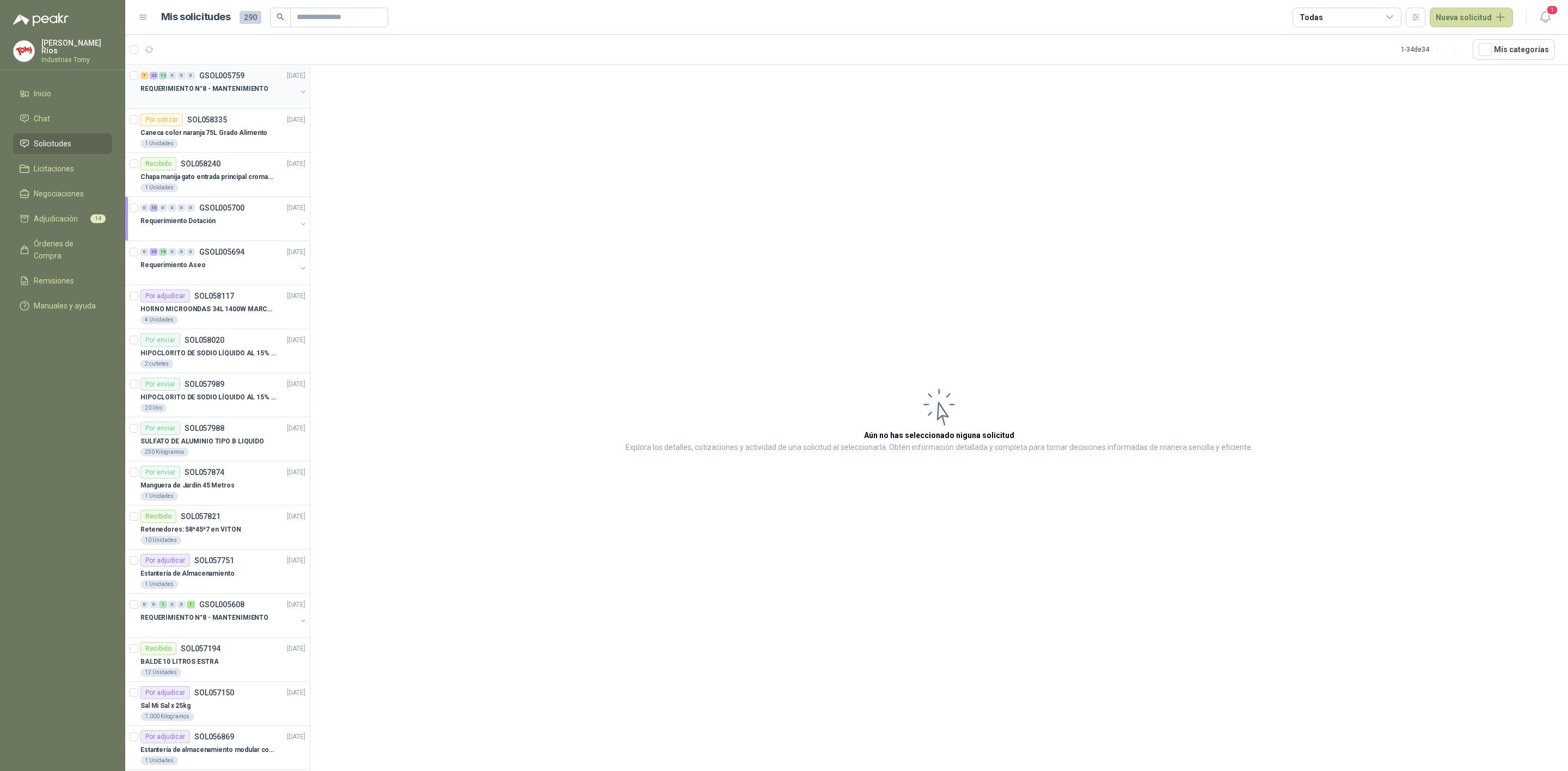
click at [262, 93] on div "REQUERIMIENTO N°8 - MANTENIMIENTO" at bounding box center [218, 88] width 156 height 13
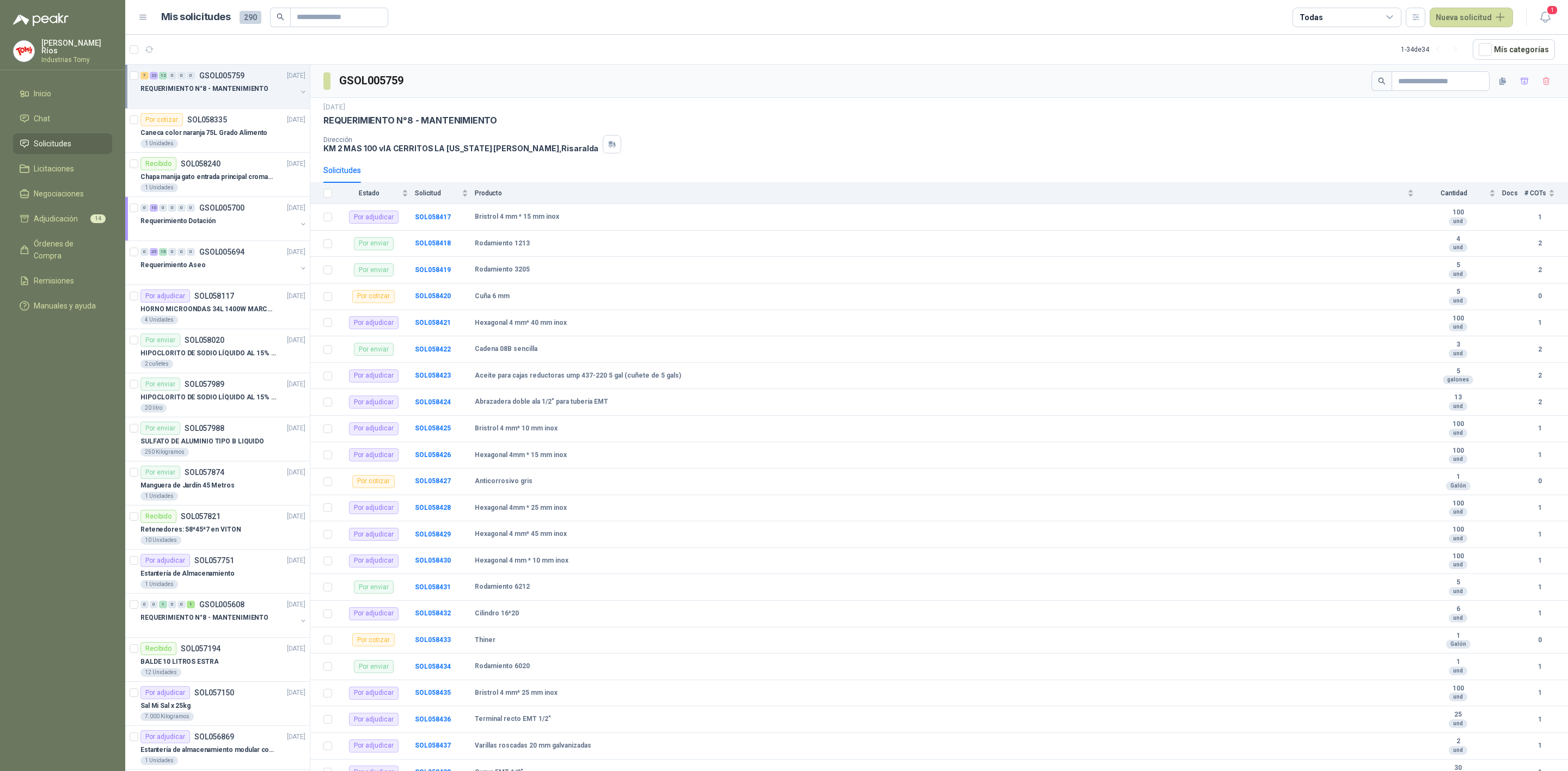
click at [1306, 71] on div "GSOL005759" at bounding box center [940, 81] width 1258 height 33
click at [1306, 79] on input "text" at bounding box center [1437, 80] width 76 height 19
paste input "**********"
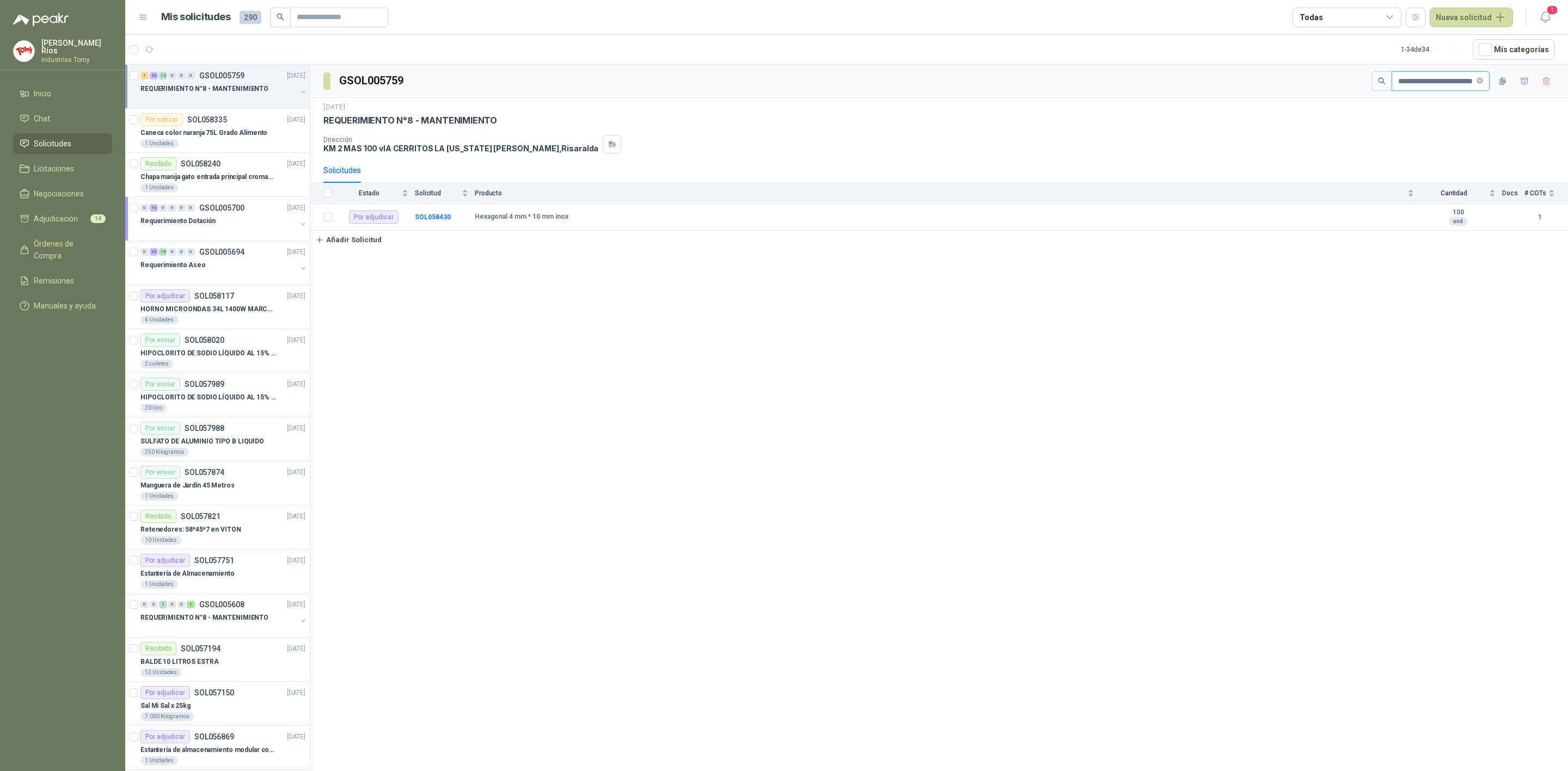
scroll to position [0, 17]
type input "**********"
click at [429, 217] on b "SOL058430" at bounding box center [432, 217] width 36 height 8
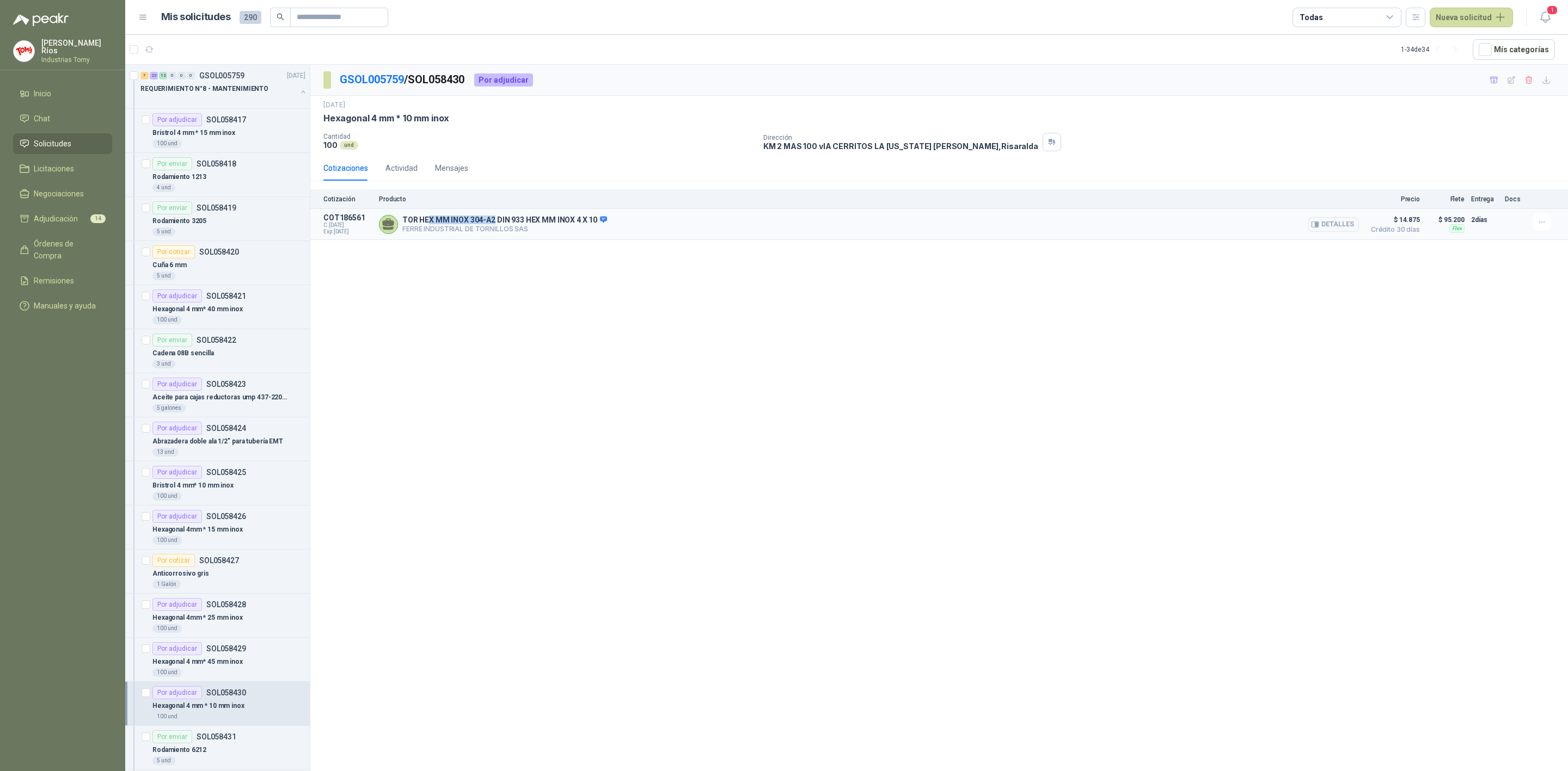
drag, startPoint x: 471, startPoint y: 216, endPoint x: 495, endPoint y: 216, distance: 24.0
click at [495, 216] on div "TOR HEX MM INOX 304-A2 DIN 933 HEX MM INOX 4 X 10 FERRE INDUSTRIAL DE TORNILLO…" at bounding box center [869, 224] width 980 height 22
click at [72, 215] on span "Adjudicación" at bounding box center [55, 218] width 44 height 12
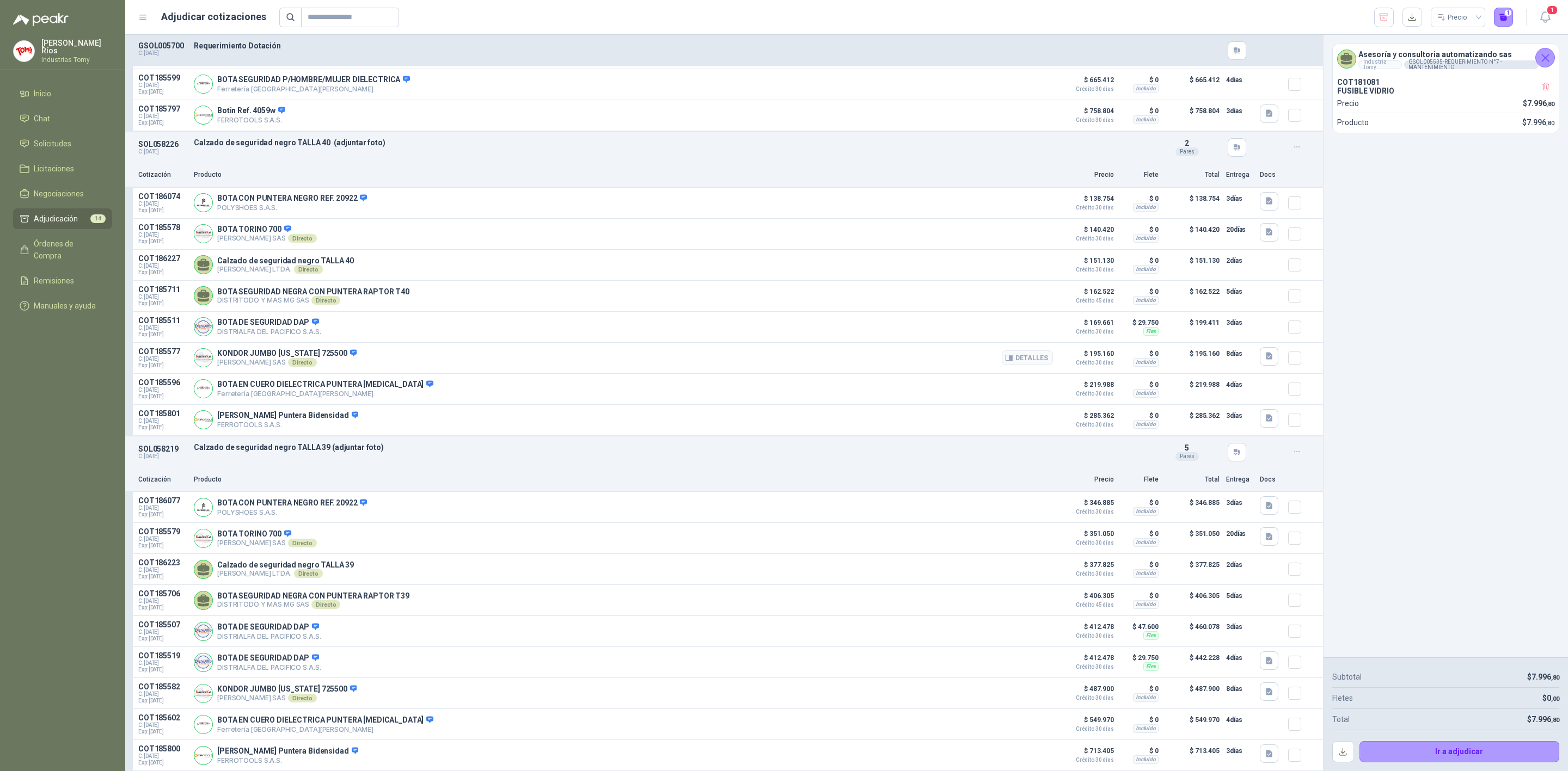
scroll to position [2752, 0]
click at [71, 144] on li "Solicitudes" at bounding box center [63, 144] width 86 height 12
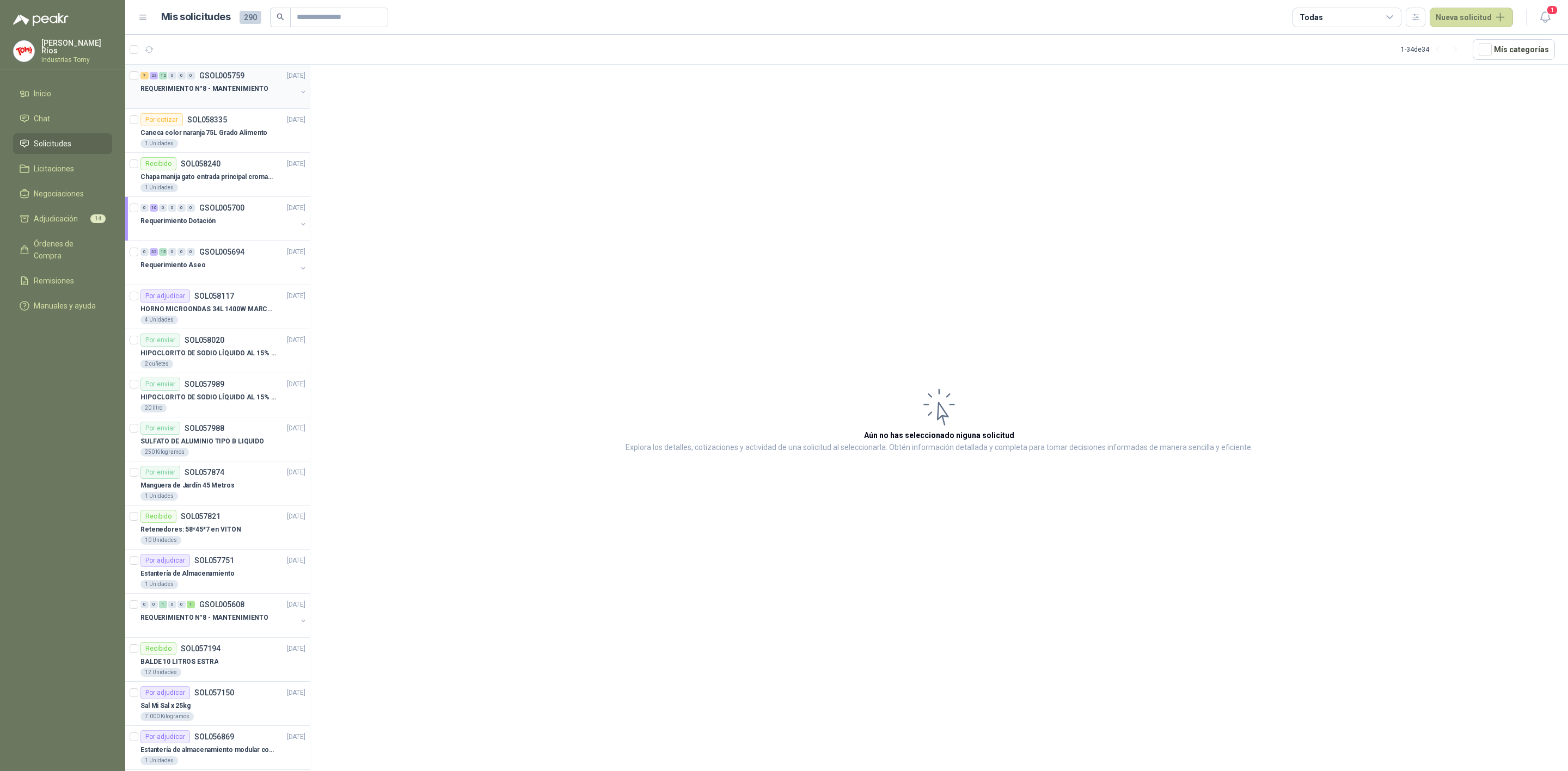
click at [239, 100] on div at bounding box center [218, 99] width 156 height 9
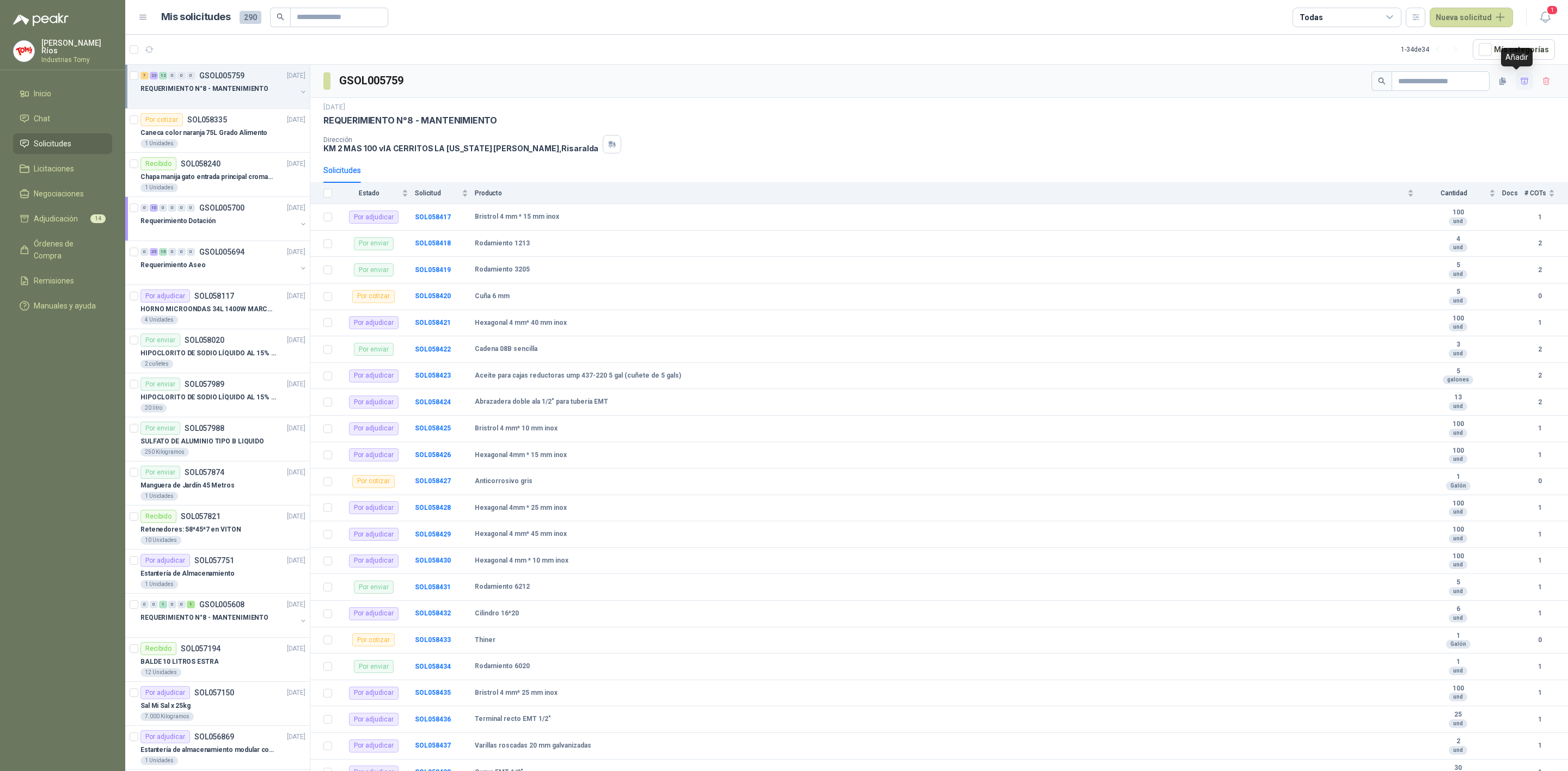
click at [1306, 80] on icon "button" at bounding box center [1525, 80] width 9 height 9
click at [72, 218] on span "Adjudicación" at bounding box center [55, 218] width 44 height 12
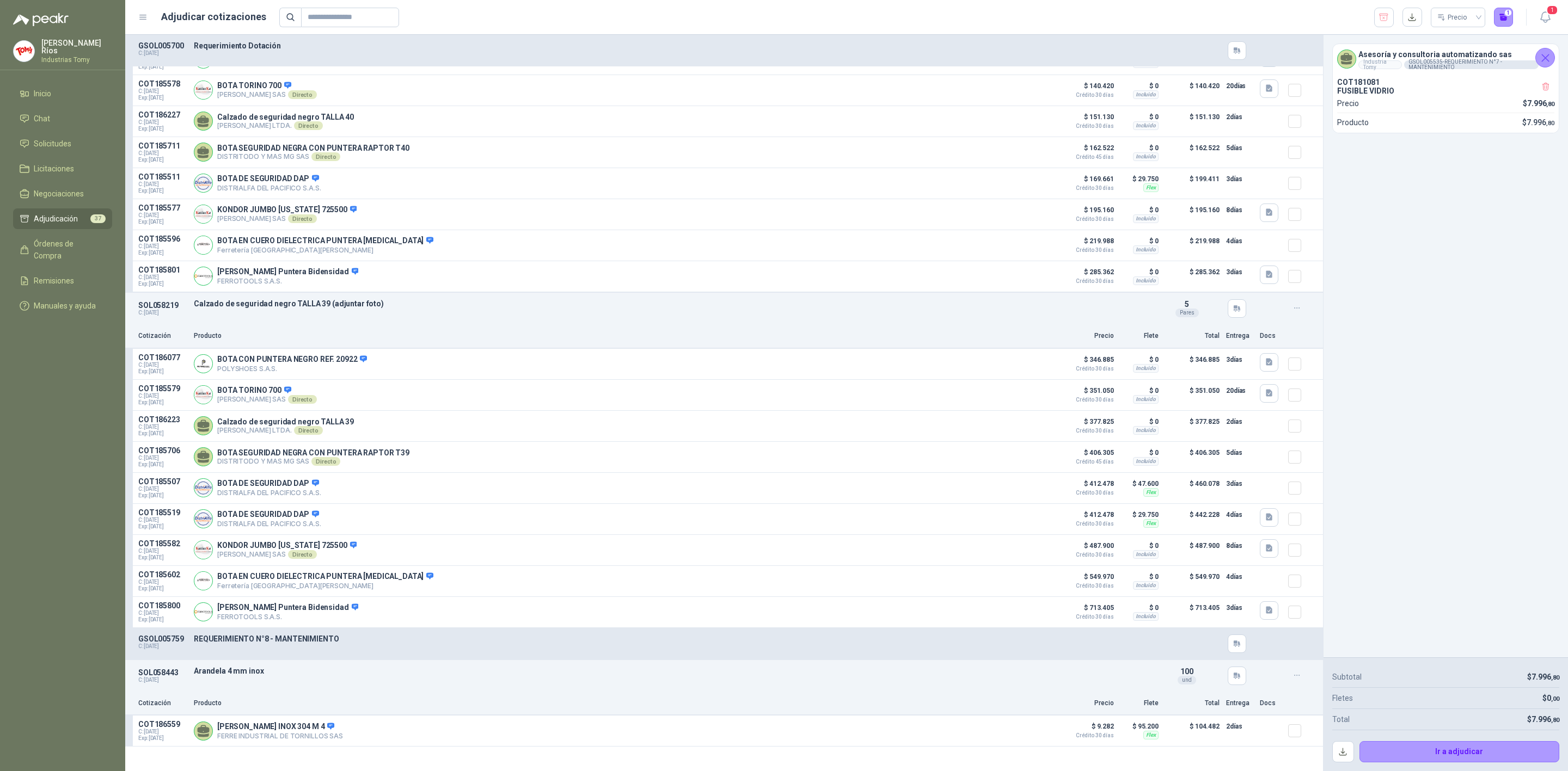
scroll to position [3349, 0]
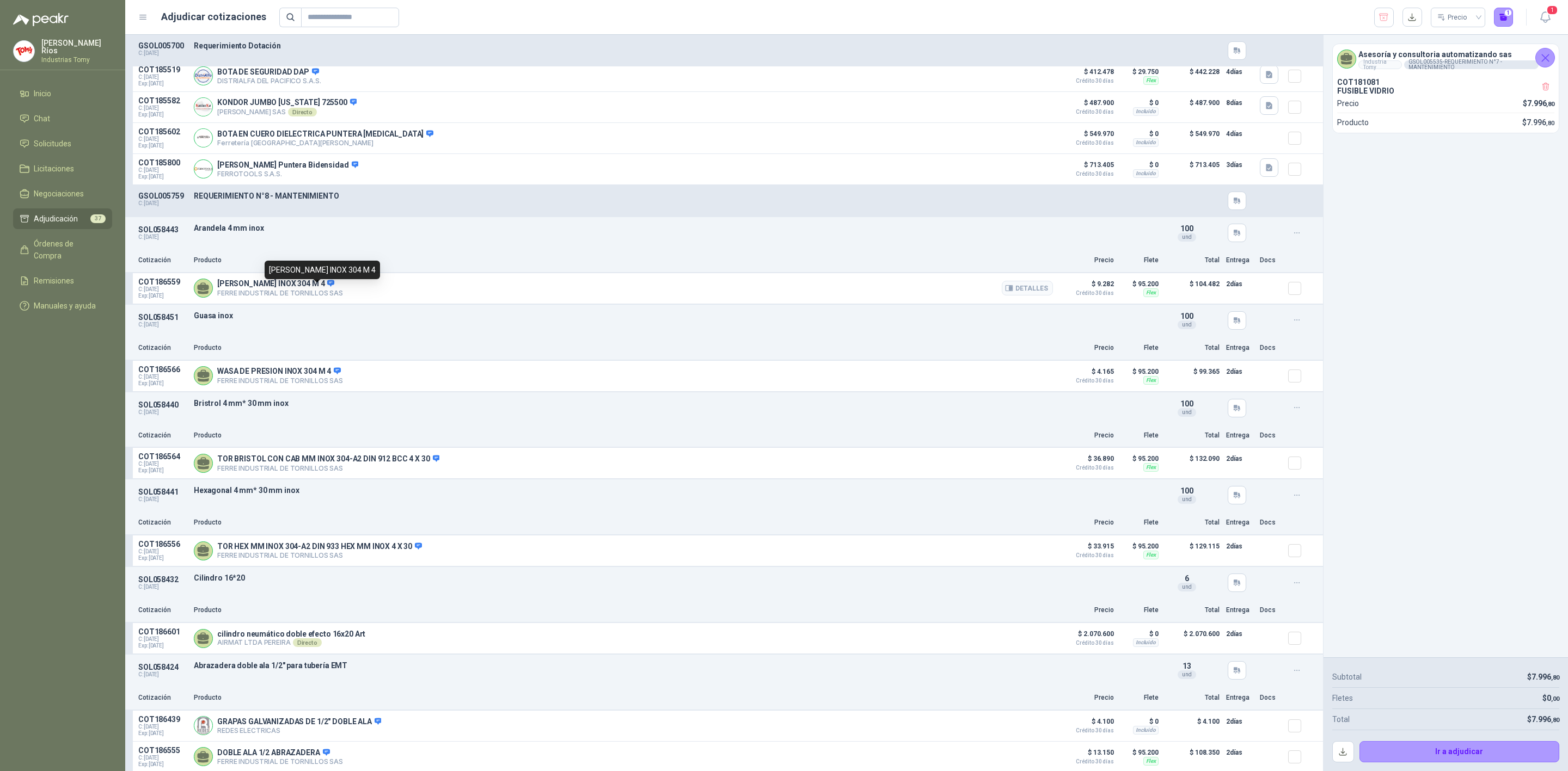
click at [327, 287] on icon at bounding box center [330, 283] width 7 height 7
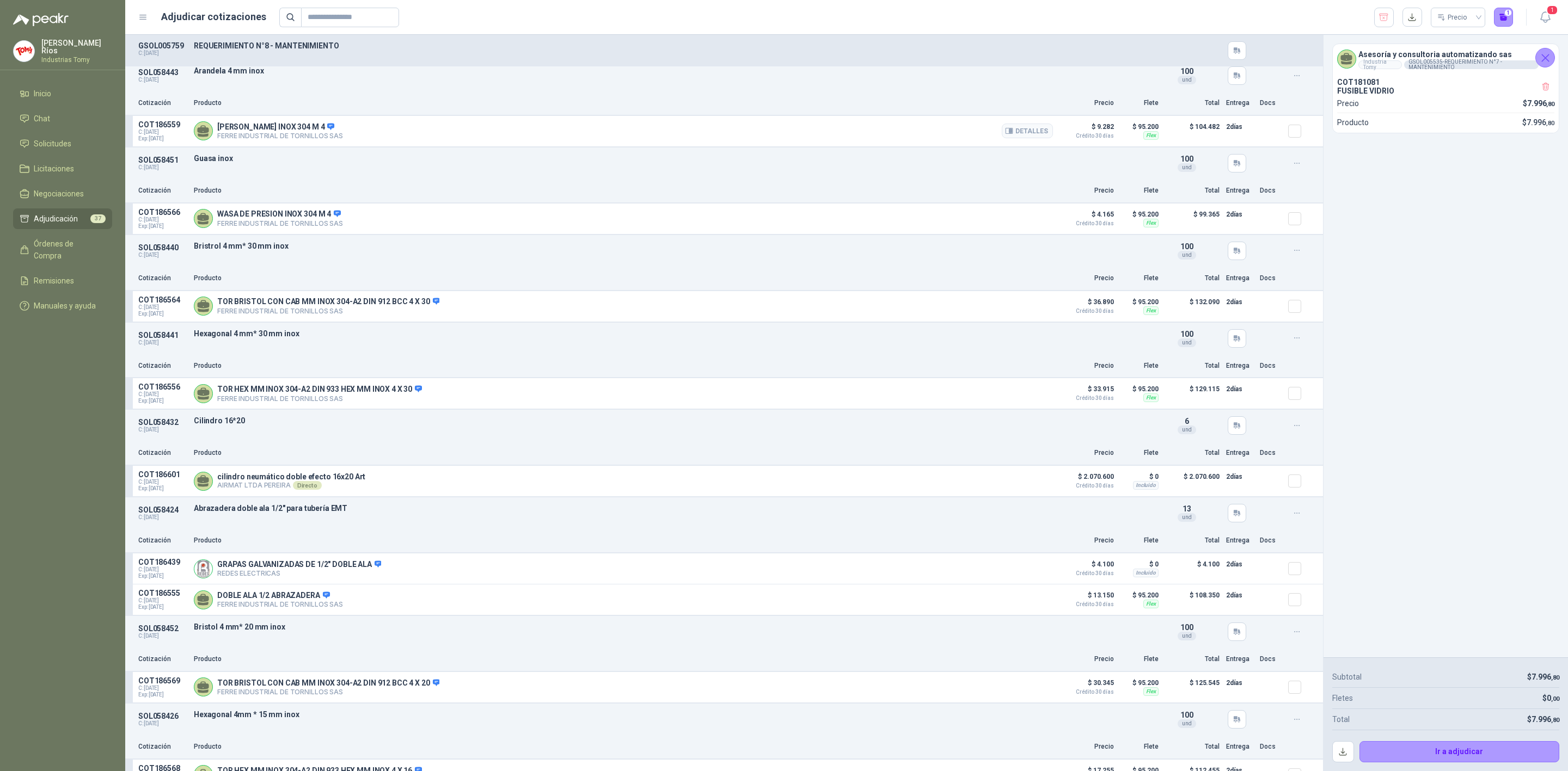
scroll to position [3593, 0]
